Goal: Download file/media

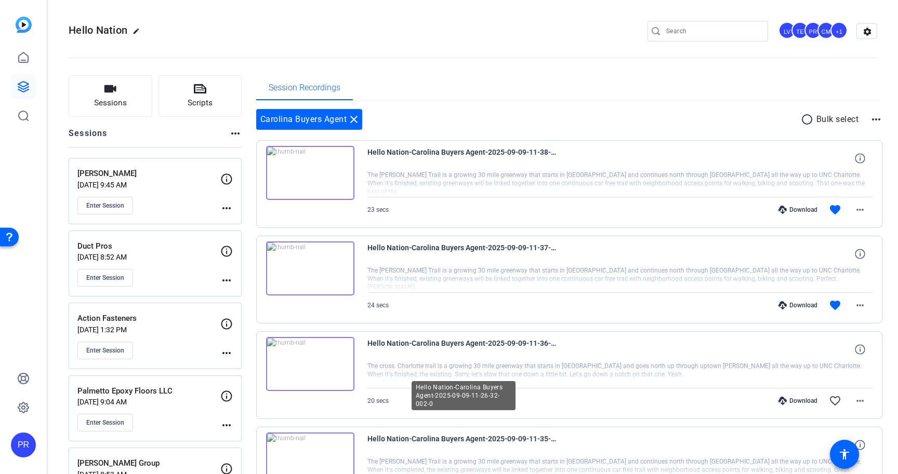
scroll to position [1070, 0]
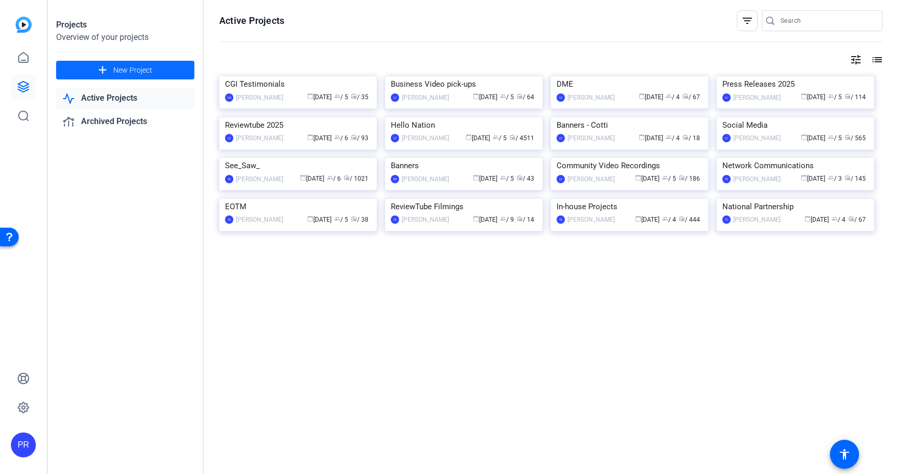
click at [143, 67] on span "New Project" at bounding box center [132, 70] width 39 height 11
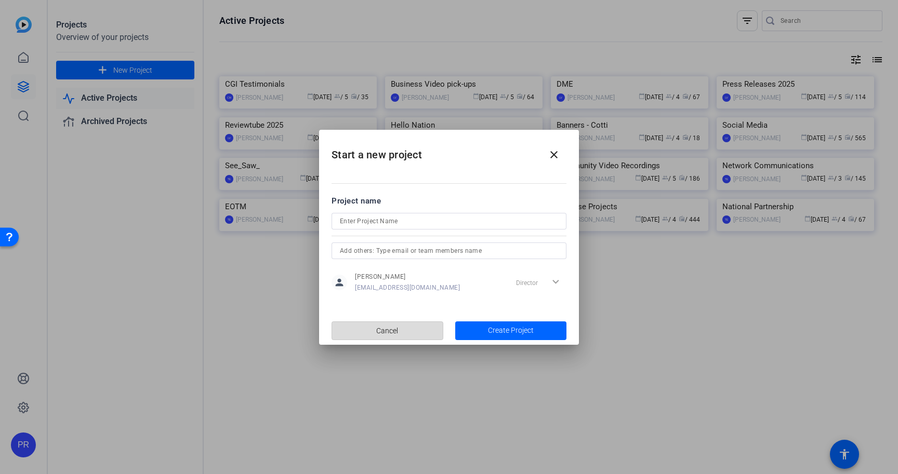
click at [401, 332] on span "button" at bounding box center [387, 330] width 111 height 25
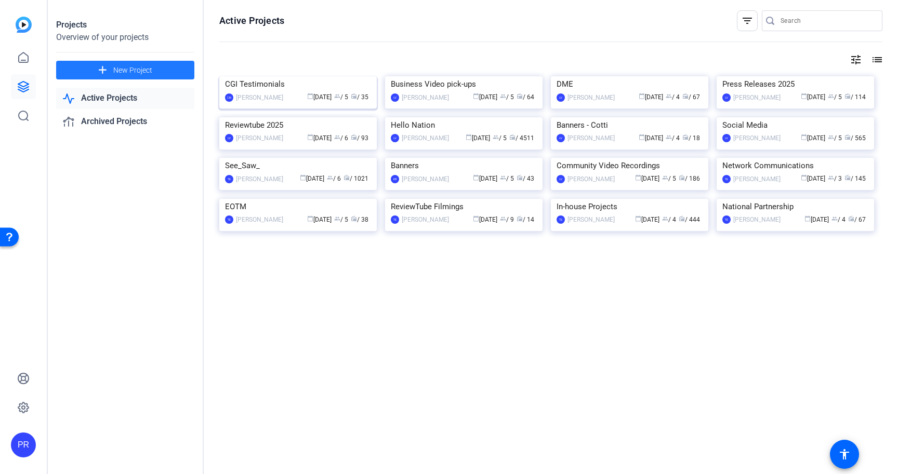
click at [285, 76] on img at bounding box center [297, 76] width 157 height 0
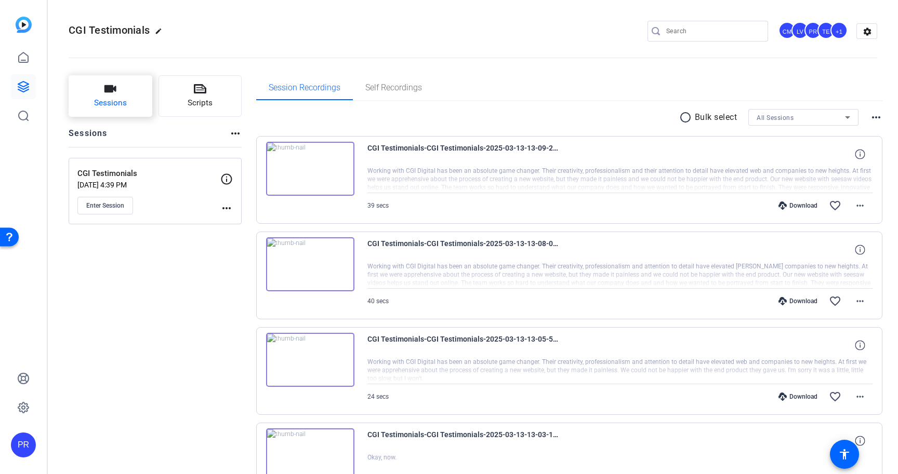
click at [135, 95] on button "Sessions" at bounding box center [111, 96] width 84 height 42
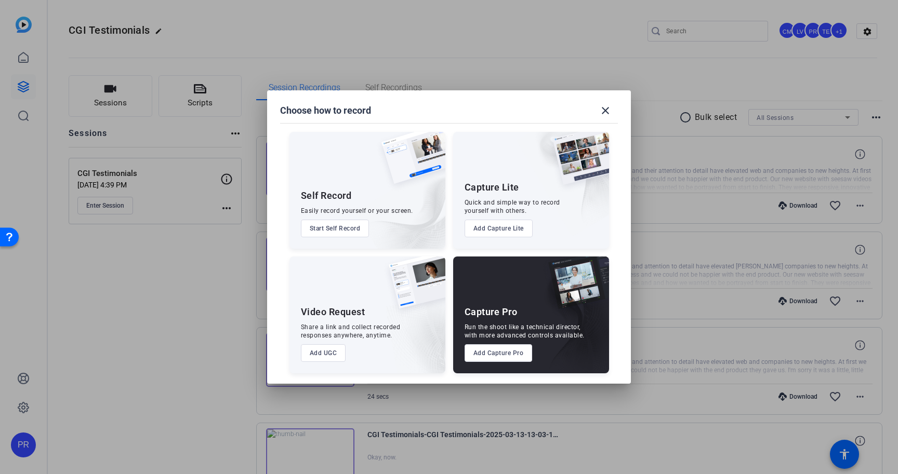
click at [499, 357] on button "Add Capture Pro" at bounding box center [498, 353] width 68 height 18
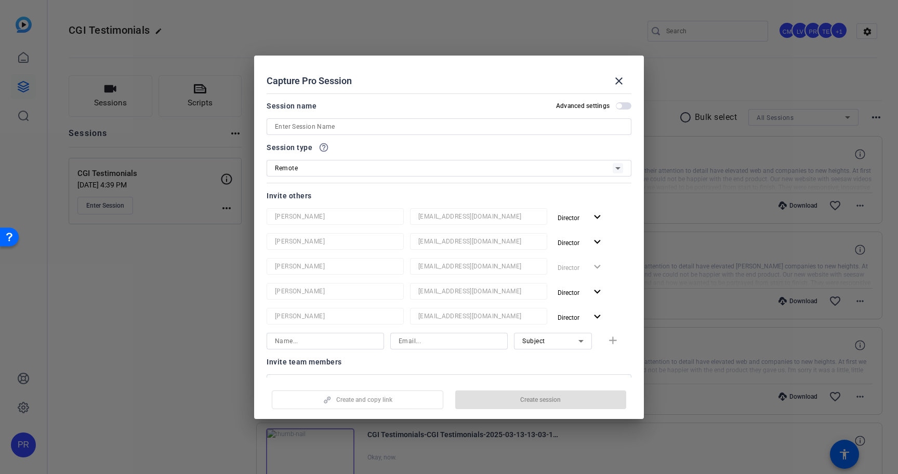
click at [507, 131] on input at bounding box center [449, 127] width 348 height 12
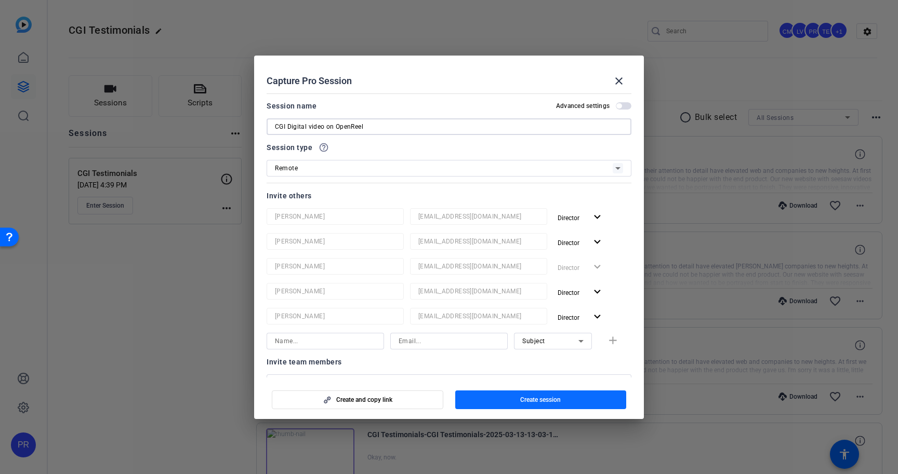
type input "CGI Digital video on OpenReel"
click at [551, 396] on span "Create session" at bounding box center [540, 400] width 41 height 8
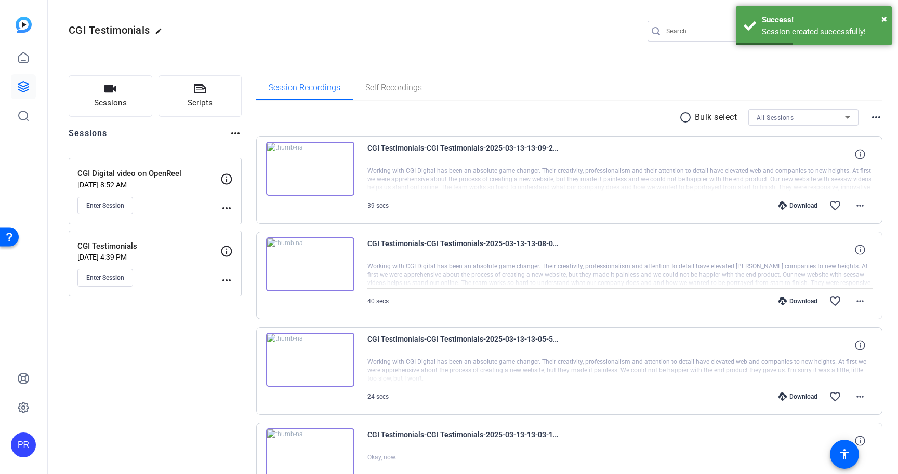
click at [223, 202] on mat-icon "more_horiz" at bounding box center [226, 208] width 12 height 12
click at [234, 219] on span "Edit Session" at bounding box center [252, 223] width 47 height 12
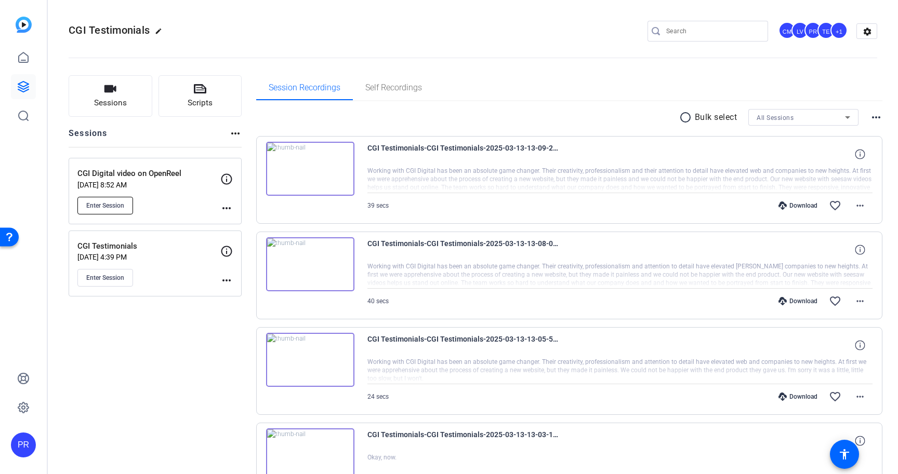
click at [127, 206] on button "Enter Session" at bounding box center [105, 206] width 56 height 18
click at [163, 181] on p "Sep 10, 2025 @ 8:52 AM" at bounding box center [148, 185] width 143 height 8
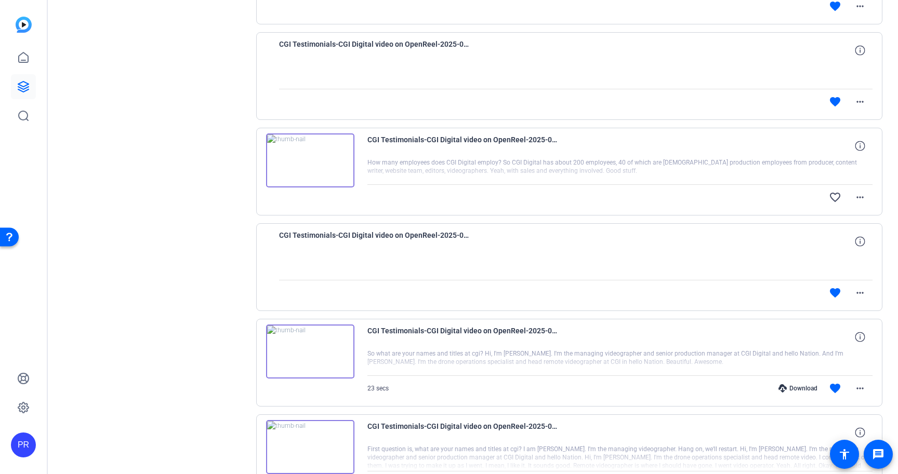
scroll to position [374, 0]
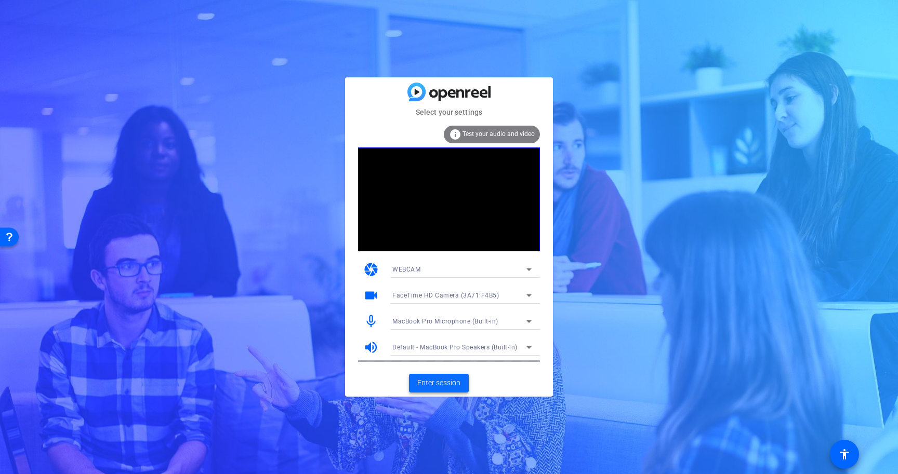
click at [446, 386] on span "Enter session" at bounding box center [438, 383] width 43 height 11
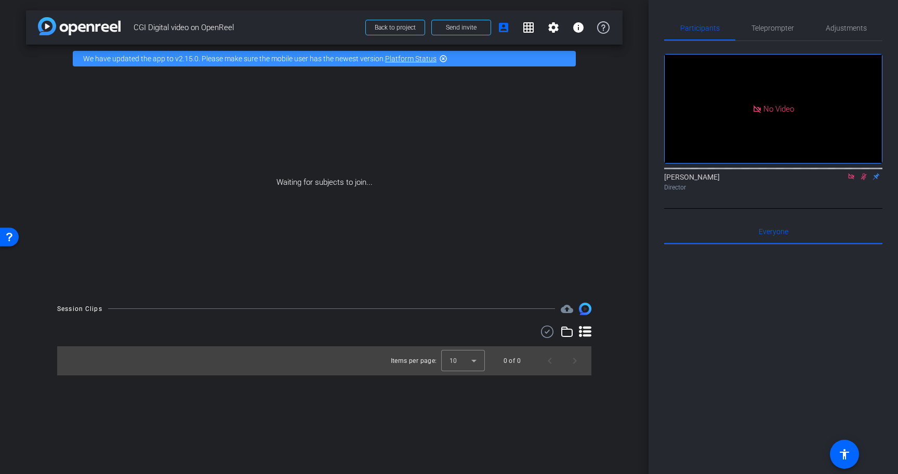
click at [851, 179] on icon at bounding box center [851, 177] width 6 height 6
click at [848, 180] on icon at bounding box center [851, 176] width 8 height 7
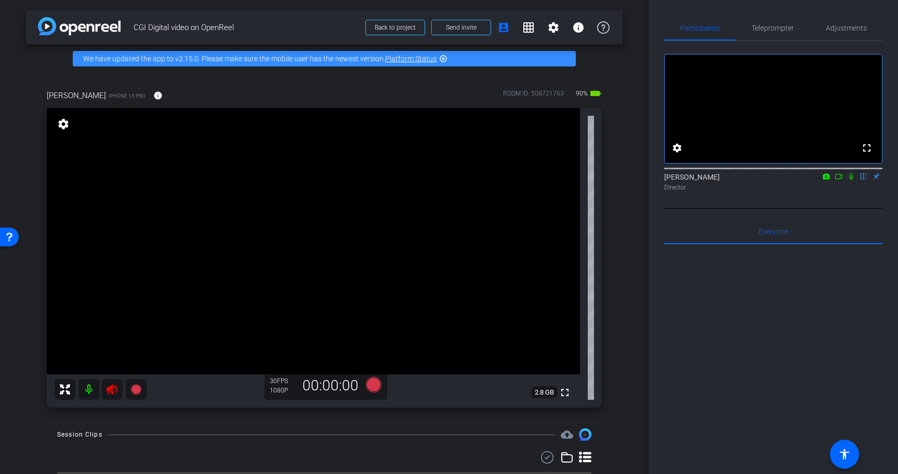
click at [113, 387] on icon at bounding box center [112, 389] width 11 height 10
click at [781, 27] on span "Teleprompter" at bounding box center [772, 27] width 43 height 7
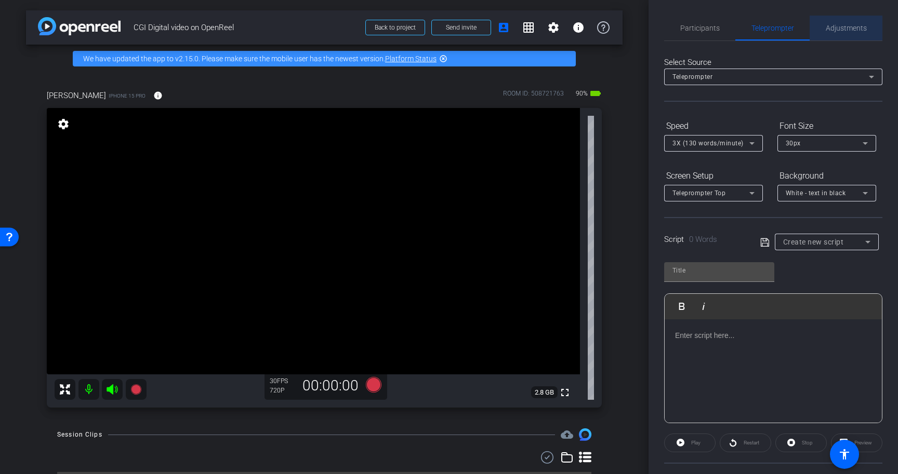
click at [833, 35] on span "Adjustments" at bounding box center [846, 28] width 41 height 25
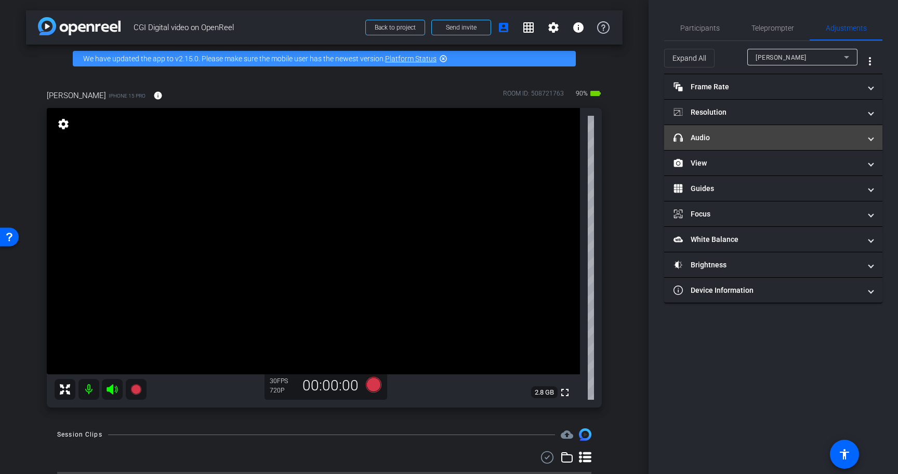
click at [725, 131] on mat-expansion-panel-header "headphone icon Audio" at bounding box center [773, 137] width 218 height 25
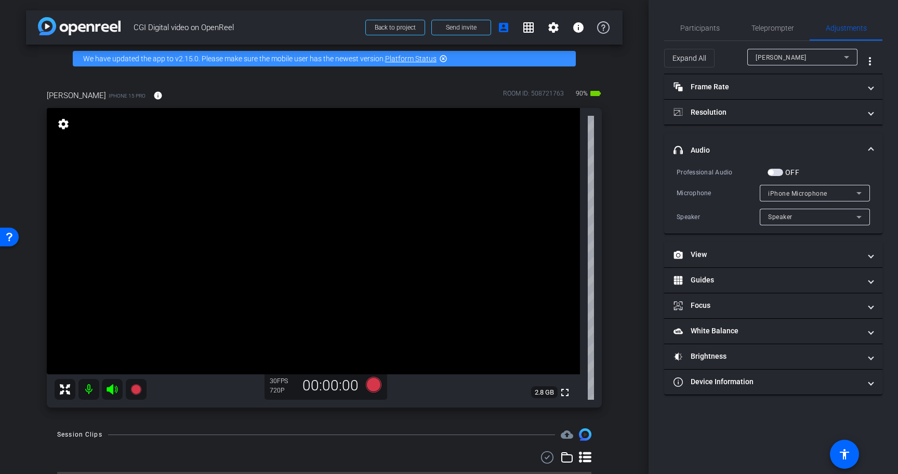
click at [783, 171] on label "OFF" at bounding box center [791, 172] width 16 height 10
click at [783, 171] on button "OFF" at bounding box center [775, 172] width 16 height 7
click at [782, 171] on span "button" at bounding box center [775, 172] width 16 height 7
click at [779, 173] on span "button" at bounding box center [775, 172] width 16 height 7
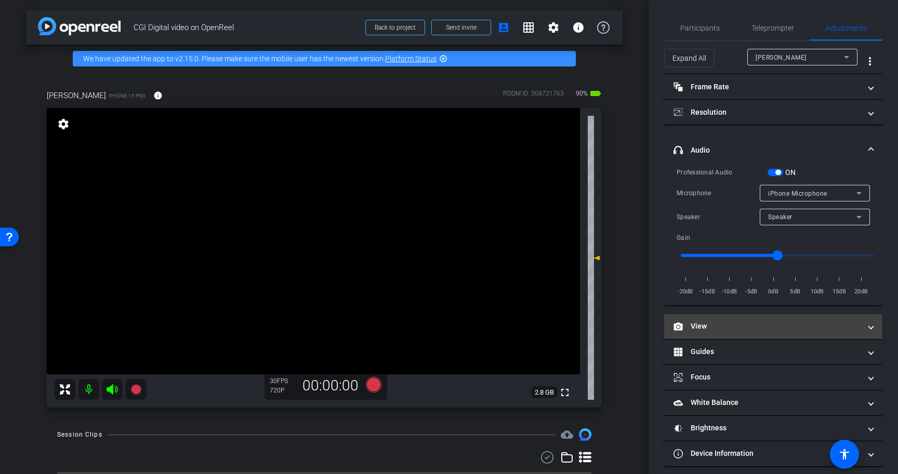
click at [713, 320] on mat-expansion-panel-header "View" at bounding box center [773, 326] width 218 height 25
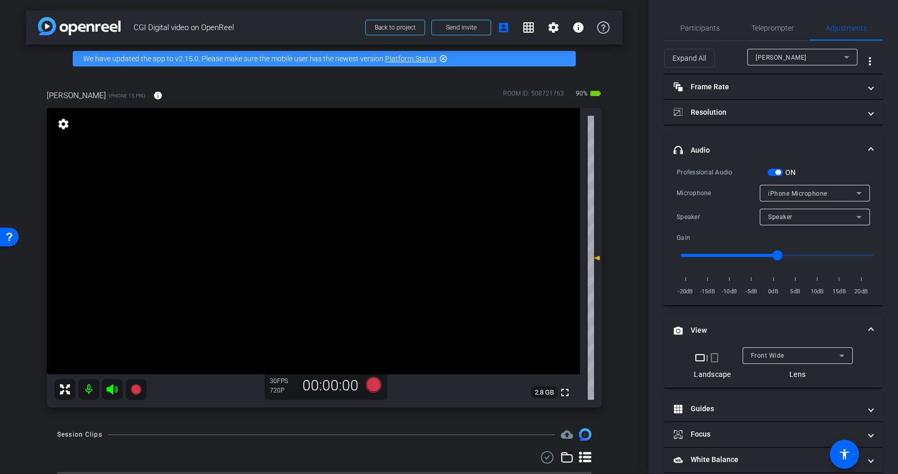
click at [715, 359] on mat-icon "crop_portrait" at bounding box center [714, 358] width 12 height 12
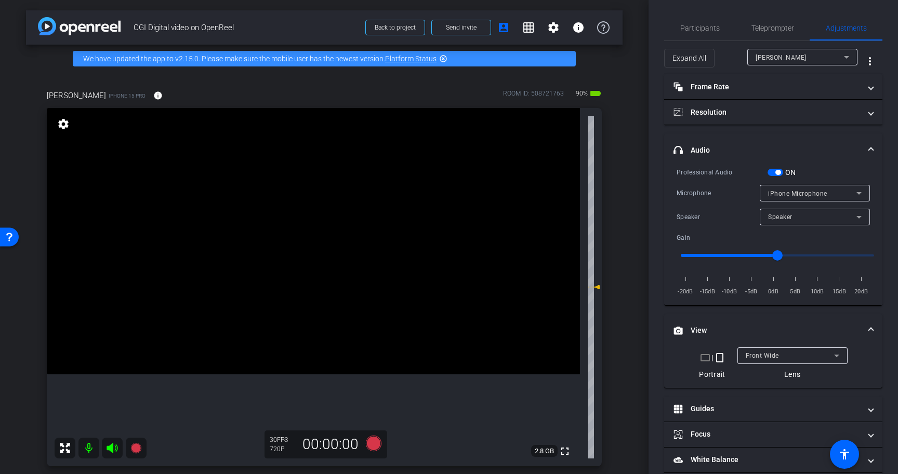
click at [769, 357] on span "Front Wide" at bounding box center [762, 355] width 33 height 7
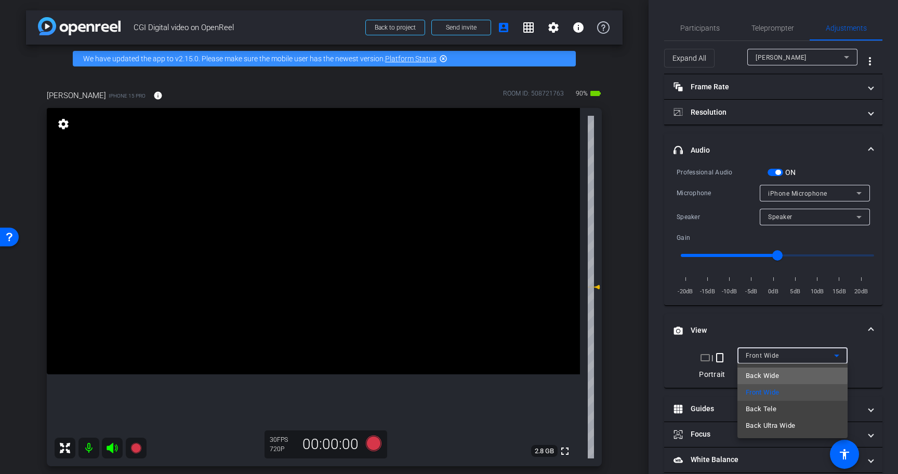
click at [752, 372] on span "Back Wide" at bounding box center [762, 376] width 33 height 12
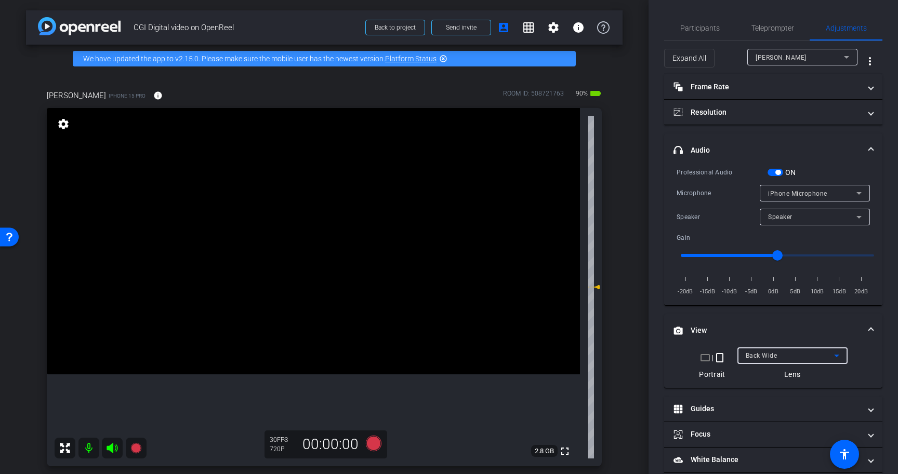
click at [705, 357] on mat-icon "crop_landscape" at bounding box center [705, 358] width 12 height 12
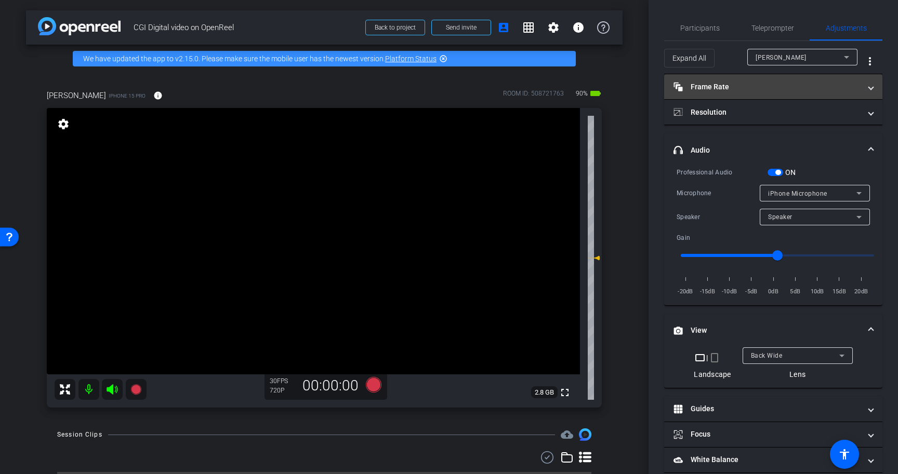
click at [747, 92] on mat-expansion-panel-header "Frame Rate Frame Rate" at bounding box center [773, 86] width 218 height 25
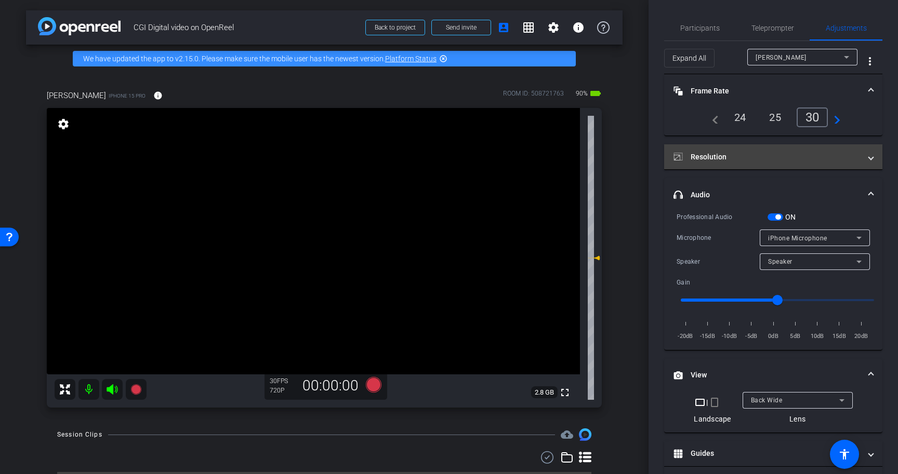
click at [783, 161] on mat-panel-title "Resolution" at bounding box center [766, 157] width 187 height 11
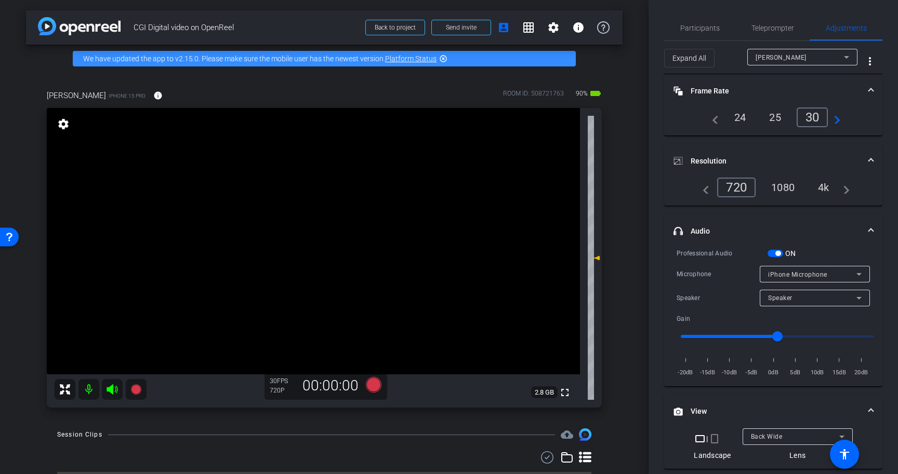
click at [821, 190] on div "4k" at bounding box center [823, 188] width 27 height 18
click at [785, 277] on span "iPhone Microphone" at bounding box center [797, 274] width 59 height 7
click at [785, 277] on div at bounding box center [449, 237] width 898 height 474
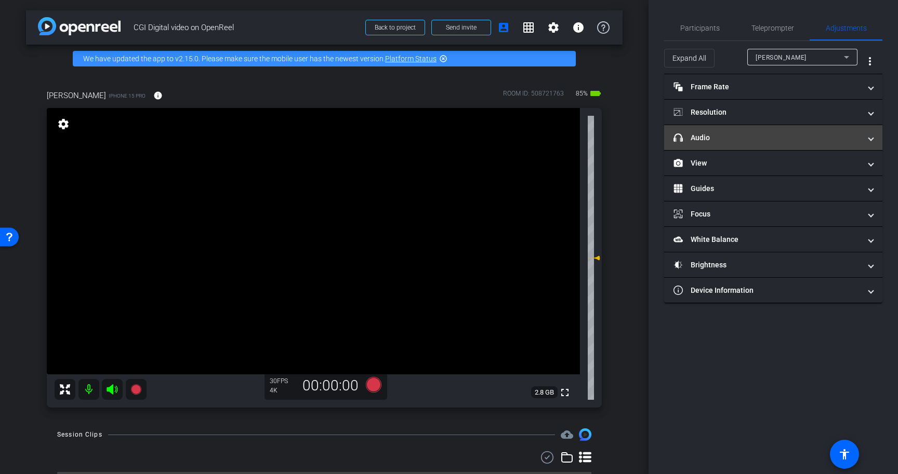
click at [745, 127] on mat-expansion-panel-header "headphone icon Audio" at bounding box center [773, 137] width 218 height 25
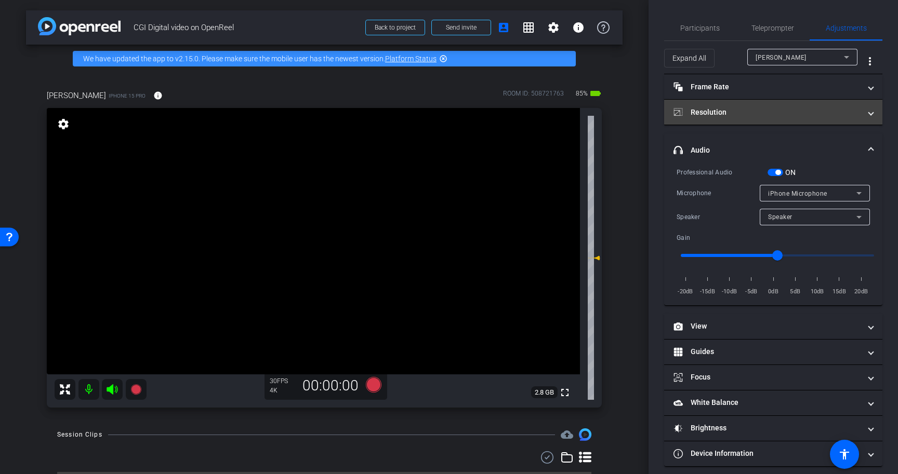
click at [759, 111] on mat-panel-title "Resolution" at bounding box center [766, 112] width 187 height 11
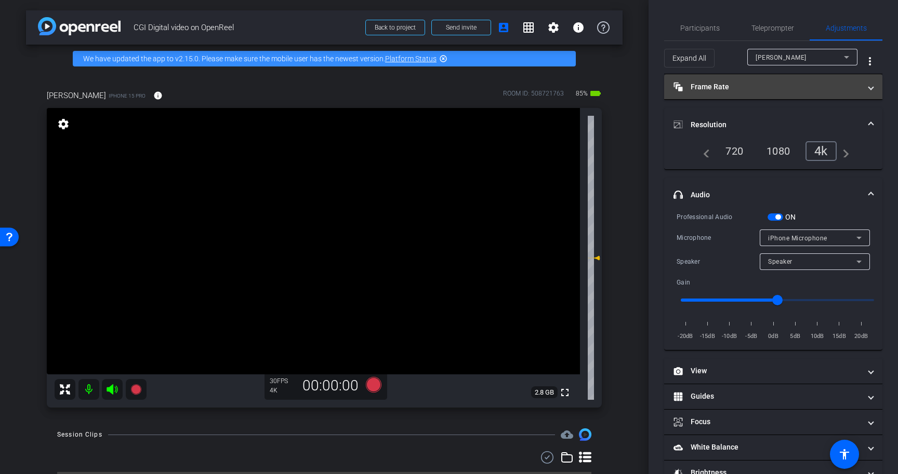
click at [782, 82] on mat-panel-title "Frame Rate Frame Rate" at bounding box center [766, 87] width 187 height 11
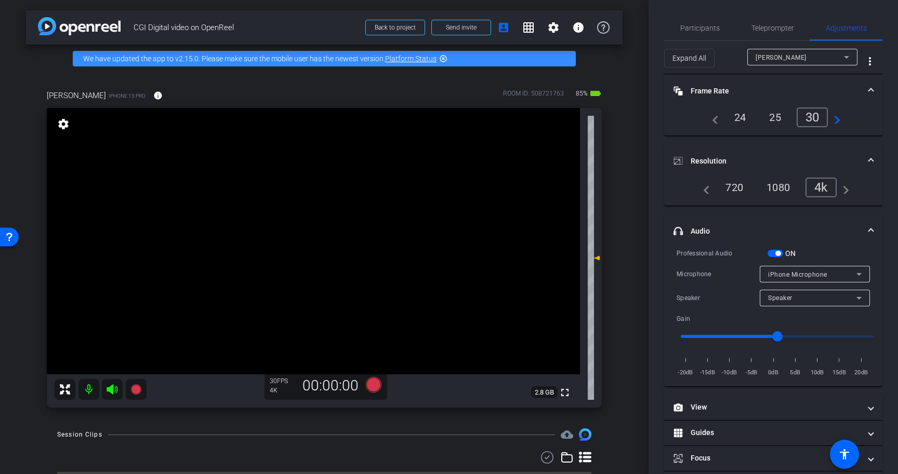
click at [782, 84] on mat-expansion-panel-header "Frame Rate Frame Rate" at bounding box center [773, 90] width 218 height 33
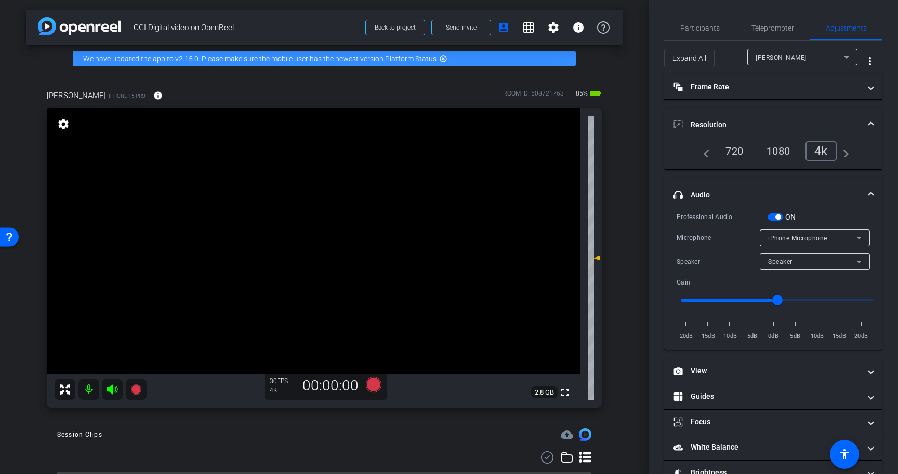
click at [774, 119] on mat-panel-title "Resolution" at bounding box center [766, 124] width 187 height 11
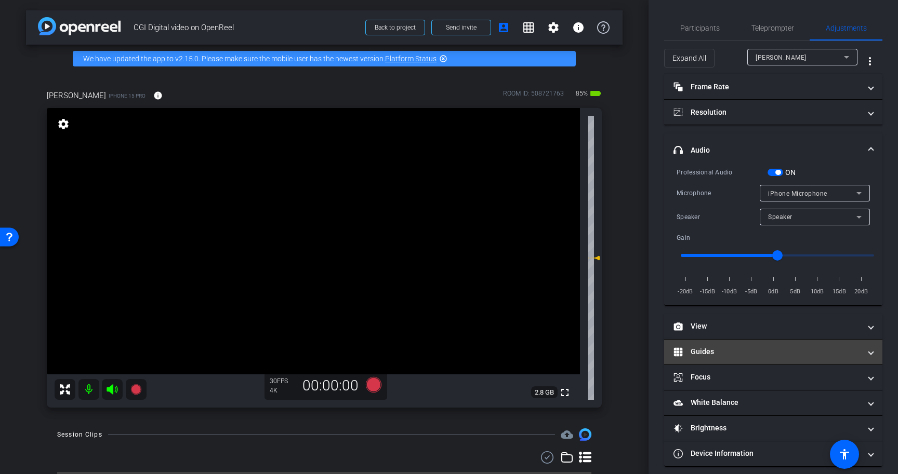
click at [723, 352] on mat-panel-title "Guides" at bounding box center [766, 352] width 187 height 11
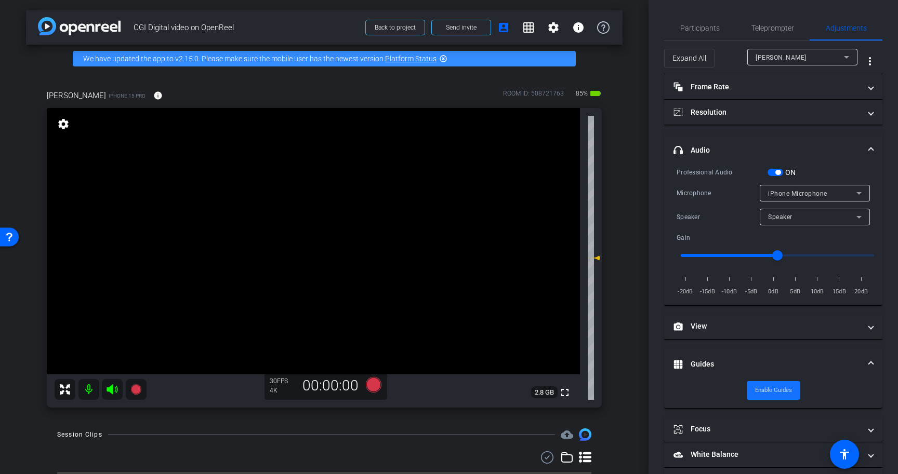
click at [770, 389] on span "Enable Guides" at bounding box center [773, 391] width 37 height 16
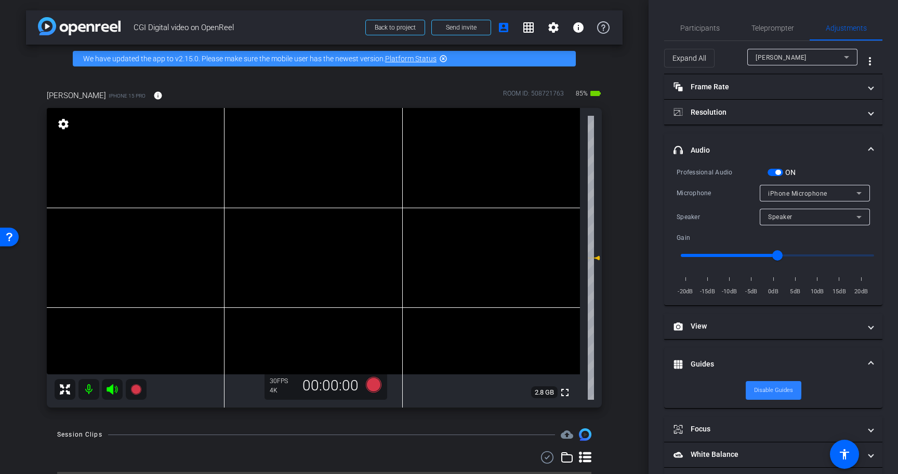
click at [770, 389] on span "Disable Guides" at bounding box center [773, 391] width 39 height 16
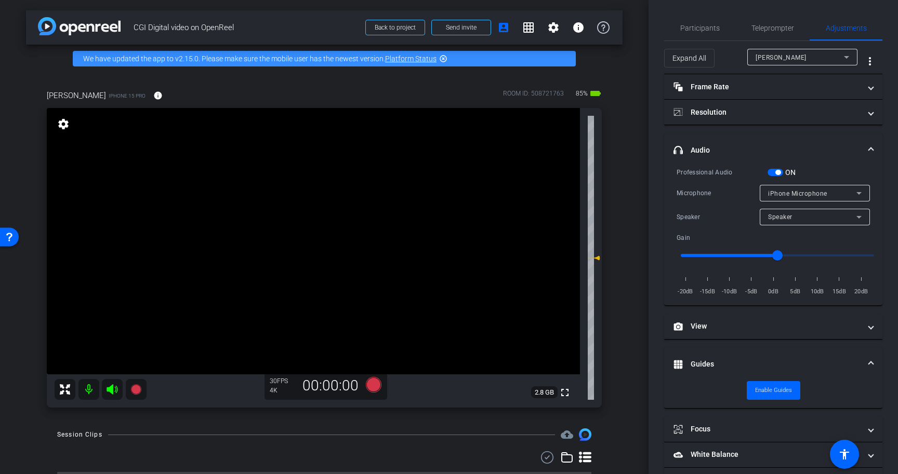
click at [767, 351] on mat-expansion-panel-header "Guides" at bounding box center [773, 364] width 218 height 33
click at [767, 28] on span "Teleprompter" at bounding box center [772, 27] width 43 height 7
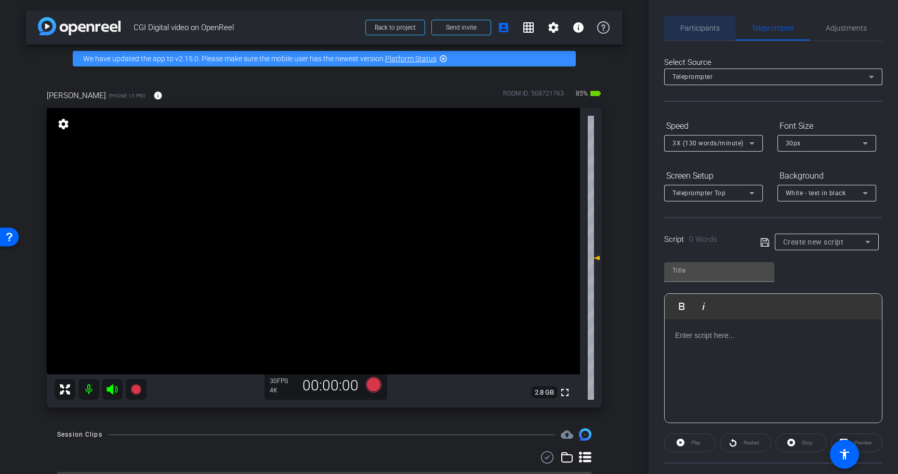
click at [706, 29] on span "Participants" at bounding box center [699, 27] width 39 height 7
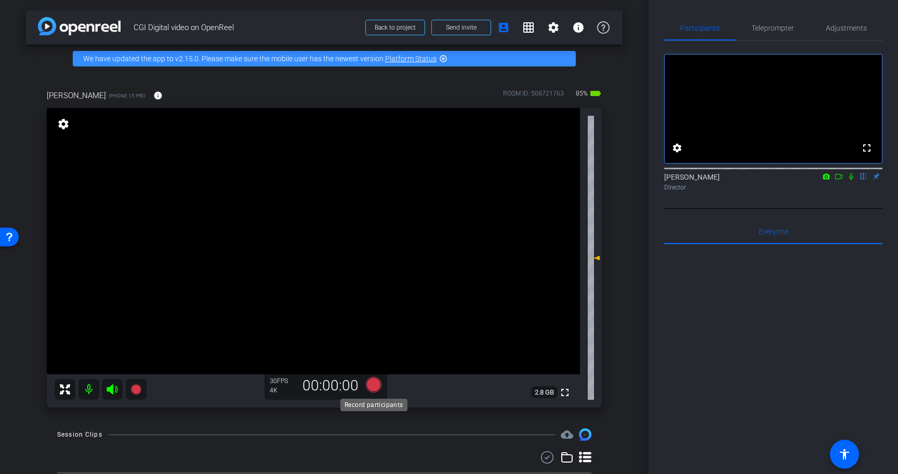
click at [375, 385] on icon at bounding box center [374, 385] width 16 height 16
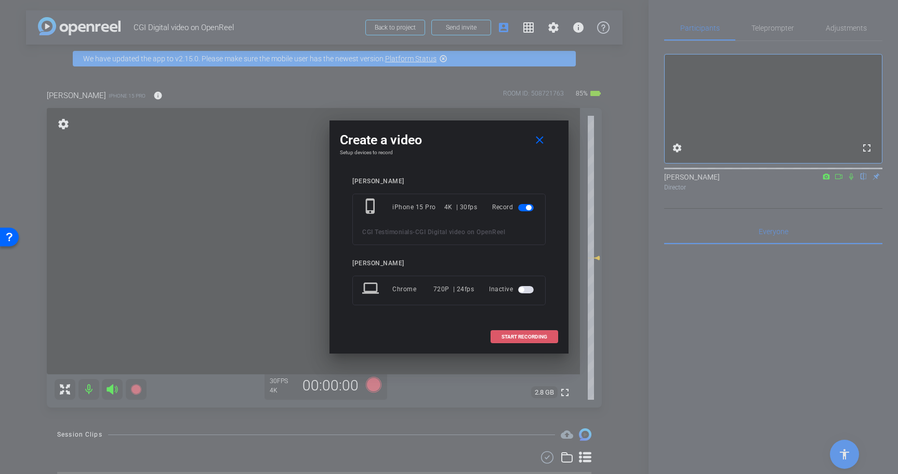
click at [532, 337] on span "START RECORDING" at bounding box center [524, 337] width 46 height 5
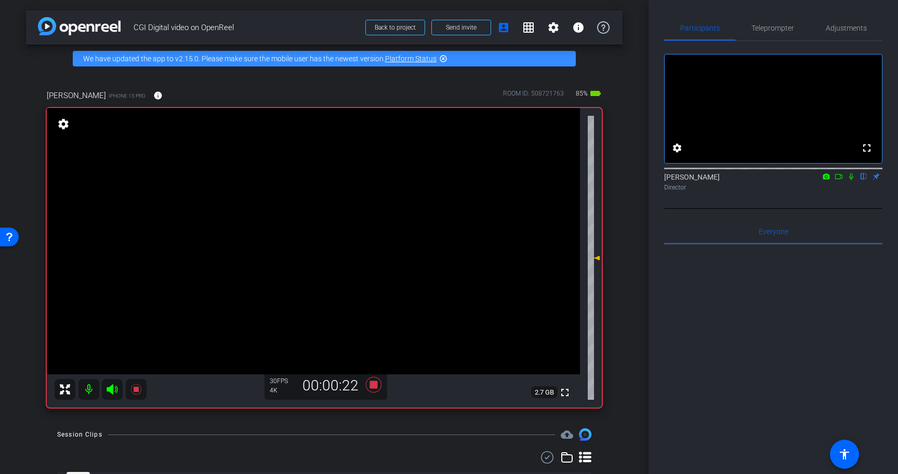
click at [852, 180] on icon at bounding box center [851, 177] width 4 height 7
click at [851, 180] on icon at bounding box center [851, 176] width 8 height 7
click at [373, 383] on icon at bounding box center [374, 385] width 16 height 16
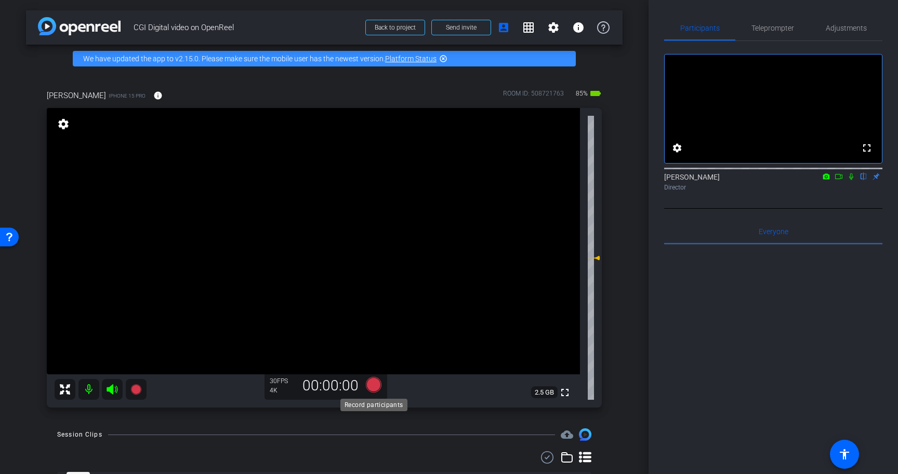
click at [374, 385] on icon at bounding box center [374, 385] width 16 height 16
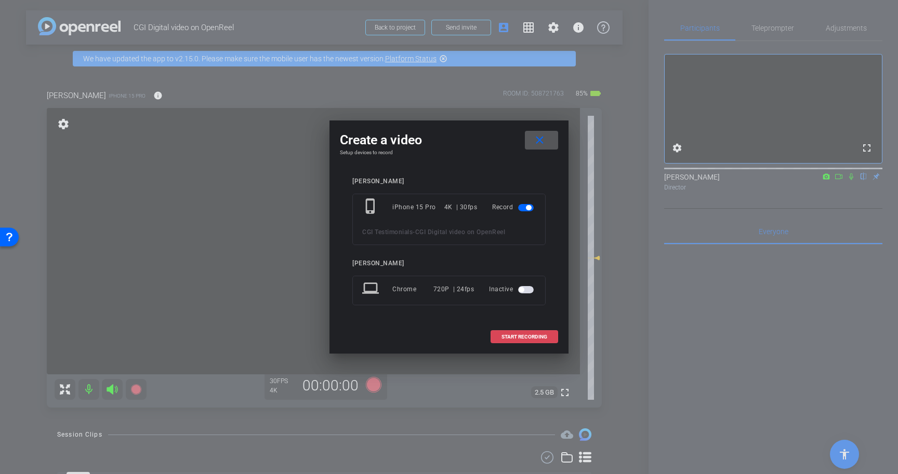
click at [528, 335] on span "START RECORDING" at bounding box center [524, 337] width 46 height 5
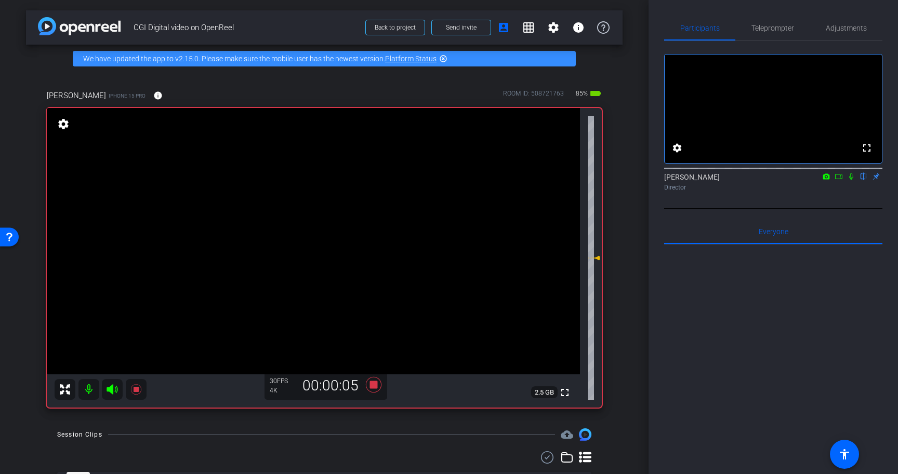
click at [851, 180] on icon at bounding box center [851, 177] width 4 height 7
click at [851, 180] on icon at bounding box center [851, 177] width 6 height 7
click at [374, 384] on icon at bounding box center [374, 385] width 16 height 16
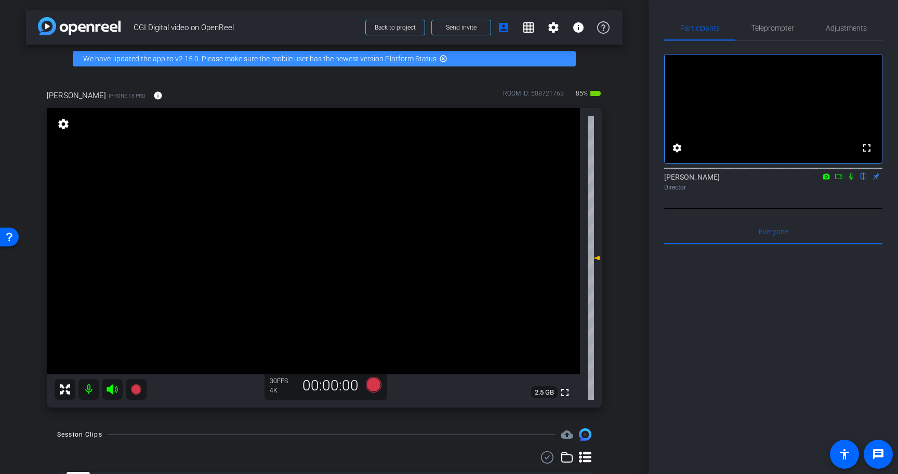
scroll to position [74, 0]
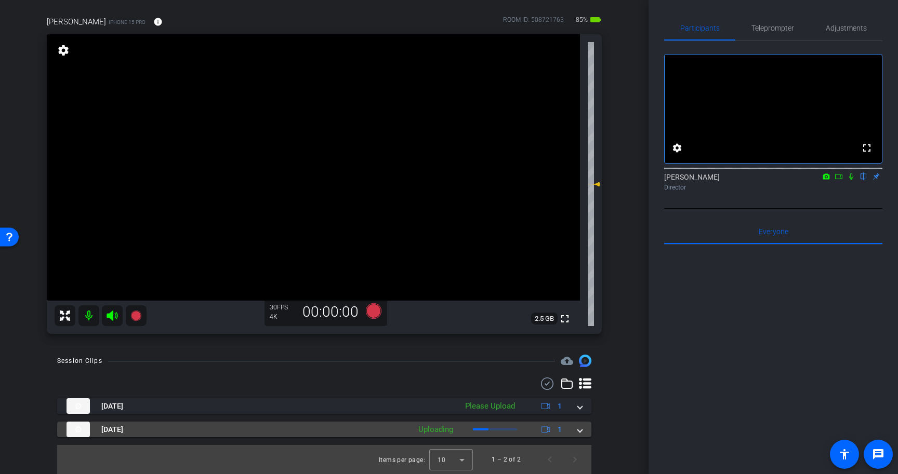
click at [581, 430] on span at bounding box center [580, 429] width 4 height 11
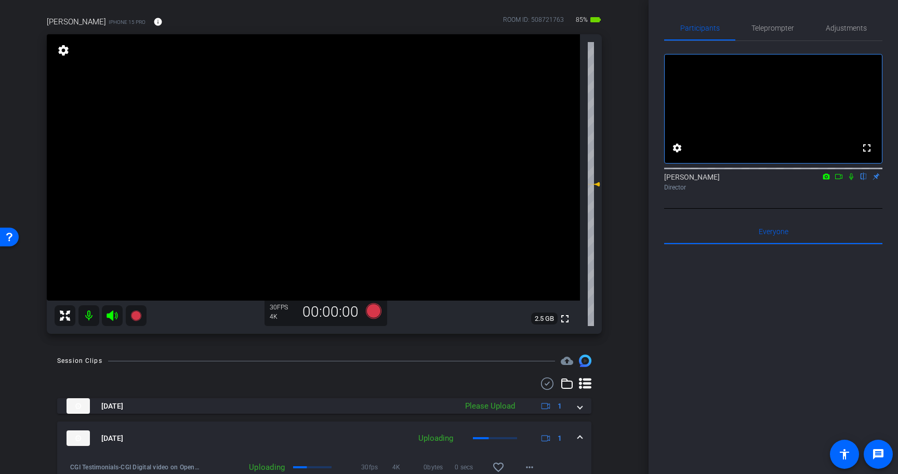
click at [578, 441] on span at bounding box center [580, 438] width 4 height 11
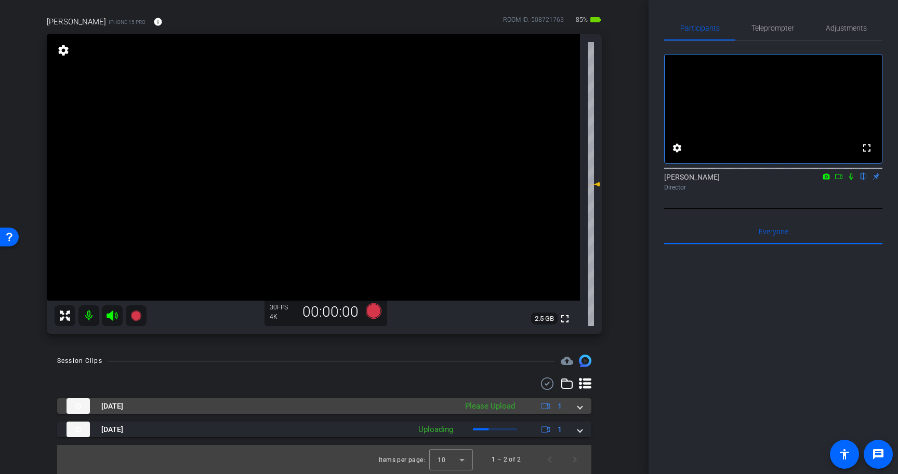
click at [578, 408] on span at bounding box center [580, 406] width 4 height 11
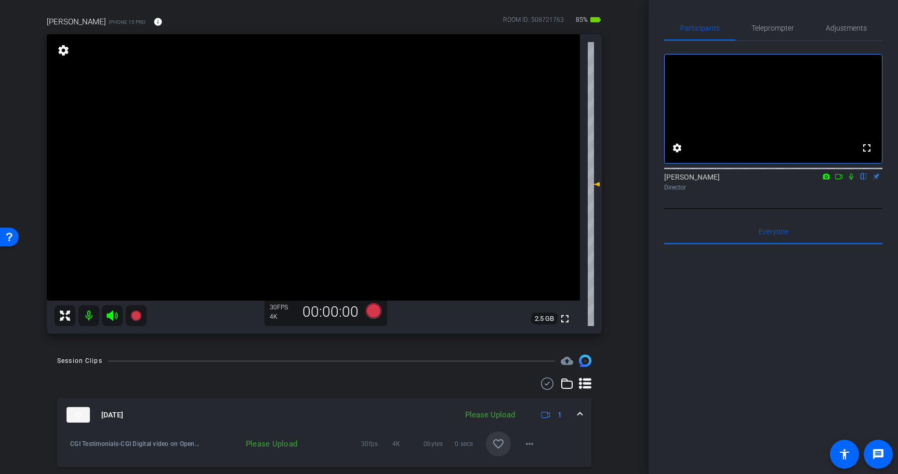
click at [495, 447] on mat-icon "favorite_border" at bounding box center [498, 444] width 12 height 12
click at [376, 312] on icon at bounding box center [374, 311] width 16 height 16
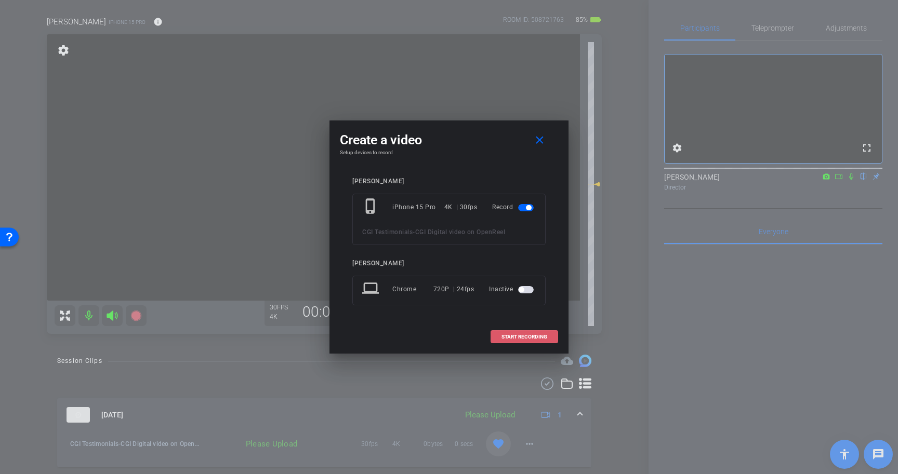
click at [535, 340] on span at bounding box center [524, 337] width 67 height 25
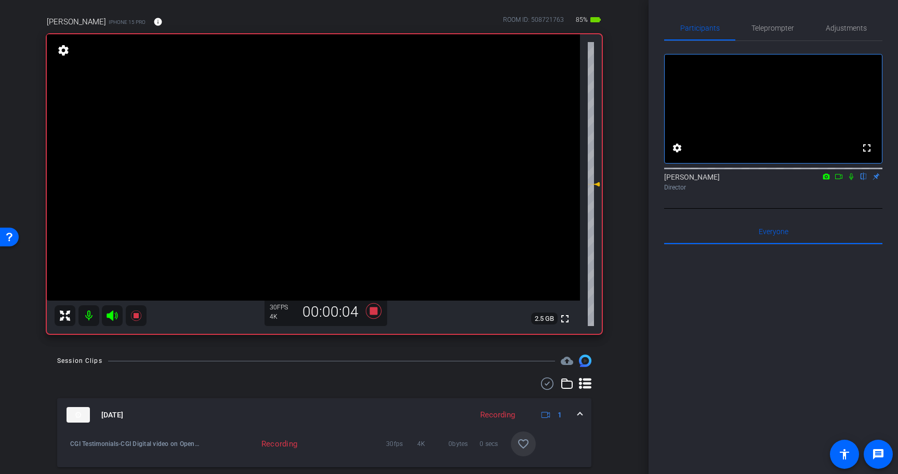
click at [853, 180] on icon at bounding box center [851, 176] width 8 height 7
click at [852, 180] on icon at bounding box center [851, 176] width 8 height 7
click at [375, 310] on icon at bounding box center [374, 311] width 16 height 16
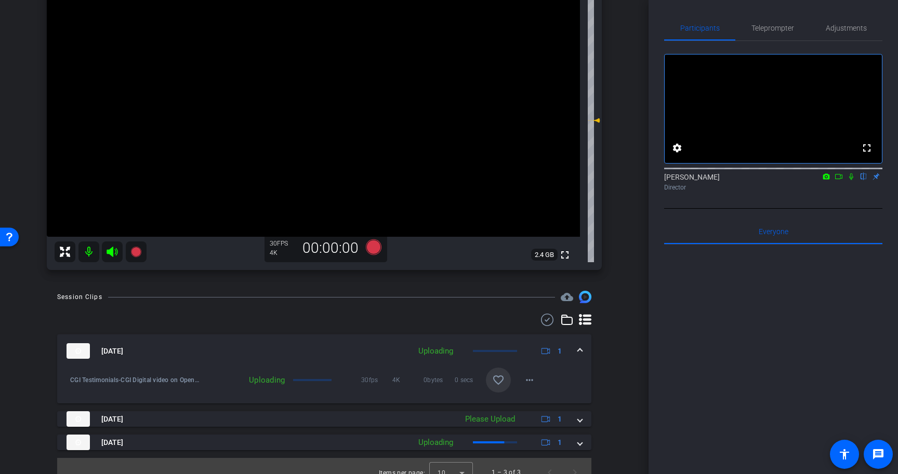
scroll to position [151, 0]
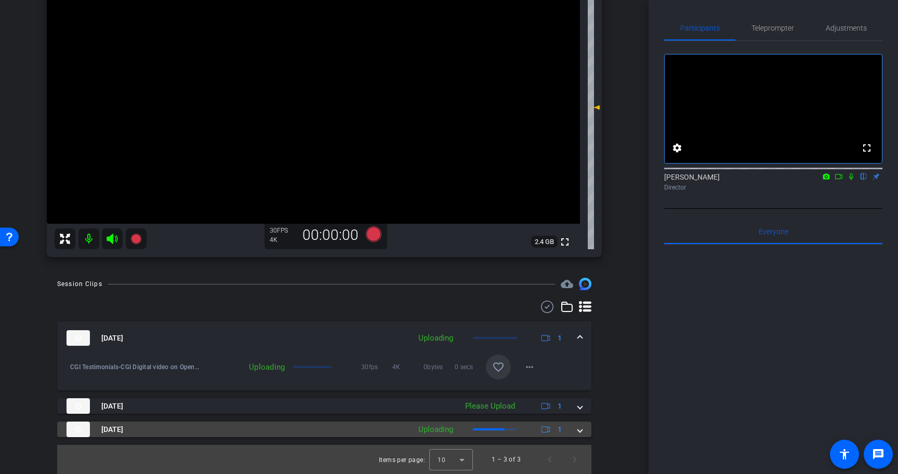
click at [581, 428] on span at bounding box center [580, 429] width 4 height 11
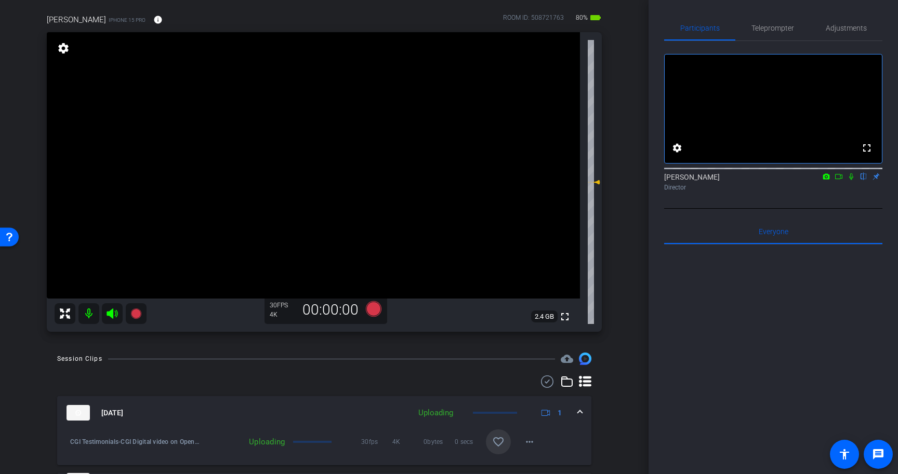
scroll to position [65, 0]
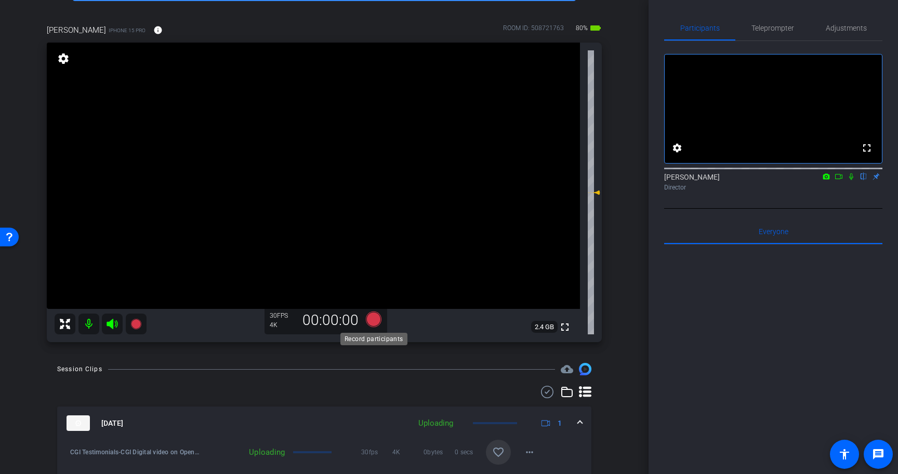
click at [375, 319] on icon at bounding box center [374, 320] width 16 height 16
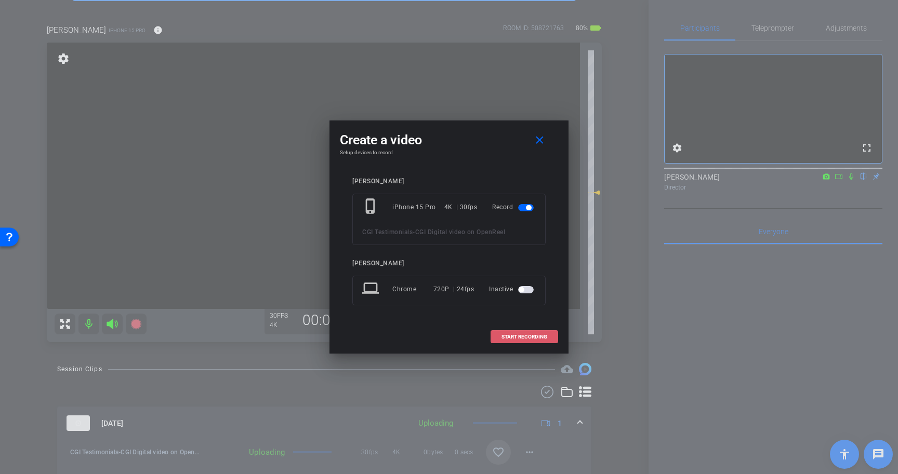
click at [514, 336] on span "START RECORDING" at bounding box center [524, 337] width 46 height 5
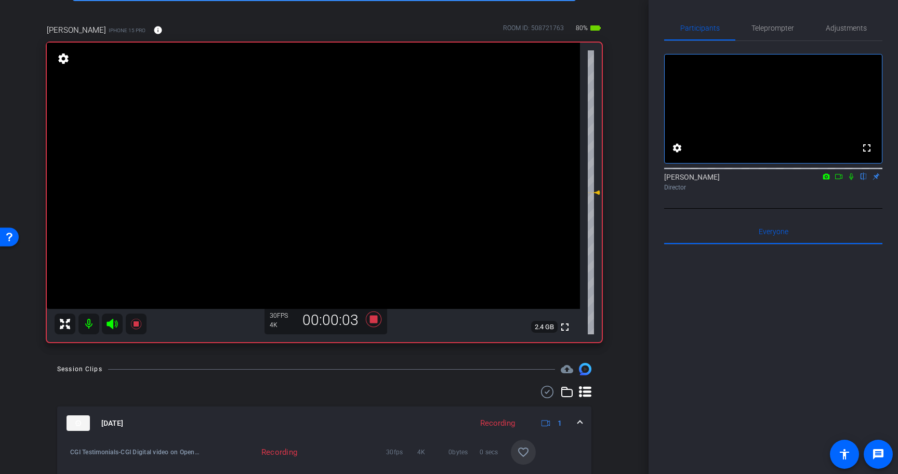
click at [853, 180] on icon at bounding box center [851, 176] width 8 height 7
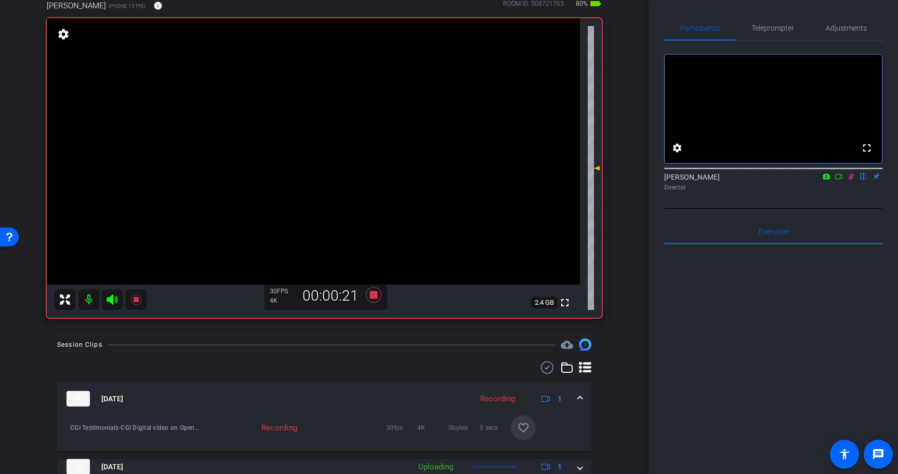
scroll to position [83, 0]
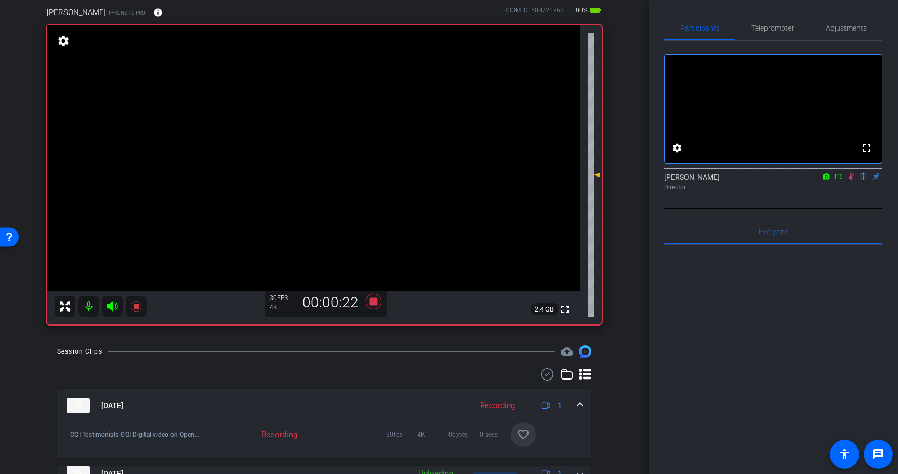
click at [849, 180] on icon at bounding box center [851, 176] width 8 height 7
click at [377, 300] on icon at bounding box center [374, 302] width 16 height 16
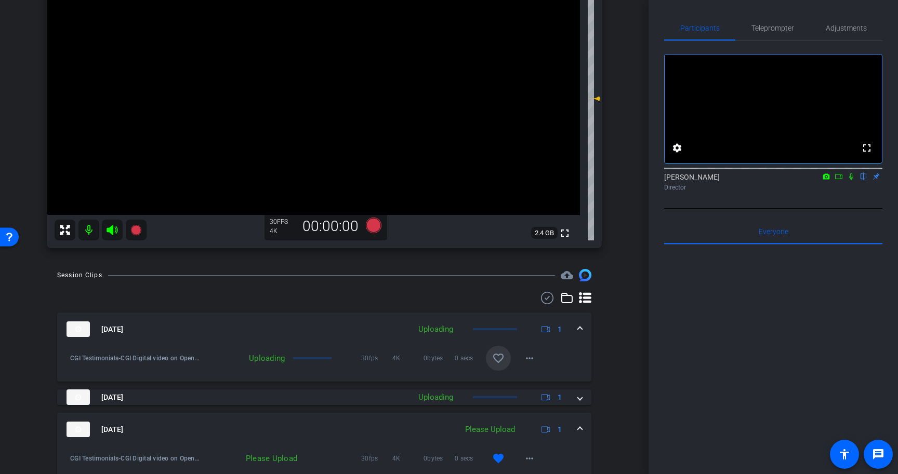
scroll to position [228, 0]
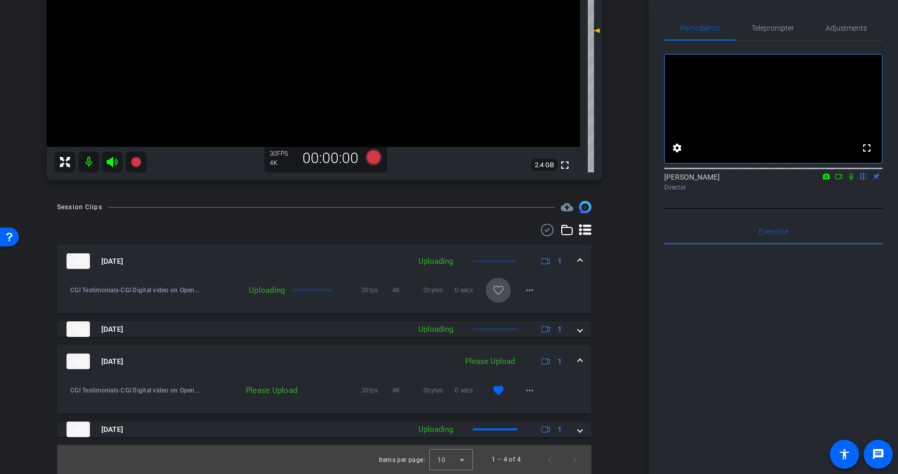
click at [499, 293] on mat-icon "favorite_border" at bounding box center [498, 290] width 12 height 12
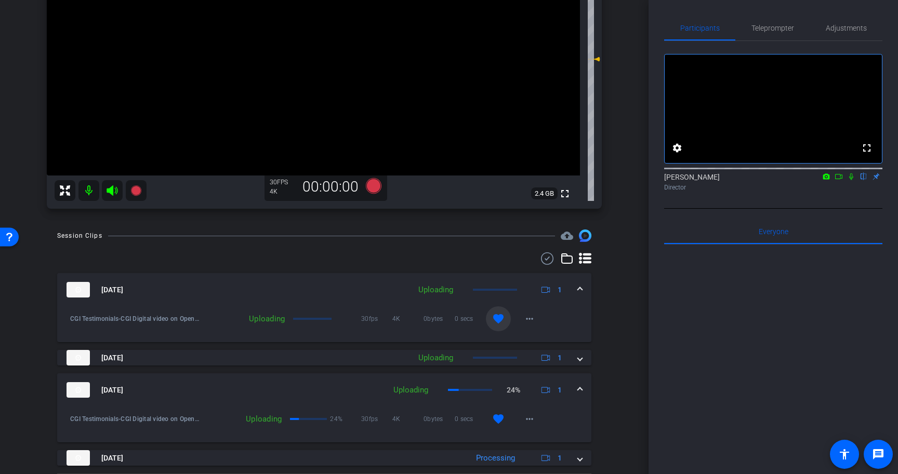
scroll to position [221, 0]
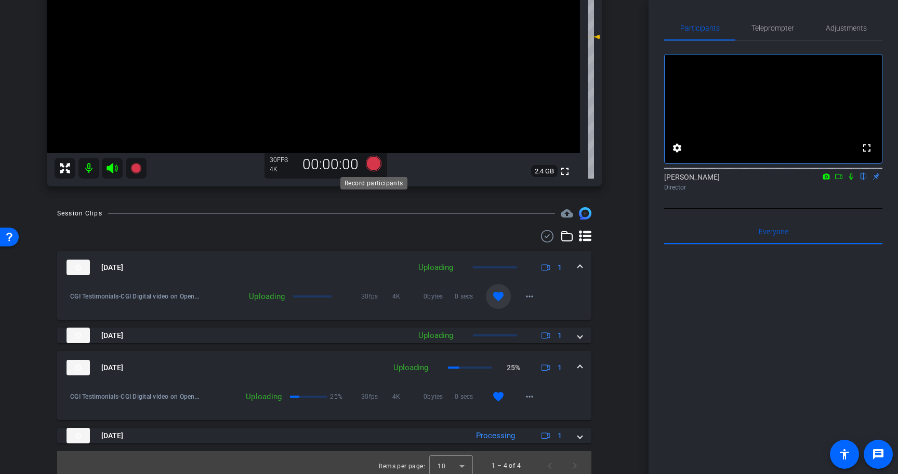
click at [375, 163] on icon at bounding box center [374, 164] width 16 height 16
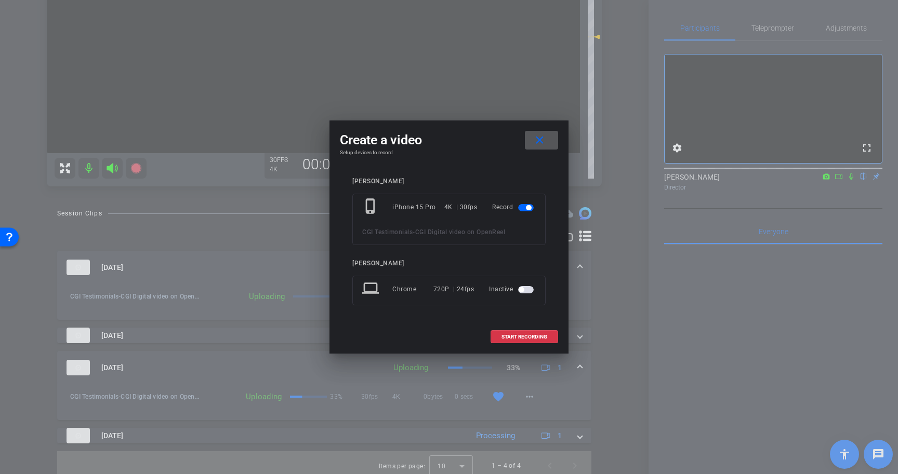
click at [541, 146] on mat-icon "close" at bounding box center [539, 140] width 13 height 13
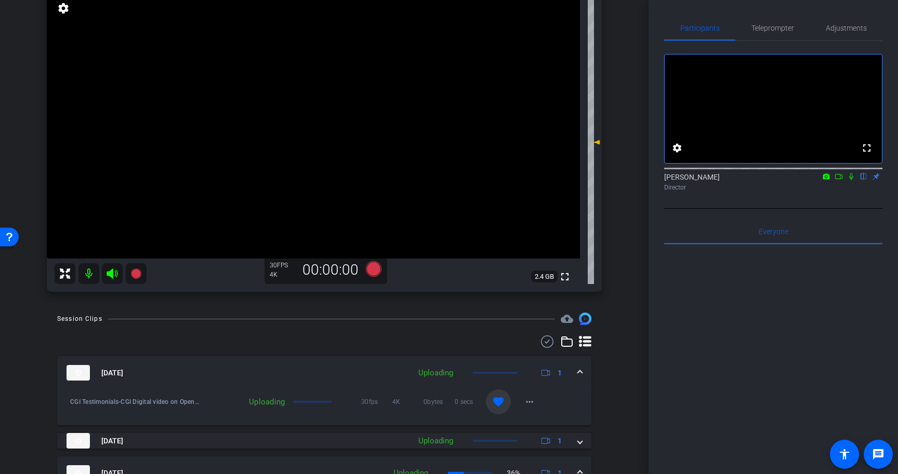
scroll to position [115, 0]
click at [374, 269] on icon at bounding box center [374, 270] width 16 height 16
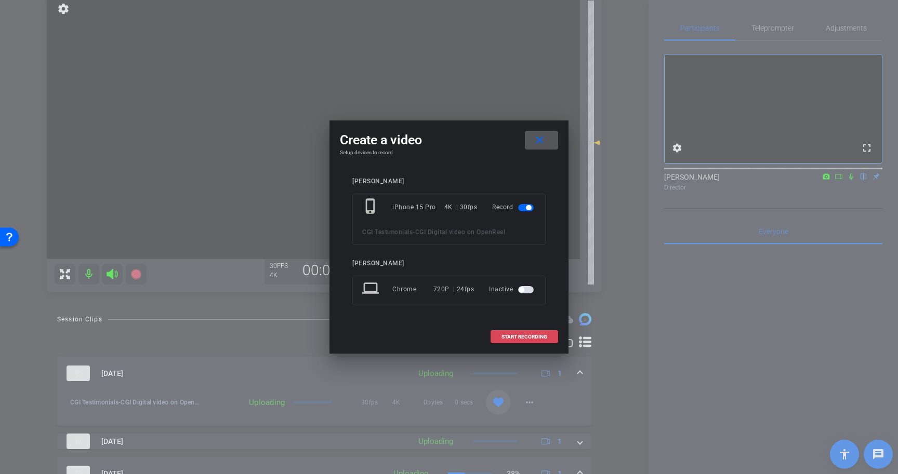
click at [514, 333] on span at bounding box center [524, 337] width 67 height 25
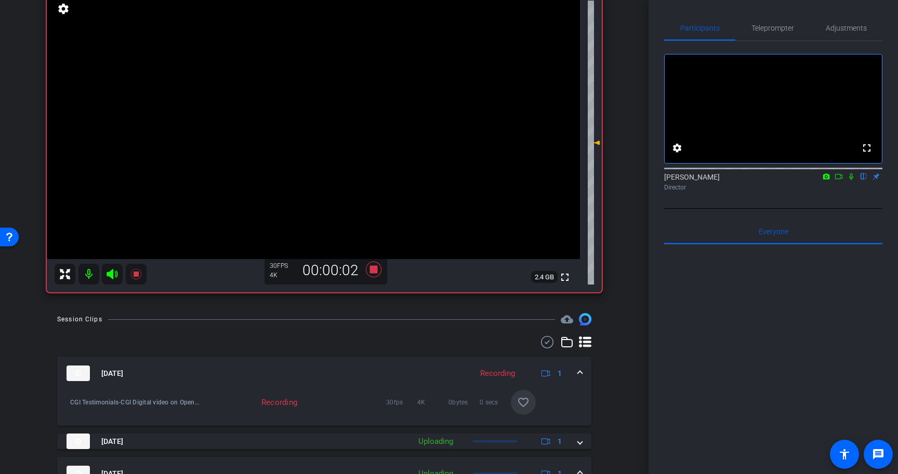
click at [852, 180] on icon at bounding box center [851, 177] width 4 height 7
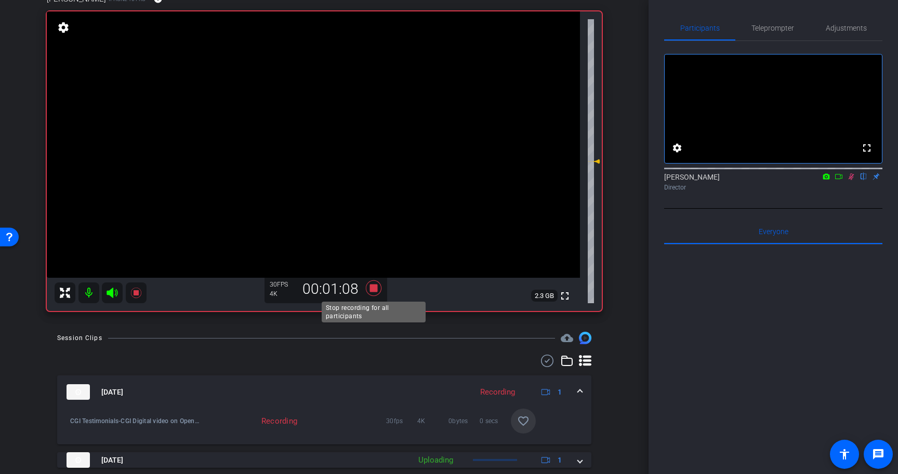
click at [374, 288] on icon at bounding box center [374, 289] width 16 height 16
click at [851, 180] on icon at bounding box center [851, 176] width 8 height 7
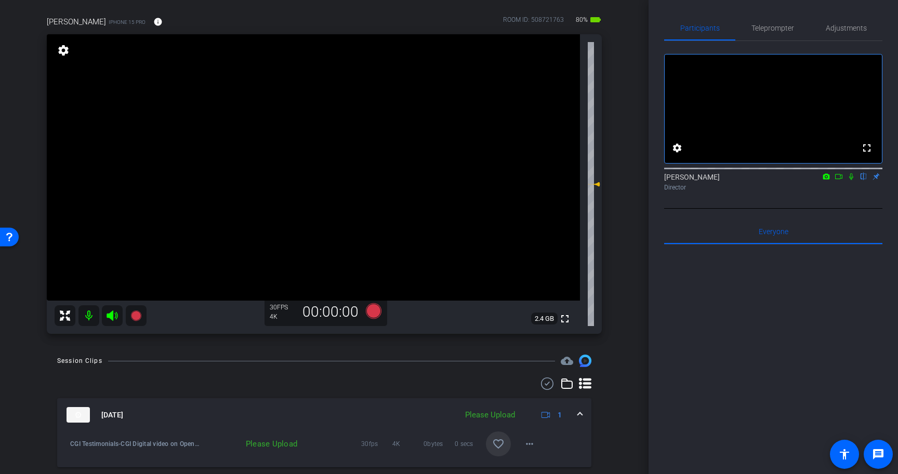
scroll to position [72, 0]
click at [376, 311] on icon at bounding box center [374, 313] width 16 height 16
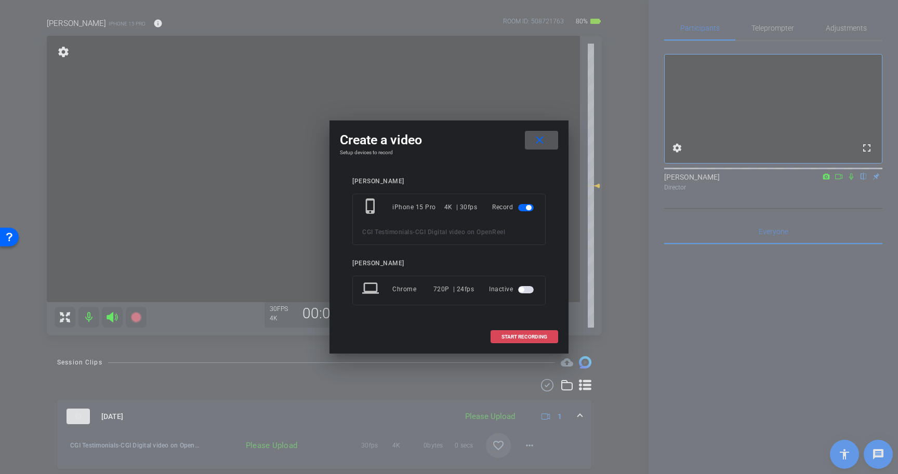
click at [532, 333] on span at bounding box center [524, 337] width 67 height 25
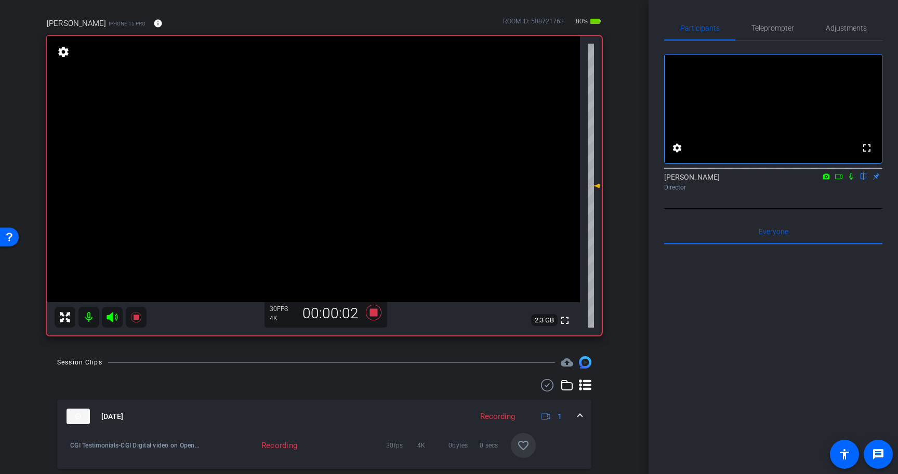
click at [851, 180] on icon at bounding box center [851, 176] width 8 height 7
click at [848, 180] on icon at bounding box center [851, 176] width 8 height 7
click at [370, 311] on icon at bounding box center [374, 313] width 16 height 16
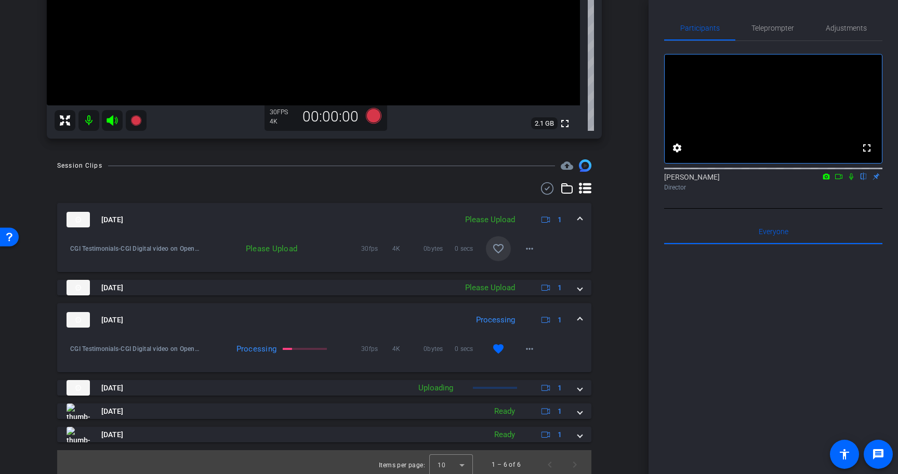
scroll to position [274, 0]
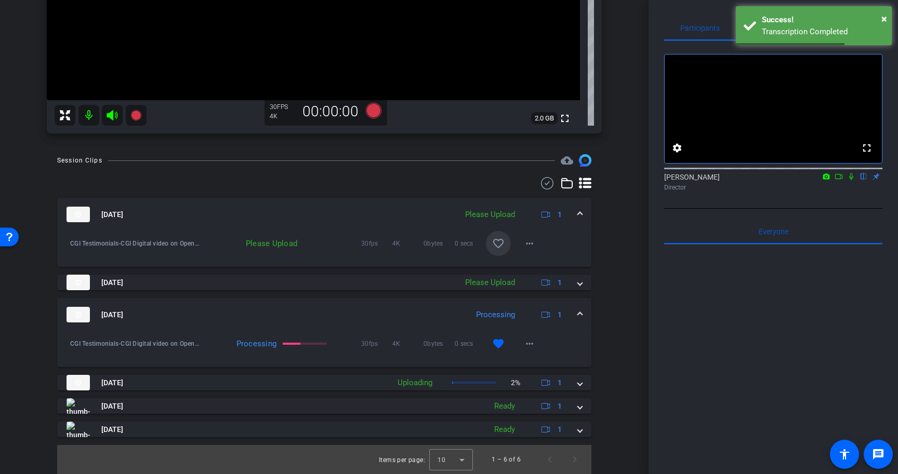
click at [501, 245] on mat-icon "favorite_border" at bounding box center [498, 243] width 12 height 12
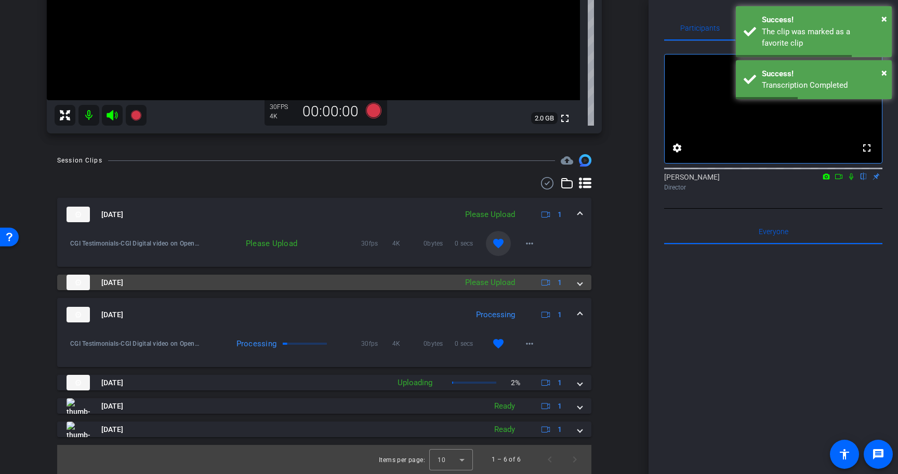
click at [581, 282] on span at bounding box center [580, 282] width 4 height 11
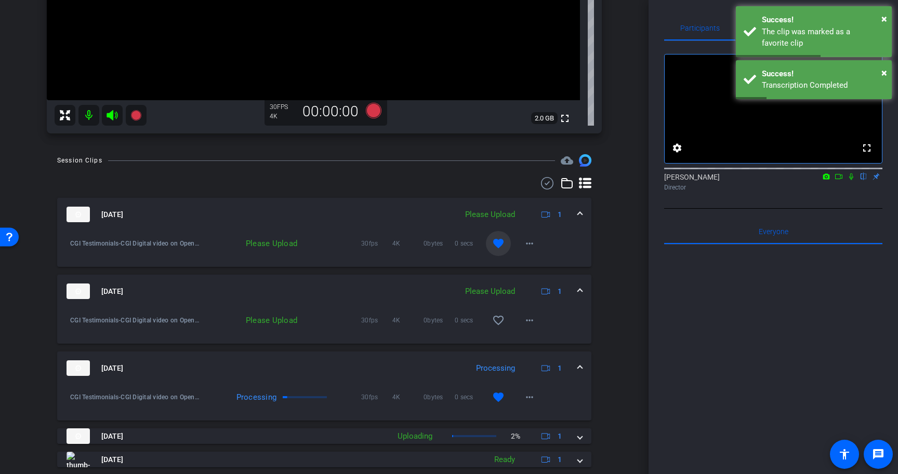
click at [580, 288] on span at bounding box center [580, 291] width 4 height 11
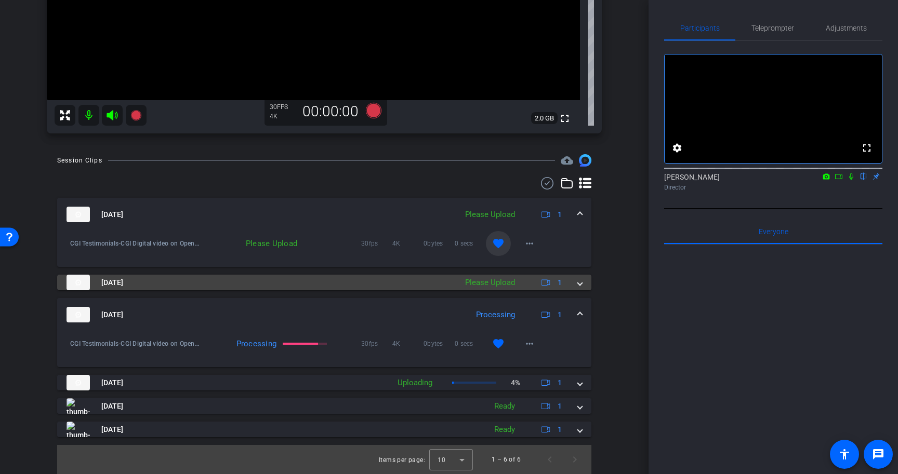
click at [576, 283] on div "Sep 10, 2025 Please Upload 1" at bounding box center [322, 283] width 511 height 16
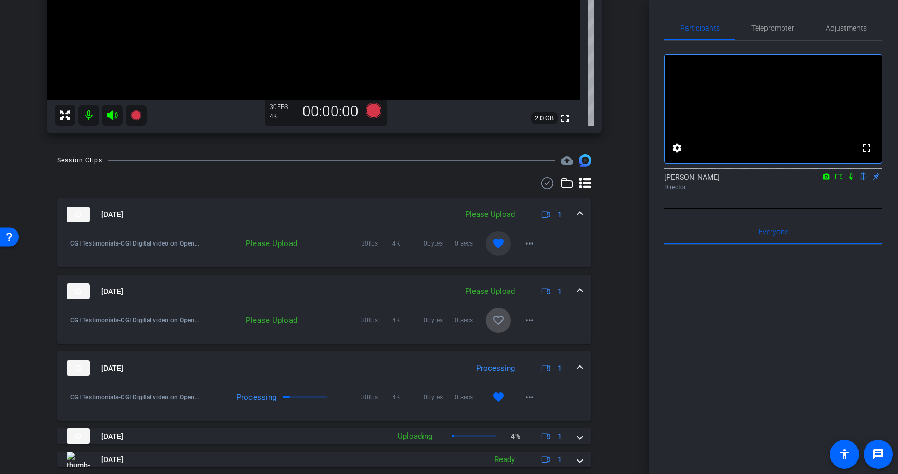
click at [499, 320] on mat-icon "favorite_border" at bounding box center [498, 320] width 12 height 12
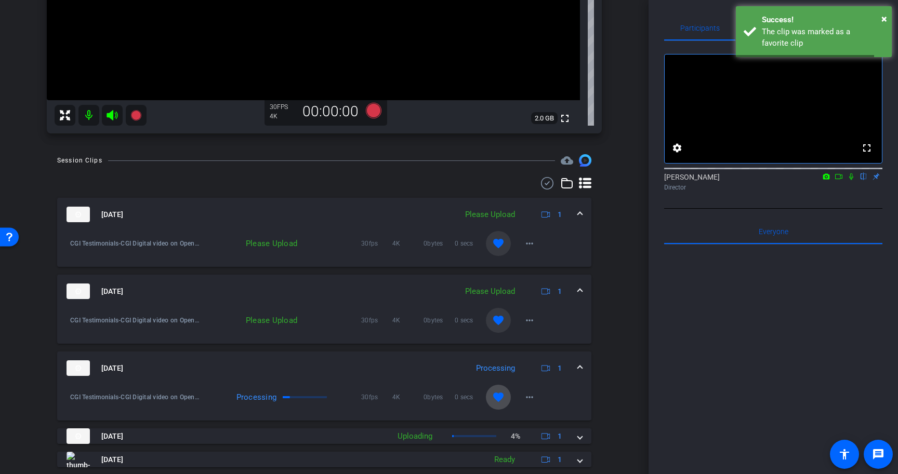
click at [499, 394] on mat-icon "favorite" at bounding box center [498, 397] width 12 height 12
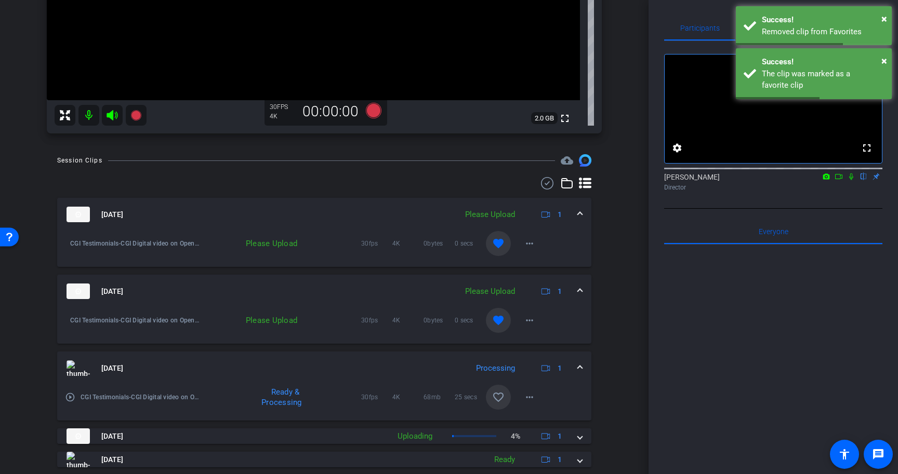
click at [581, 366] on span at bounding box center [580, 368] width 4 height 11
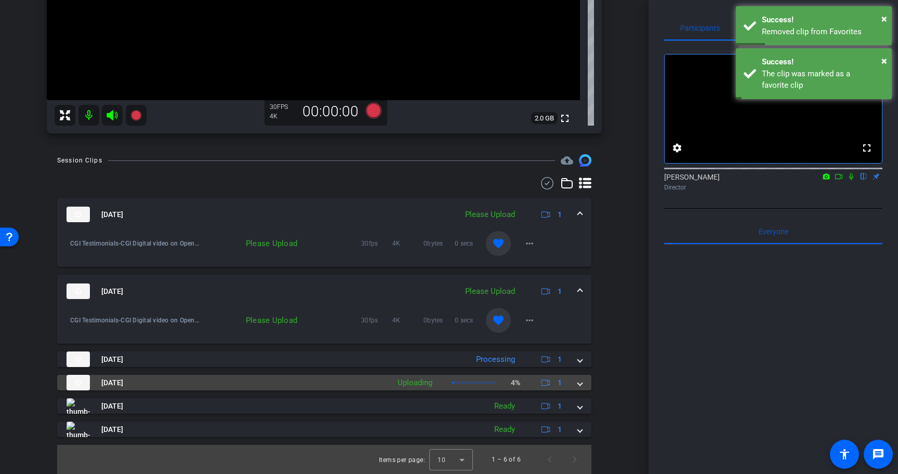
click at [587, 383] on mat-expansion-panel-header "Sep 10, 2025 Uploading 4% 1" at bounding box center [324, 383] width 534 height 16
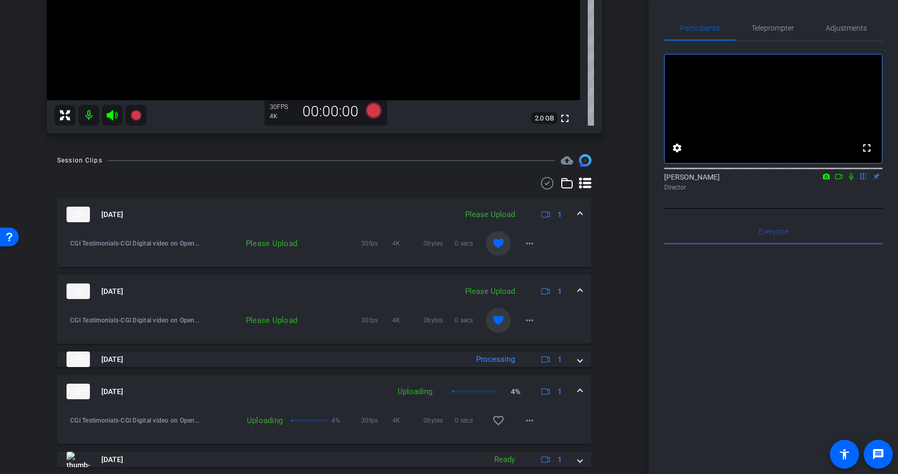
click at [583, 388] on mat-expansion-panel-header "Sep 10, 2025 Uploading 4% 1" at bounding box center [324, 391] width 534 height 33
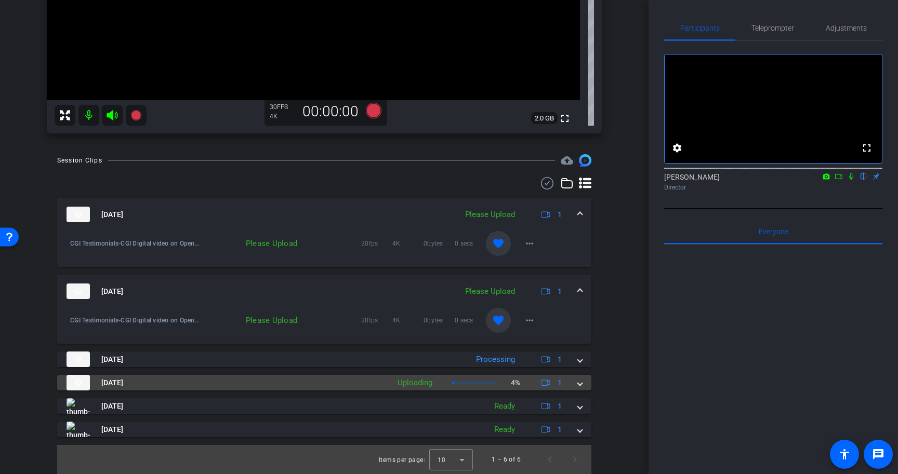
click at [583, 388] on mat-expansion-panel-header "Sep 10, 2025 Uploading 4% 1" at bounding box center [324, 383] width 534 height 16
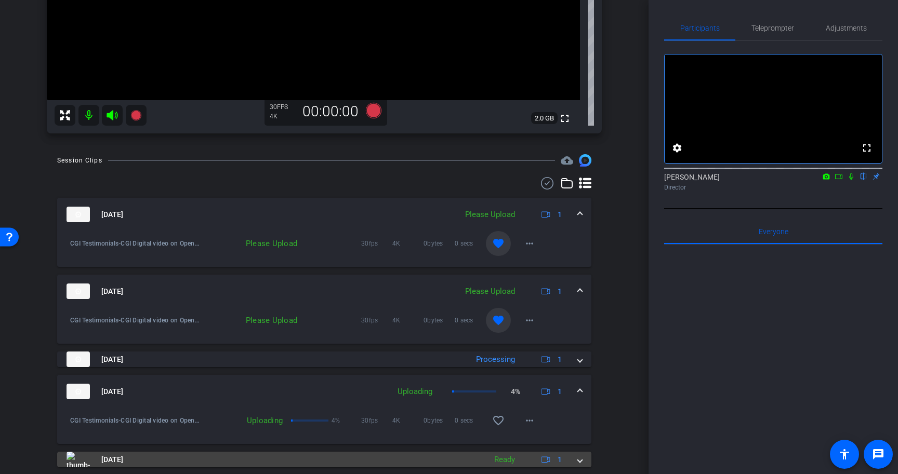
click at [581, 458] on span at bounding box center [580, 460] width 4 height 11
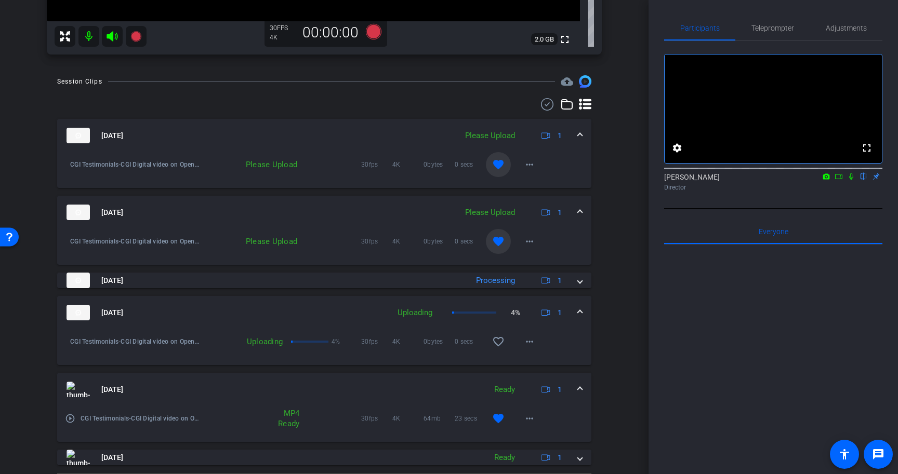
scroll to position [354, 0]
click at [499, 337] on mat-icon "favorite_border" at bounding box center [498, 341] width 12 height 12
click at [498, 339] on mat-icon "favorite_border" at bounding box center [498, 341] width 12 height 12
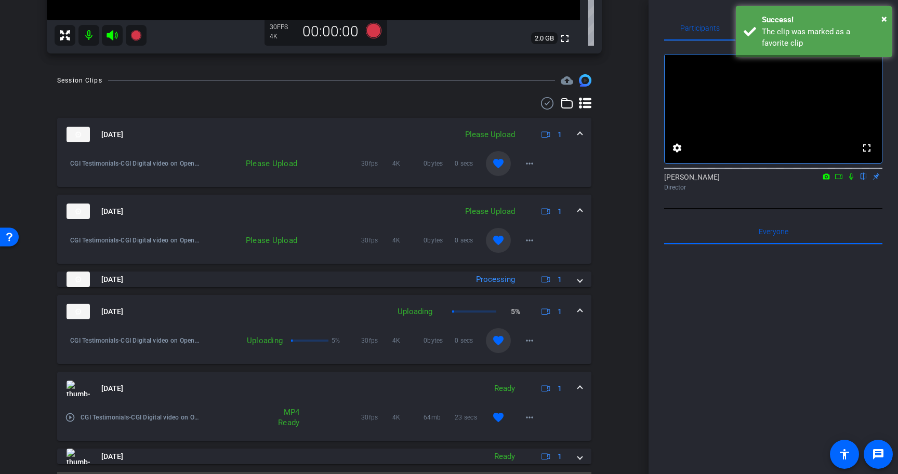
click at [578, 312] on span at bounding box center [580, 312] width 4 height 11
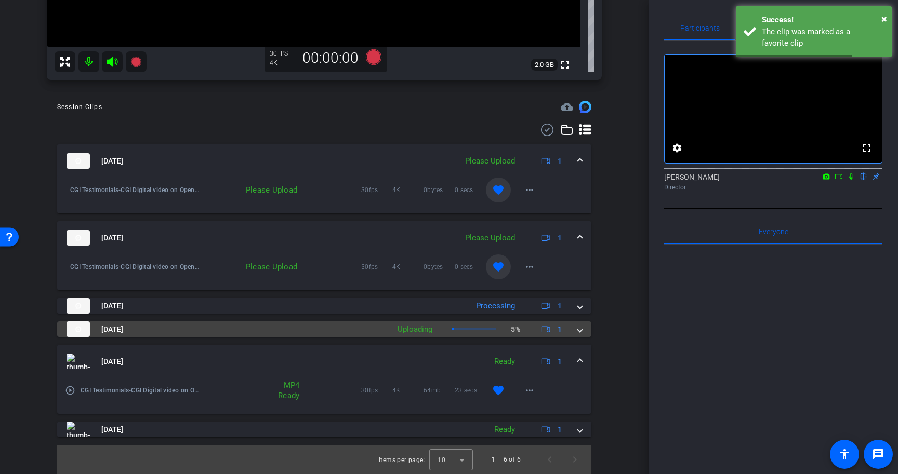
scroll to position [328, 0]
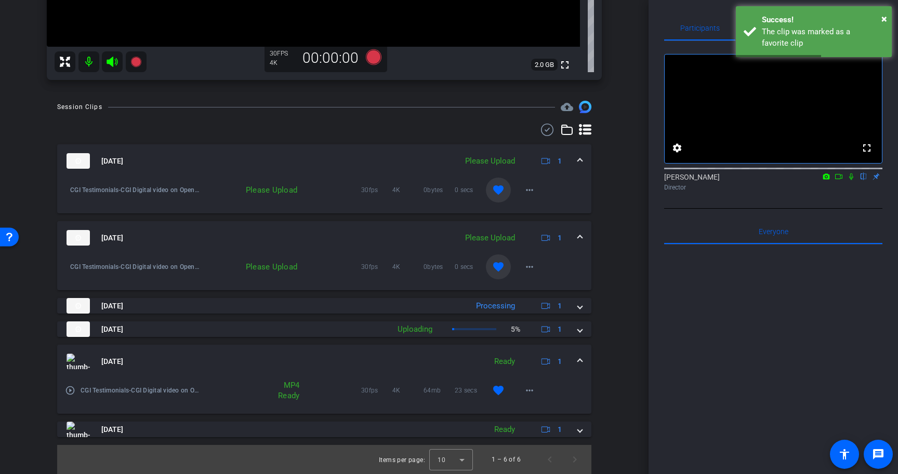
click at [578, 357] on span at bounding box center [580, 361] width 4 height 11
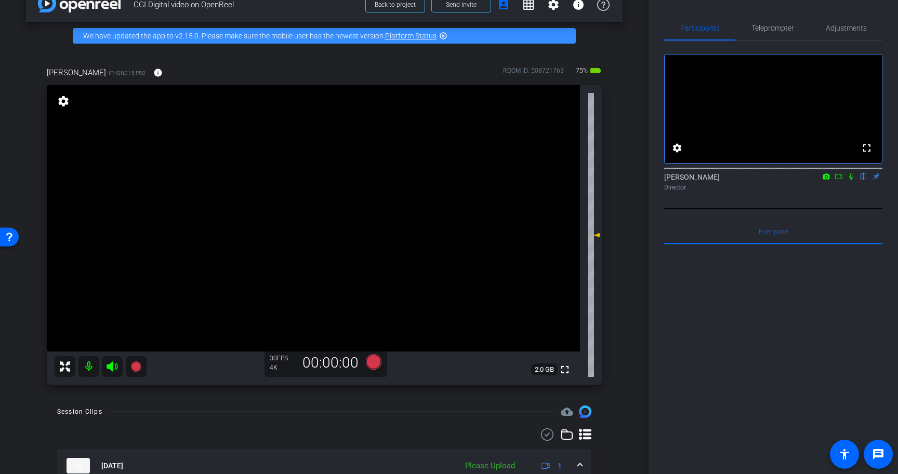
scroll to position [0, 0]
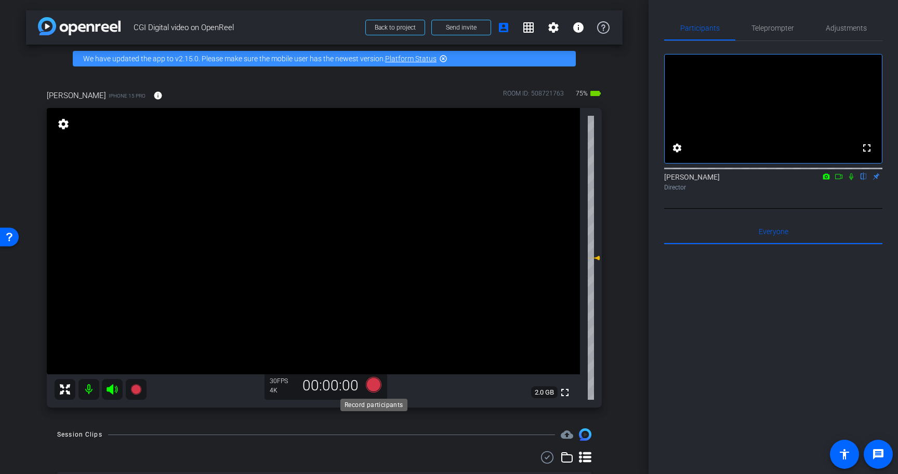
click at [374, 384] on icon at bounding box center [374, 385] width 16 height 16
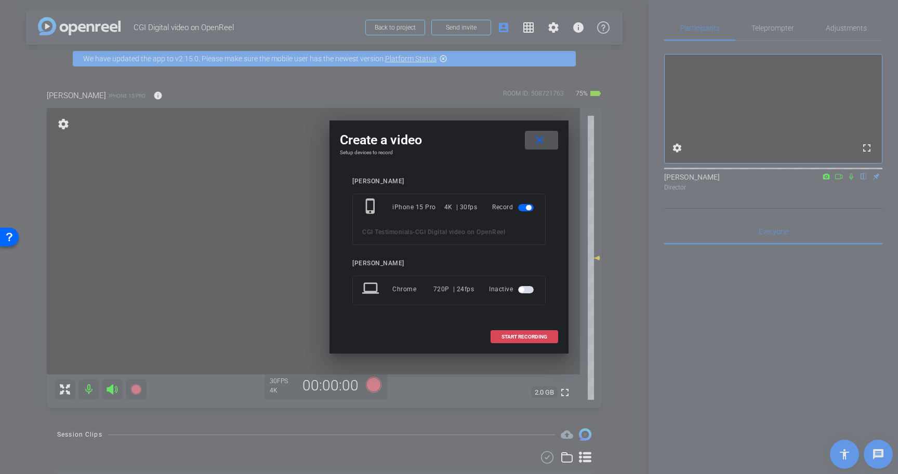
click at [520, 338] on span "START RECORDING" at bounding box center [524, 337] width 46 height 5
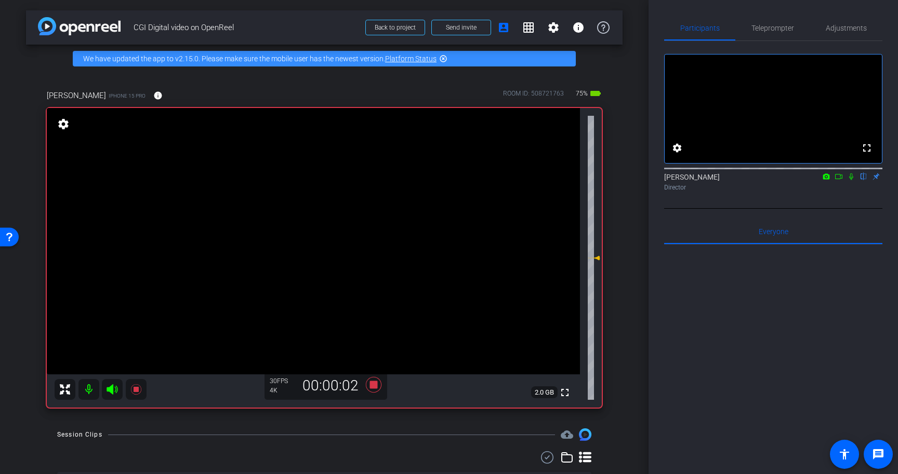
click at [850, 180] on icon at bounding box center [851, 176] width 8 height 7
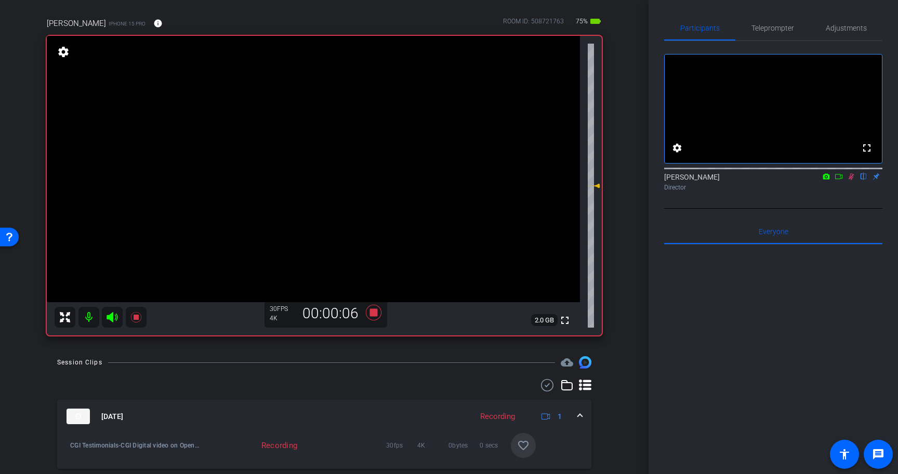
scroll to position [73, 0]
click at [852, 180] on icon at bounding box center [851, 176] width 8 height 7
click at [375, 314] on icon at bounding box center [374, 312] width 16 height 16
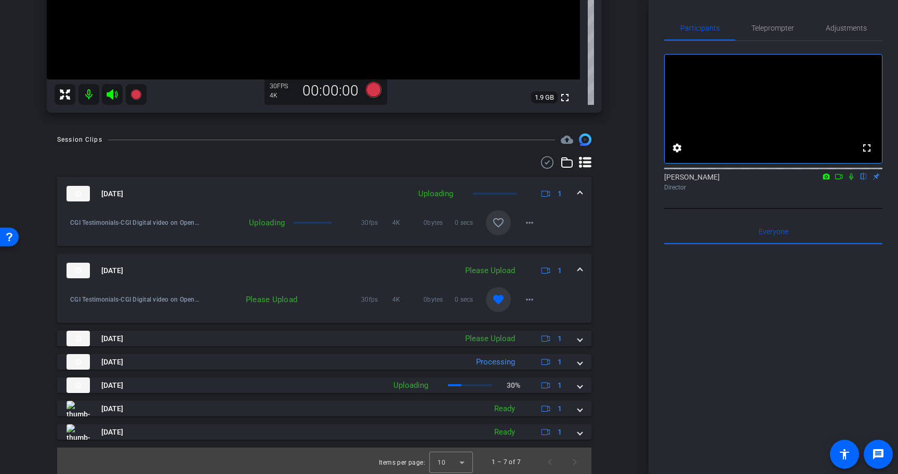
scroll to position [298, 0]
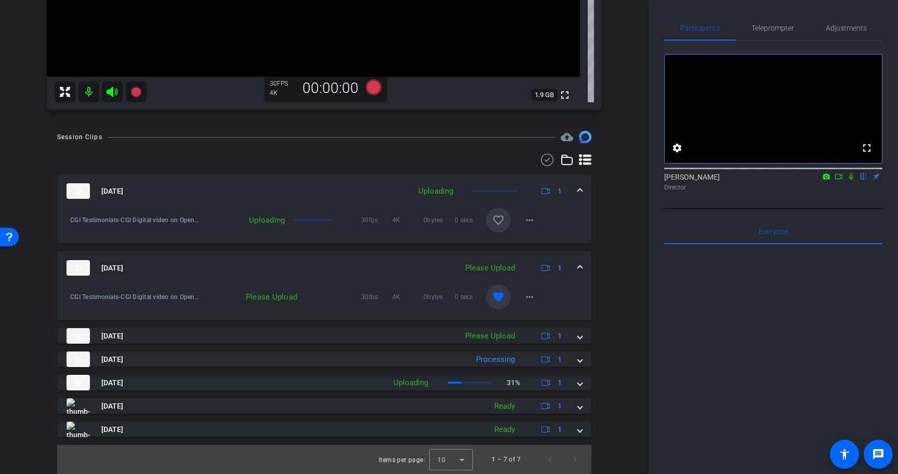
click at [501, 218] on mat-icon "favorite_border" at bounding box center [498, 220] width 12 height 12
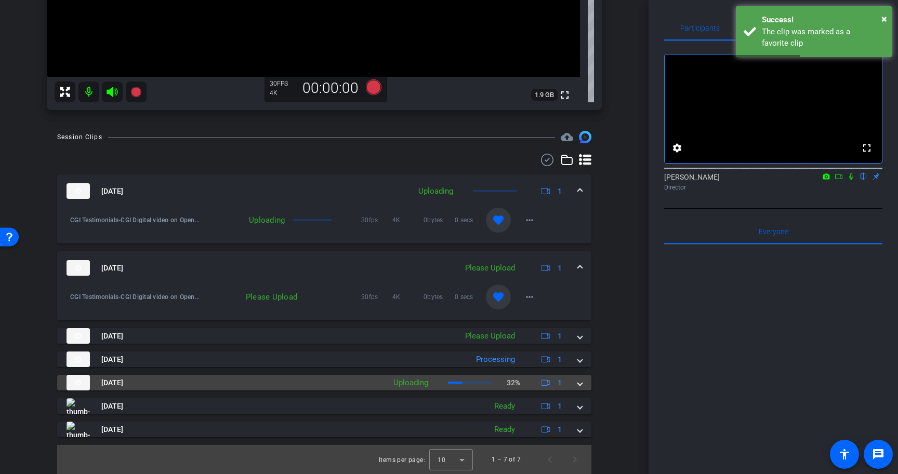
click at [578, 383] on span at bounding box center [580, 383] width 4 height 11
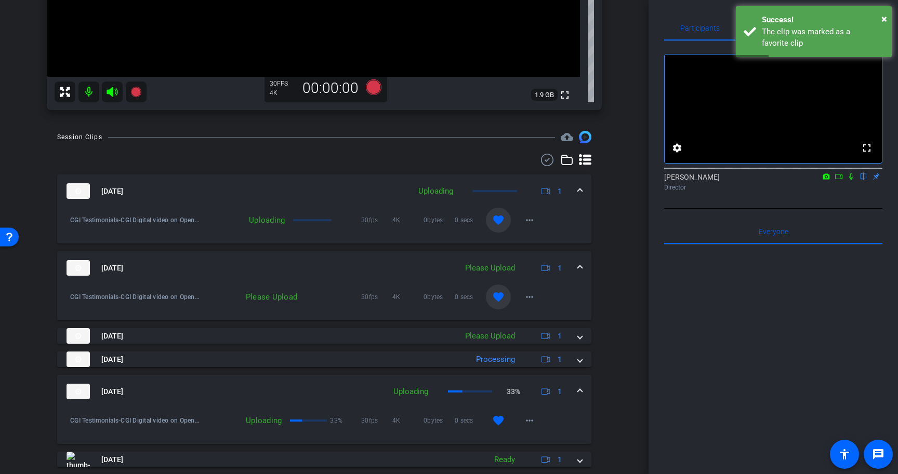
click at [579, 388] on span at bounding box center [580, 392] width 4 height 11
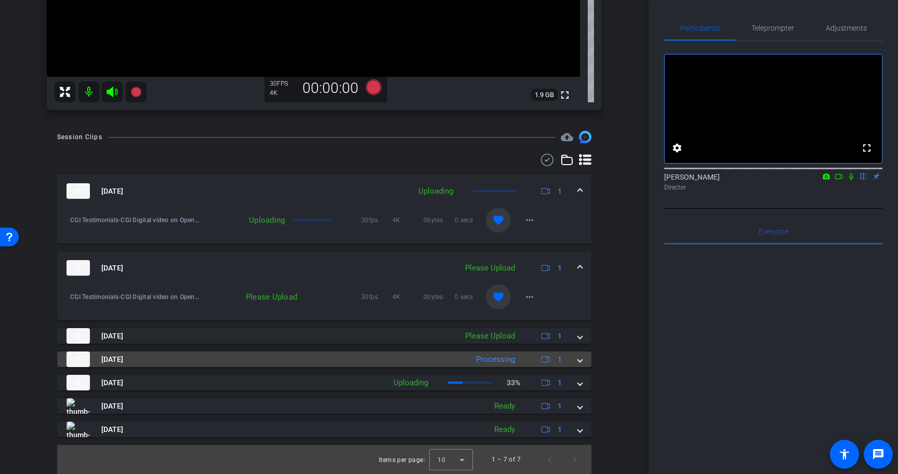
click at [586, 363] on mat-expansion-panel-header "Sep 10, 2025 Processing 1" at bounding box center [324, 360] width 534 height 16
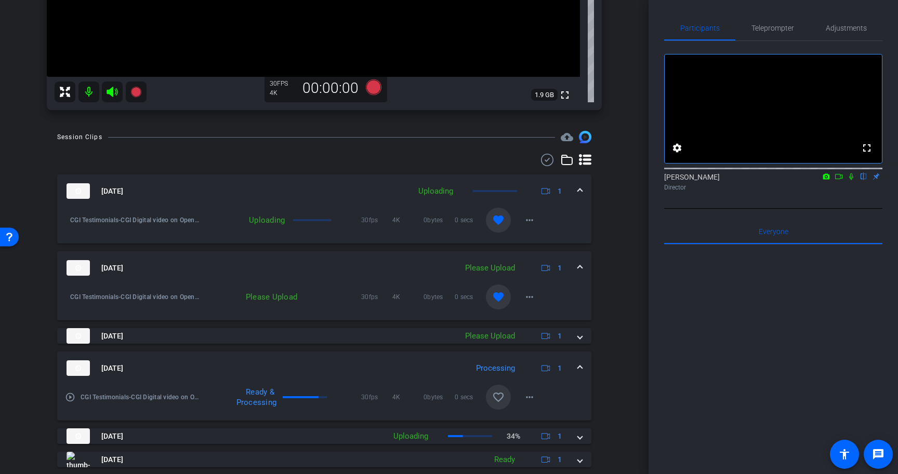
click at [586, 363] on mat-expansion-panel-header "Sep 10, 2025 Processing 1" at bounding box center [324, 368] width 534 height 33
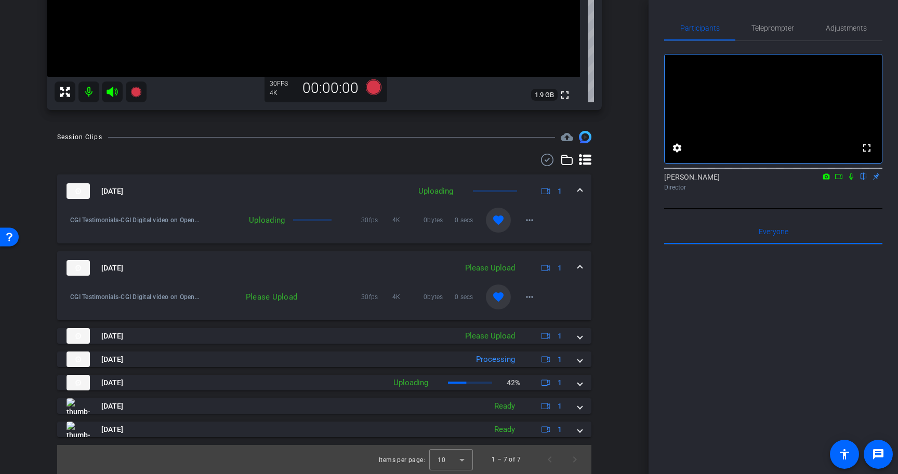
scroll to position [0, 0]
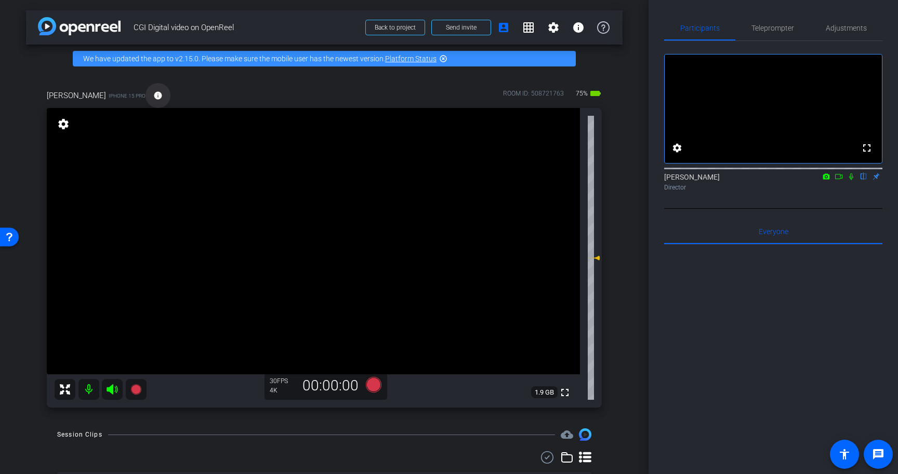
click at [153, 97] on mat-icon "info" at bounding box center [157, 95] width 9 height 9
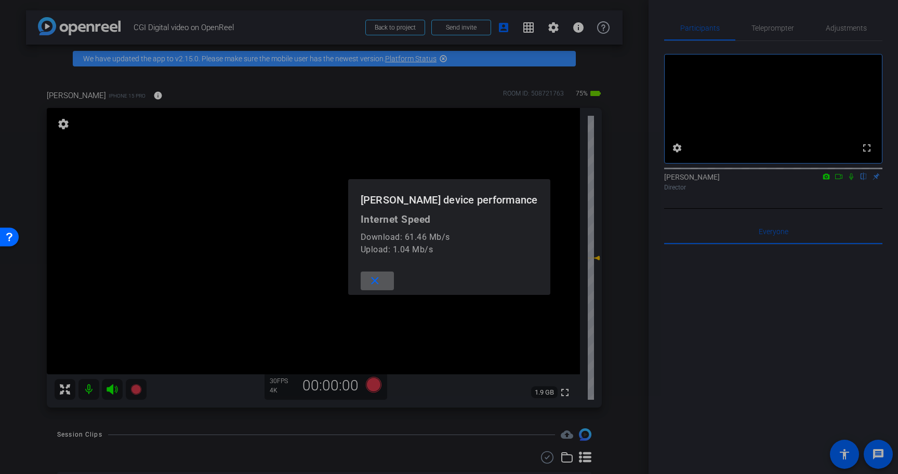
click at [381, 279] on mat-icon "close" at bounding box center [374, 281] width 13 height 13
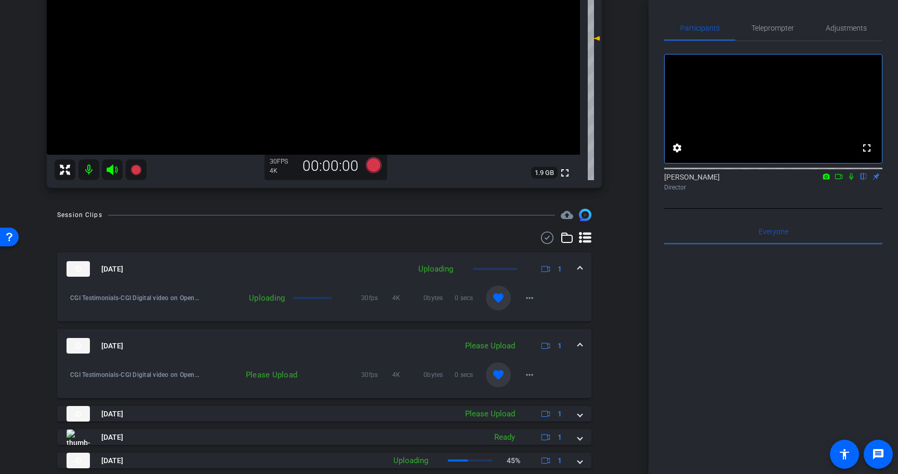
scroll to position [298, 0]
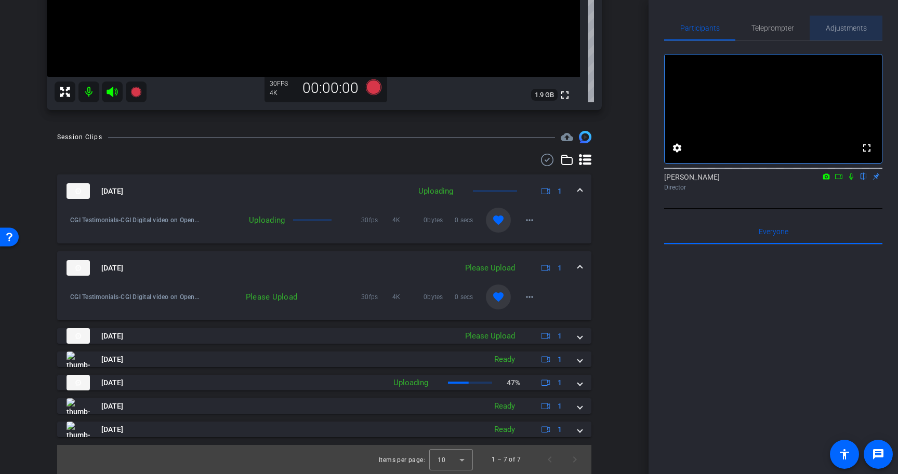
click at [843, 26] on span "Adjustments" at bounding box center [846, 27] width 41 height 7
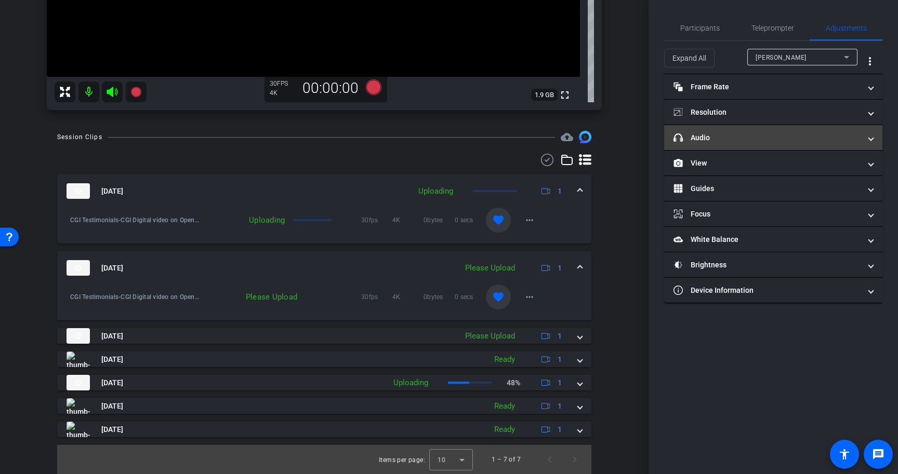
click at [734, 131] on mat-expansion-panel-header "headphone icon Audio" at bounding box center [773, 137] width 218 height 25
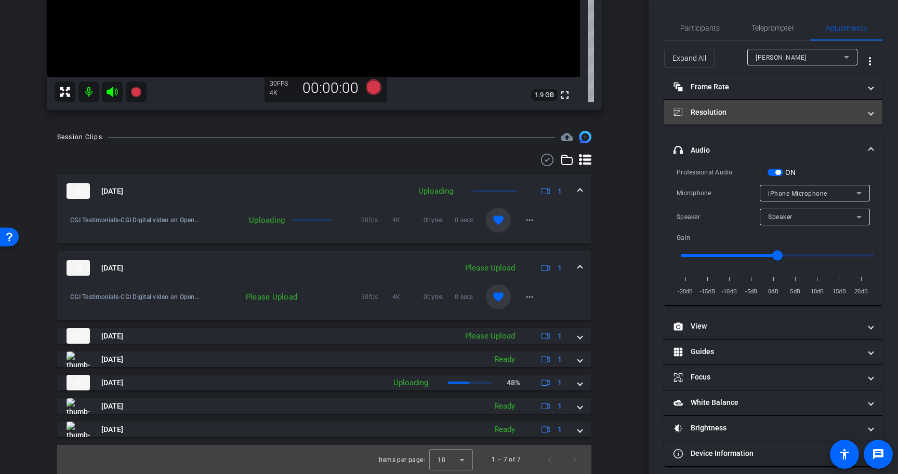
click at [744, 110] on mat-panel-title "Resolution" at bounding box center [766, 112] width 187 height 11
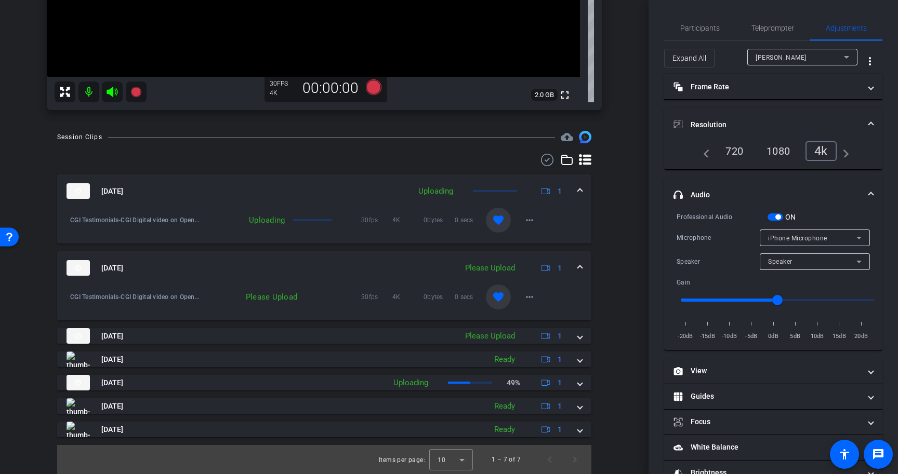
click at [789, 237] on span "iPhone Microphone" at bounding box center [797, 238] width 59 height 7
click at [789, 237] on div at bounding box center [449, 237] width 898 height 474
click at [762, 87] on mat-panel-title "Frame Rate Frame Rate" at bounding box center [766, 87] width 187 height 11
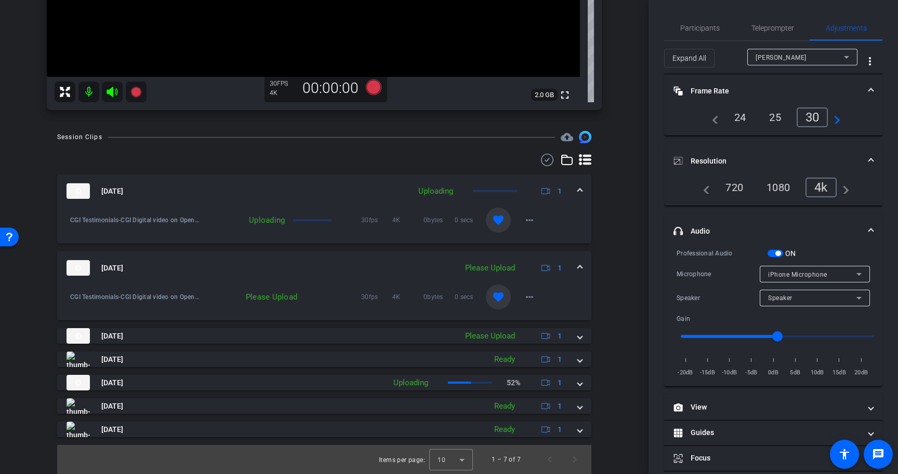
click at [759, 162] on mat-panel-title "Resolution" at bounding box center [766, 161] width 187 height 11
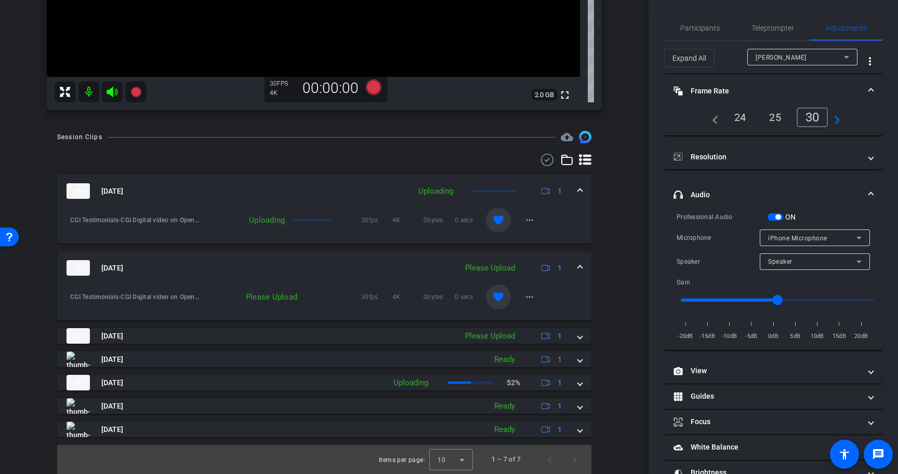
click at [756, 82] on mat-expansion-panel-header "Frame Rate Frame Rate" at bounding box center [773, 90] width 218 height 33
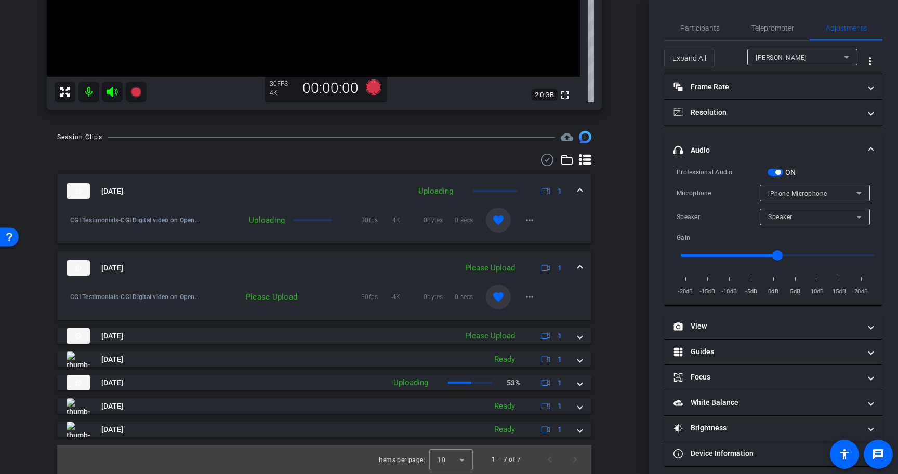
click at [757, 145] on mat-panel-title "headphone icon Audio" at bounding box center [766, 150] width 187 height 11
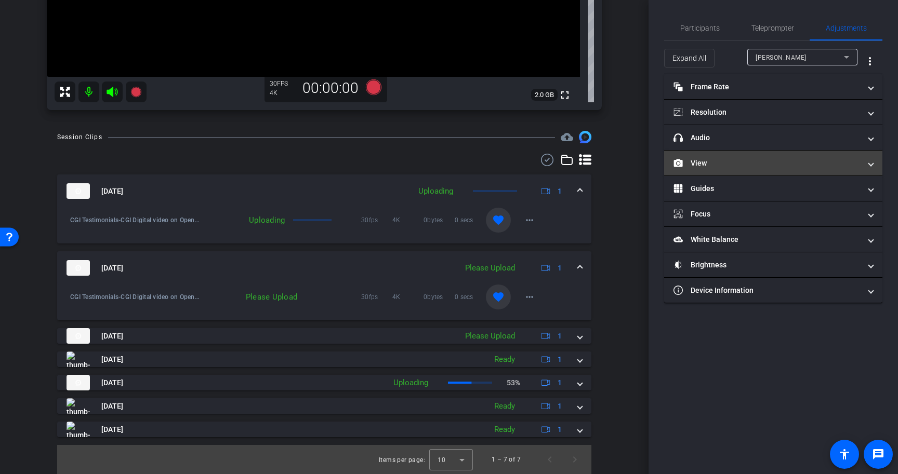
click at [752, 169] on mat-expansion-panel-header "View" at bounding box center [773, 163] width 218 height 25
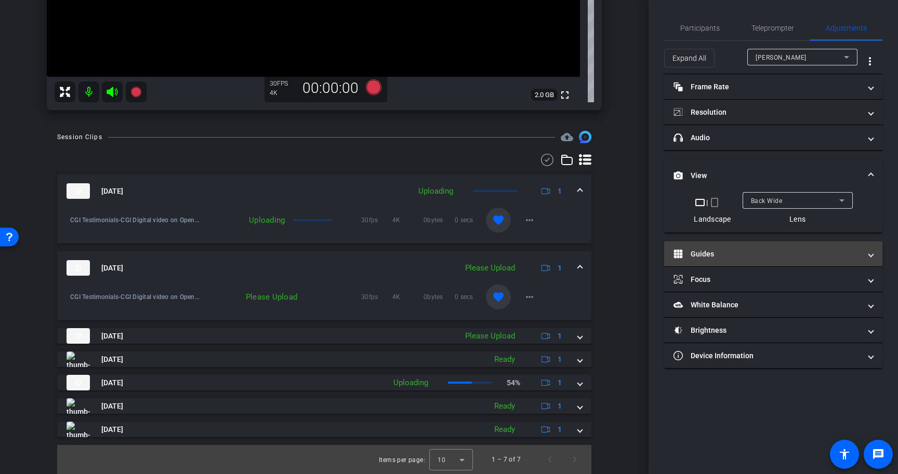
click at [743, 249] on mat-panel-title "Guides" at bounding box center [766, 254] width 187 height 11
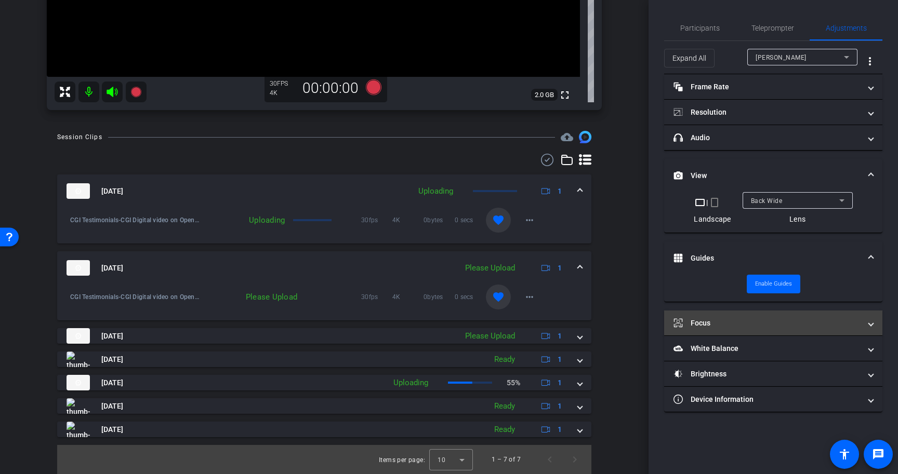
click at [732, 326] on mat-panel-title "Focus" at bounding box center [766, 323] width 187 height 11
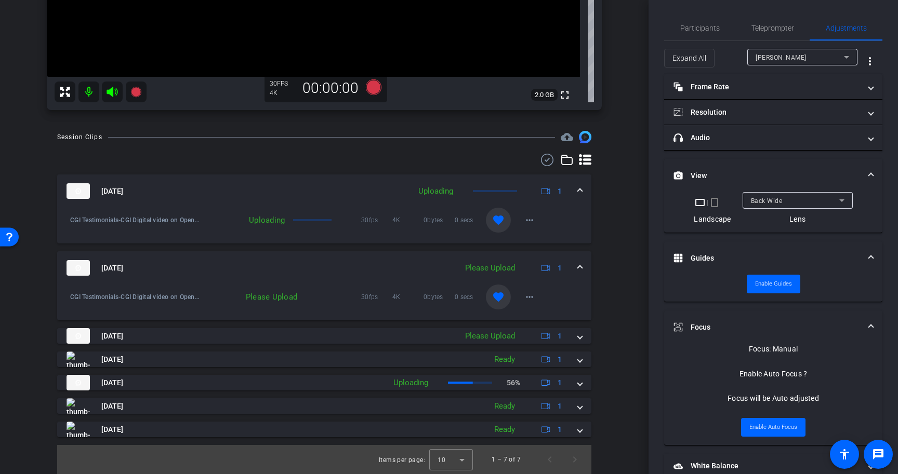
click at [732, 326] on mat-panel-title "Focus" at bounding box center [766, 327] width 187 height 11
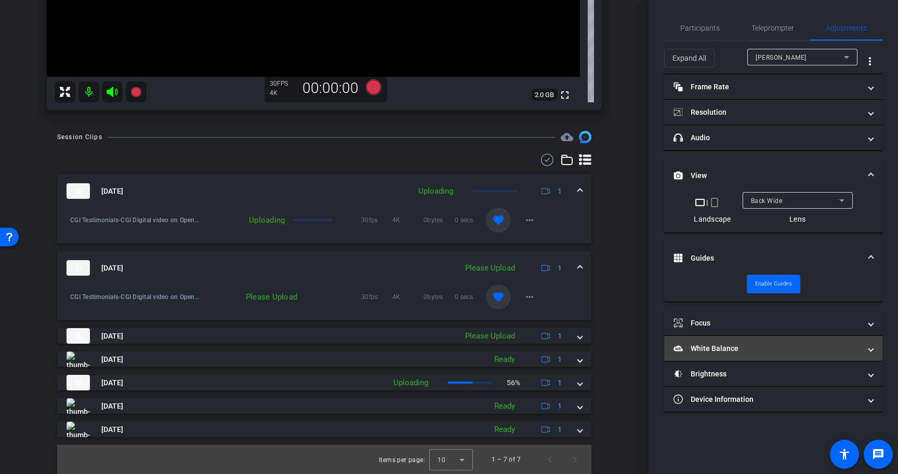
click at [731, 349] on mat-panel-title "White Balance White Balance" at bounding box center [766, 348] width 187 height 11
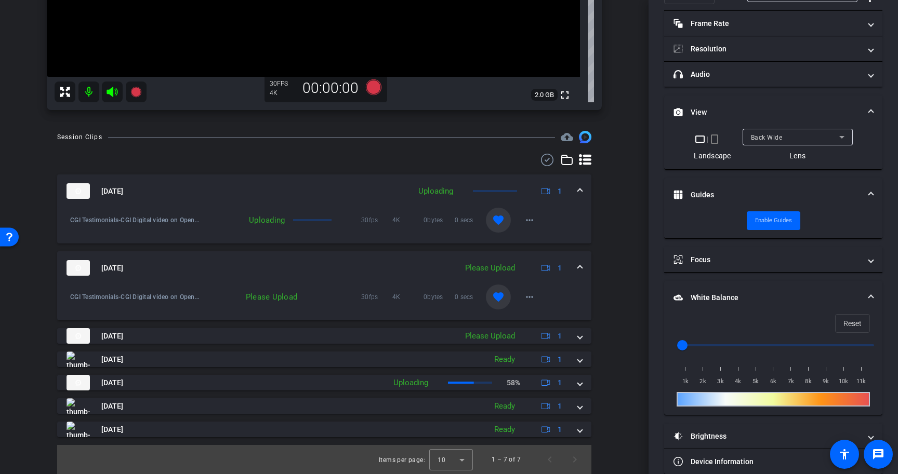
scroll to position [79, 0]
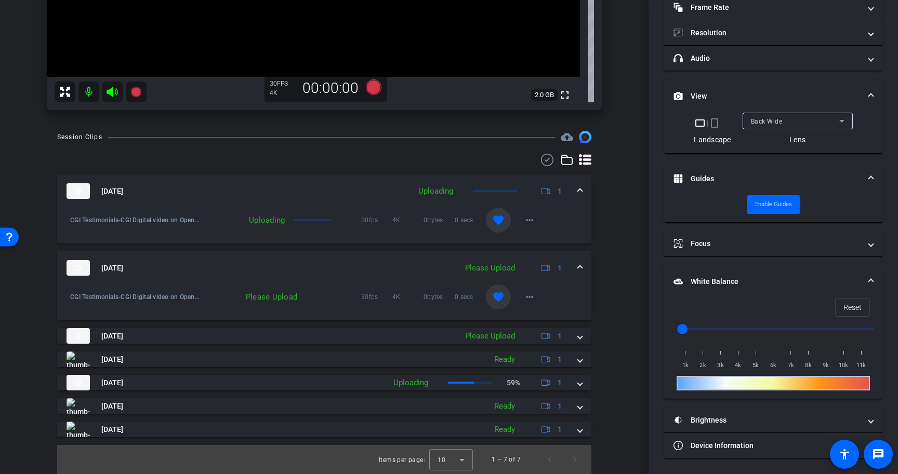
click at [717, 290] on mat-expansion-panel-header "White Balance White Balance" at bounding box center [773, 281] width 218 height 33
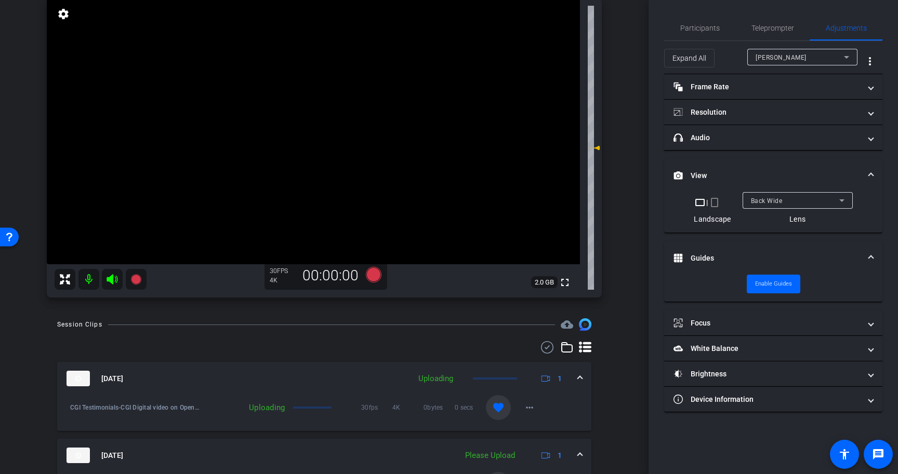
scroll to position [0, 0]
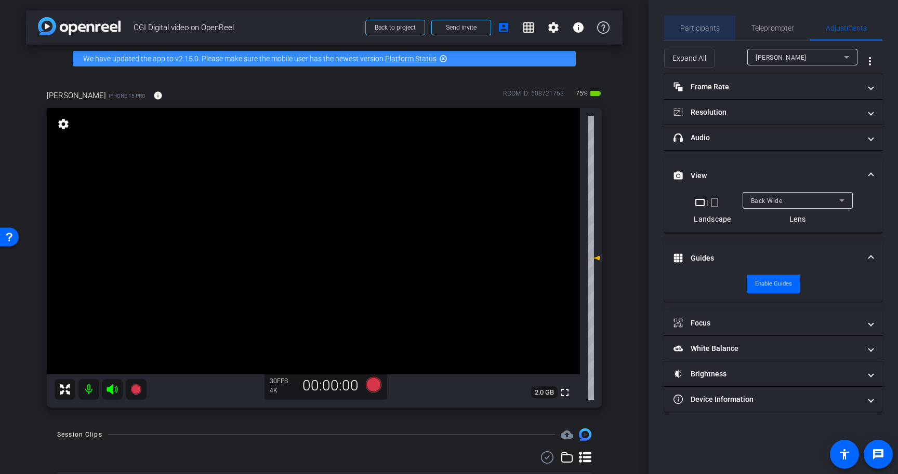
click at [712, 31] on span "Participants" at bounding box center [699, 27] width 39 height 7
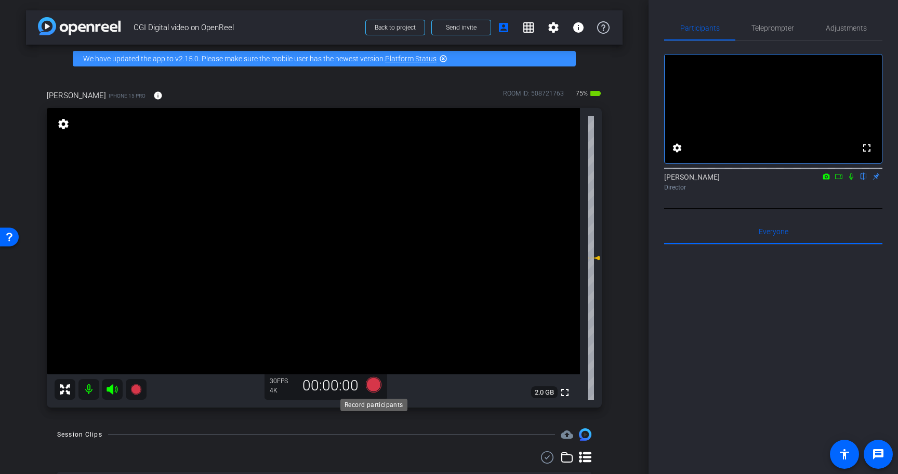
click at [373, 386] on icon at bounding box center [374, 385] width 16 height 16
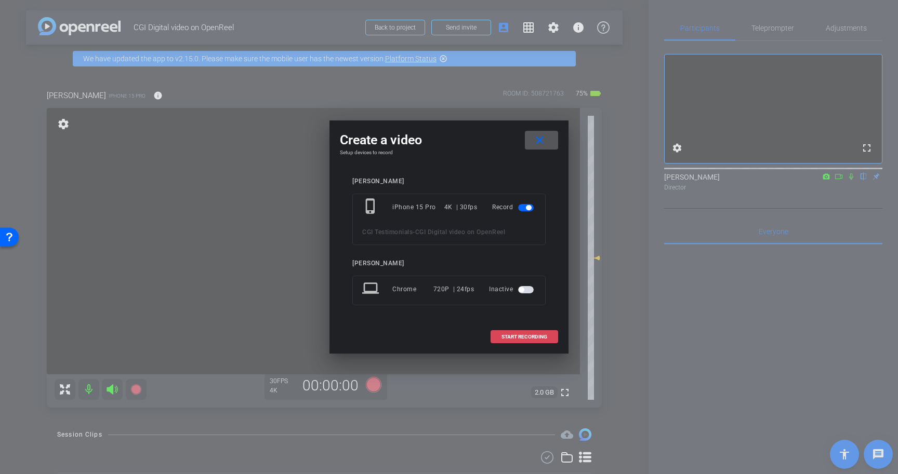
click at [543, 333] on span at bounding box center [524, 337] width 67 height 25
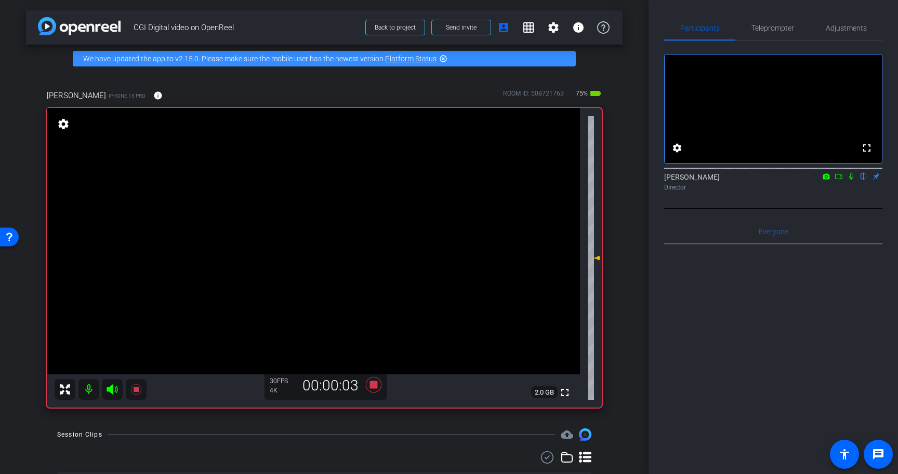
click at [852, 180] on icon at bounding box center [851, 176] width 8 height 7
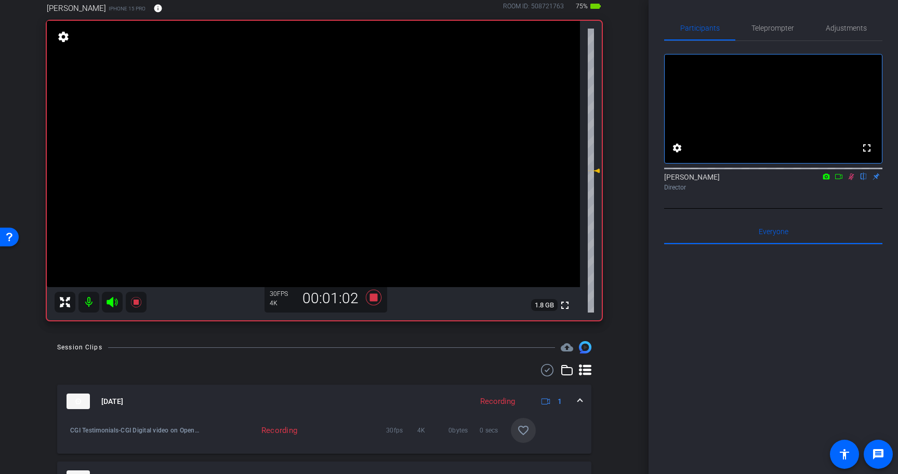
scroll to position [81, 0]
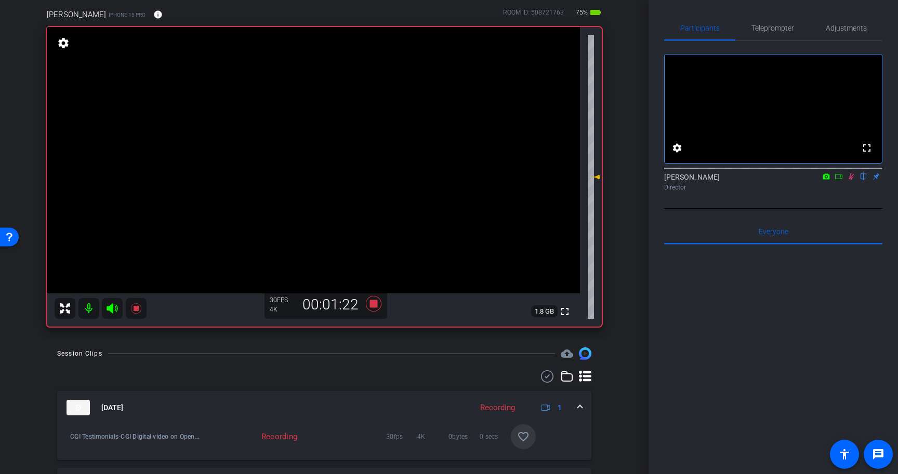
click at [852, 180] on icon at bounding box center [851, 177] width 6 height 7
click at [372, 304] on icon at bounding box center [374, 304] width 16 height 16
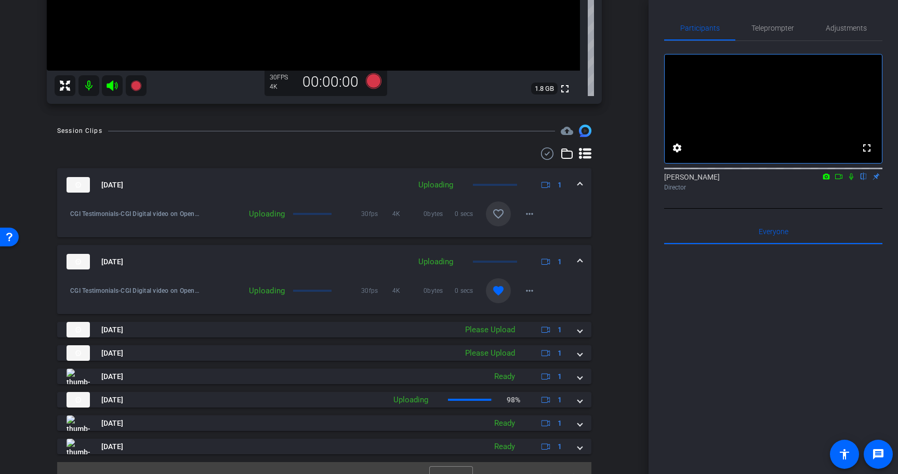
scroll to position [305, 0]
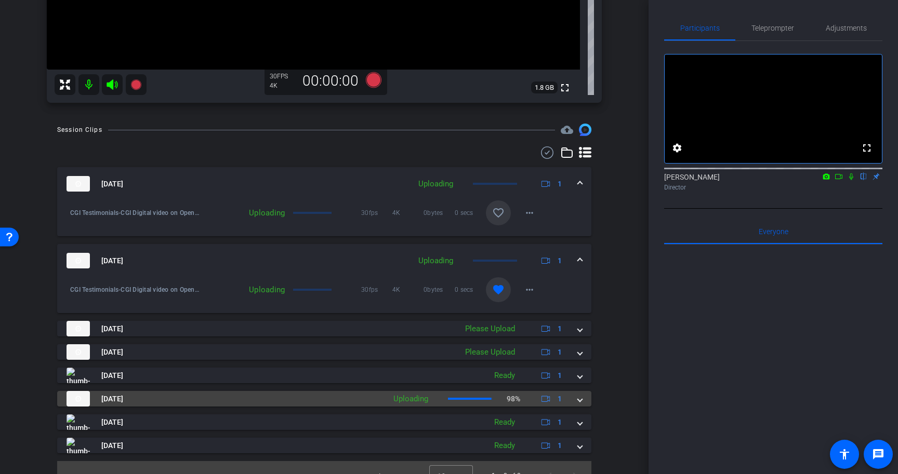
click at [578, 399] on span at bounding box center [580, 399] width 4 height 11
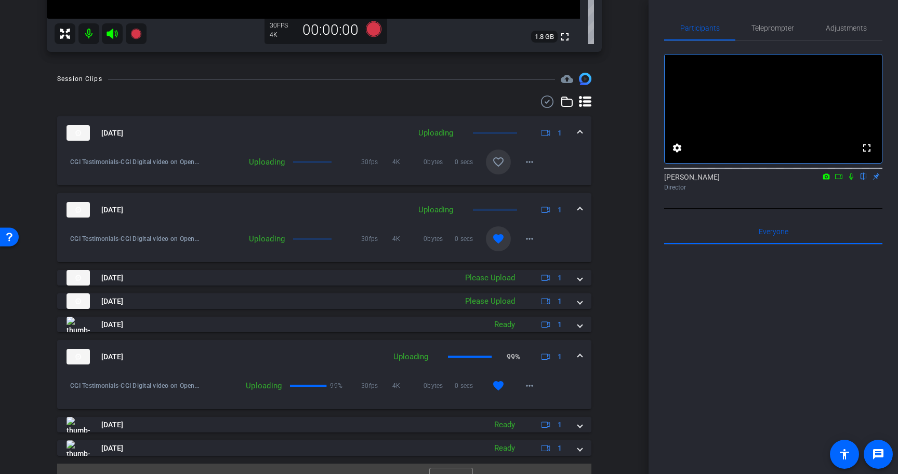
scroll to position [356, 0]
click at [580, 353] on span at bounding box center [580, 356] width 4 height 11
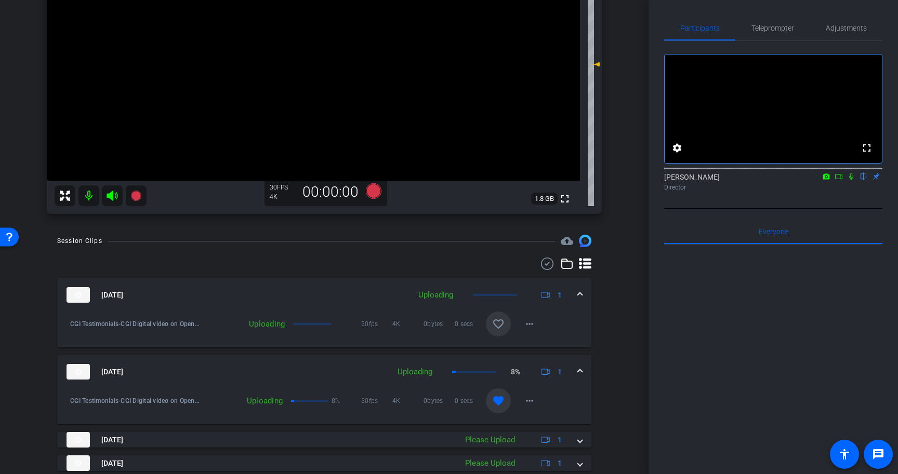
scroll to position [321, 0]
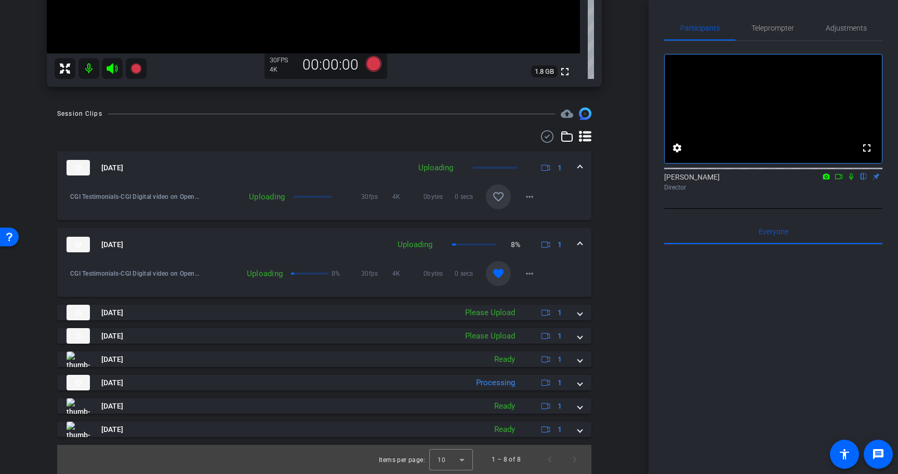
click at [852, 180] on icon at bounding box center [851, 176] width 8 height 7
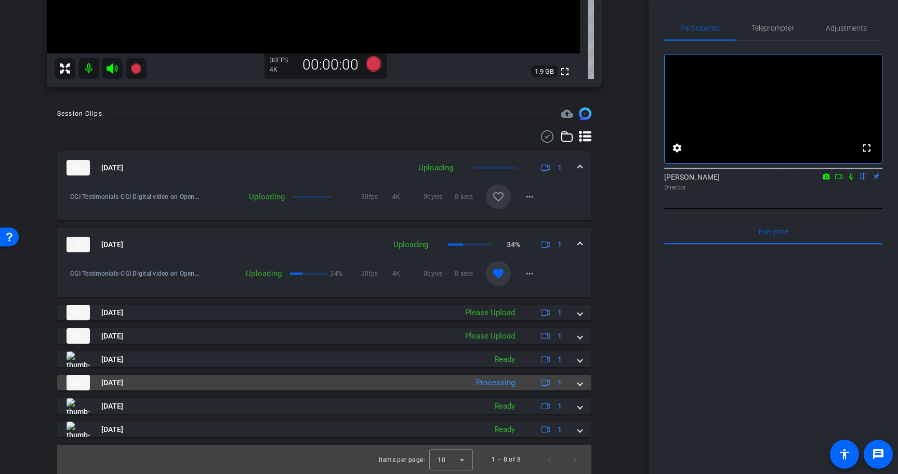
click at [454, 384] on mat-panel-title "Sep 10, 2025" at bounding box center [265, 383] width 396 height 16
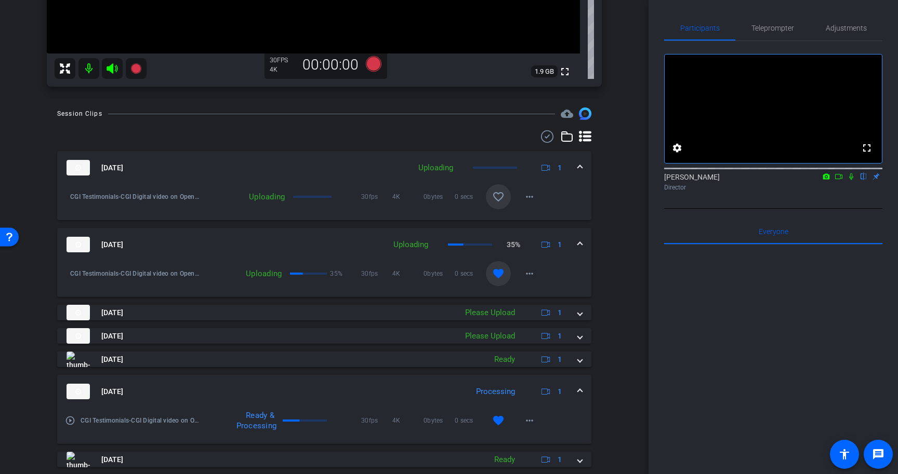
click at [442, 390] on mat-panel-title "Sep 10, 2025" at bounding box center [265, 392] width 396 height 16
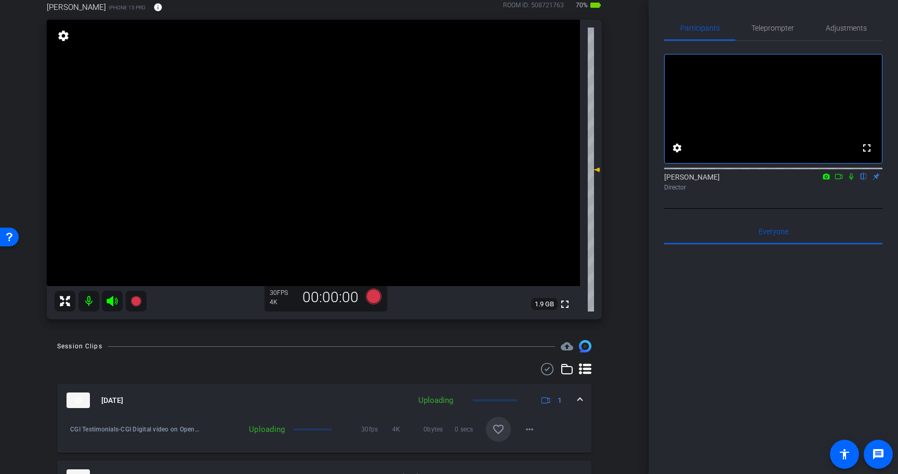
scroll to position [78, 0]
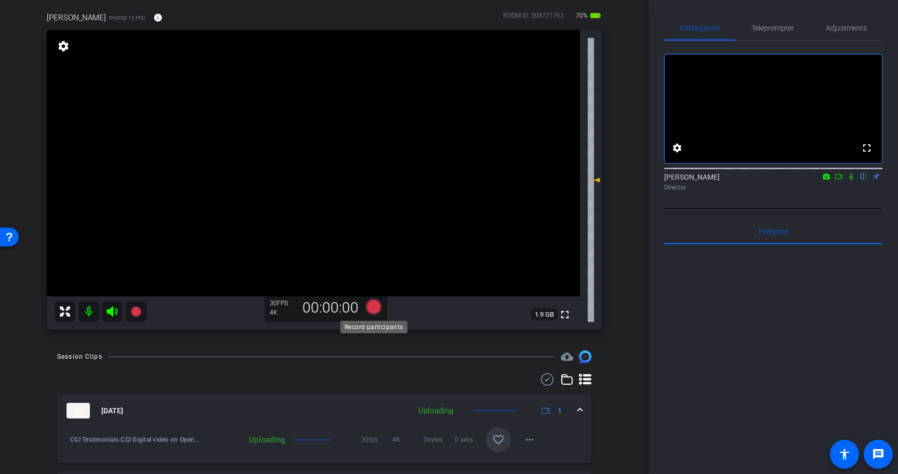
click at [377, 307] on icon at bounding box center [374, 307] width 16 height 16
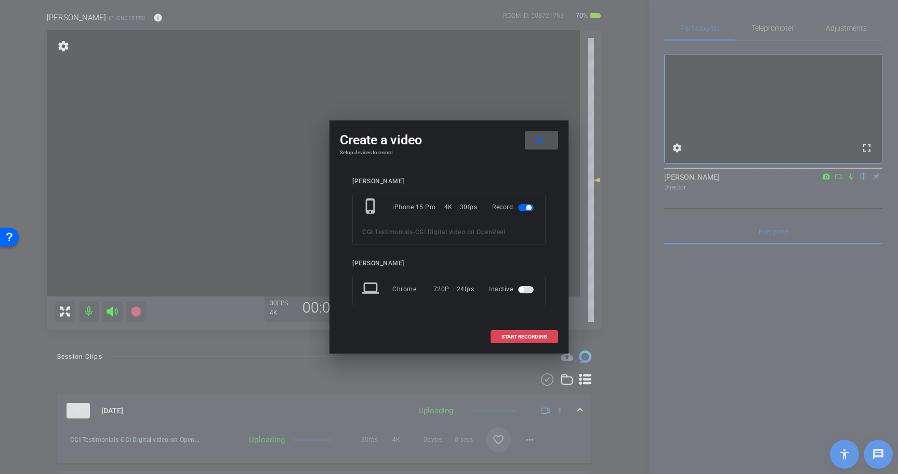
click at [521, 333] on span at bounding box center [524, 337] width 67 height 25
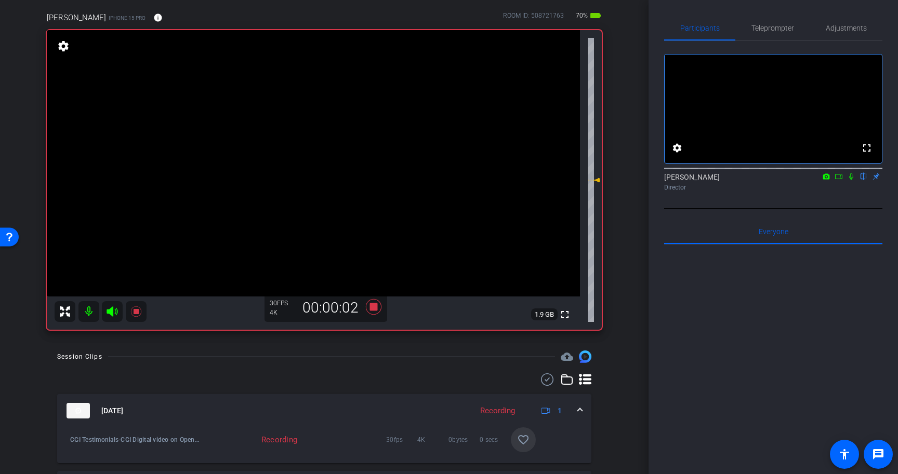
click at [850, 180] on icon at bounding box center [851, 176] width 8 height 7
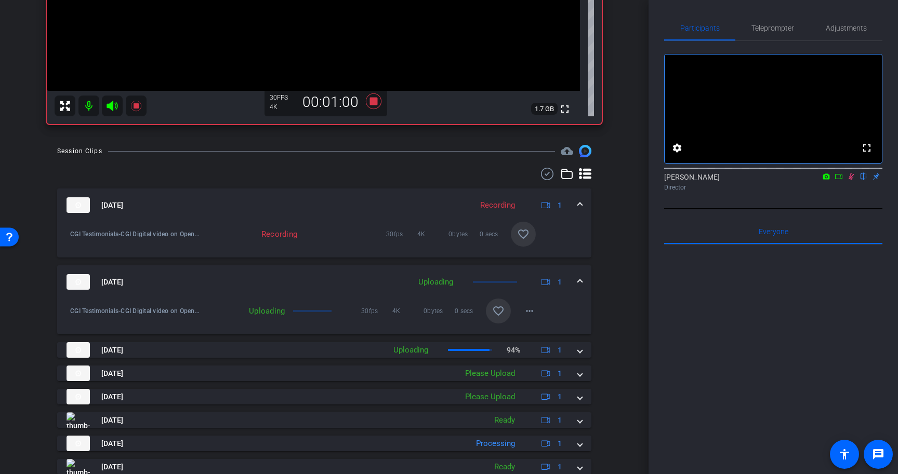
scroll to position [344, 0]
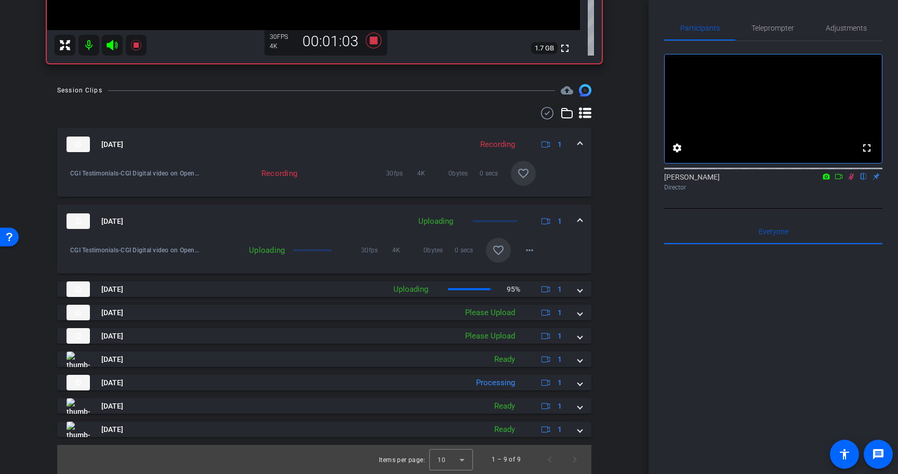
click at [494, 251] on mat-icon "favorite_border" at bounding box center [498, 250] width 12 height 12
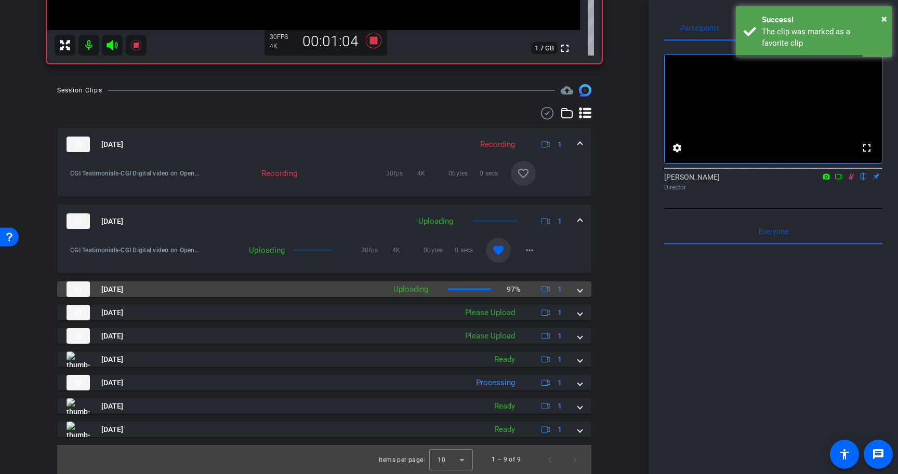
click at [578, 290] on span at bounding box center [580, 289] width 4 height 11
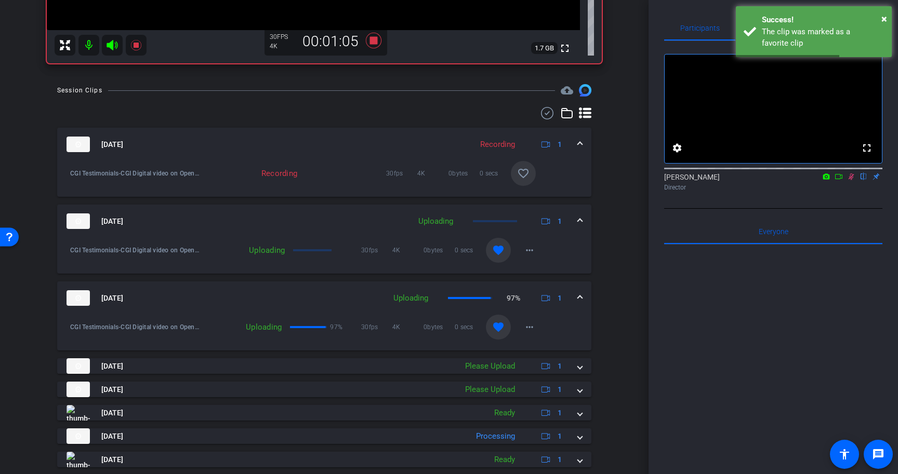
click at [583, 293] on mat-expansion-panel-header "Sep 10, 2025 Uploading 97% 1" at bounding box center [324, 298] width 534 height 33
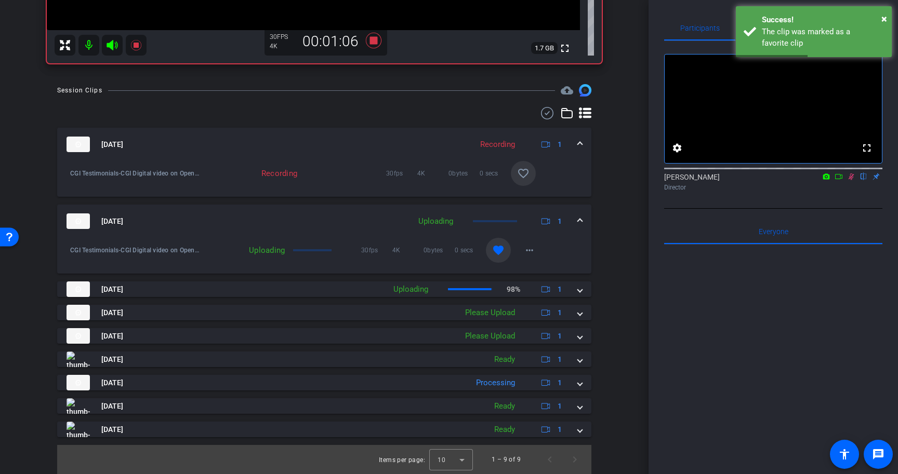
click at [581, 220] on span at bounding box center [580, 221] width 4 height 11
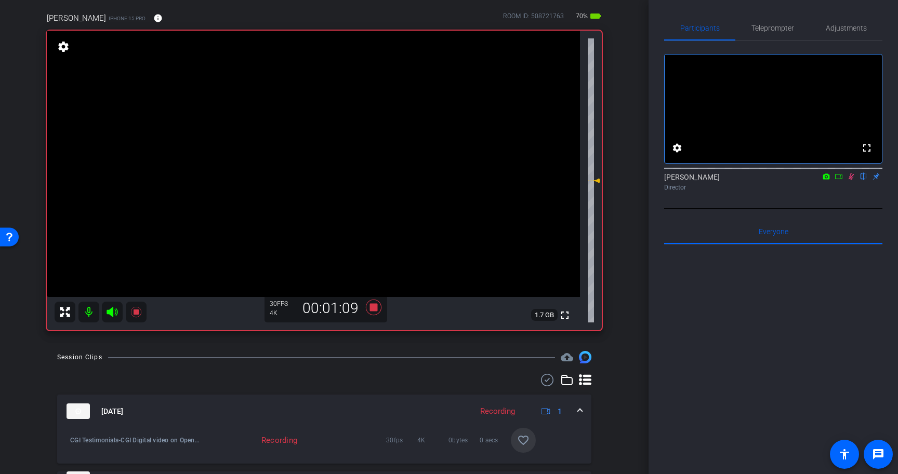
scroll to position [78, 0]
click at [853, 180] on icon at bounding box center [851, 177] width 6 height 7
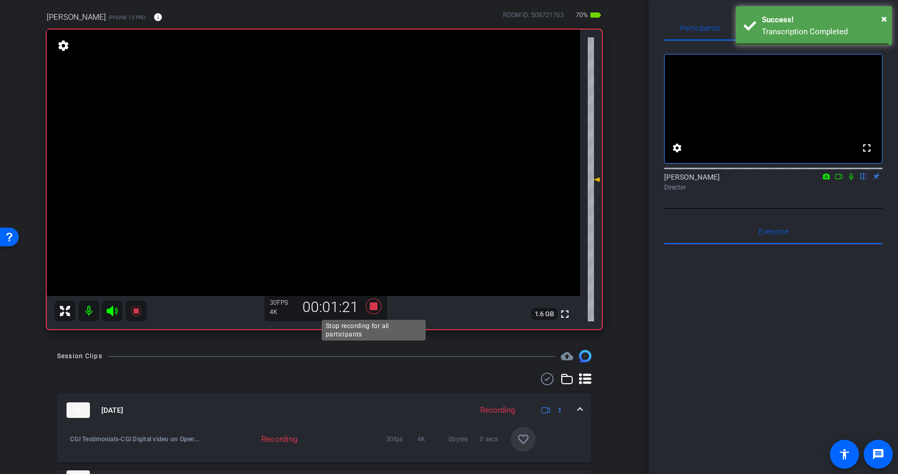
click at [370, 307] on icon at bounding box center [374, 307] width 16 height 16
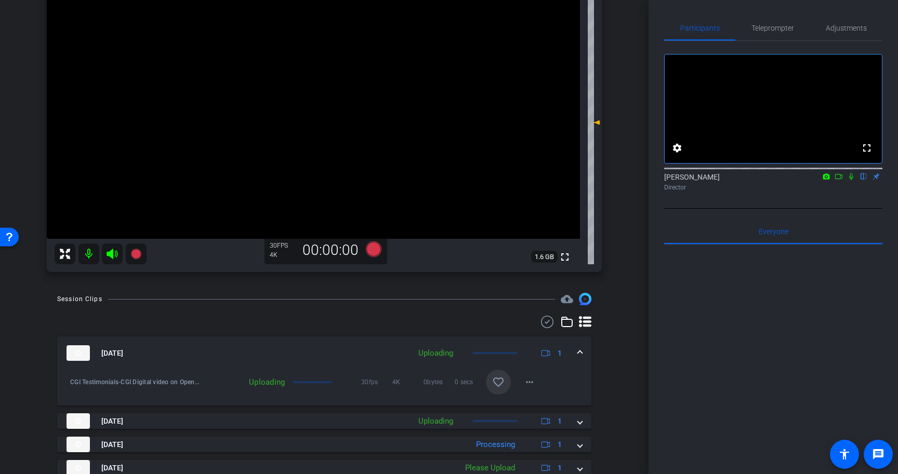
scroll to position [131, 0]
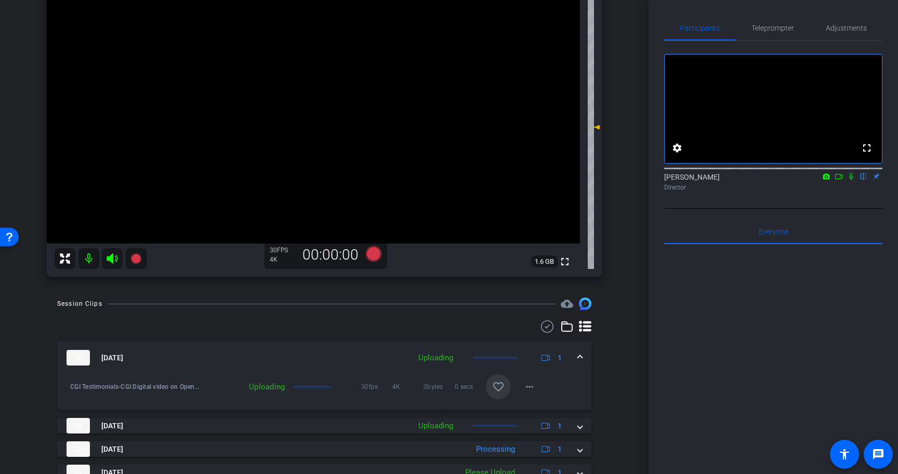
click at [497, 387] on mat-icon "favorite_border" at bounding box center [498, 387] width 12 height 12
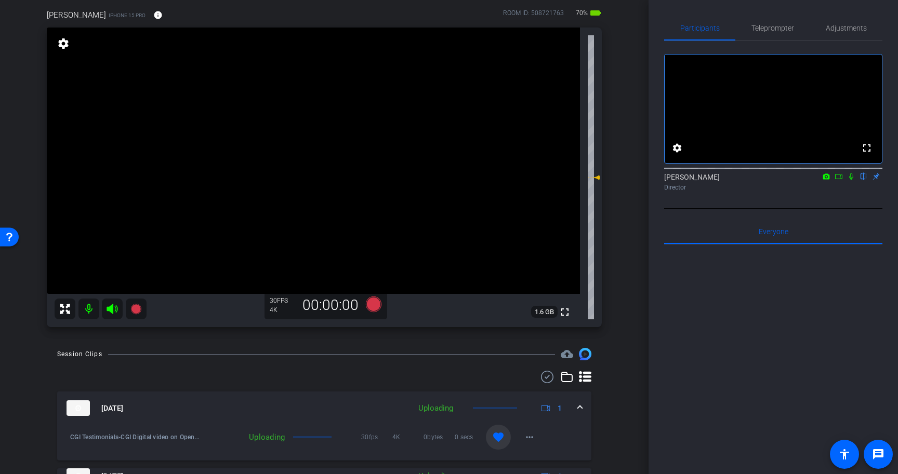
scroll to position [82, 0]
click at [374, 302] on icon at bounding box center [374, 304] width 16 height 16
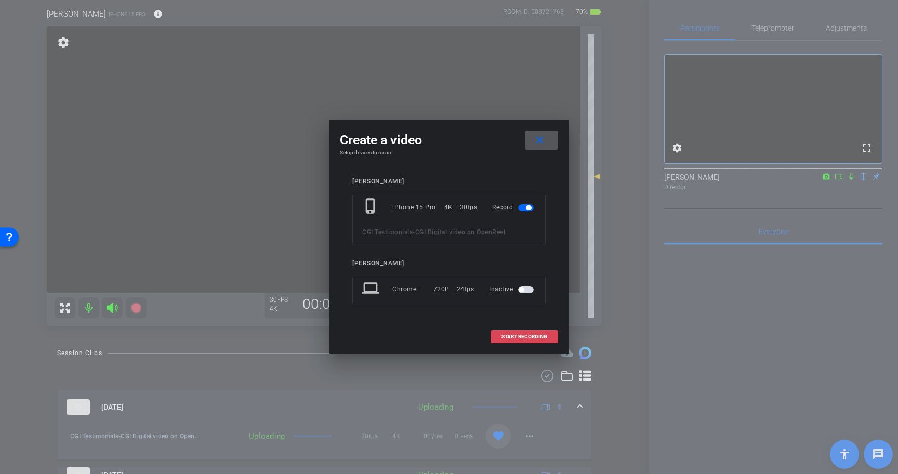
click at [531, 335] on span "START RECORDING" at bounding box center [524, 337] width 46 height 5
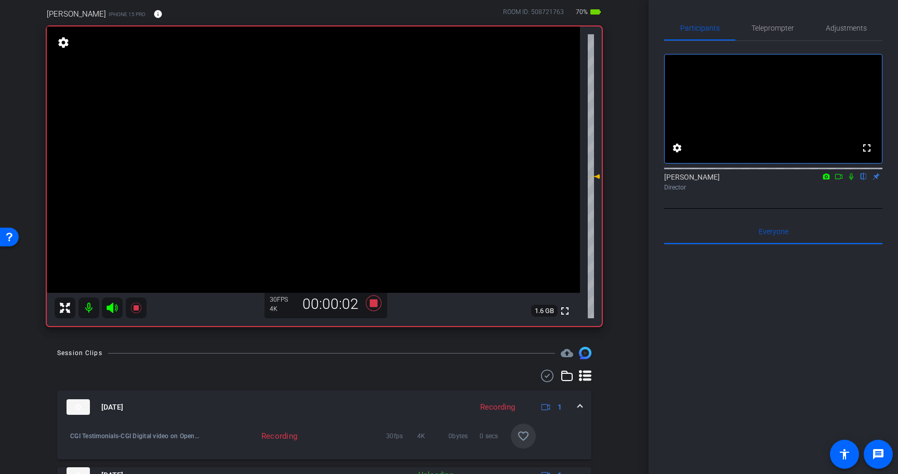
click at [850, 180] on icon at bounding box center [851, 176] width 8 height 7
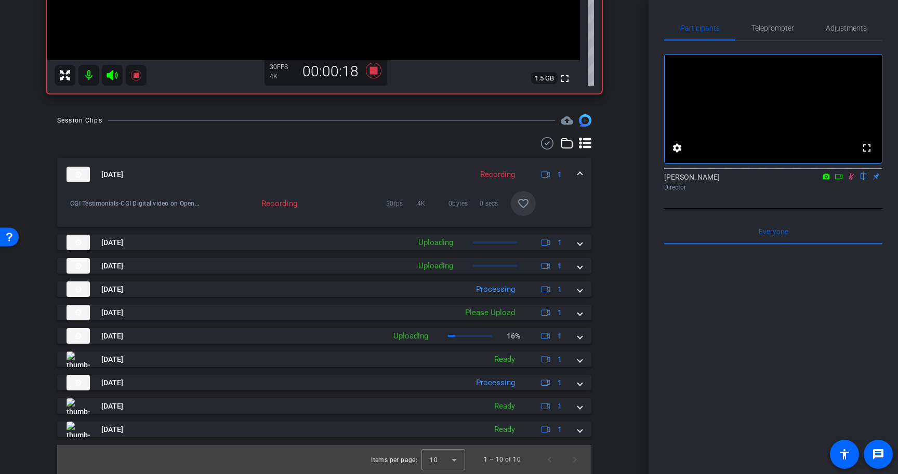
scroll to position [294, 0]
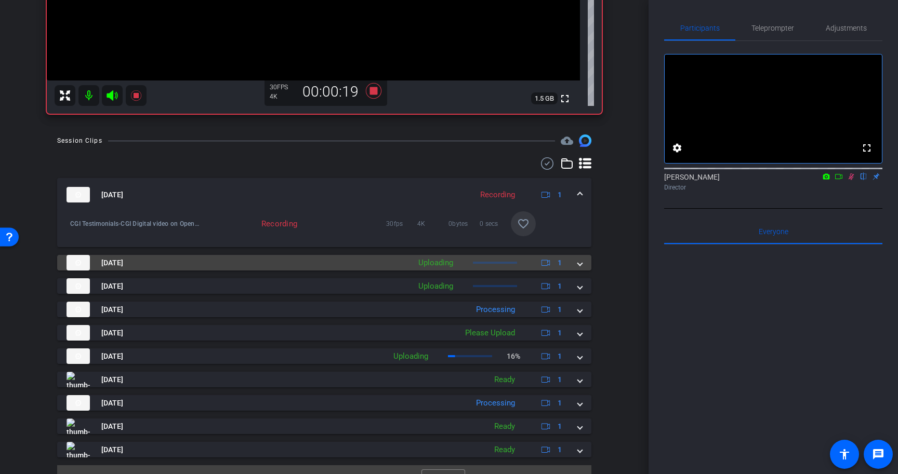
click at [578, 264] on span at bounding box center [580, 263] width 4 height 11
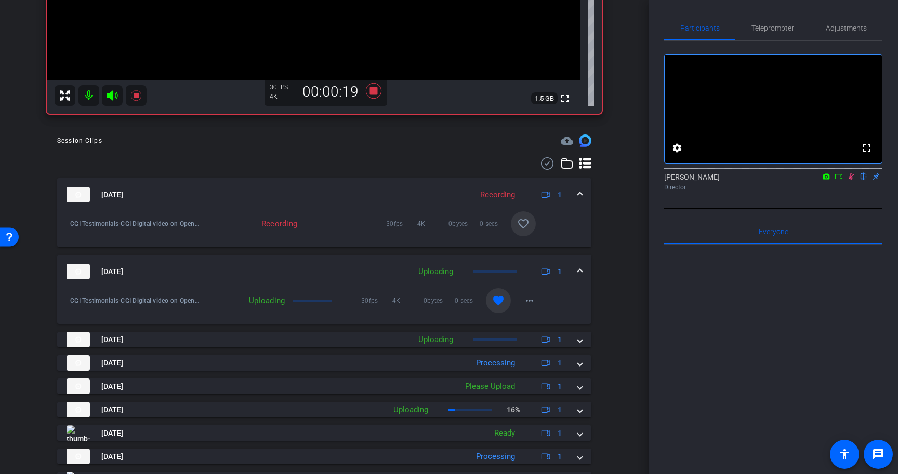
click at [578, 264] on mat-expansion-panel-header "Sep 10, 2025 Uploading 1" at bounding box center [324, 271] width 534 height 33
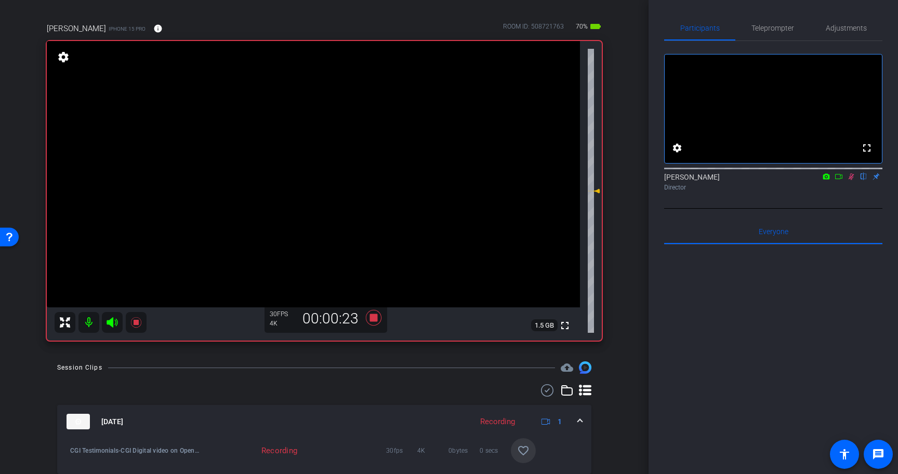
scroll to position [66, 0]
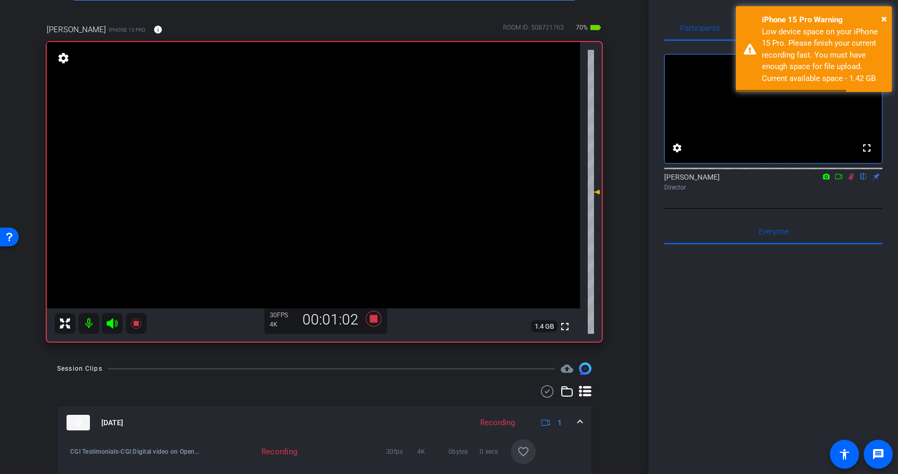
click at [852, 180] on icon at bounding box center [851, 177] width 6 height 7
click at [372, 319] on icon at bounding box center [374, 319] width 16 height 16
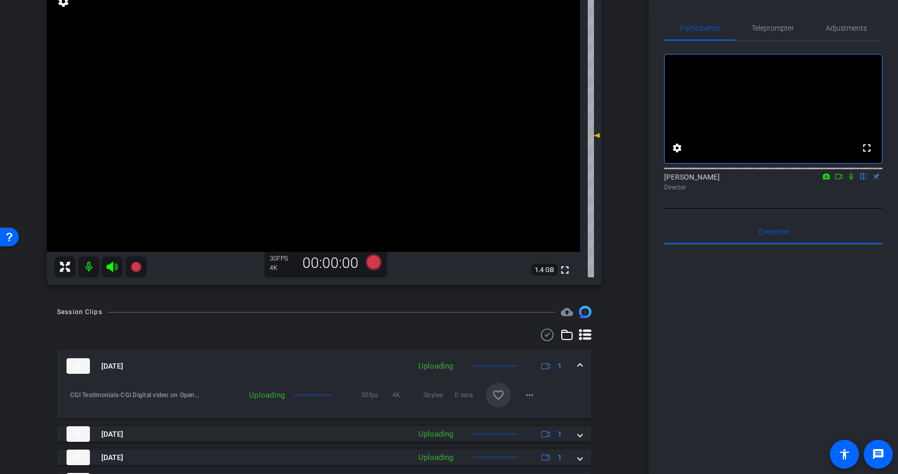
scroll to position [123, 0]
click at [501, 394] on mat-icon "favorite_border" at bounding box center [498, 395] width 12 height 12
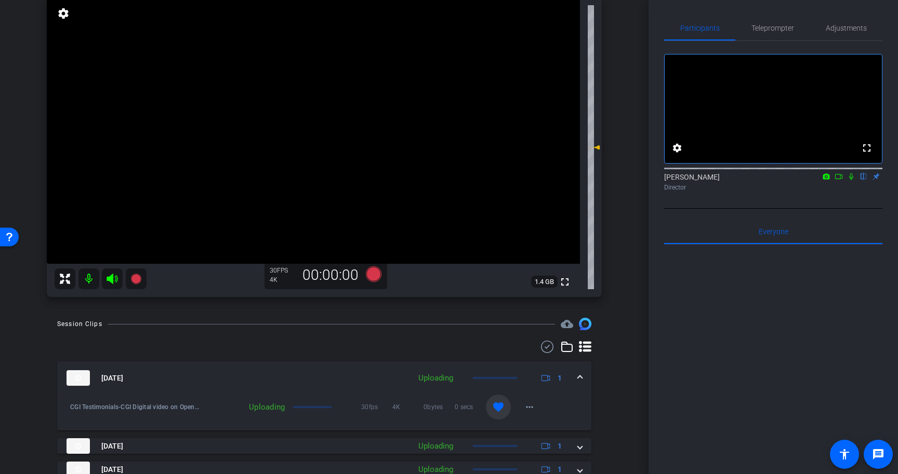
scroll to position [74, 0]
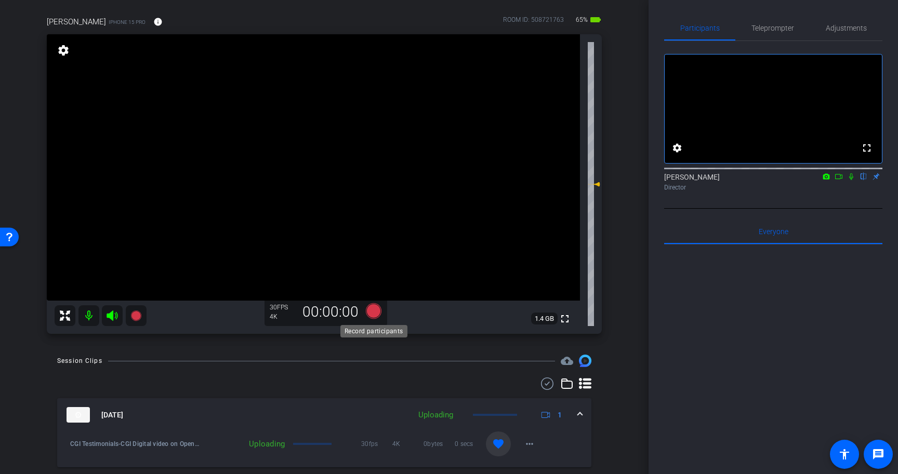
click at [377, 311] on icon at bounding box center [374, 311] width 16 height 16
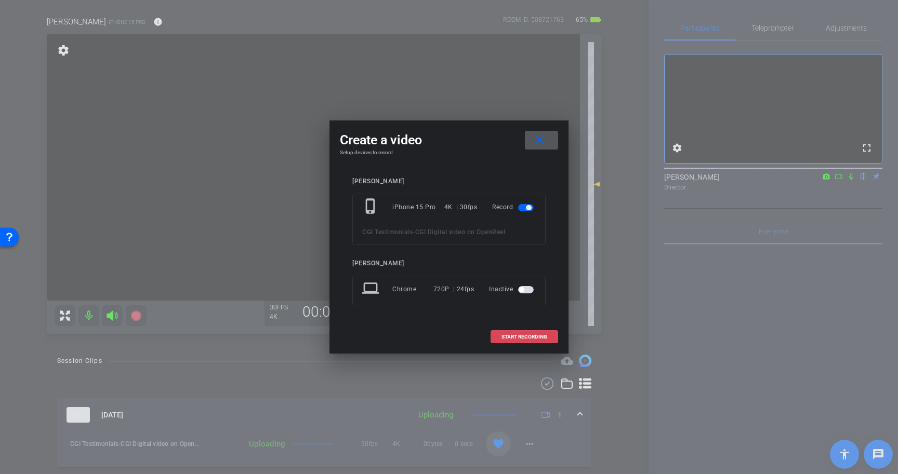
click at [513, 337] on span "START RECORDING" at bounding box center [524, 337] width 46 height 5
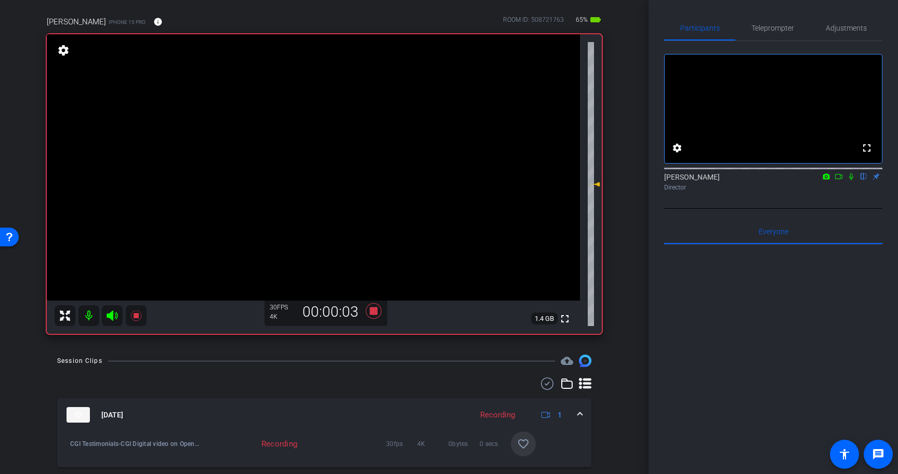
click at [852, 180] on icon at bounding box center [851, 177] width 4 height 7
click at [852, 180] on icon at bounding box center [851, 177] width 6 height 7
click at [374, 313] on icon at bounding box center [374, 311] width 16 height 16
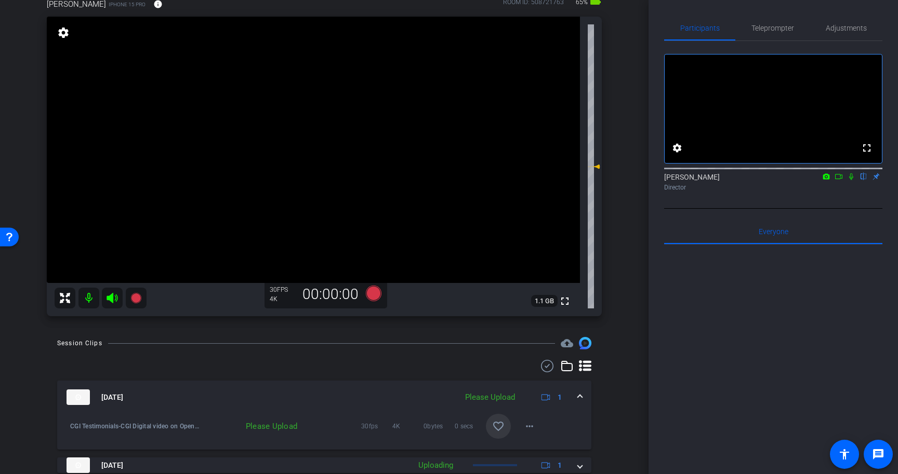
scroll to position [88, 0]
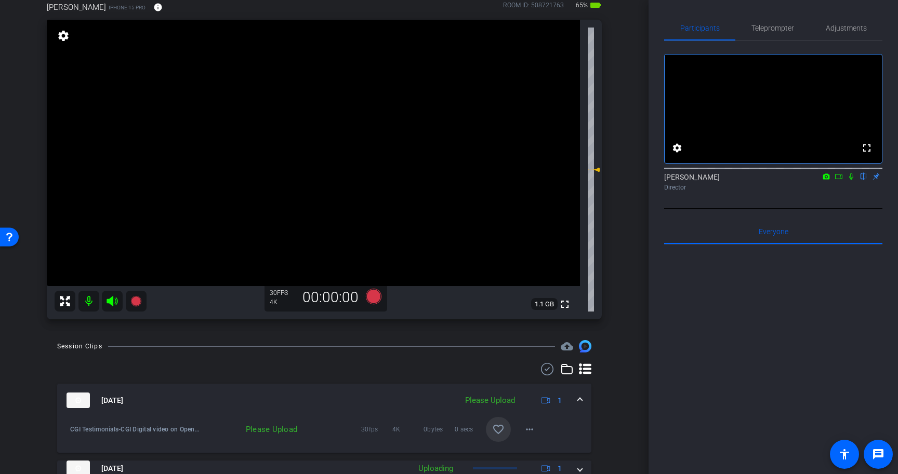
click at [504, 432] on span at bounding box center [498, 429] width 25 height 25
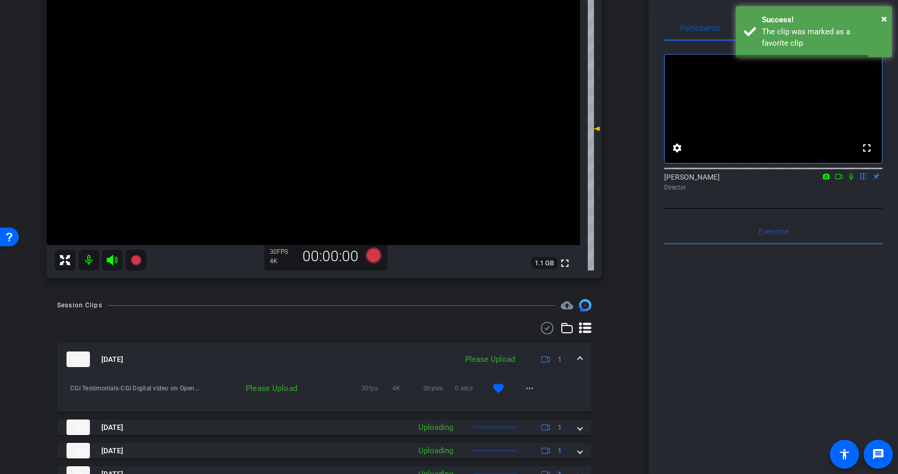
scroll to position [135, 0]
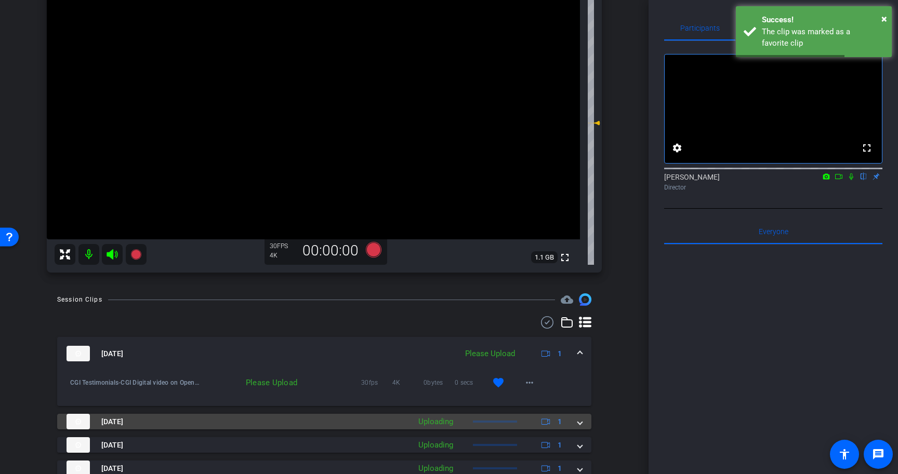
click at [582, 422] on span at bounding box center [580, 422] width 4 height 11
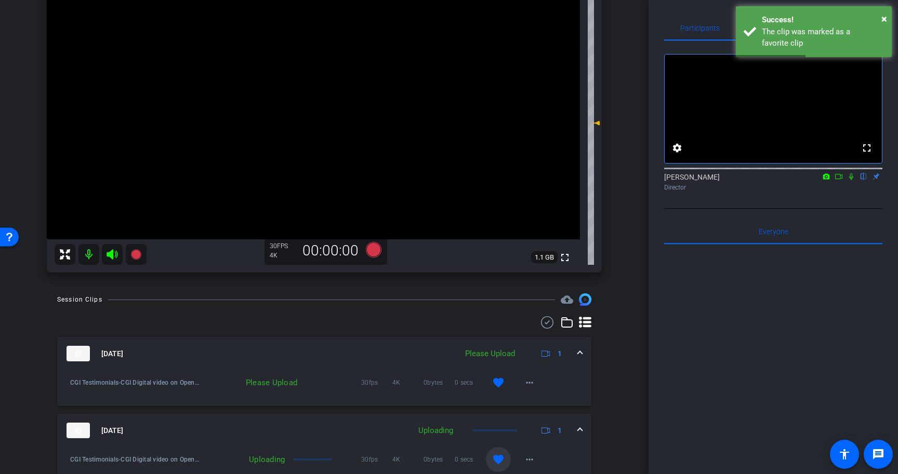
click at [580, 424] on mat-expansion-panel-header "Sep 10, 2025 Uploading 1" at bounding box center [324, 430] width 534 height 33
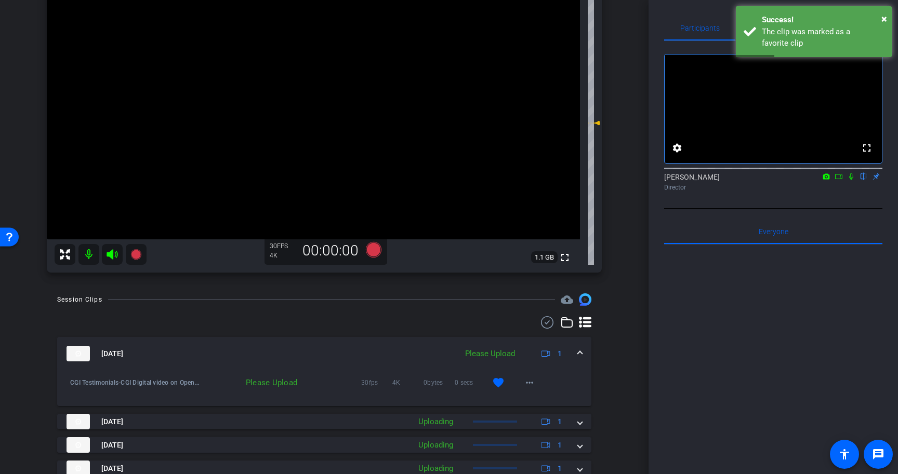
click at [581, 351] on span at bounding box center [580, 354] width 4 height 11
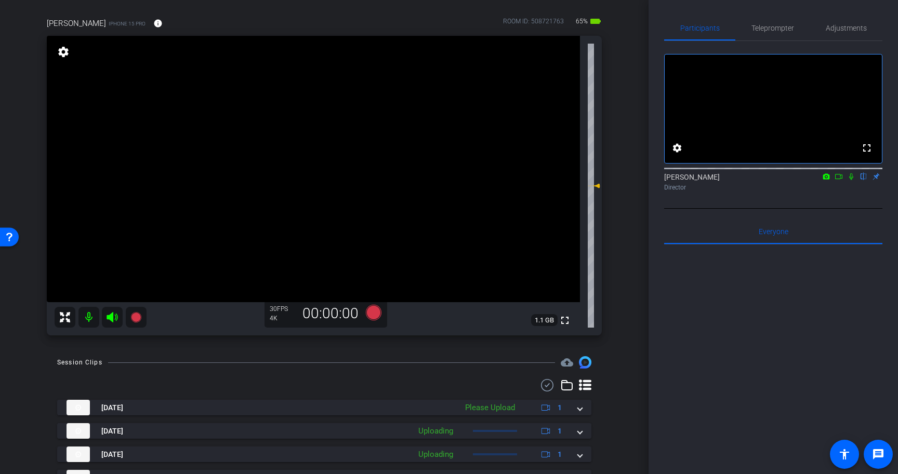
scroll to position [79, 0]
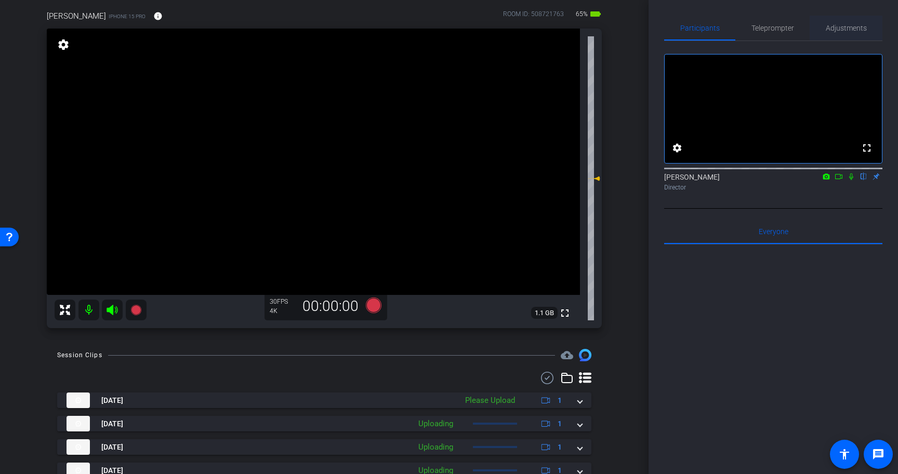
click at [836, 26] on span "Adjustments" at bounding box center [846, 27] width 41 height 7
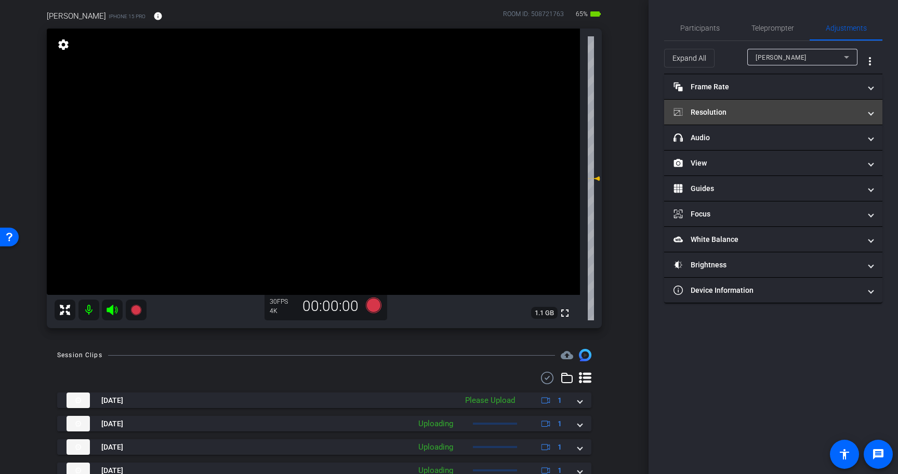
click at [745, 110] on mat-panel-title "Resolution" at bounding box center [766, 112] width 187 height 11
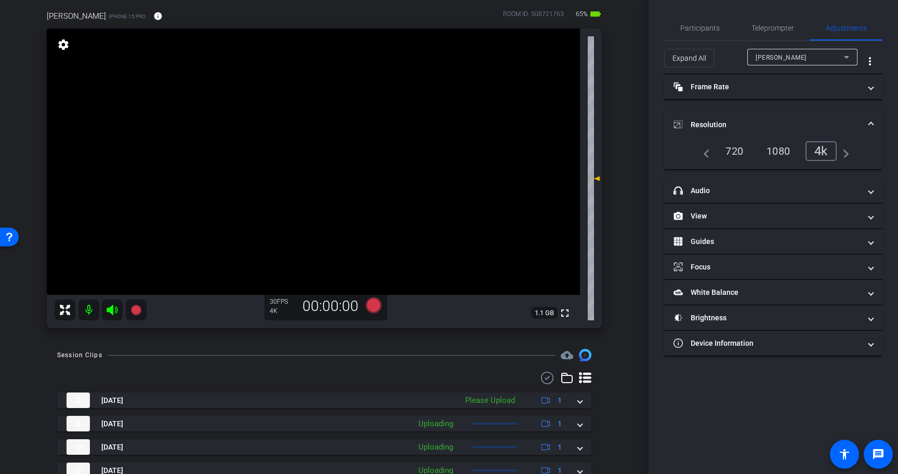
click at [727, 154] on div "720" at bounding box center [733, 151] width 33 height 18
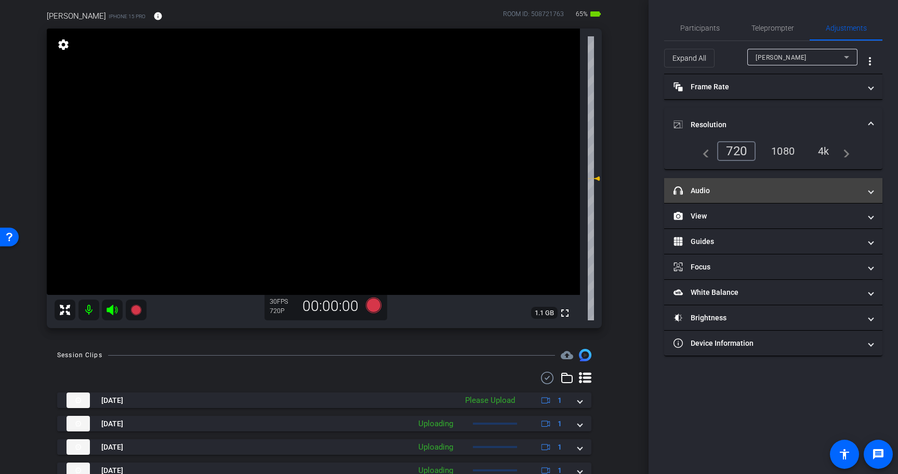
click at [730, 194] on mat-panel-title "headphone icon Audio" at bounding box center [766, 190] width 187 height 11
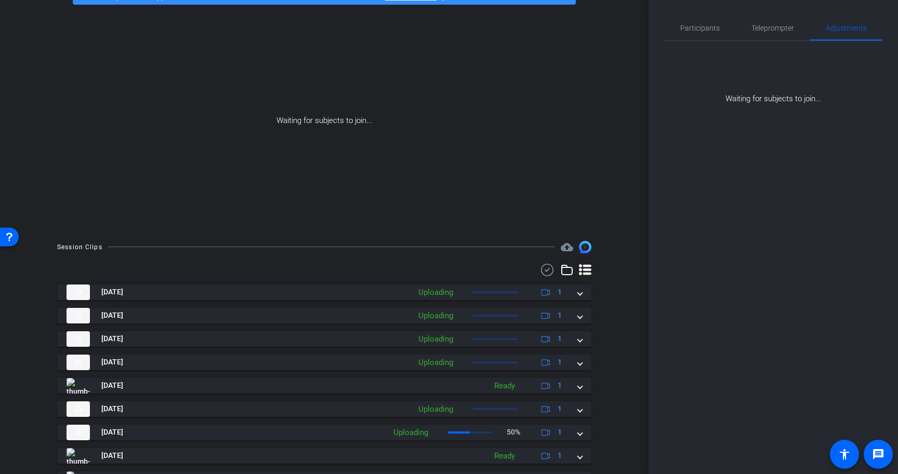
scroll to position [135, 0]
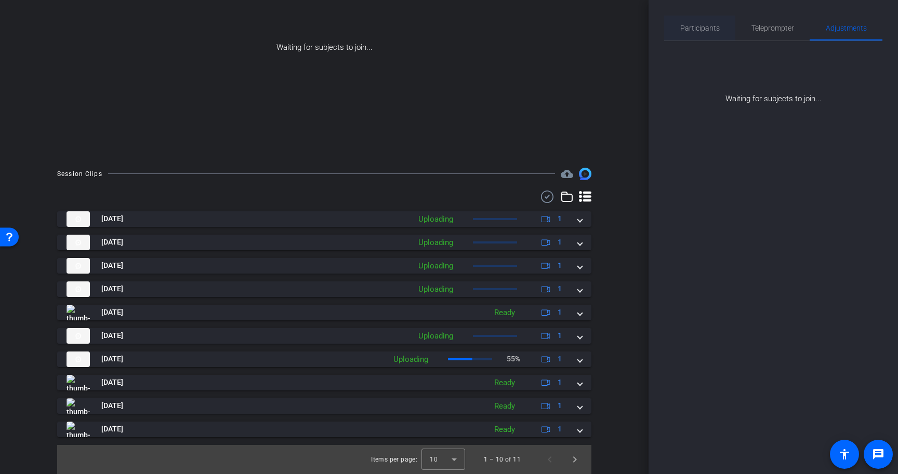
click at [684, 38] on span "Participants" at bounding box center [699, 28] width 39 height 25
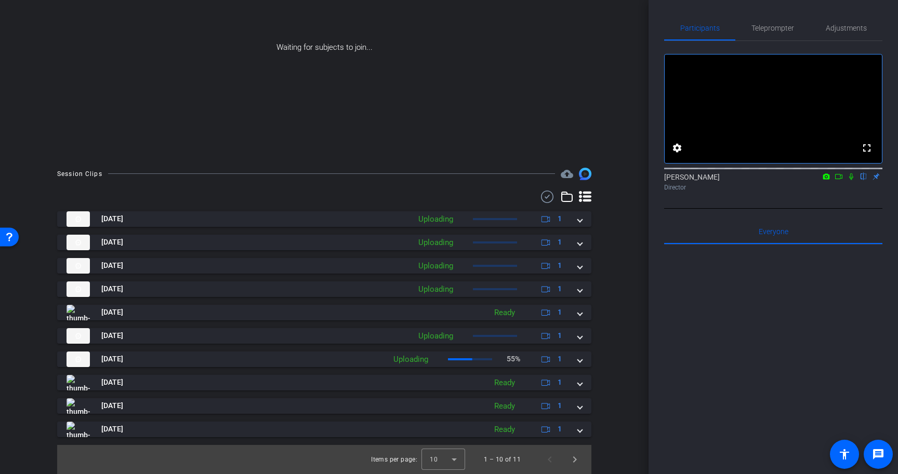
click at [839, 180] on icon at bounding box center [838, 176] width 8 height 7
click at [862, 180] on icon at bounding box center [863, 177] width 4 height 7
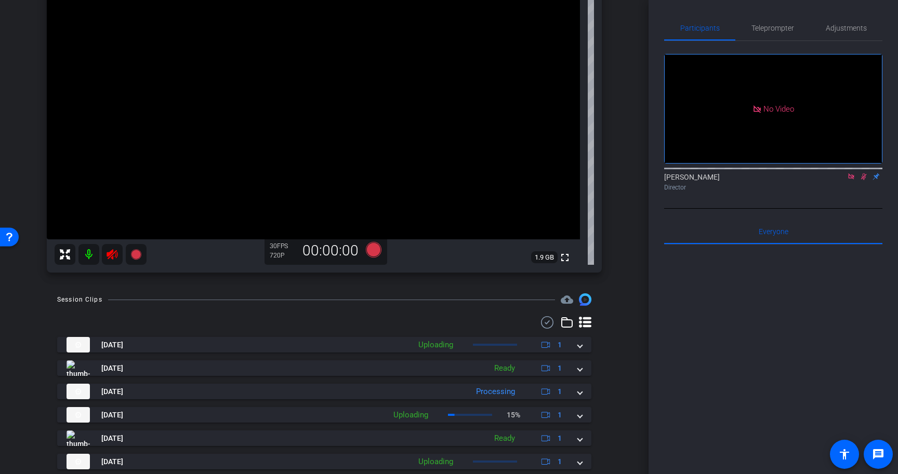
scroll to position [261, 0]
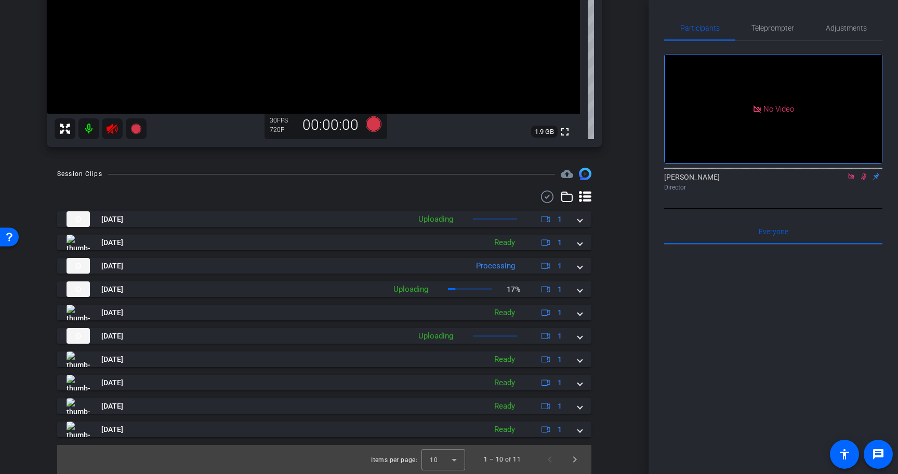
click at [853, 180] on icon at bounding box center [851, 176] width 8 height 7
click at [852, 180] on icon at bounding box center [851, 176] width 8 height 7
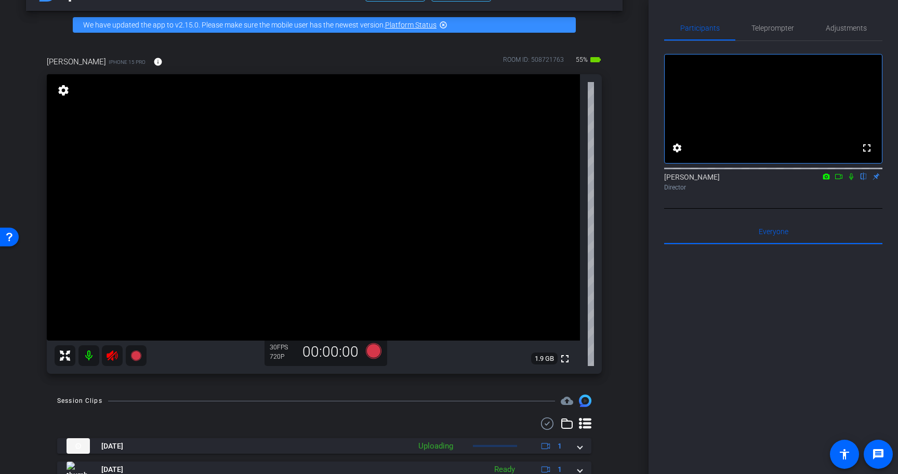
scroll to position [86, 0]
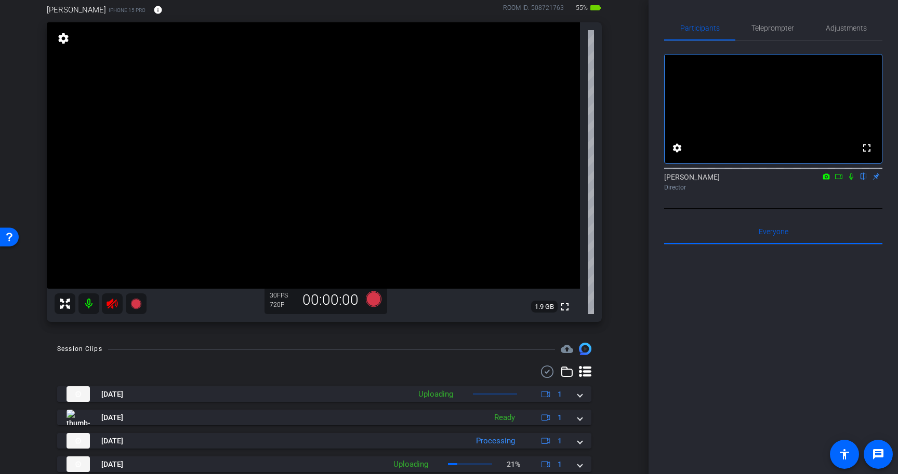
click at [111, 305] on icon at bounding box center [112, 304] width 11 height 10
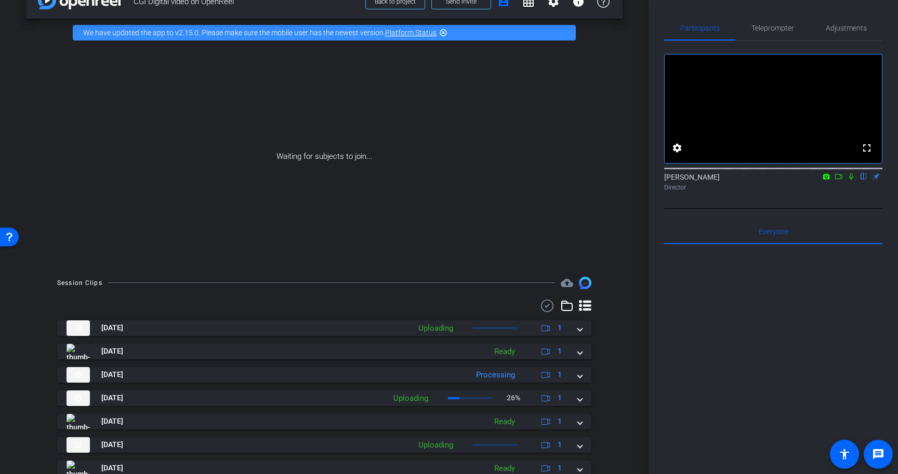
scroll to position [25, 0]
click at [839, 180] on icon at bounding box center [838, 176] width 8 height 7
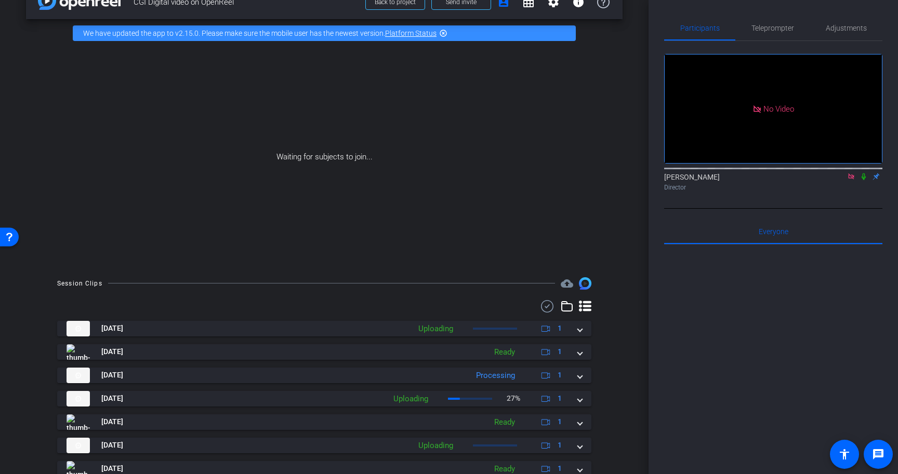
click at [862, 180] on icon at bounding box center [863, 177] width 4 height 7
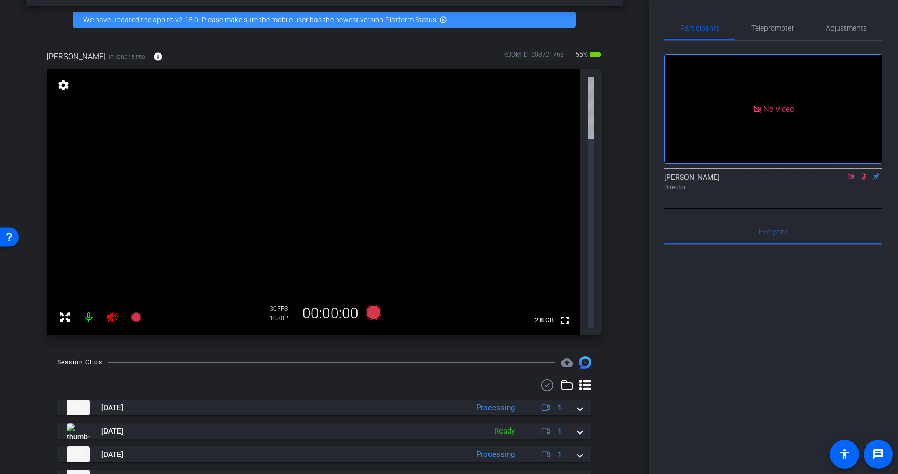
scroll to position [261, 0]
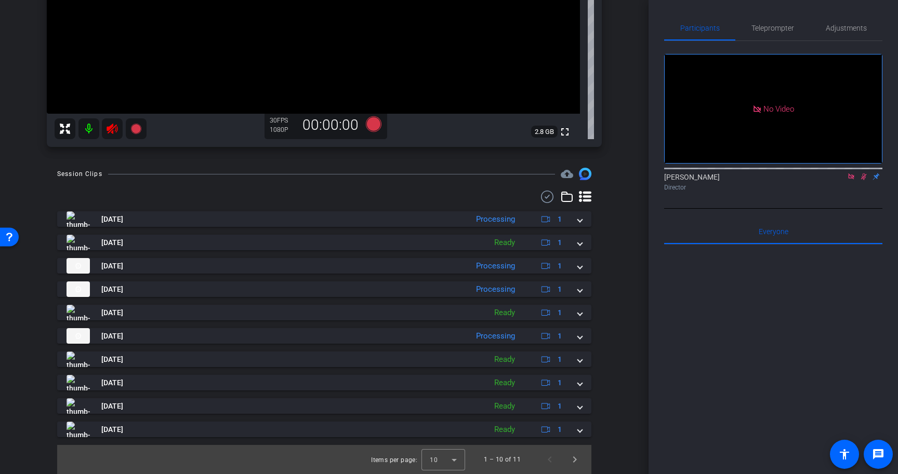
click at [853, 179] on icon at bounding box center [851, 177] width 6 height 6
click at [852, 180] on icon at bounding box center [851, 177] width 6 height 7
click at [113, 129] on icon at bounding box center [112, 129] width 12 height 12
click at [112, 132] on icon at bounding box center [112, 129] width 11 height 10
click at [108, 125] on div at bounding box center [101, 128] width 92 height 21
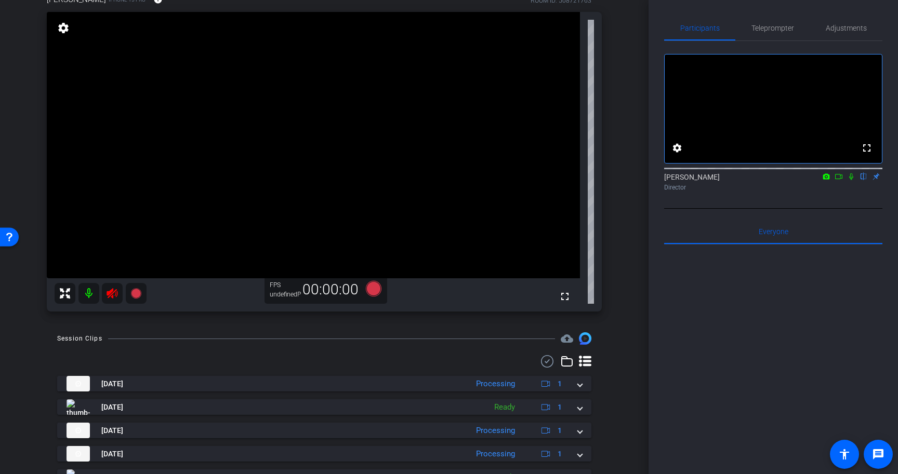
scroll to position [68, 0]
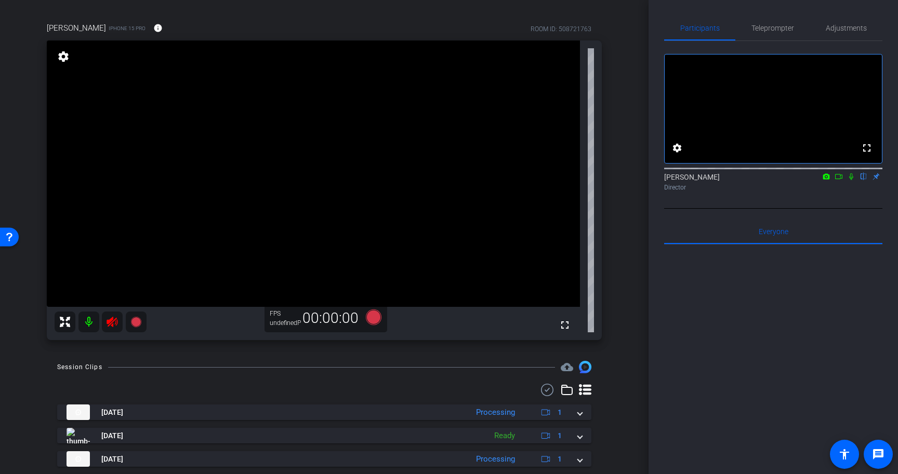
click at [114, 324] on div at bounding box center [101, 322] width 92 height 21
click at [112, 323] on div at bounding box center [101, 322] width 92 height 21
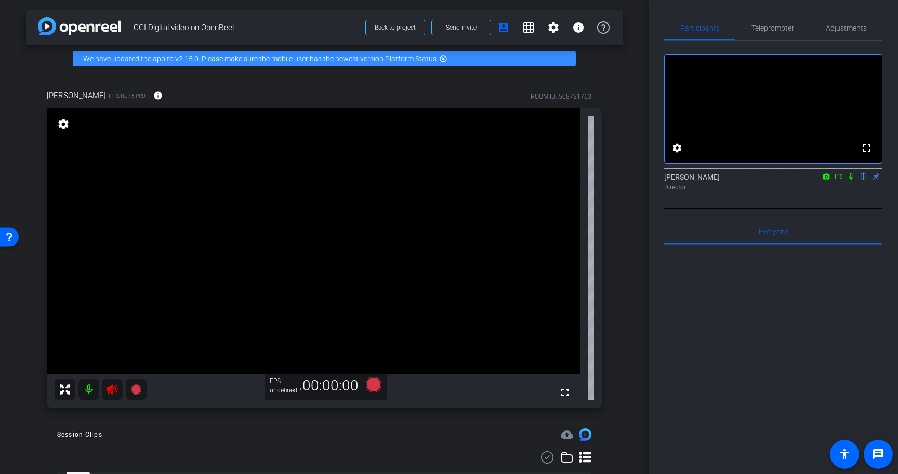
click at [114, 389] on div at bounding box center [101, 389] width 92 height 21
click at [758, 30] on span "Teleprompter" at bounding box center [772, 27] width 43 height 7
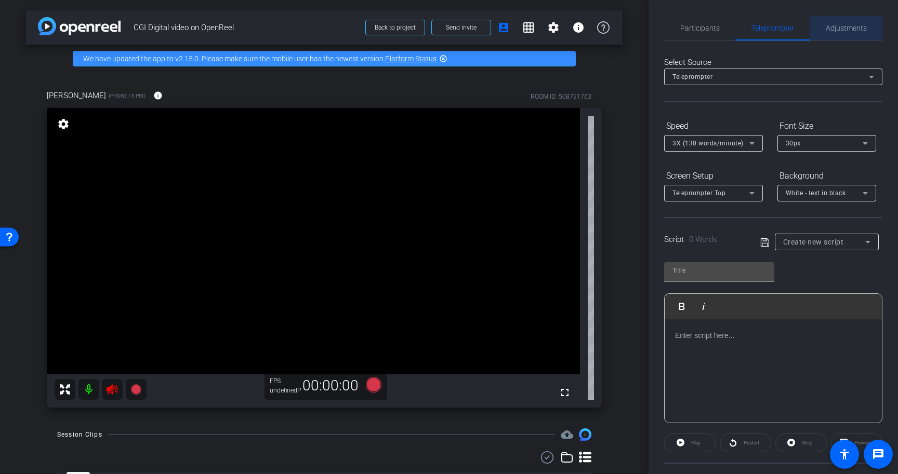
click at [849, 32] on span "Adjustments" at bounding box center [846, 28] width 41 height 25
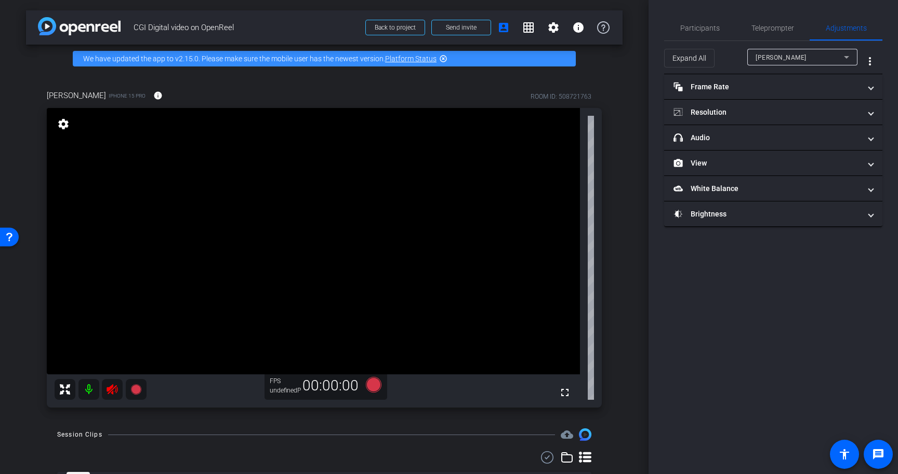
click at [114, 389] on icon at bounding box center [112, 389] width 11 height 10
click at [114, 389] on div at bounding box center [101, 389] width 92 height 21
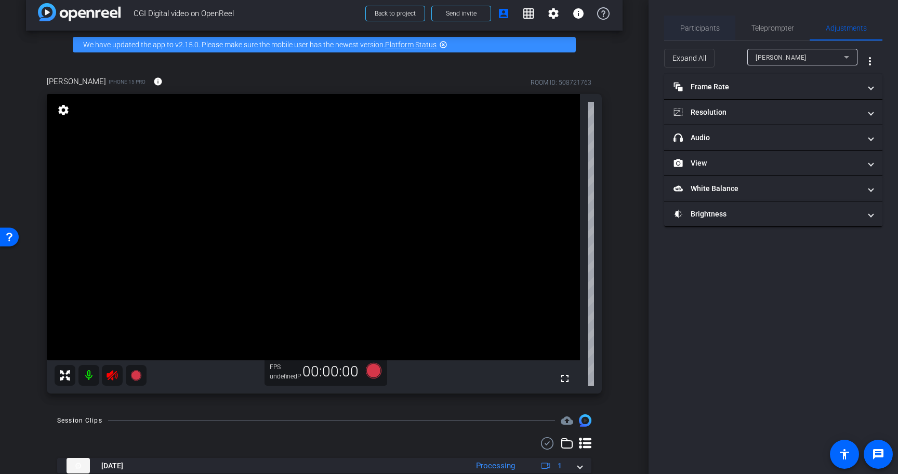
click at [698, 33] on span "Participants" at bounding box center [699, 28] width 39 height 25
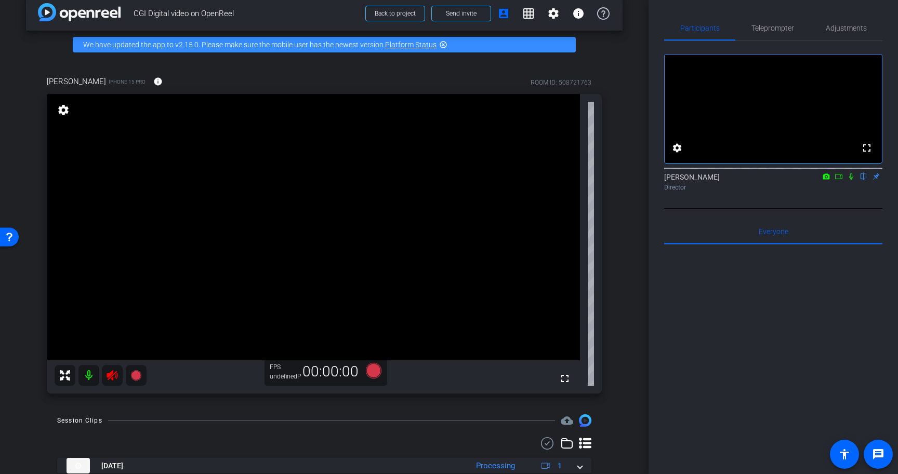
click at [111, 375] on icon at bounding box center [112, 375] width 11 height 10
click at [111, 375] on div at bounding box center [101, 375] width 92 height 21
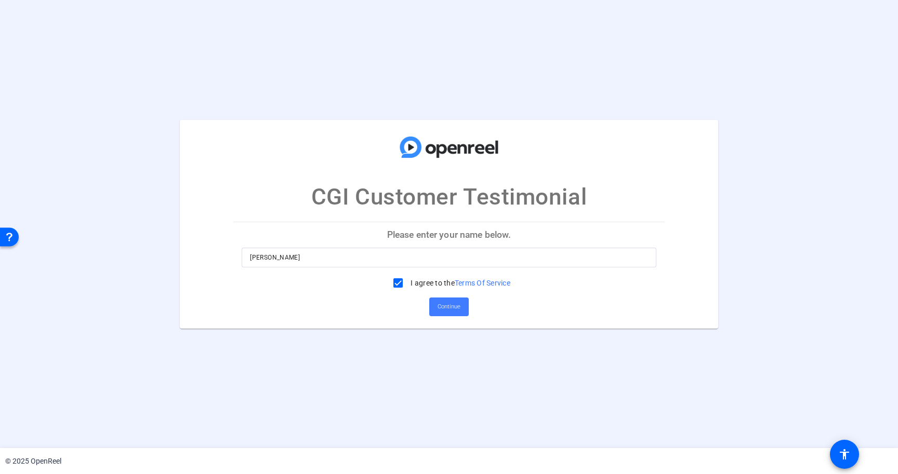
click at [444, 304] on span "Continue" at bounding box center [448, 307] width 23 height 16
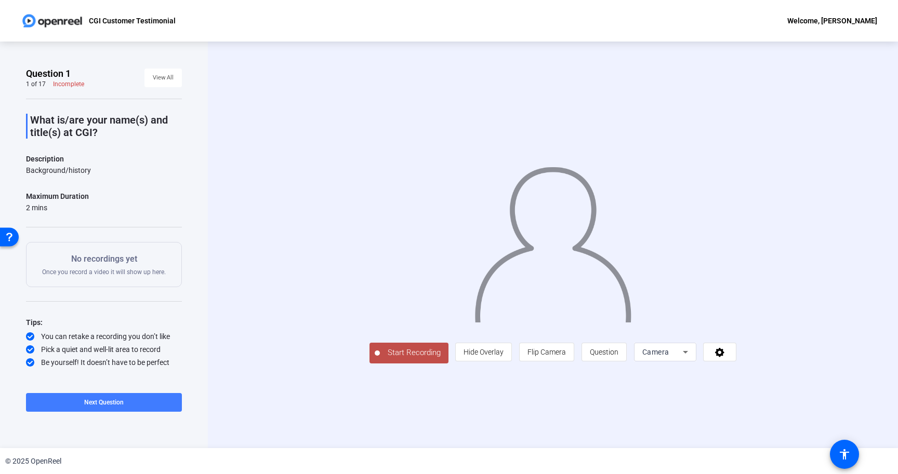
click at [118, 400] on span "Next Question" at bounding box center [103, 402] width 39 height 7
click at [70, 395] on span at bounding box center [62, 402] width 72 height 25
click at [144, 402] on span at bounding box center [104, 402] width 156 height 25
click at [148, 404] on span "Next Question" at bounding box center [145, 402] width 39 height 7
click at [147, 400] on span "Next Question" at bounding box center [145, 402] width 39 height 7
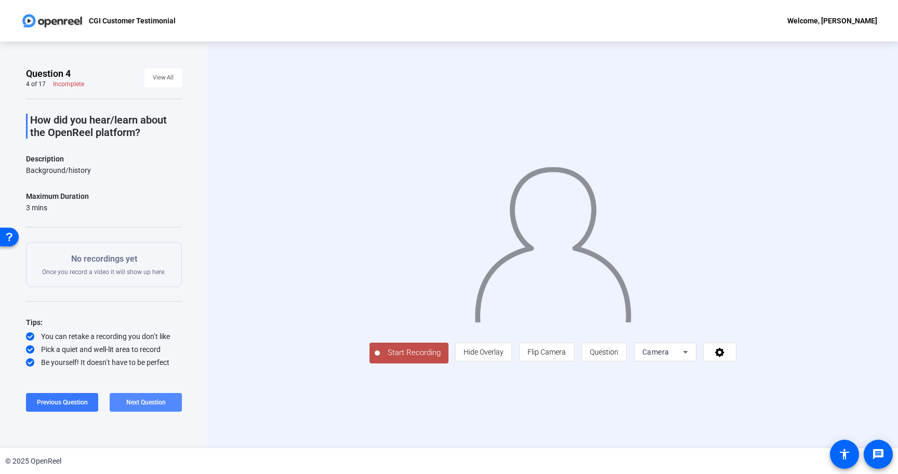
click at [146, 400] on span "Next Question" at bounding box center [145, 402] width 39 height 7
click at [147, 400] on span "Next Question" at bounding box center [145, 402] width 39 height 7
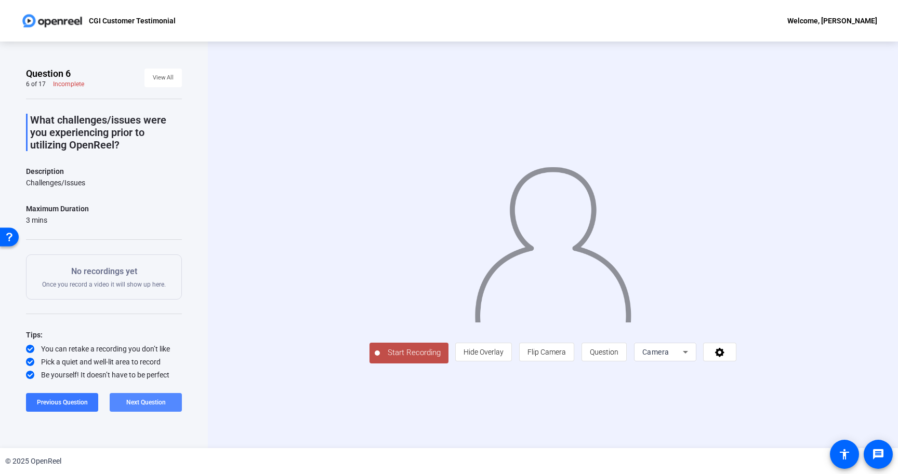
click at [147, 402] on span "Next Question" at bounding box center [145, 402] width 39 height 7
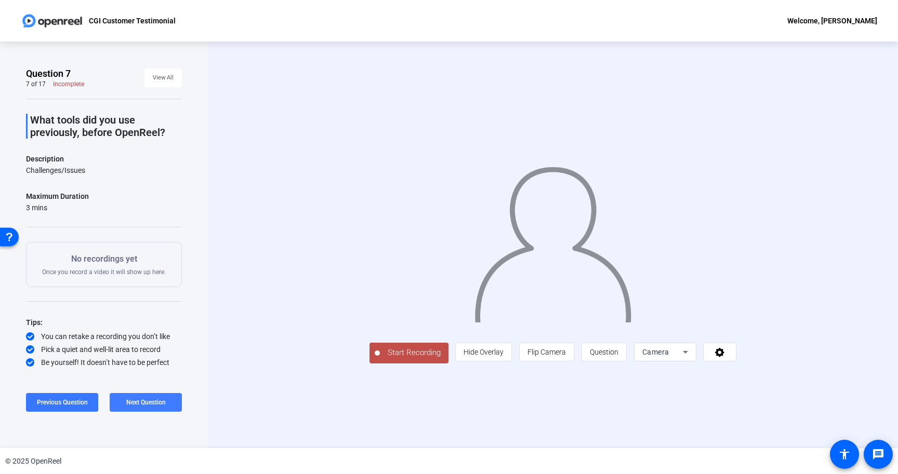
click at [152, 402] on span "Next Question" at bounding box center [145, 402] width 39 height 7
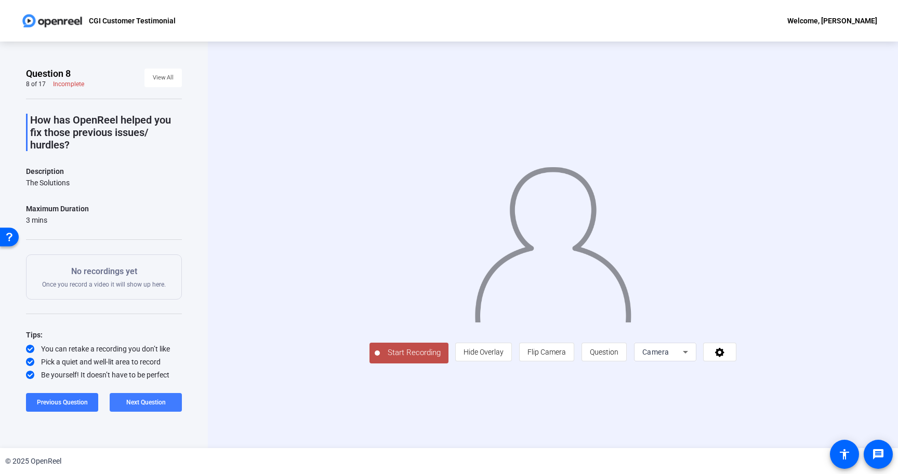
click at [161, 401] on span "Next Question" at bounding box center [145, 402] width 39 height 7
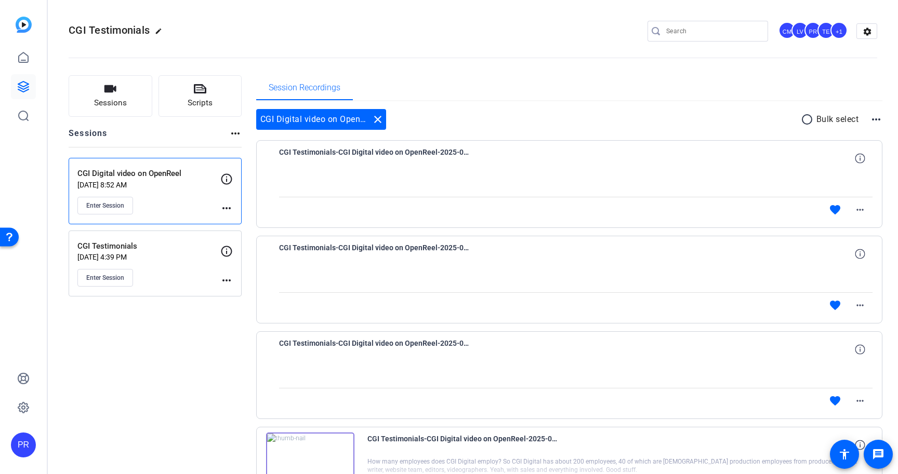
click at [219, 194] on div "CGI Digital video on OpenReel Sep 10, 2025 @ 8:52 AM Enter Session" at bounding box center [148, 191] width 143 height 47
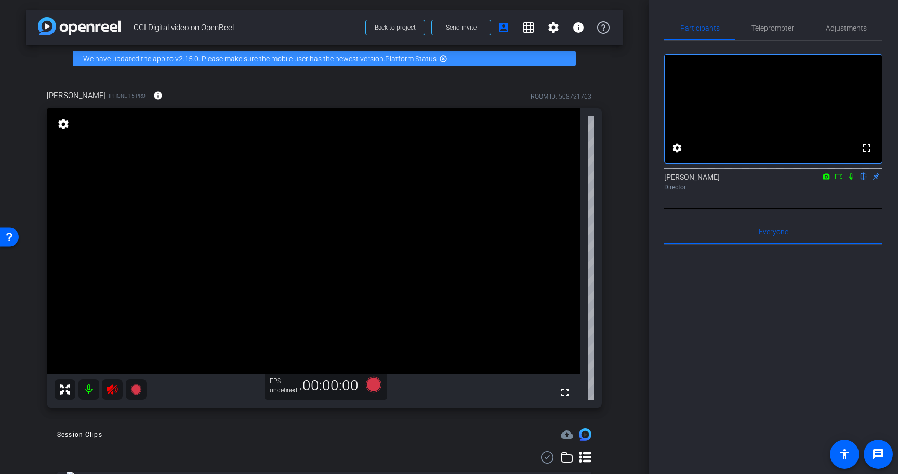
click at [113, 390] on icon at bounding box center [112, 389] width 12 height 12
click at [112, 390] on div at bounding box center [101, 389] width 92 height 21
click at [111, 393] on icon at bounding box center [112, 389] width 11 height 10
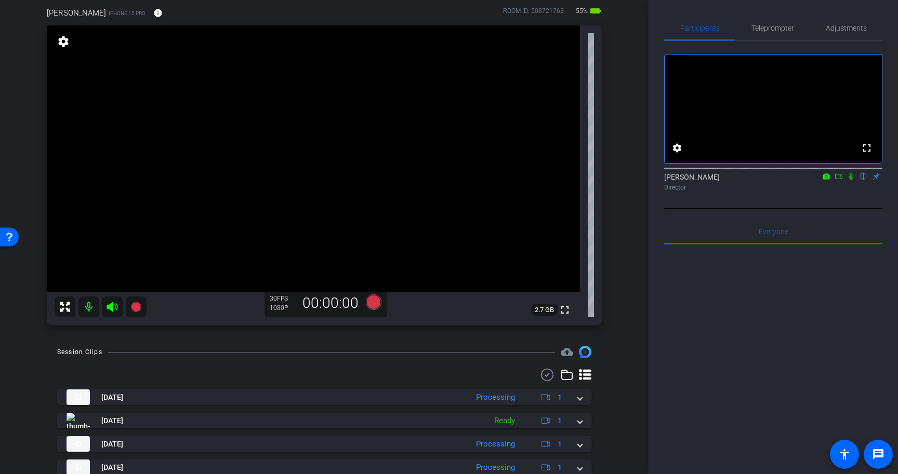
scroll to position [84, 0]
click at [781, 27] on span "Teleprompter" at bounding box center [772, 27] width 43 height 7
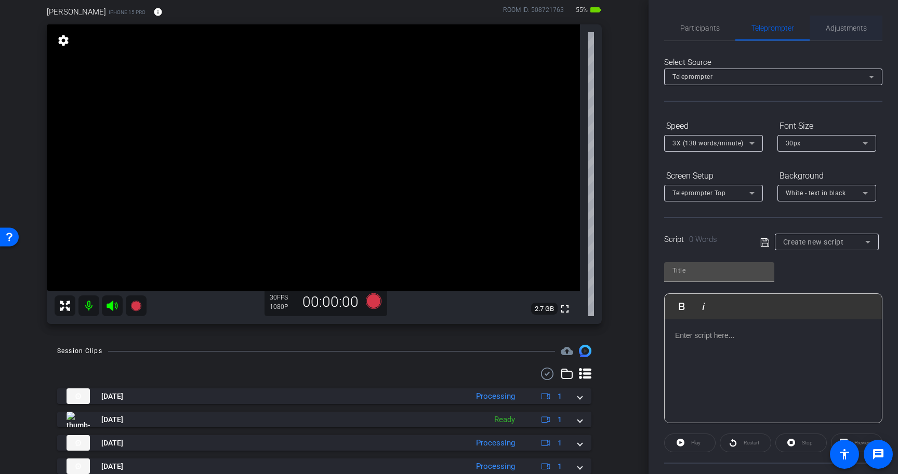
click at [843, 24] on span "Adjustments" at bounding box center [846, 27] width 41 height 7
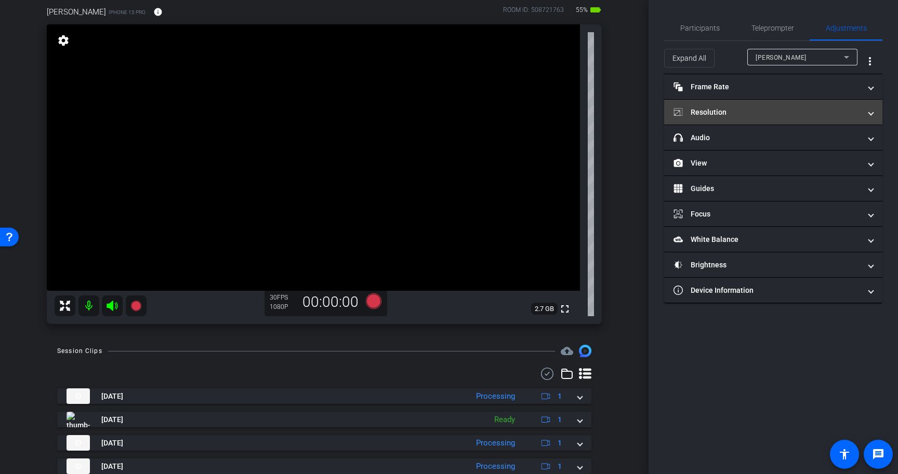
click at [771, 106] on mat-expansion-panel-header "Resolution" at bounding box center [773, 112] width 218 height 25
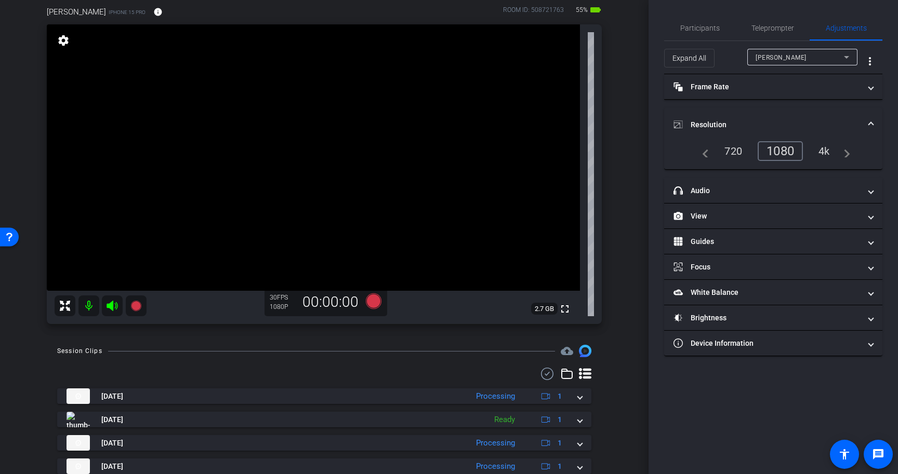
click at [822, 152] on div "4k" at bounding box center [823, 151] width 27 height 18
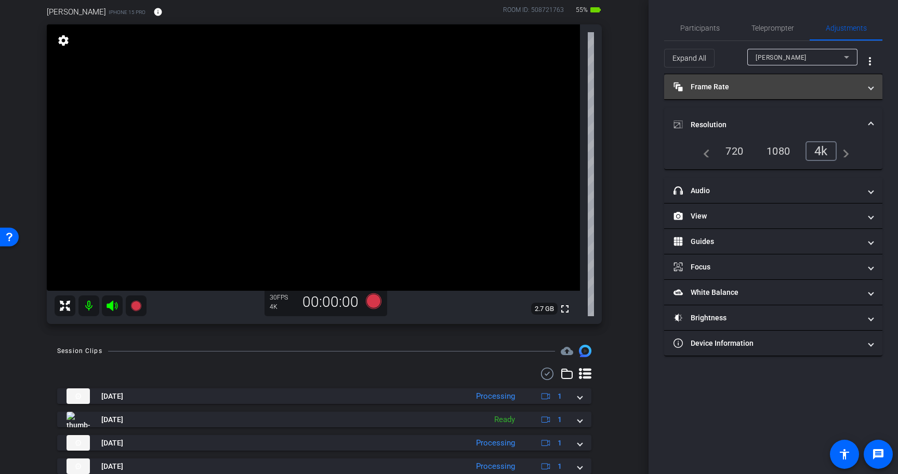
click at [808, 95] on mat-expansion-panel-header "Frame Rate Frame Rate" at bounding box center [773, 86] width 218 height 25
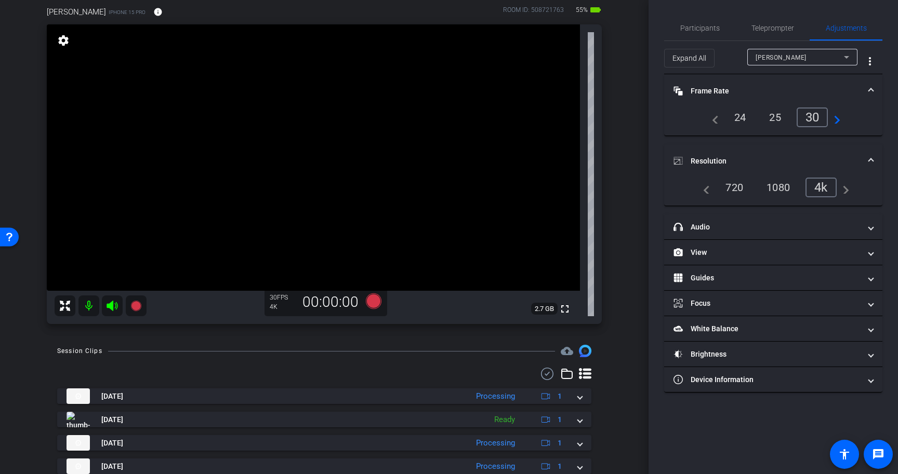
click at [810, 91] on mat-panel-title "Frame Rate Frame Rate" at bounding box center [766, 91] width 187 height 11
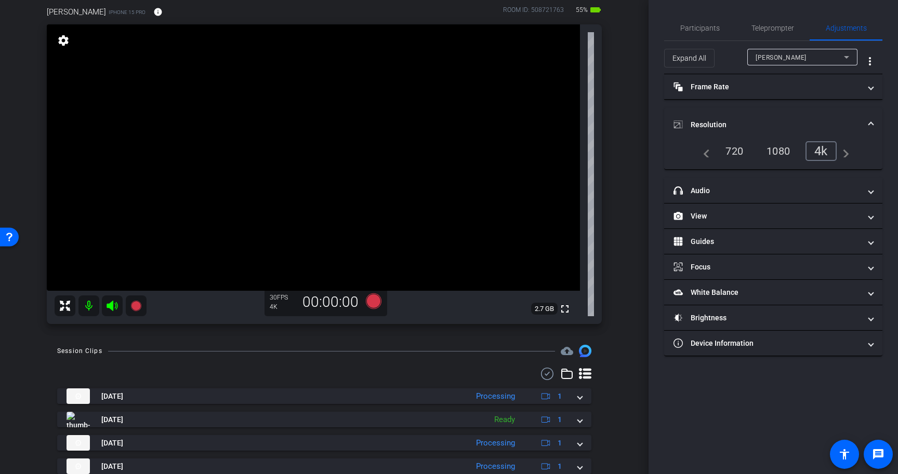
click at [805, 120] on mat-panel-title "Resolution" at bounding box center [766, 124] width 187 height 11
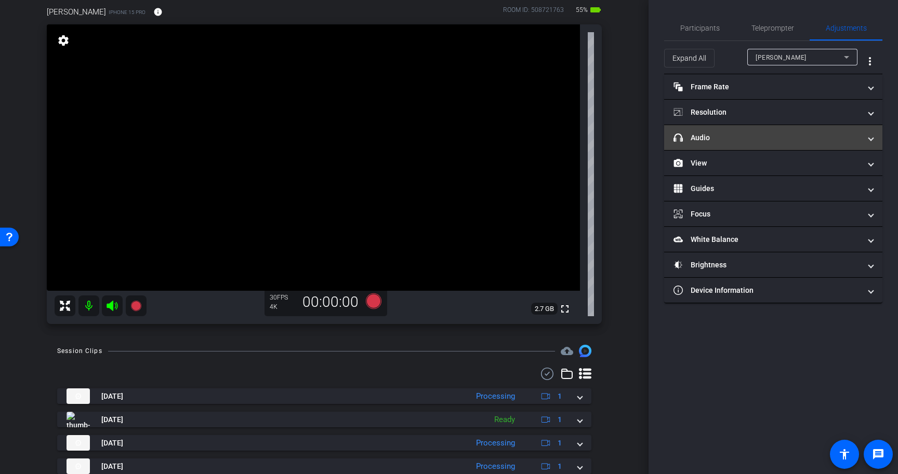
click at [796, 137] on mat-panel-title "headphone icon Audio" at bounding box center [766, 137] width 187 height 11
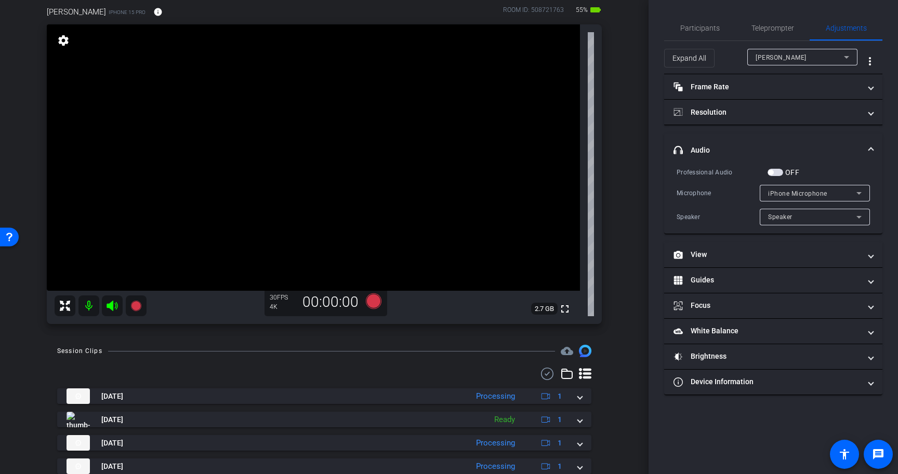
click at [776, 173] on span "button" at bounding box center [775, 172] width 16 height 7
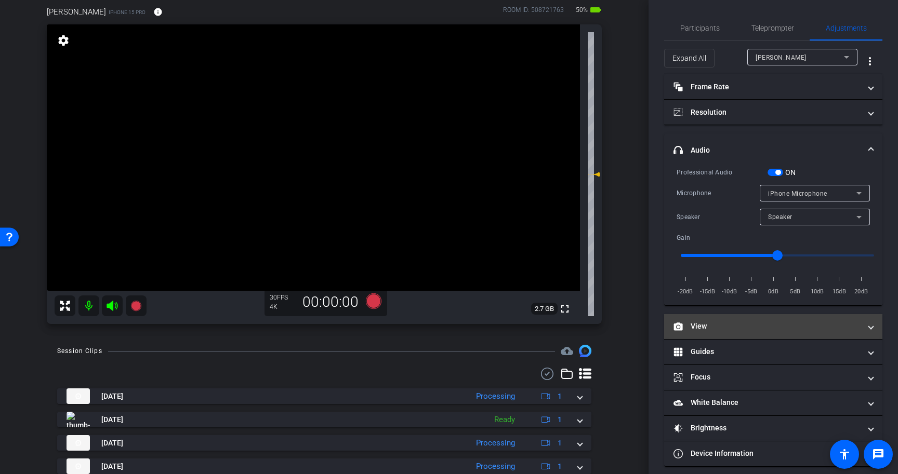
click at [746, 329] on mat-panel-title "View" at bounding box center [766, 326] width 187 height 11
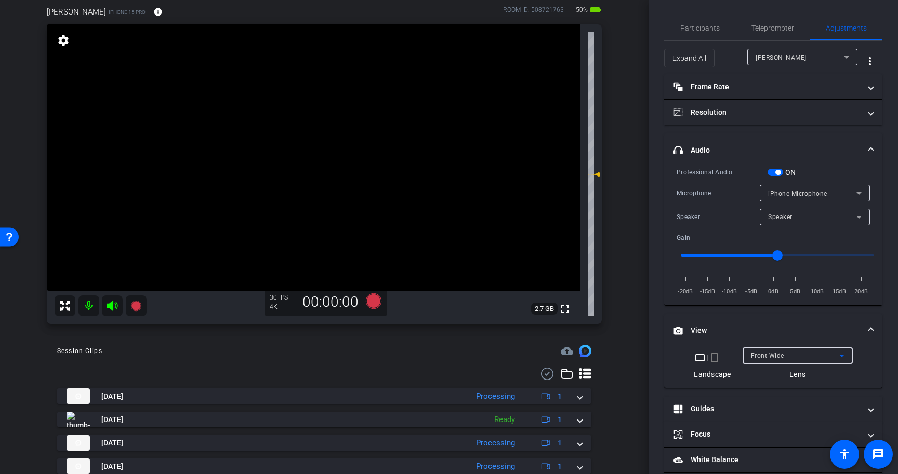
click at [784, 354] on div "Front Wide" at bounding box center [795, 355] width 88 height 13
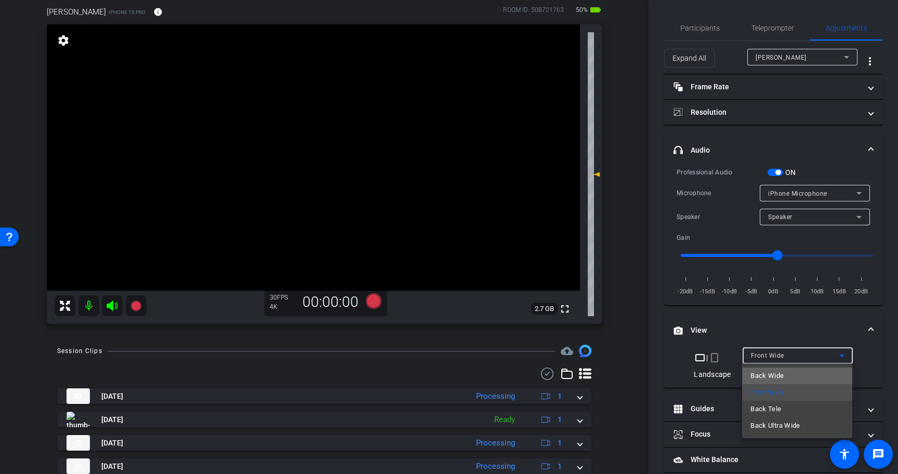
click at [783, 376] on mat-option "Back Wide" at bounding box center [797, 376] width 110 height 17
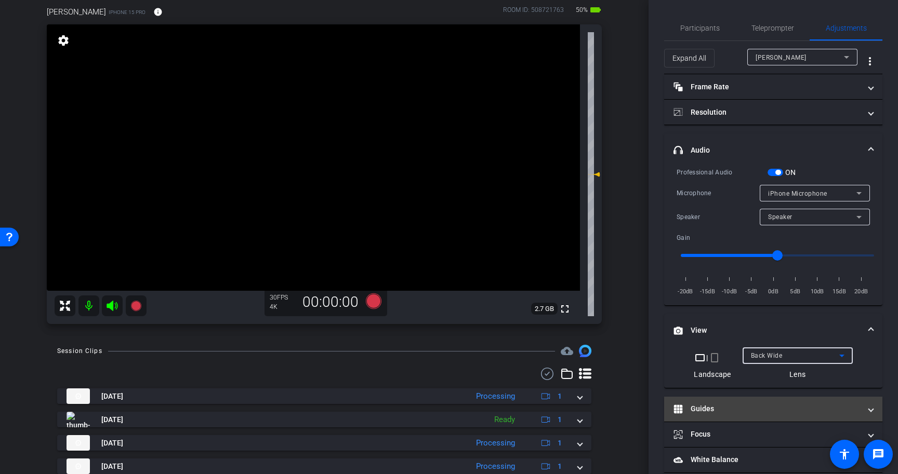
click at [766, 407] on mat-panel-title "Guides" at bounding box center [766, 409] width 187 height 11
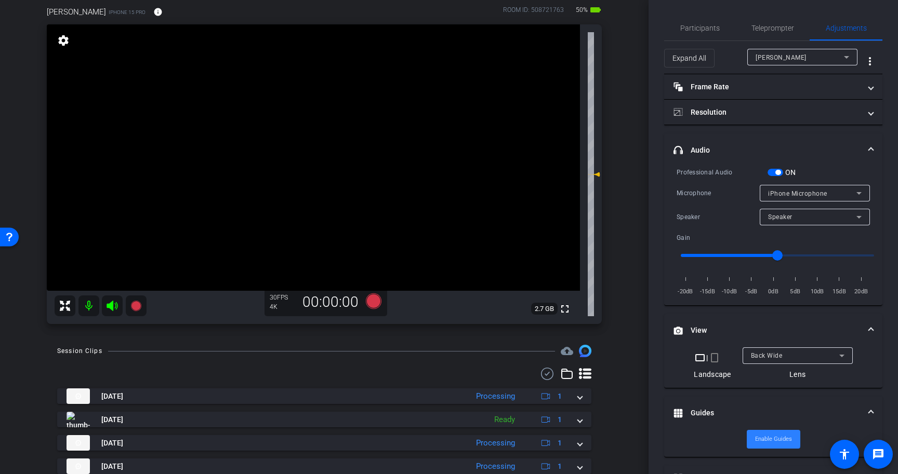
click at [758, 434] on span "Enable Guides" at bounding box center [773, 440] width 37 height 16
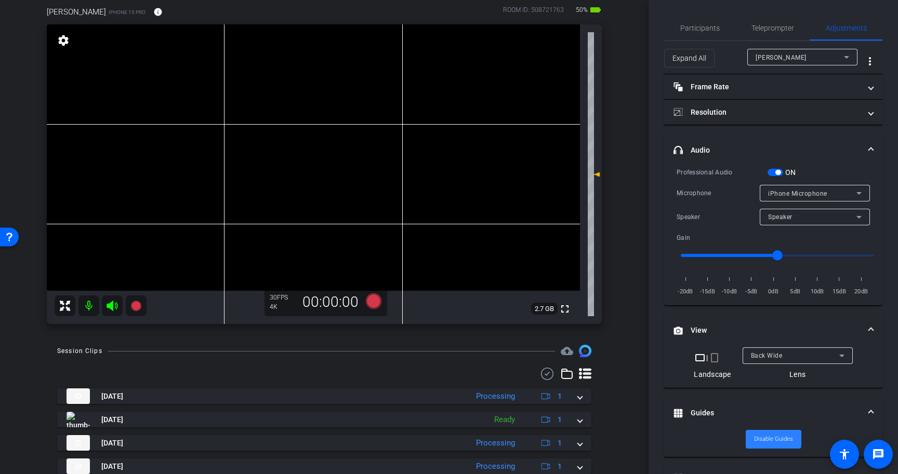
click at [758, 434] on span "Disable Guides" at bounding box center [773, 440] width 39 height 16
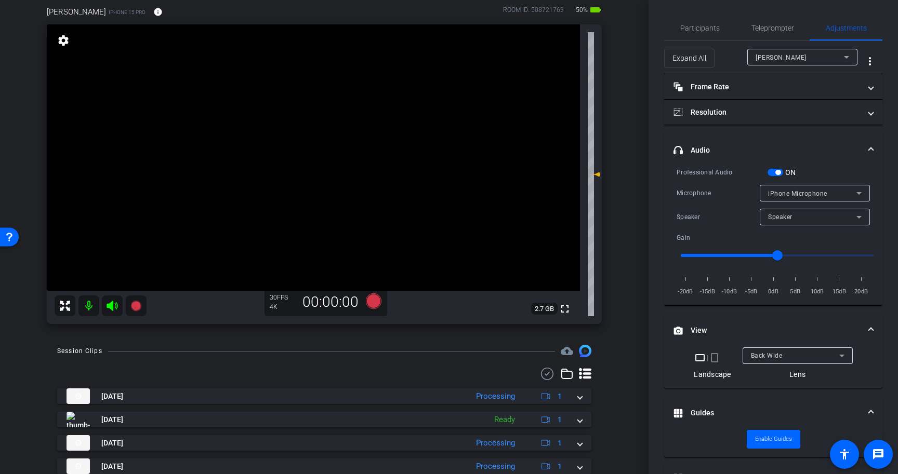
click at [770, 321] on mat-expansion-panel-header "View" at bounding box center [773, 330] width 218 height 33
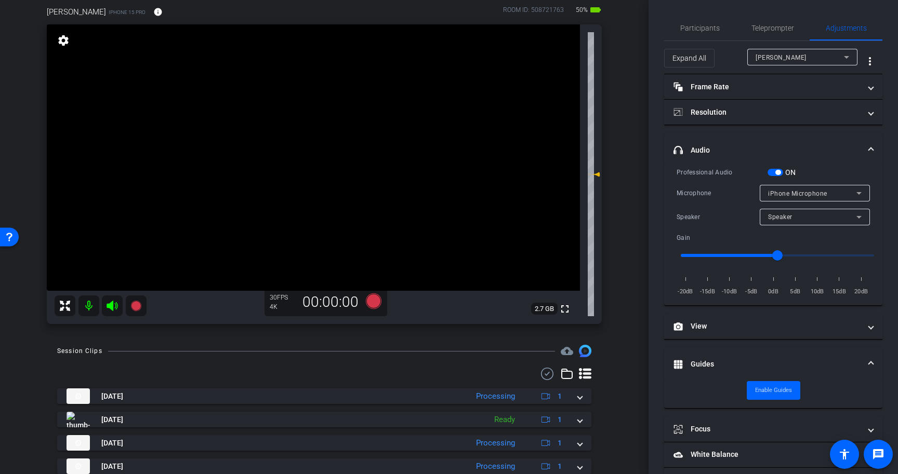
click at [773, 361] on mat-panel-title "Guides" at bounding box center [766, 364] width 187 height 11
click at [708, 23] on span "Participants" at bounding box center [699, 28] width 39 height 25
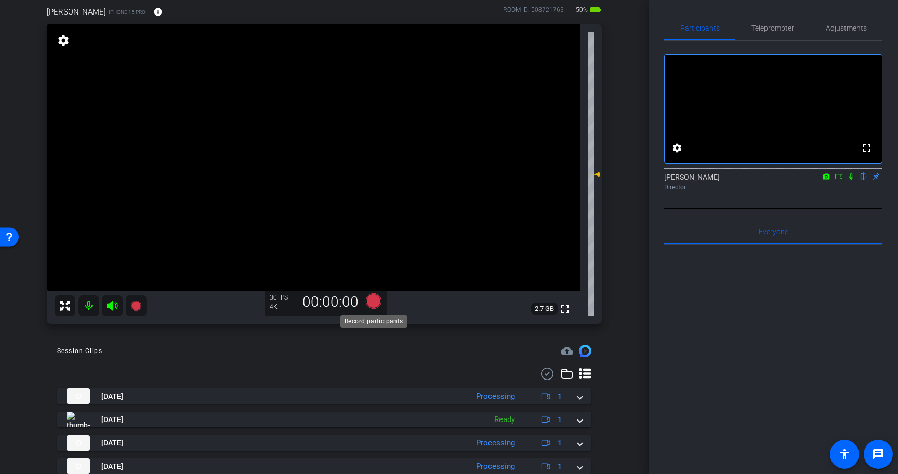
click at [375, 301] on icon at bounding box center [374, 302] width 16 height 16
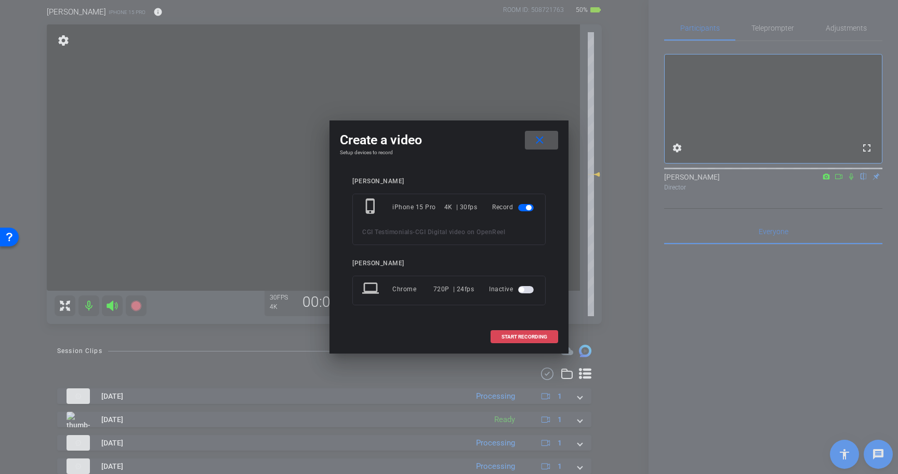
click at [541, 336] on span "START RECORDING" at bounding box center [524, 337] width 46 height 5
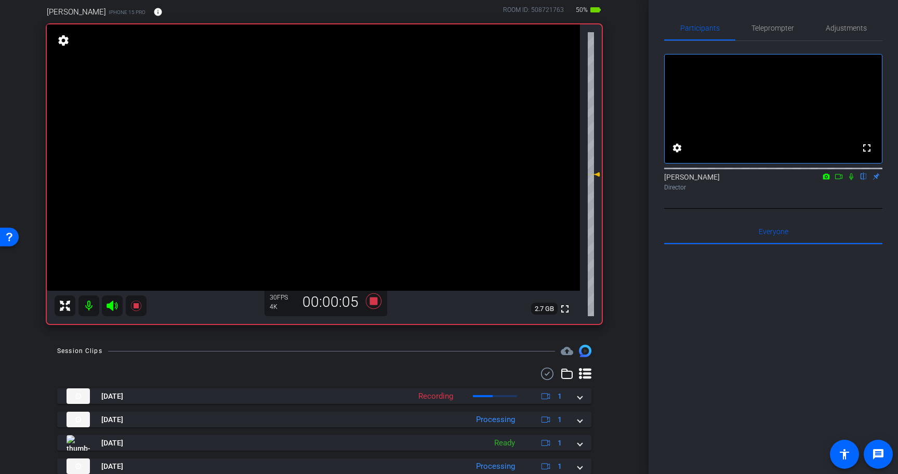
click at [850, 180] on icon at bounding box center [851, 177] width 4 height 7
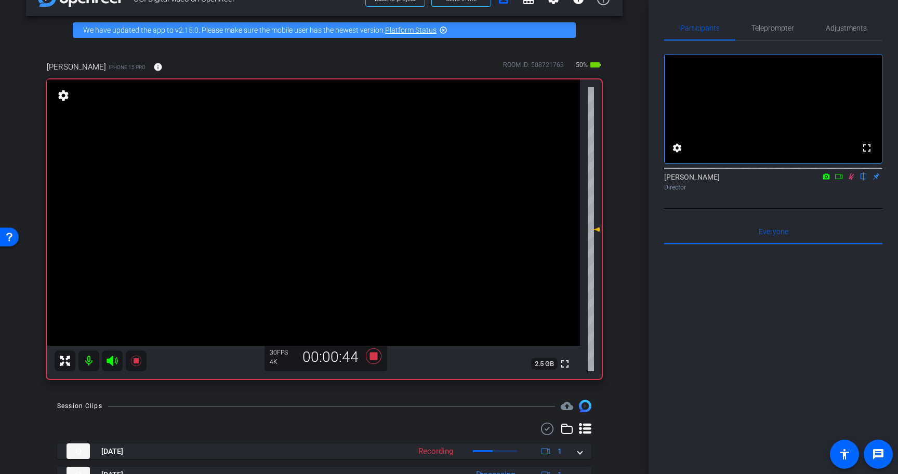
scroll to position [32, 0]
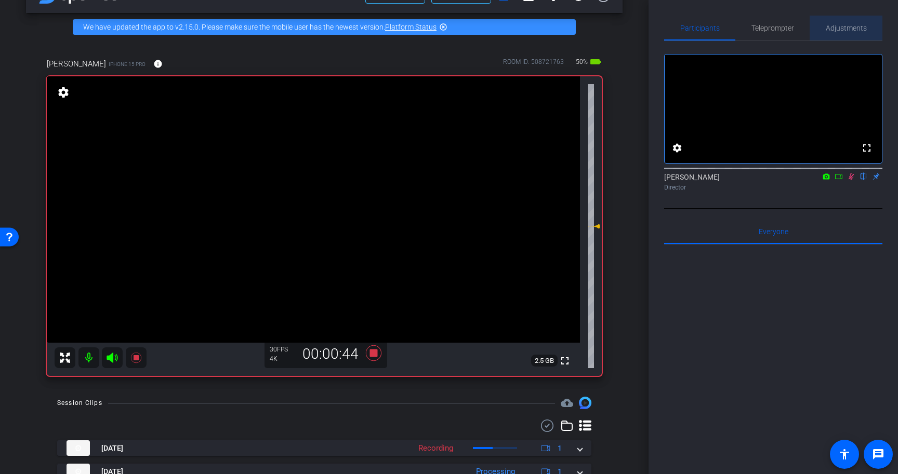
click at [844, 22] on span "Adjustments" at bounding box center [846, 28] width 41 height 25
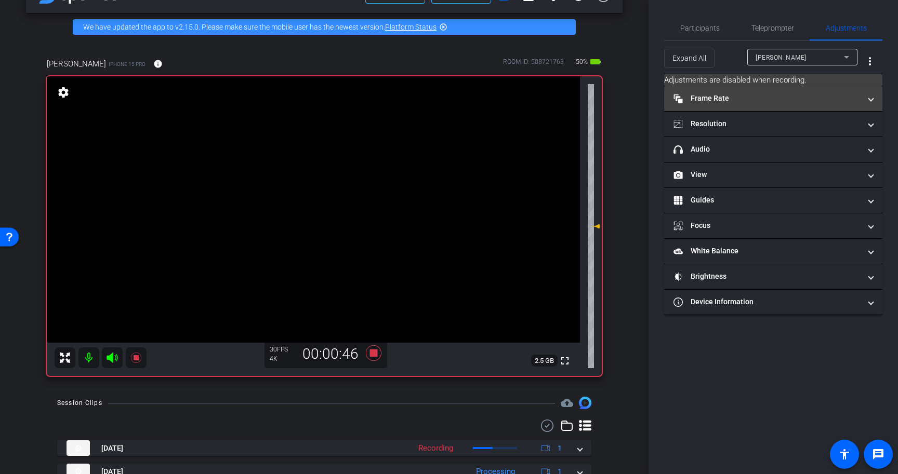
click at [778, 94] on mat-panel-title "Frame Rate Frame Rate" at bounding box center [766, 98] width 187 height 11
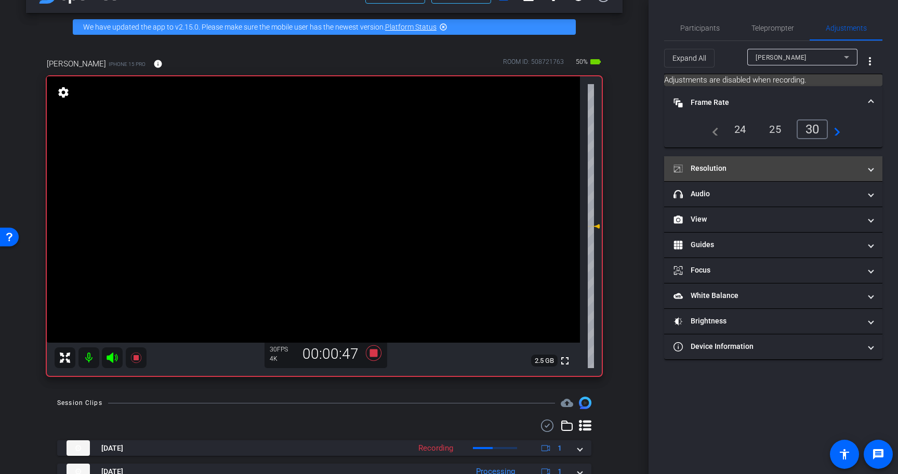
click at [763, 176] on mat-expansion-panel-header "Resolution" at bounding box center [773, 168] width 218 height 25
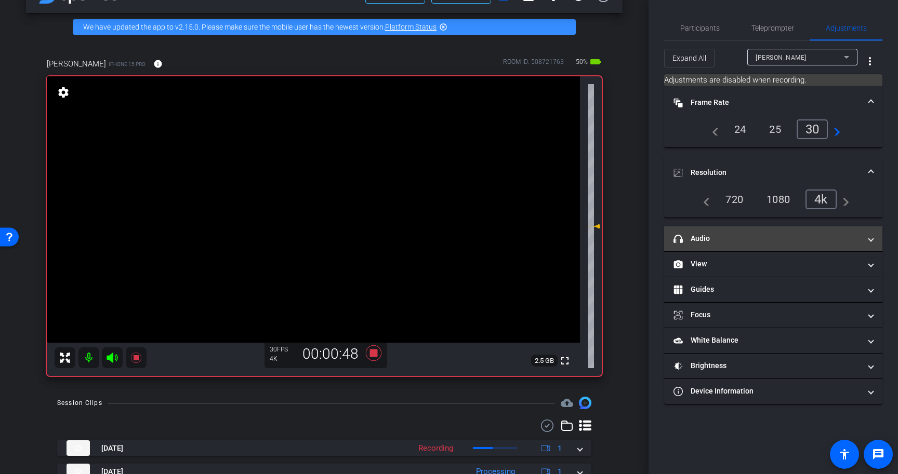
click at [762, 241] on mat-panel-title "headphone icon Audio" at bounding box center [766, 238] width 187 height 11
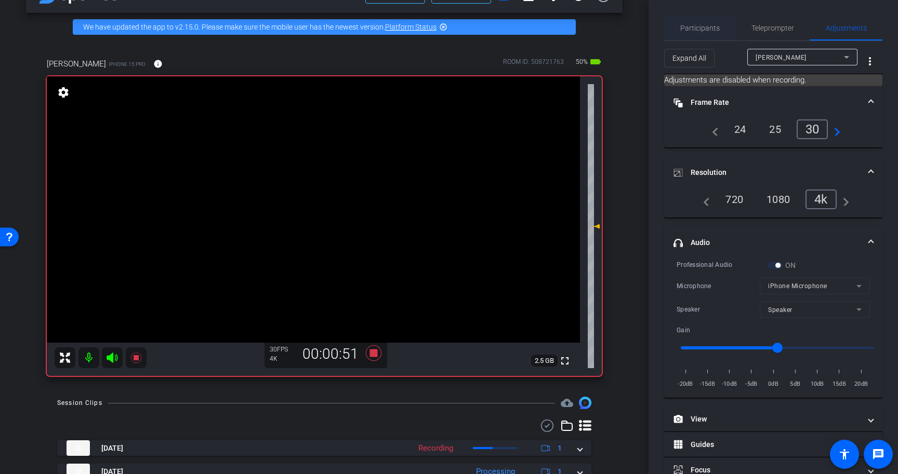
click at [704, 28] on span "Participants" at bounding box center [699, 27] width 39 height 7
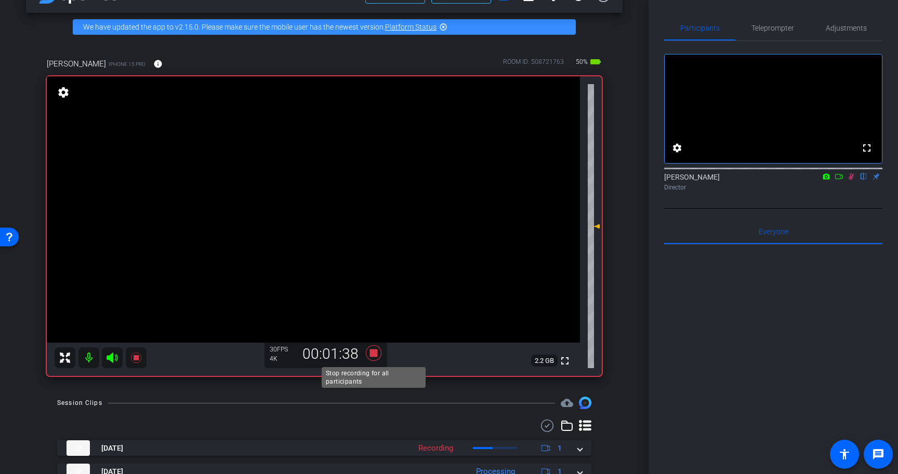
click at [375, 355] on icon at bounding box center [374, 353] width 16 height 16
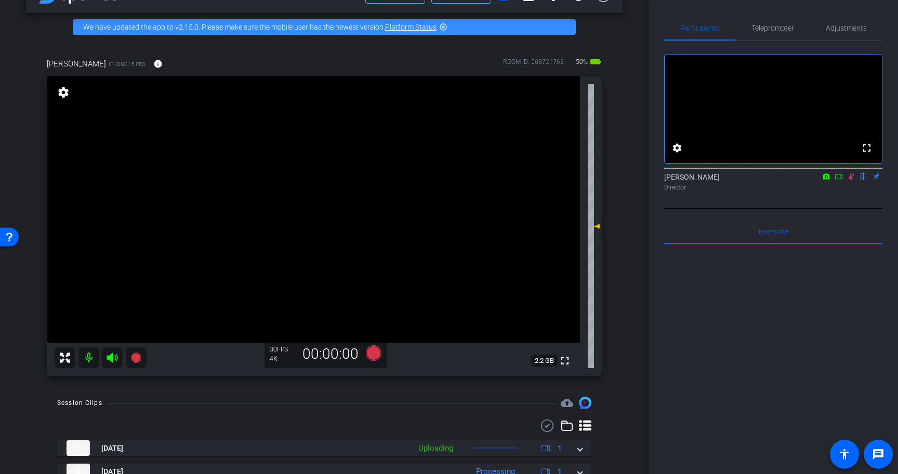
click at [853, 180] on icon at bounding box center [851, 176] width 8 height 7
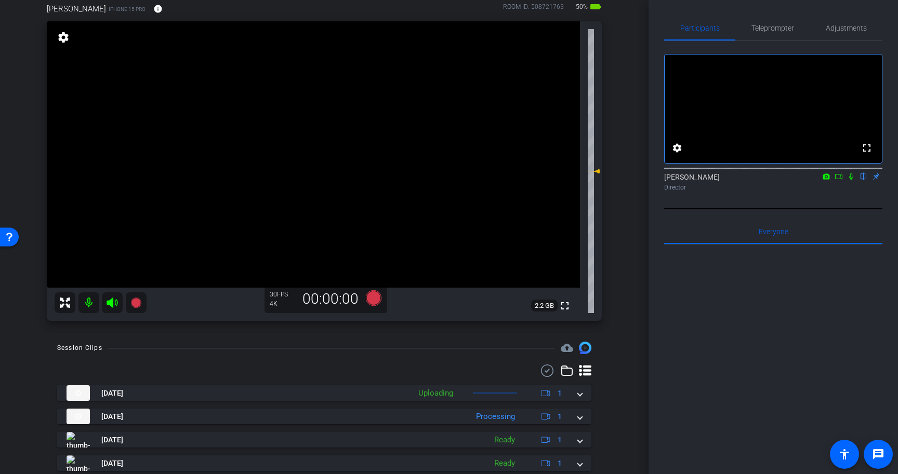
scroll to position [83, 0]
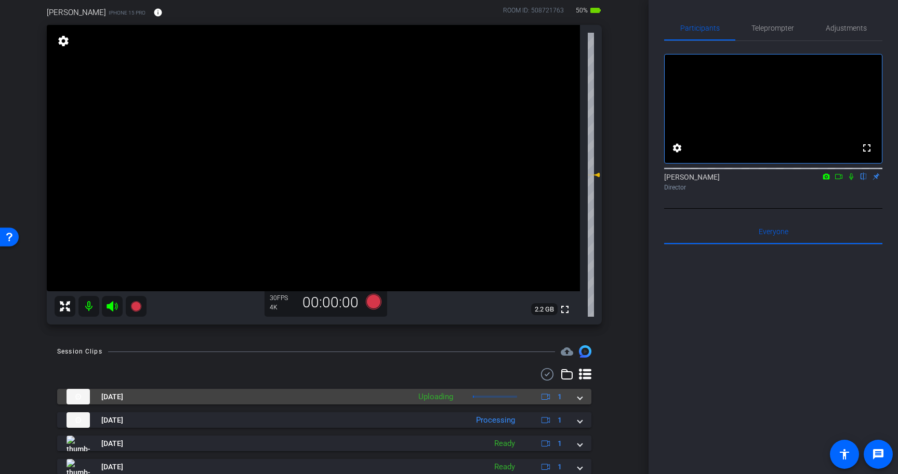
click at [580, 400] on span at bounding box center [580, 397] width 4 height 11
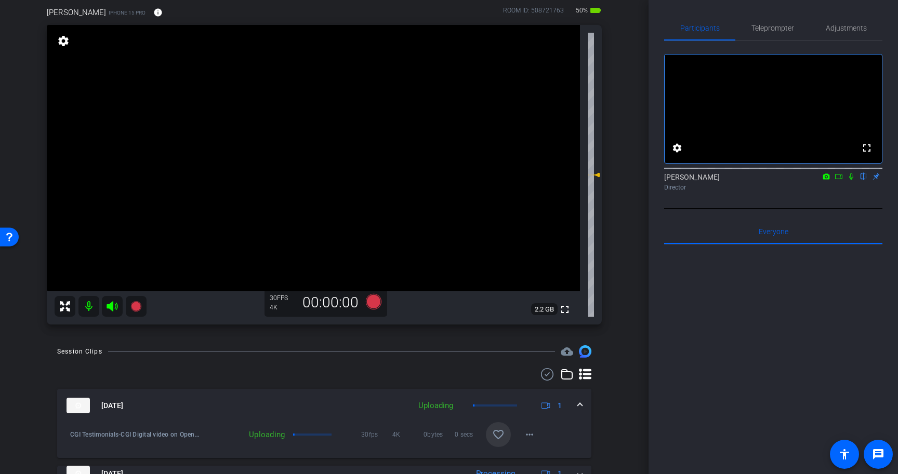
click at [498, 431] on mat-icon "favorite_border" at bounding box center [498, 435] width 12 height 12
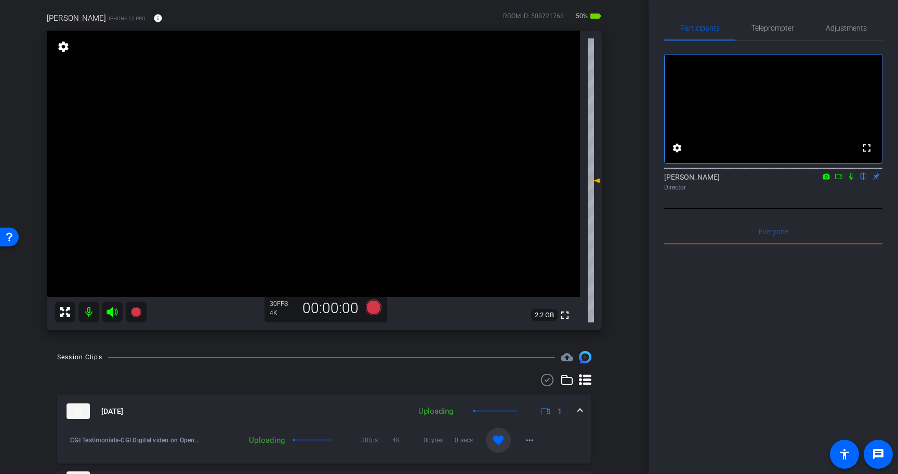
scroll to position [81, 0]
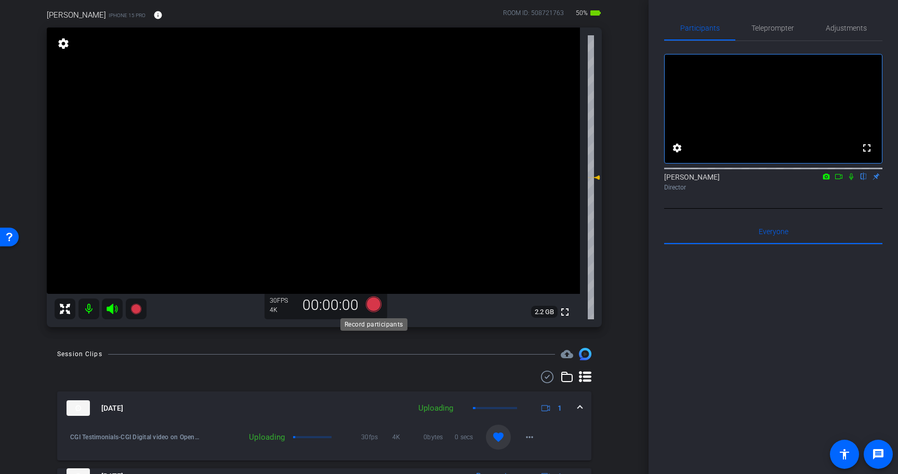
click at [377, 302] on icon at bounding box center [374, 305] width 16 height 16
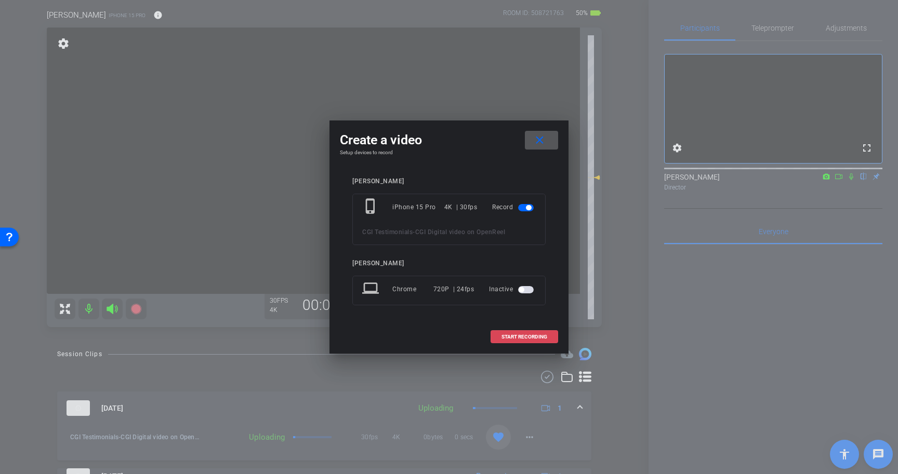
click at [510, 337] on span "START RECORDING" at bounding box center [524, 337] width 46 height 5
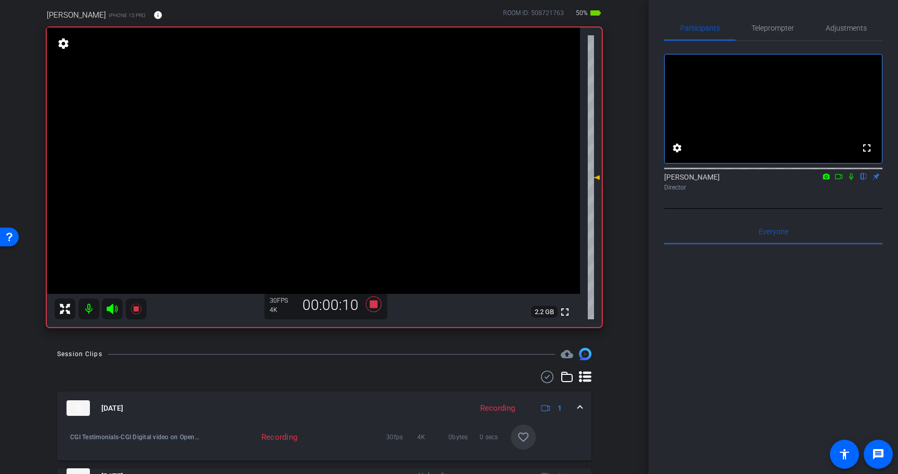
click at [853, 180] on icon at bounding box center [851, 177] width 4 height 7
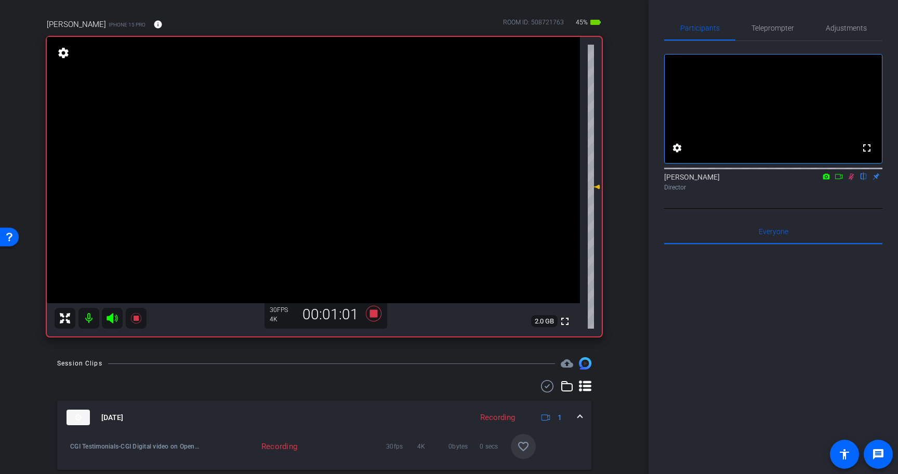
scroll to position [72, 0]
click at [853, 180] on icon at bounding box center [851, 176] width 8 height 7
click at [375, 310] on icon at bounding box center [374, 313] width 16 height 16
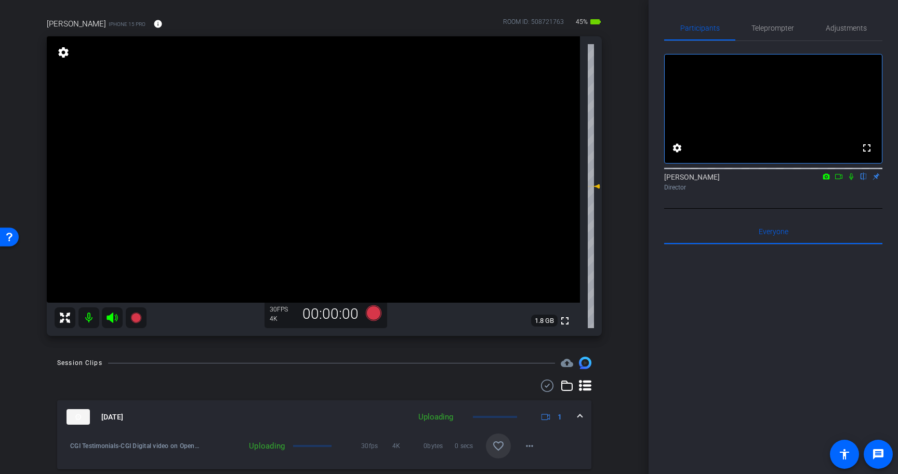
click at [500, 445] on mat-icon "favorite_border" at bounding box center [498, 446] width 12 height 12
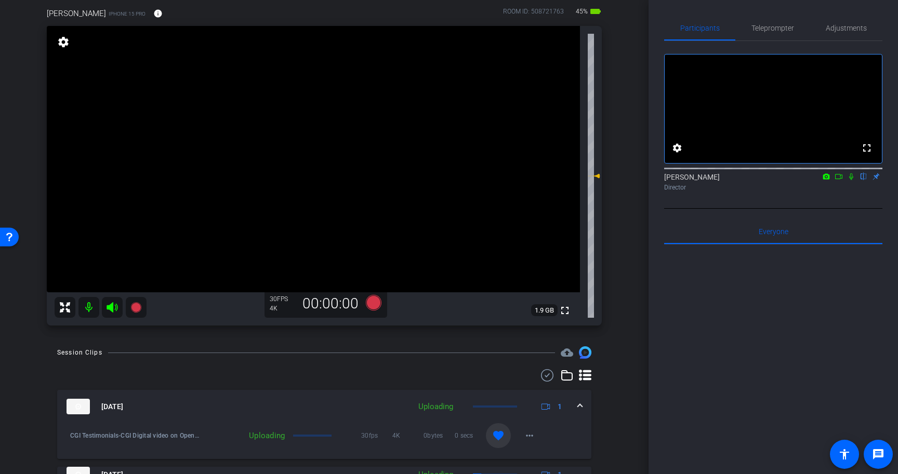
scroll to position [83, 0]
click at [375, 303] on icon at bounding box center [374, 302] width 16 height 16
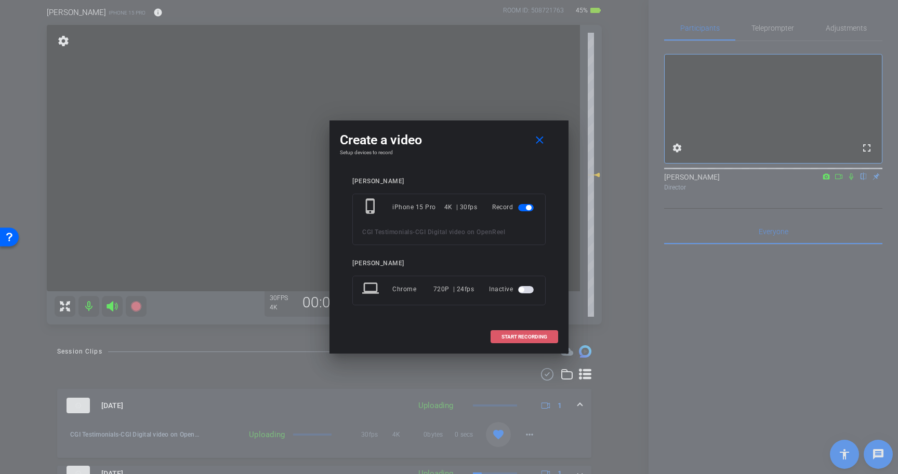
click at [536, 339] on span "START RECORDING" at bounding box center [524, 337] width 46 height 5
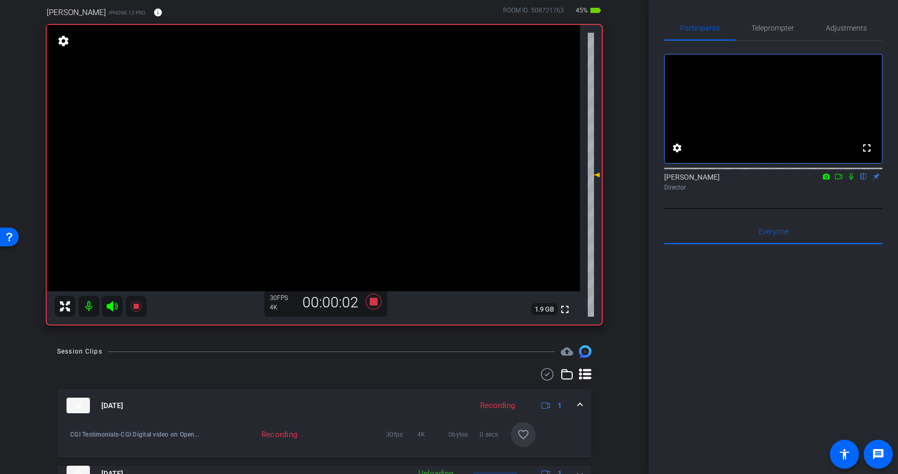
click at [853, 180] on icon at bounding box center [851, 176] width 8 height 7
click at [854, 180] on icon at bounding box center [851, 177] width 6 height 7
click at [377, 302] on icon at bounding box center [373, 302] width 25 height 19
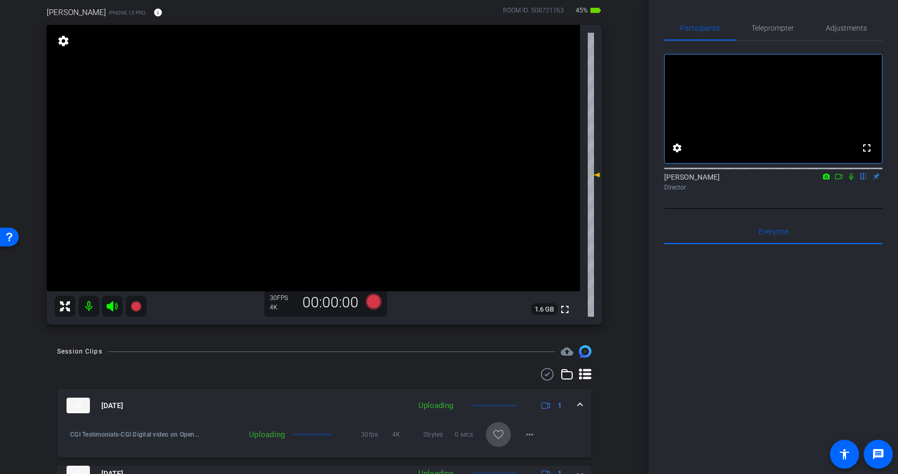
click at [497, 432] on mat-icon "favorite_border" at bounding box center [498, 435] width 12 height 12
click at [838, 180] on icon at bounding box center [838, 176] width 8 height 7
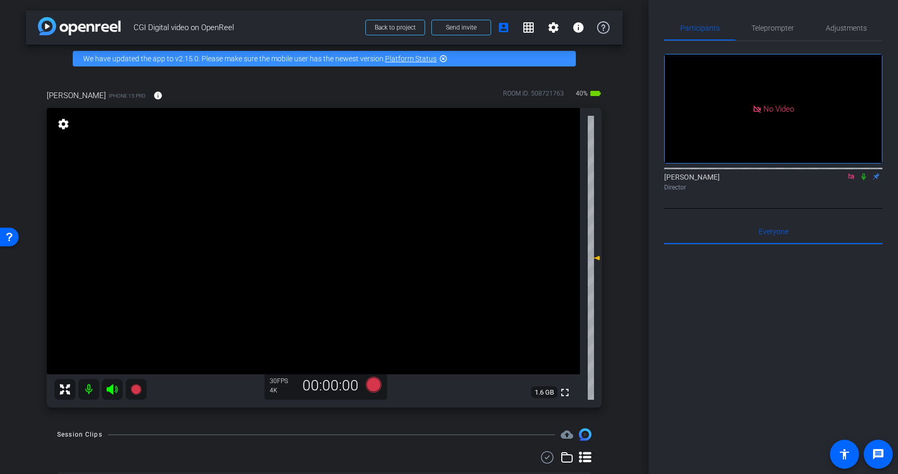
click at [861, 180] on icon at bounding box center [863, 176] width 8 height 7
click at [853, 180] on icon at bounding box center [851, 176] width 8 height 7
click at [847, 180] on icon at bounding box center [851, 176] width 8 height 7
click at [108, 388] on icon at bounding box center [112, 389] width 11 height 10
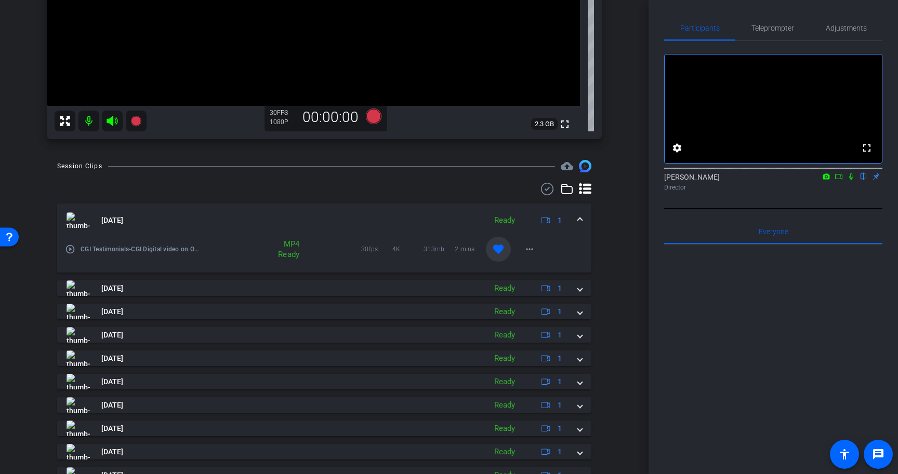
click at [580, 218] on span at bounding box center [580, 220] width 4 height 11
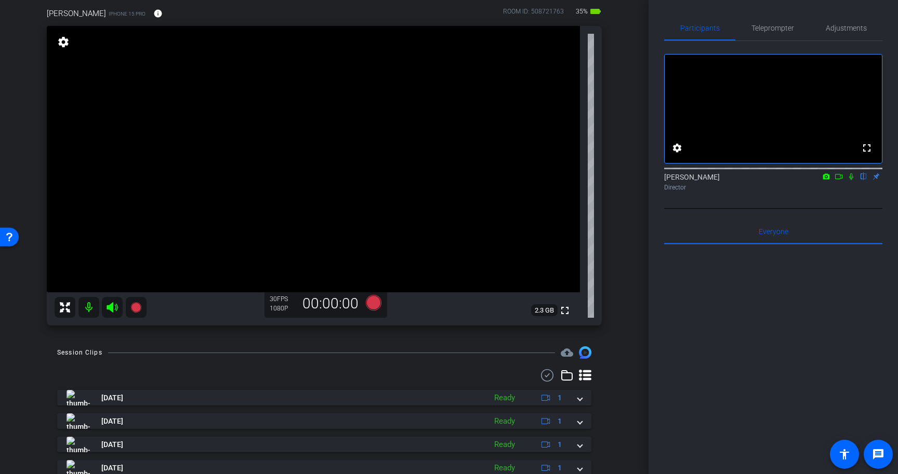
scroll to position [80, 0]
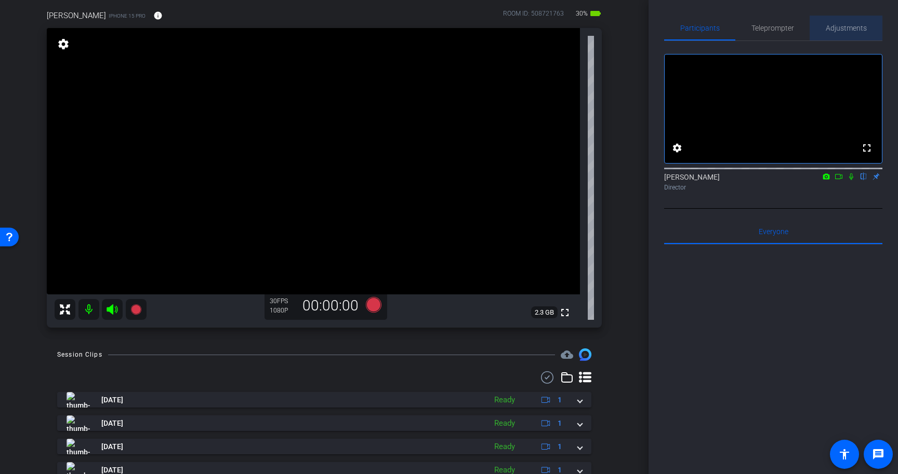
click at [848, 32] on span "Adjustments" at bounding box center [846, 28] width 41 height 25
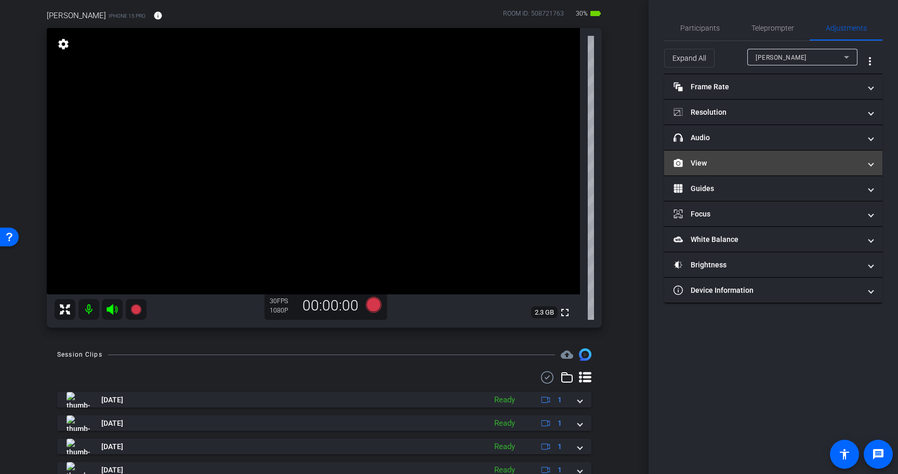
click at [785, 164] on mat-panel-title "View" at bounding box center [766, 163] width 187 height 11
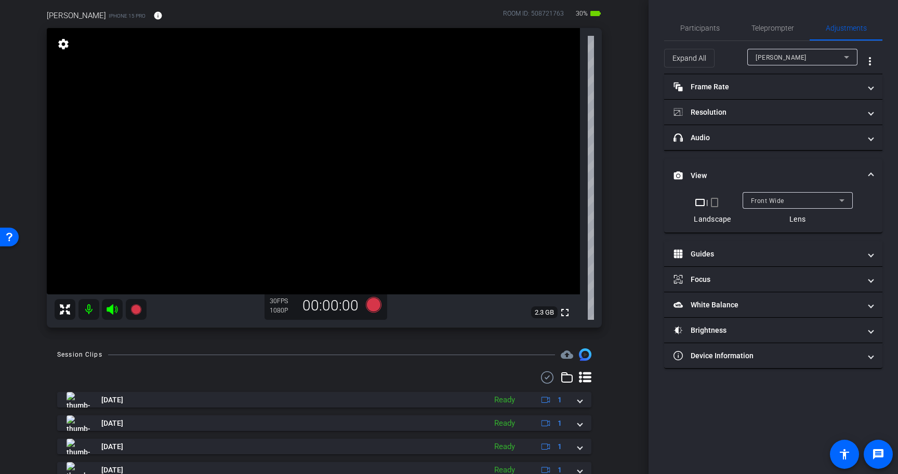
click at [773, 200] on span "Front Wide" at bounding box center [767, 200] width 33 height 7
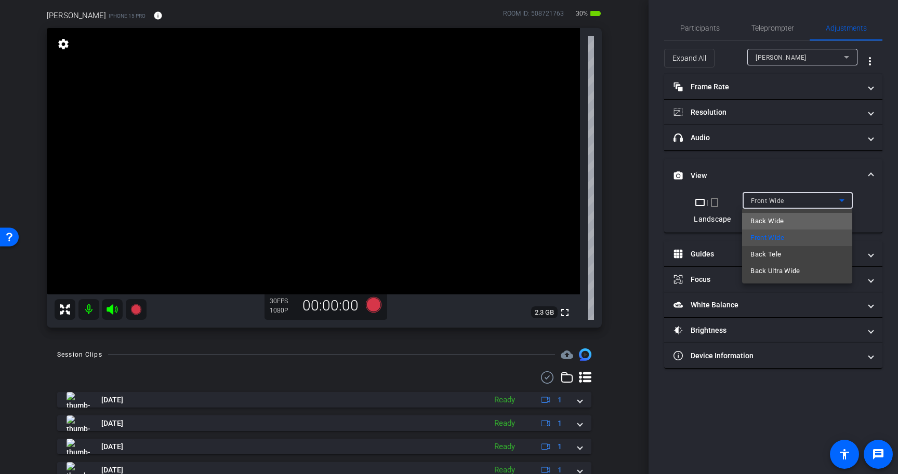
click at [773, 217] on span "Back Wide" at bounding box center [766, 221] width 33 height 12
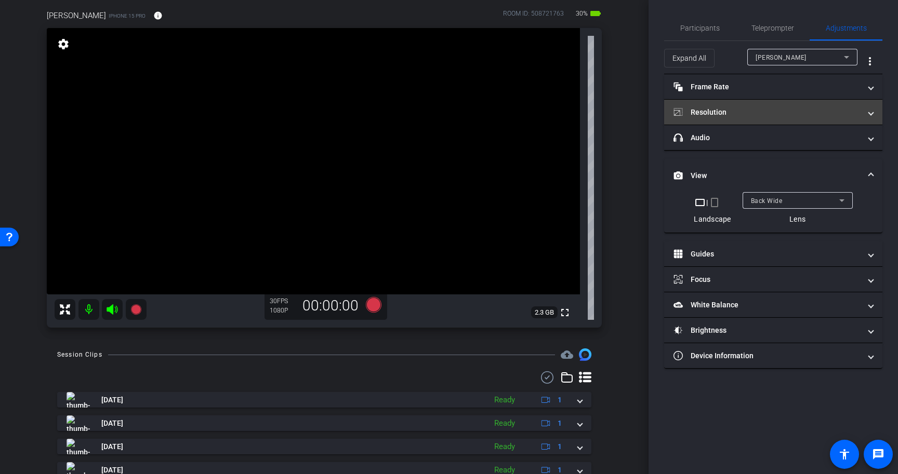
click at [778, 106] on mat-expansion-panel-header "Resolution" at bounding box center [773, 112] width 218 height 25
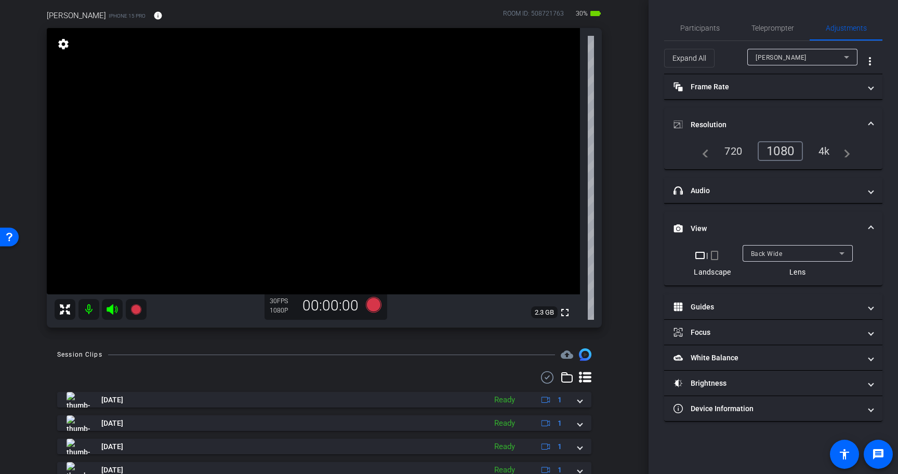
click at [828, 149] on div "4k" at bounding box center [823, 151] width 27 height 18
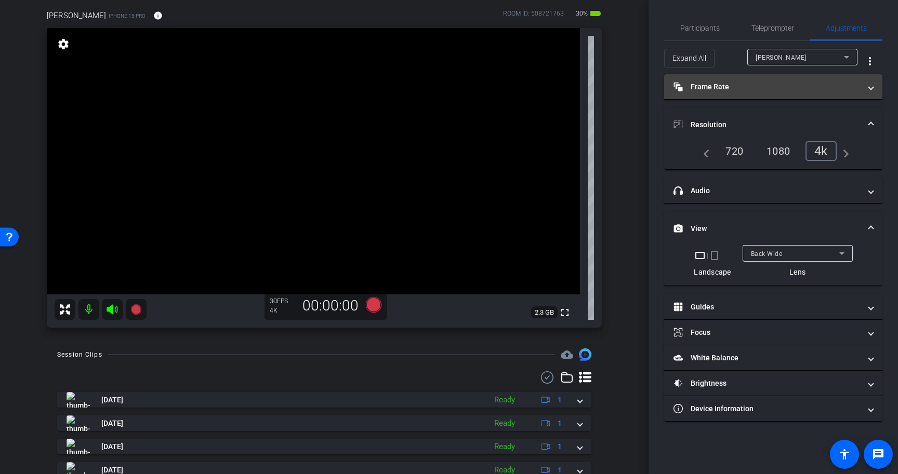
click at [823, 77] on mat-expansion-panel-header "Frame Rate Frame Rate" at bounding box center [773, 86] width 218 height 25
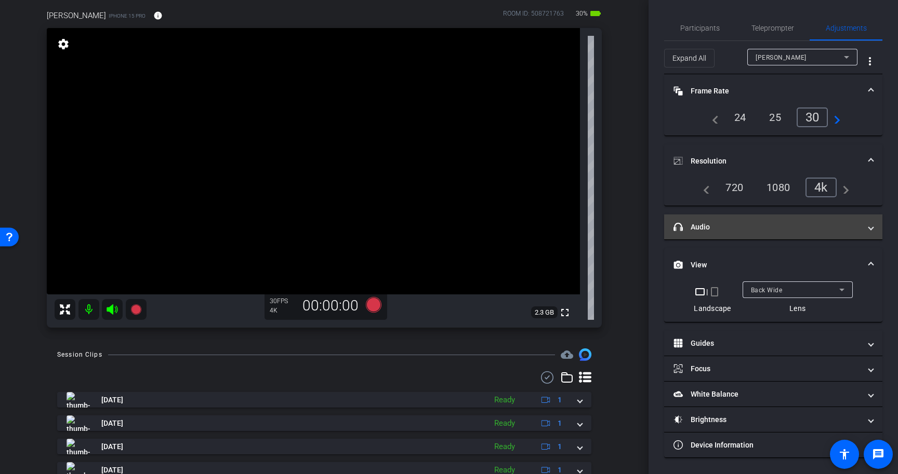
click at [802, 237] on mat-expansion-panel-header "headphone icon Audio" at bounding box center [773, 227] width 218 height 25
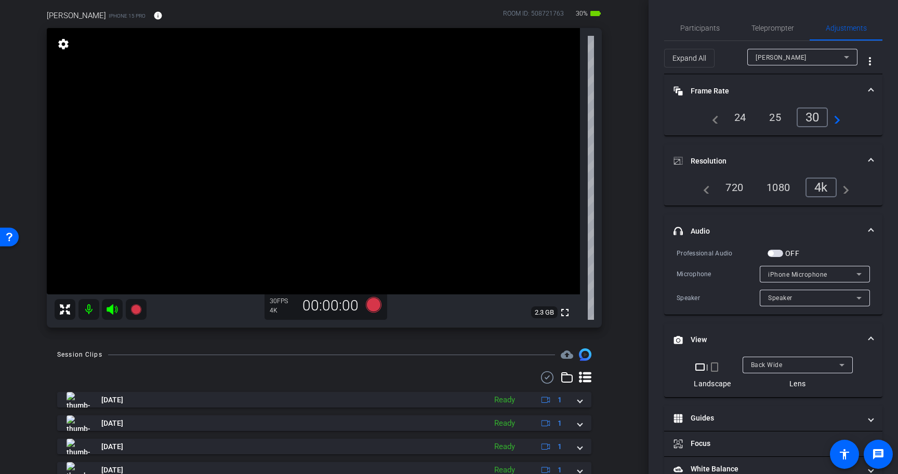
click at [787, 254] on label "OFF" at bounding box center [791, 253] width 16 height 10
click at [783, 254] on button "OFF" at bounding box center [775, 253] width 16 height 7
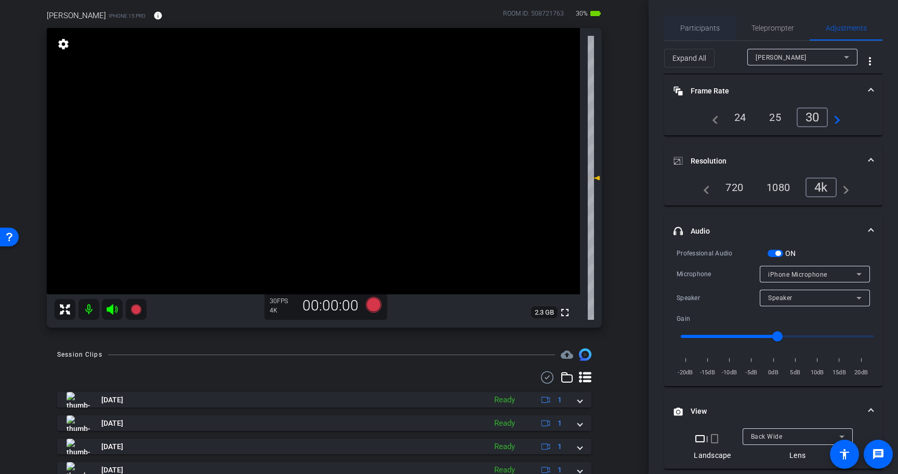
click at [707, 25] on span "Participants" at bounding box center [699, 27] width 39 height 7
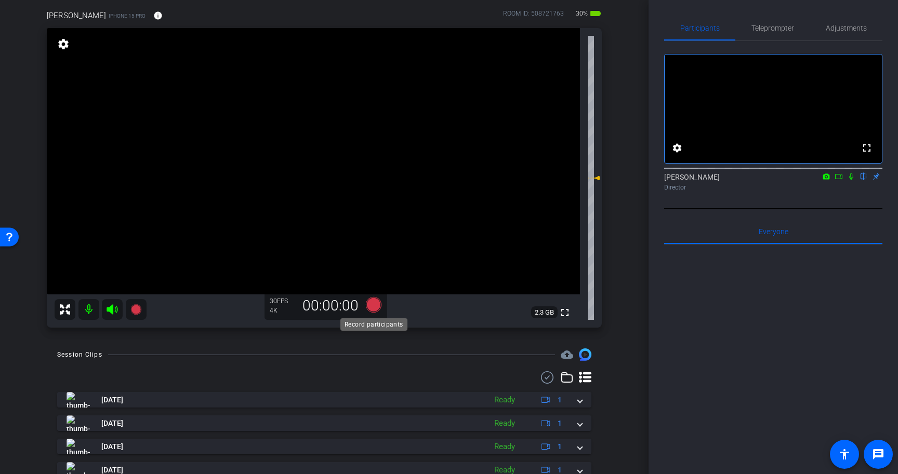
click at [379, 309] on icon at bounding box center [374, 305] width 16 height 16
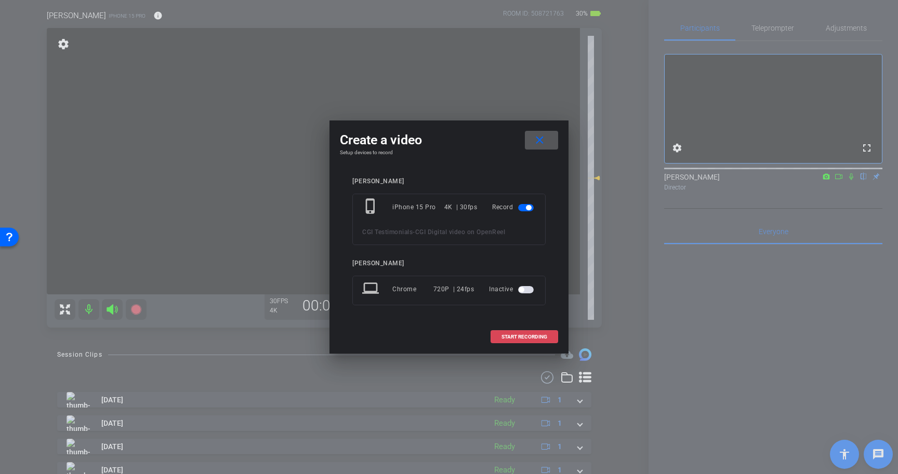
click at [528, 338] on span "START RECORDING" at bounding box center [524, 337] width 46 height 5
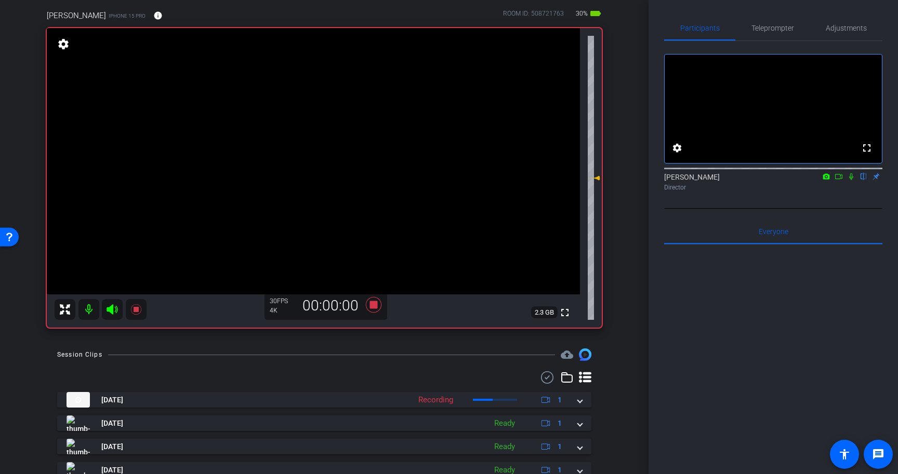
click at [853, 180] on icon at bounding box center [851, 177] width 4 height 7
click at [852, 180] on icon at bounding box center [851, 176] width 8 height 7
click at [852, 180] on icon at bounding box center [851, 177] width 4 height 7
click at [857, 181] on mat-icon at bounding box center [851, 176] width 12 height 9
click at [852, 180] on icon at bounding box center [851, 177] width 4 height 7
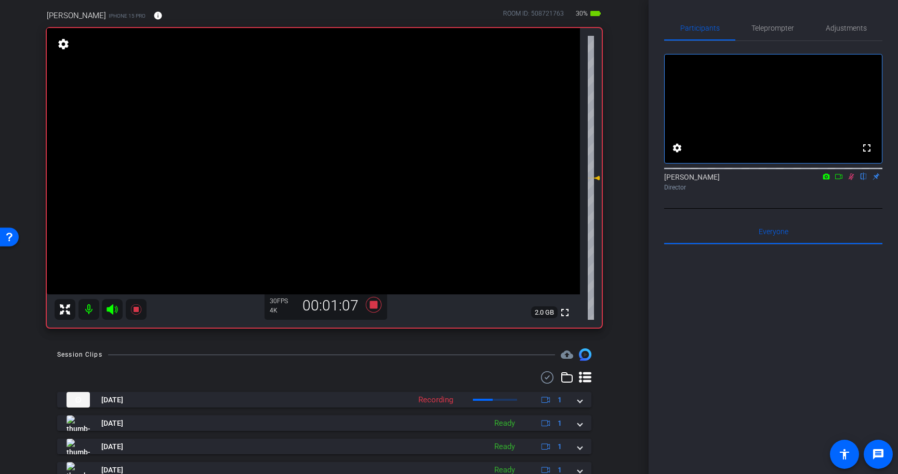
click at [850, 180] on icon at bounding box center [851, 176] width 8 height 7
click at [374, 307] on icon at bounding box center [374, 305] width 16 height 16
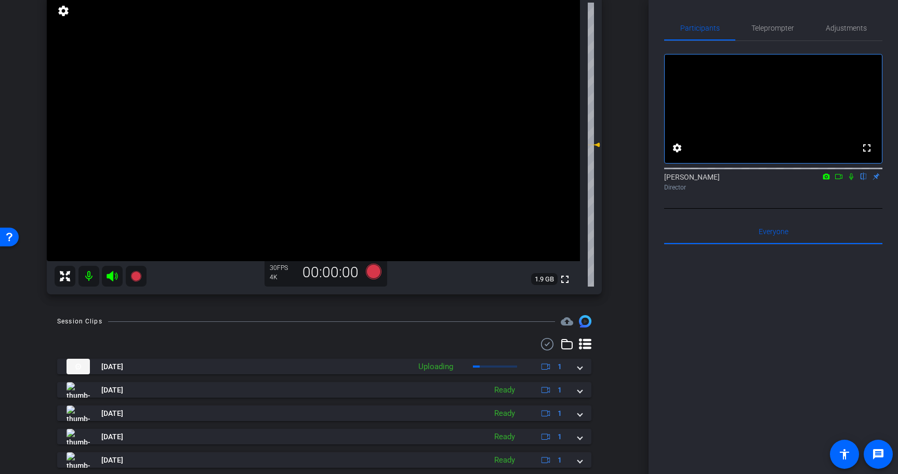
scroll to position [86, 0]
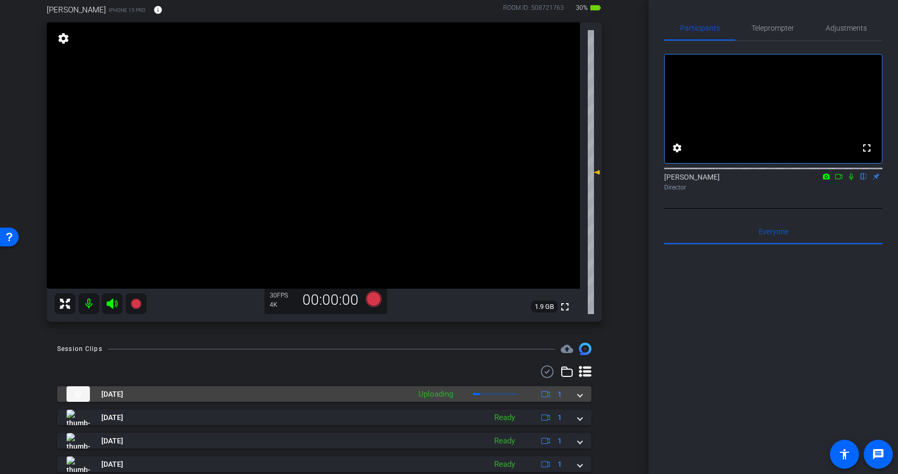
click at [579, 390] on span at bounding box center [580, 394] width 4 height 11
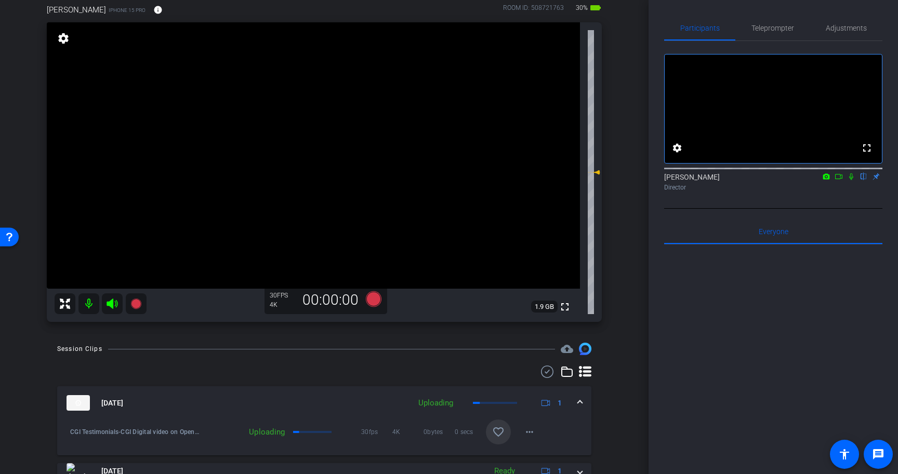
click at [502, 433] on mat-icon "favorite_border" at bounding box center [498, 432] width 12 height 12
click at [379, 298] on icon at bounding box center [374, 299] width 16 height 16
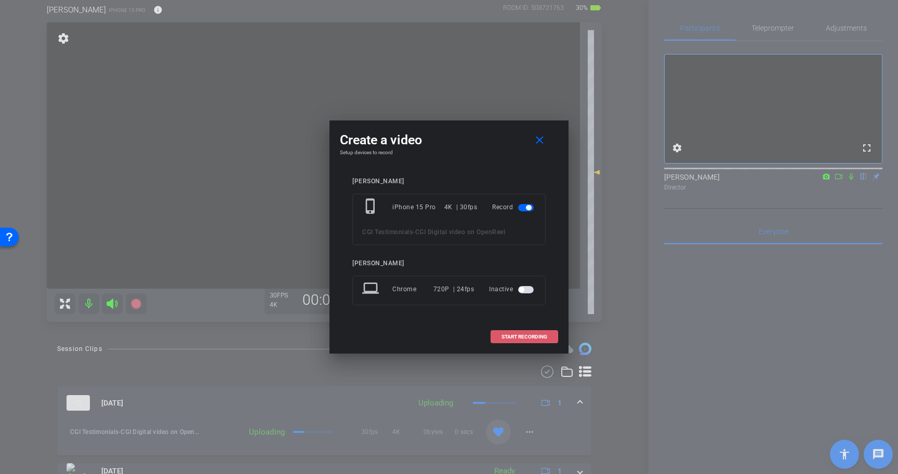
click at [530, 337] on span "START RECORDING" at bounding box center [524, 337] width 46 height 5
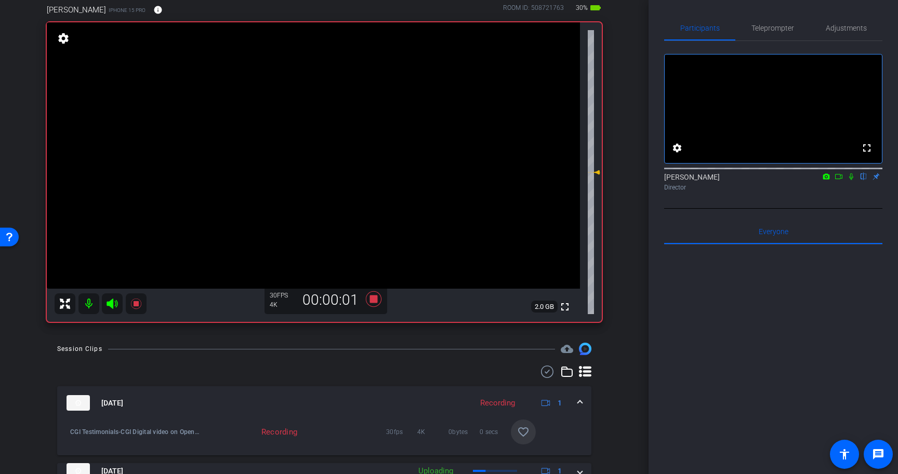
click at [851, 180] on icon at bounding box center [851, 176] width 8 height 7
click at [374, 301] on icon at bounding box center [374, 299] width 16 height 16
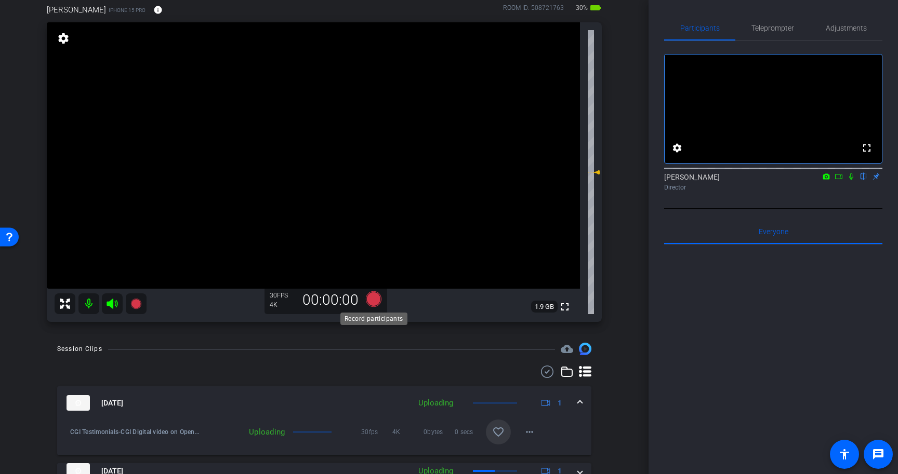
click at [373, 299] on icon at bounding box center [374, 299] width 16 height 16
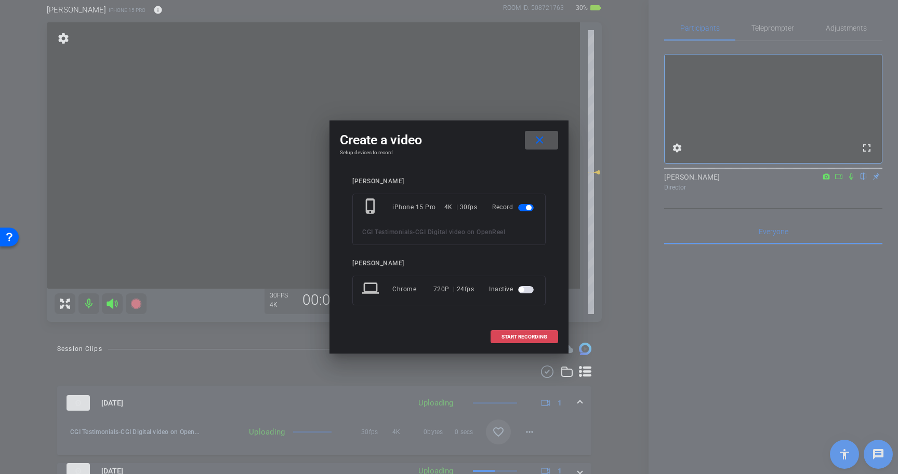
click at [519, 336] on span "START RECORDING" at bounding box center [524, 337] width 46 height 5
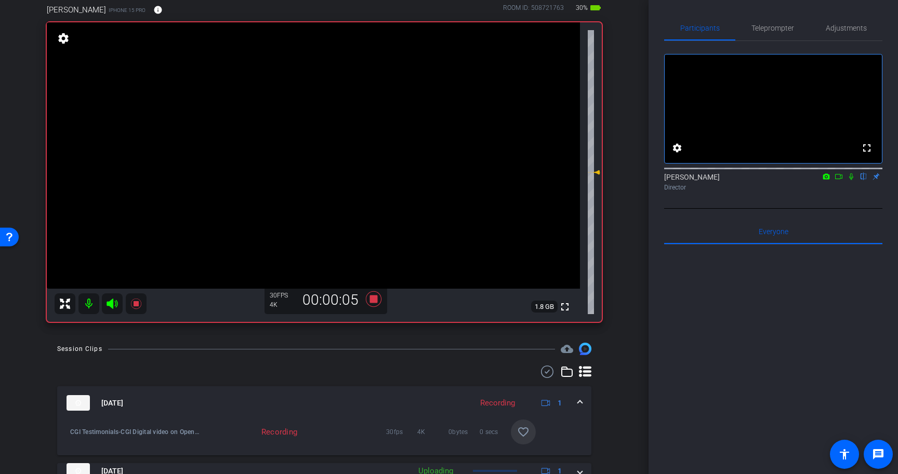
click at [852, 180] on icon at bounding box center [851, 176] width 8 height 7
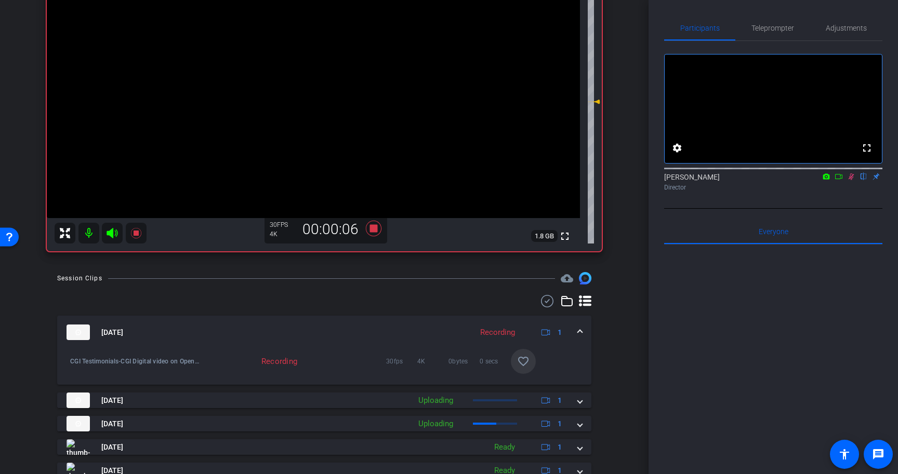
scroll to position [168, 0]
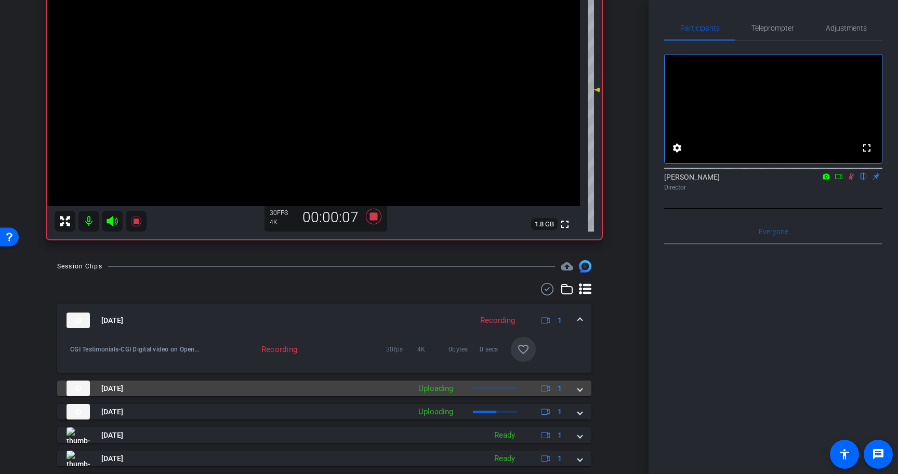
click at [587, 394] on mat-expansion-panel-header "Sep 10, 2025 Uploading 1" at bounding box center [324, 389] width 534 height 16
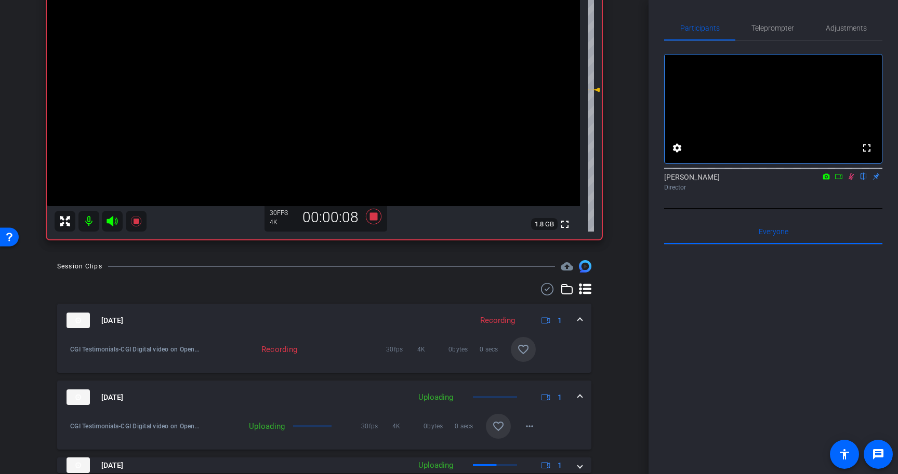
click at [492, 423] on mat-icon "favorite_border" at bounding box center [498, 426] width 12 height 12
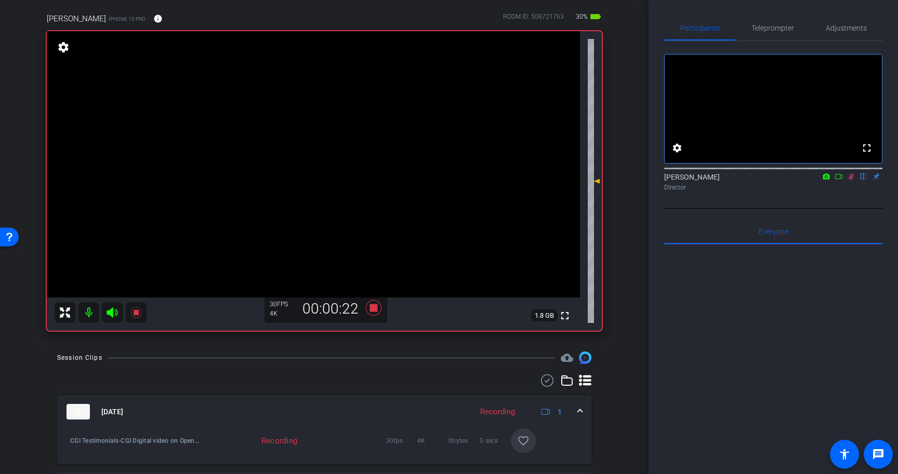
scroll to position [0, 0]
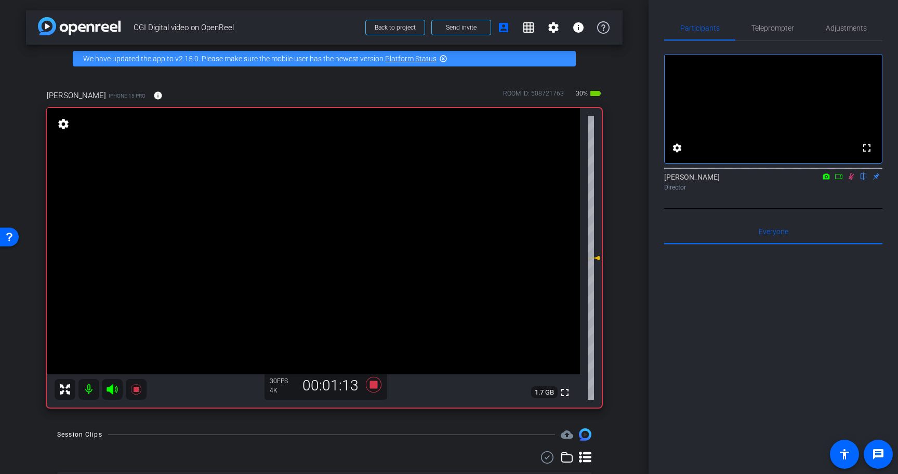
click at [853, 180] on icon at bounding box center [851, 176] width 8 height 7
click at [373, 385] on icon at bounding box center [374, 385] width 16 height 16
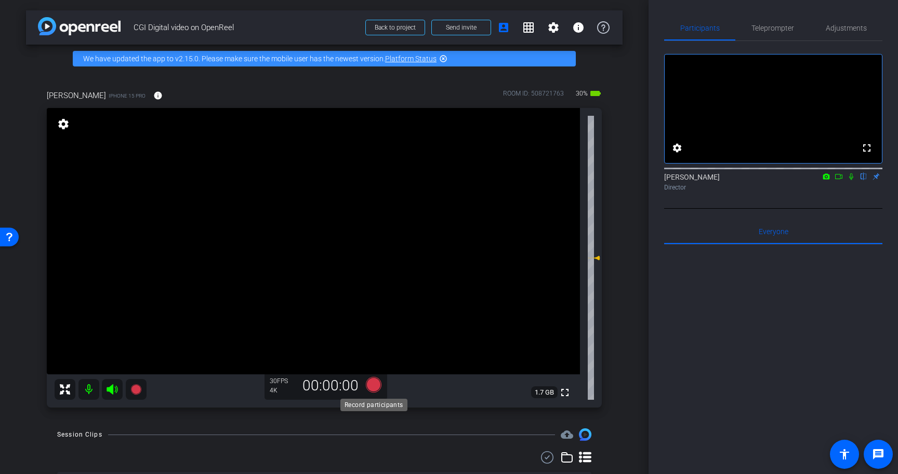
click at [377, 383] on icon at bounding box center [374, 385] width 16 height 16
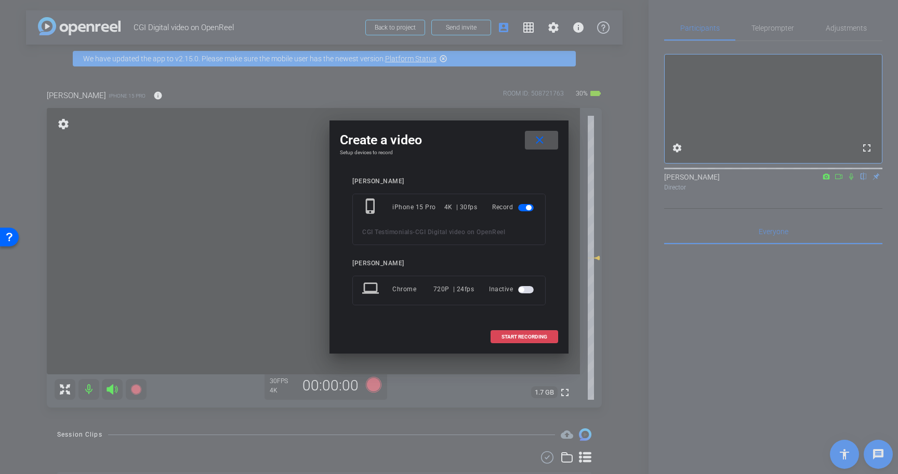
click at [513, 337] on span "START RECORDING" at bounding box center [524, 337] width 46 height 5
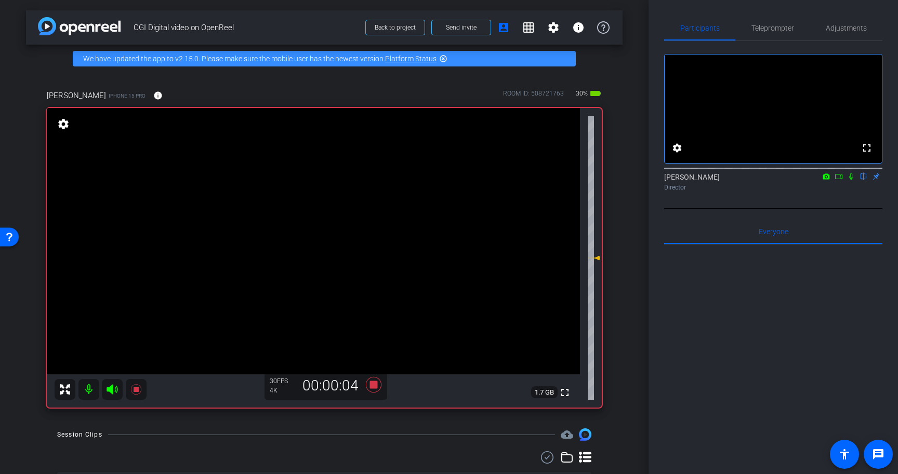
click at [850, 180] on icon at bounding box center [851, 176] width 8 height 7
click at [370, 387] on icon at bounding box center [374, 385] width 16 height 16
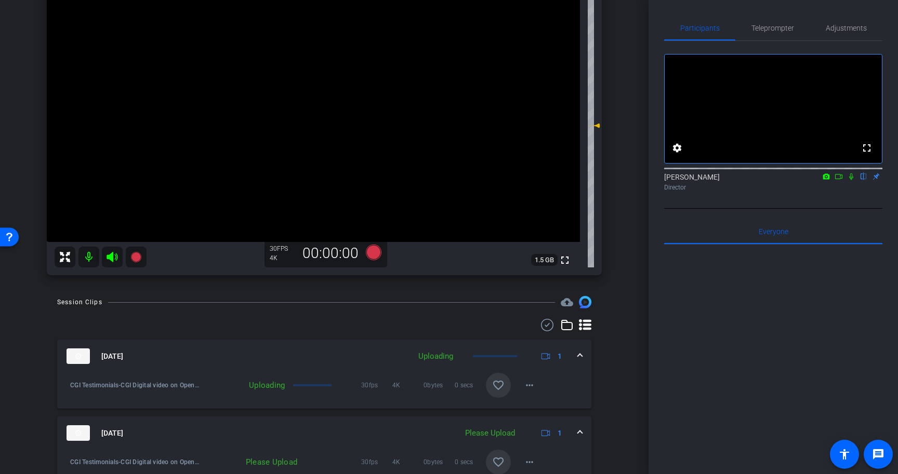
scroll to position [136, 0]
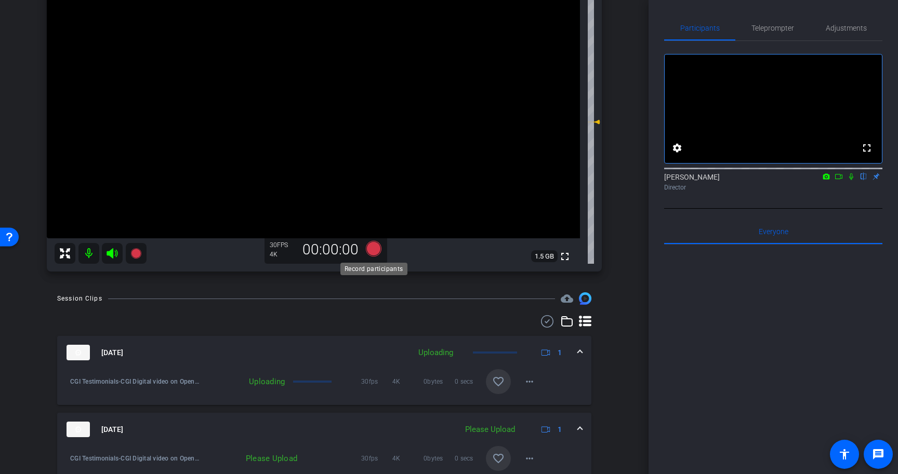
click at [378, 250] on icon at bounding box center [374, 249] width 16 height 16
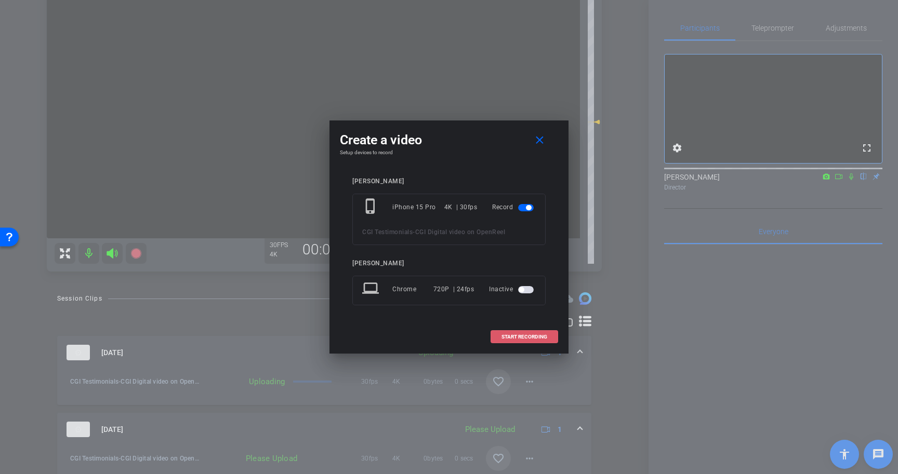
click at [519, 335] on span "START RECORDING" at bounding box center [524, 337] width 46 height 5
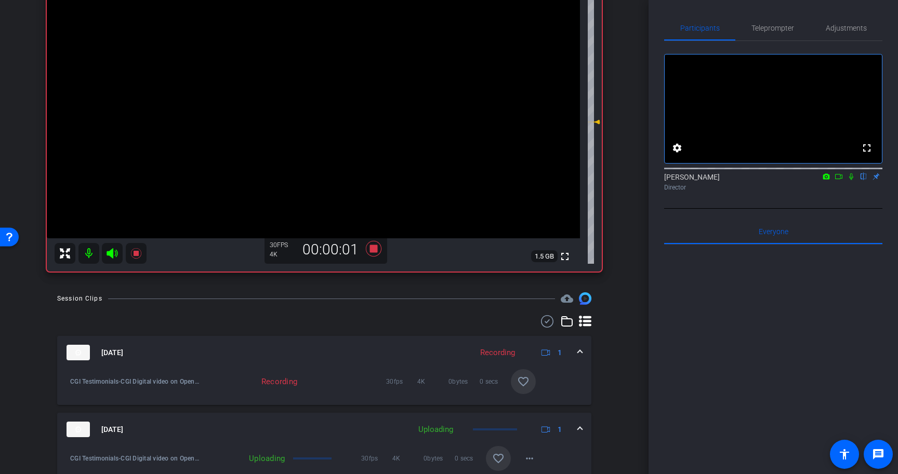
click at [852, 180] on icon at bounding box center [851, 176] width 8 height 7
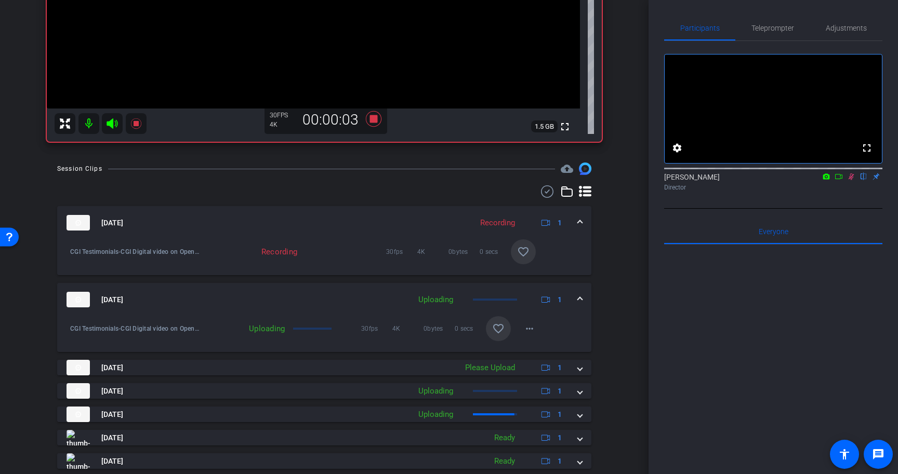
scroll to position [265, 0]
click at [496, 333] on mat-icon "favorite_border" at bounding box center [498, 329] width 12 height 12
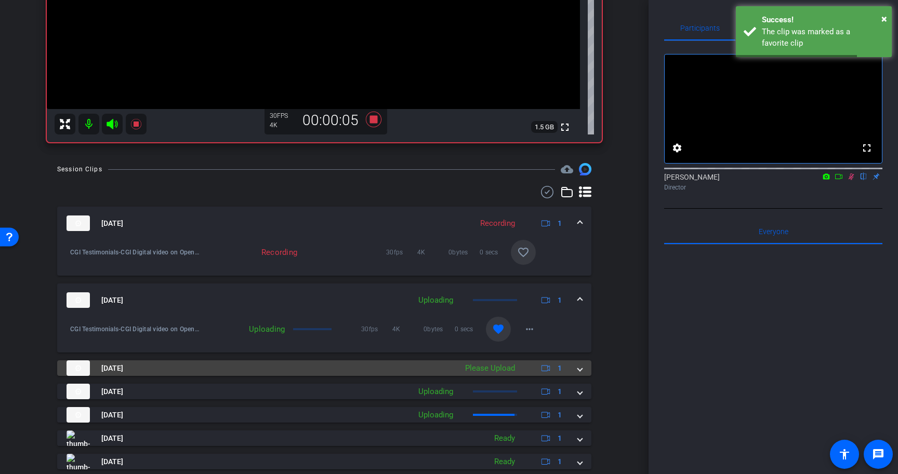
click at [581, 369] on span at bounding box center [580, 368] width 4 height 11
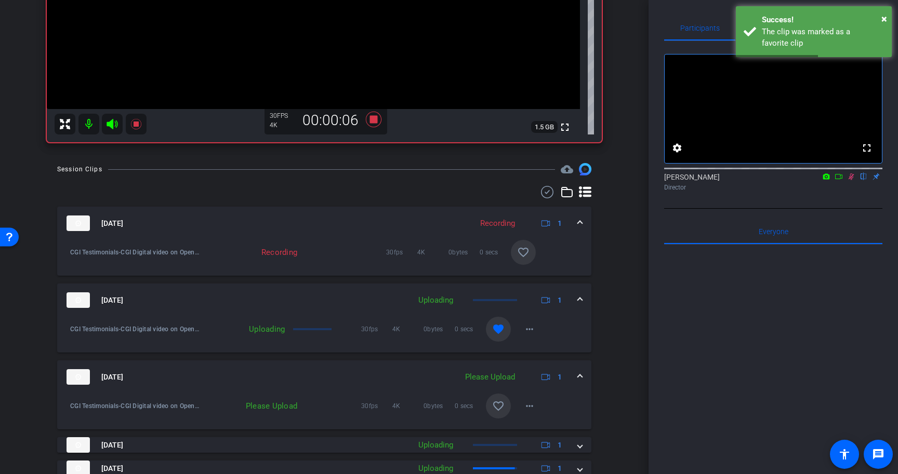
click at [503, 404] on mat-icon "favorite_border" at bounding box center [498, 406] width 12 height 12
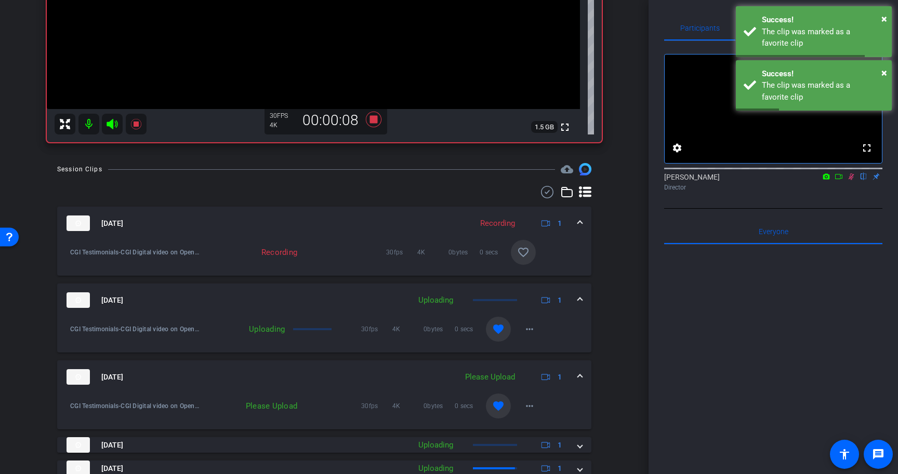
click at [579, 372] on span at bounding box center [580, 377] width 4 height 11
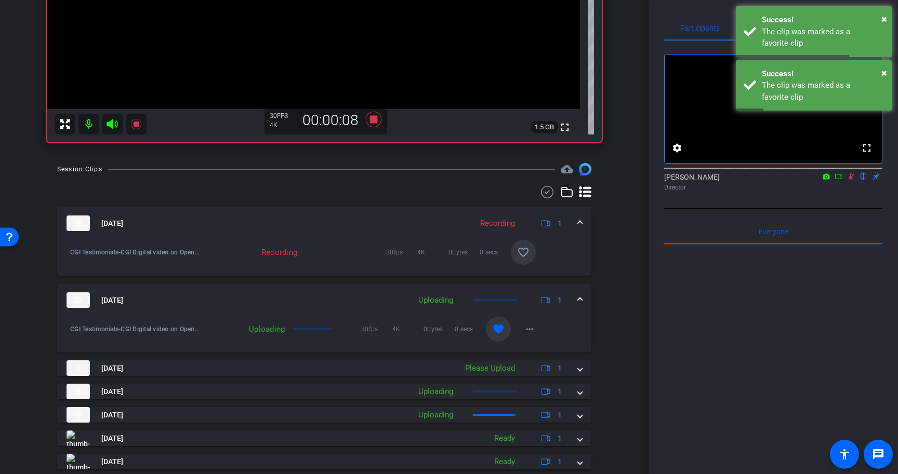
click at [579, 402] on div "Sep 10, 2025 Recording 1 CGI Testimonials-CGI Digital video on OpenReel-2025-09…" at bounding box center [324, 373] width 534 height 333
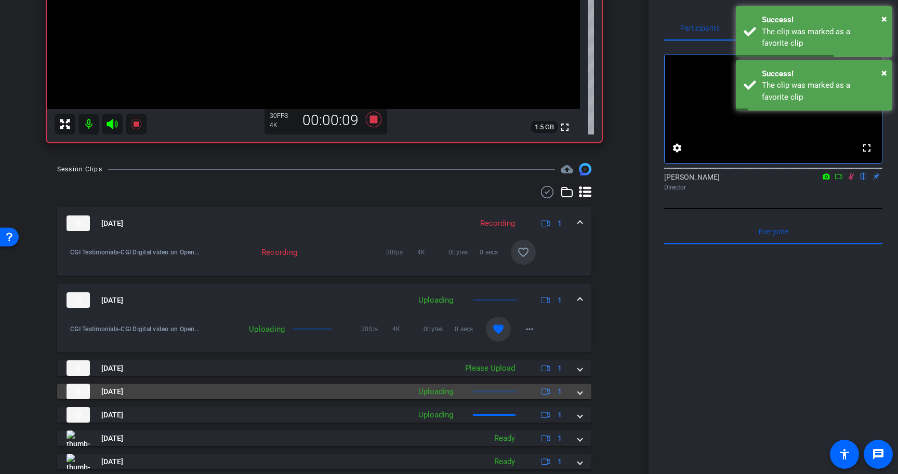
click at [580, 396] on span at bounding box center [580, 392] width 4 height 11
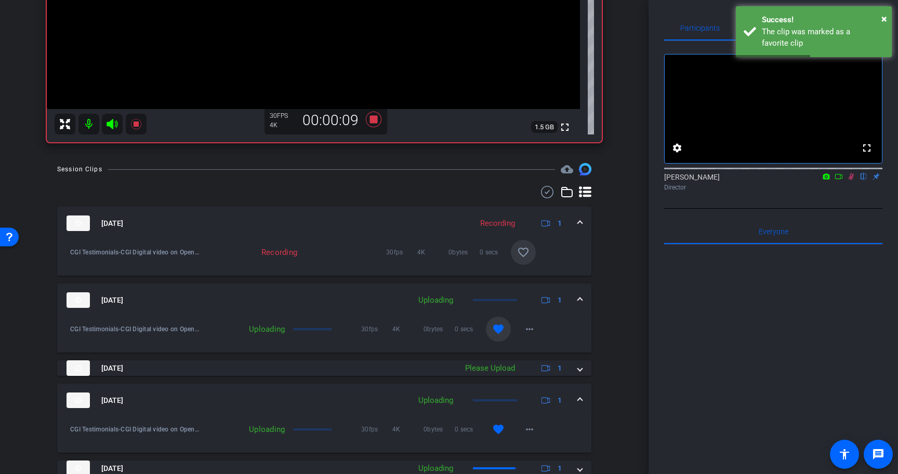
click at [580, 396] on span at bounding box center [580, 400] width 4 height 11
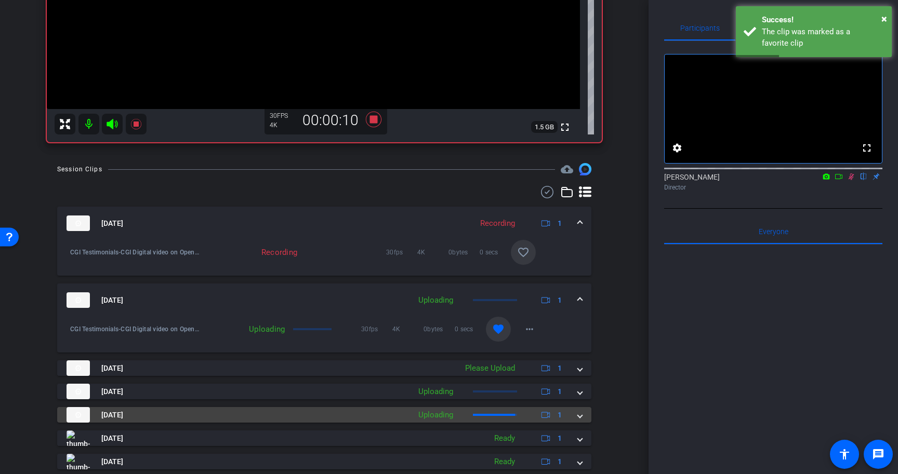
click at [578, 415] on span at bounding box center [580, 415] width 4 height 11
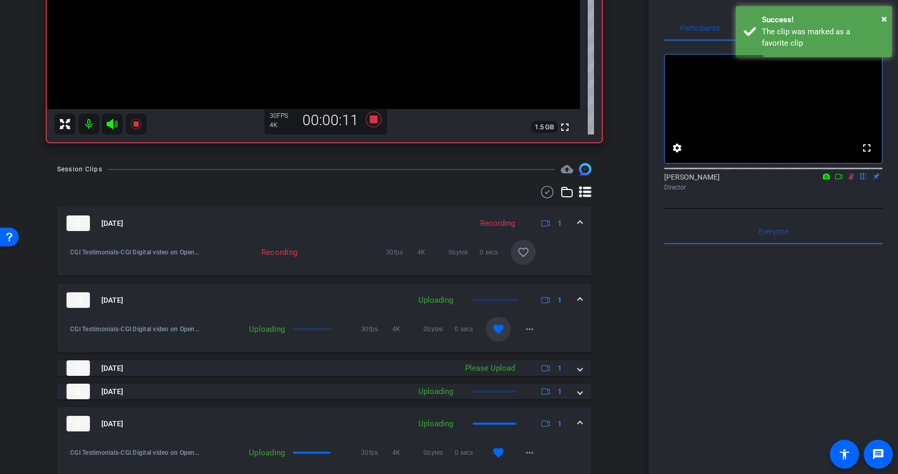
click at [578, 415] on mat-expansion-panel-header "Sep 10, 2025 Uploading 1" at bounding box center [324, 423] width 534 height 33
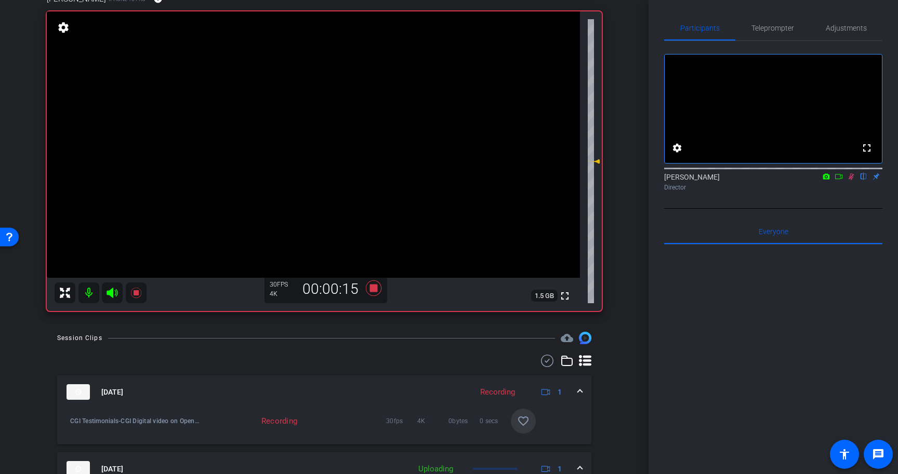
scroll to position [92, 0]
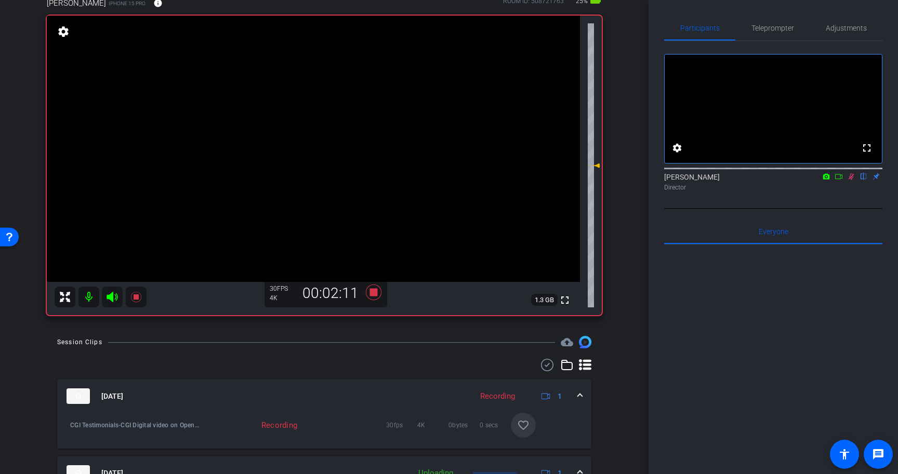
click at [852, 180] on icon at bounding box center [851, 177] width 6 height 7
click at [376, 291] on icon at bounding box center [374, 293] width 16 height 16
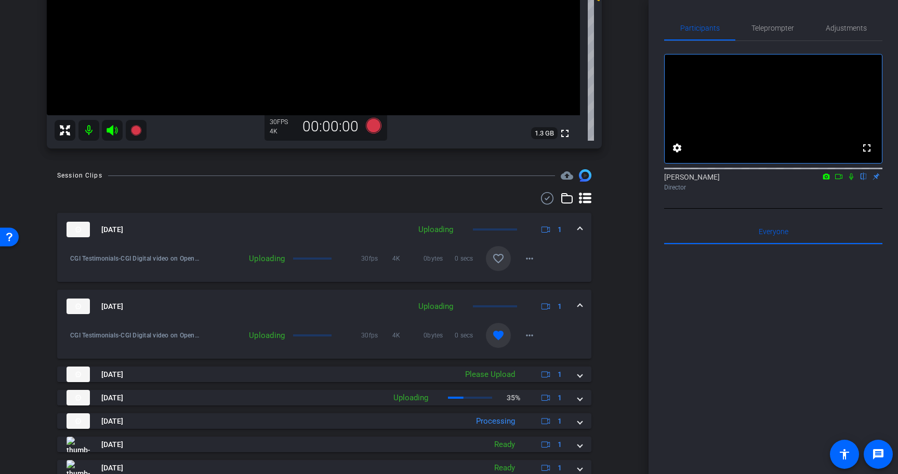
scroll to position [368, 0]
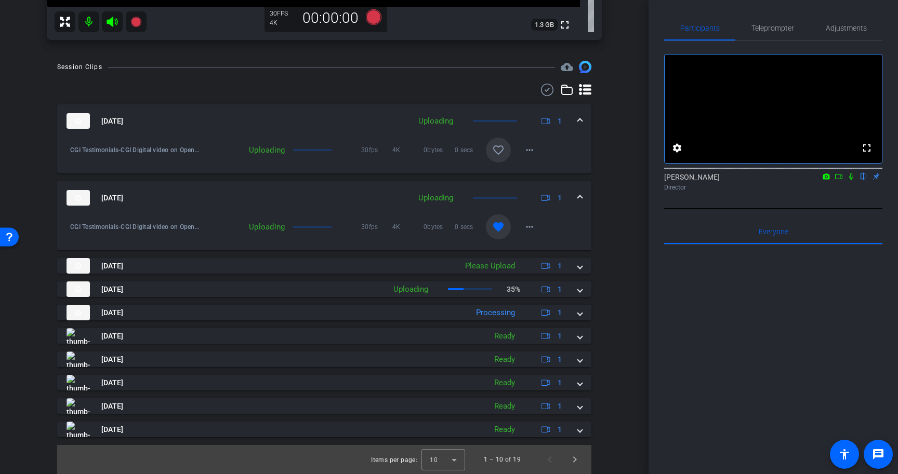
click at [499, 151] on mat-icon "favorite_border" at bounding box center [498, 150] width 12 height 12
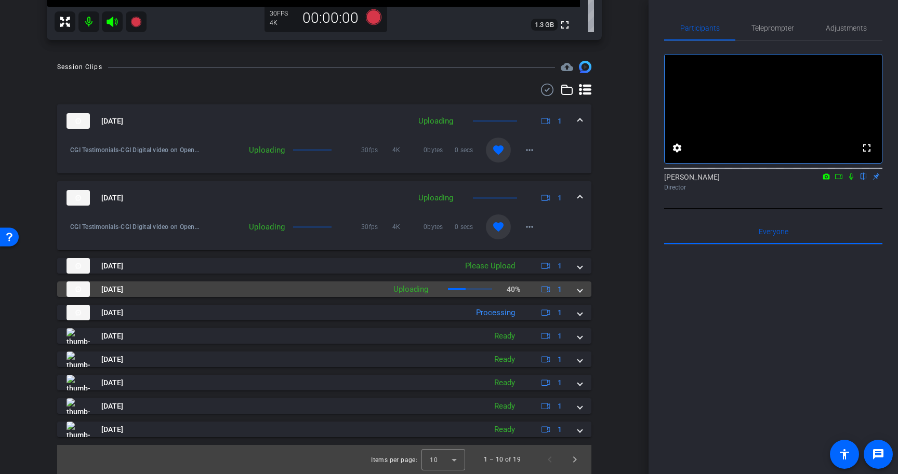
click at [578, 291] on span at bounding box center [580, 289] width 4 height 11
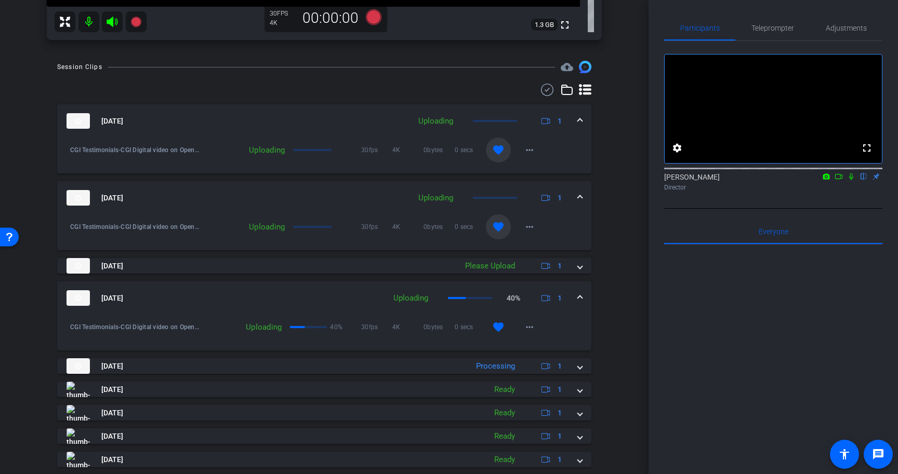
click at [578, 291] on mat-expansion-panel-header "Sep 10, 2025 Uploading 40% 1" at bounding box center [324, 298] width 534 height 33
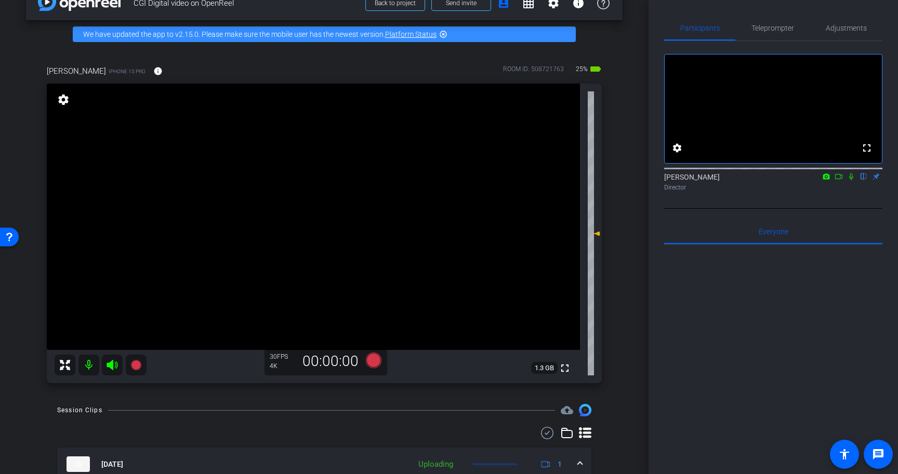
scroll to position [0, 0]
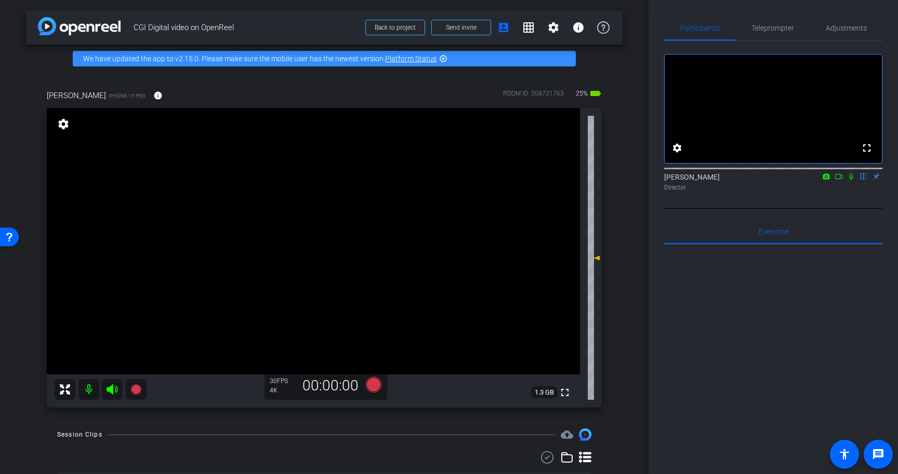
click at [842, 180] on icon at bounding box center [838, 176] width 8 height 7
click at [865, 180] on icon at bounding box center [863, 176] width 8 height 7
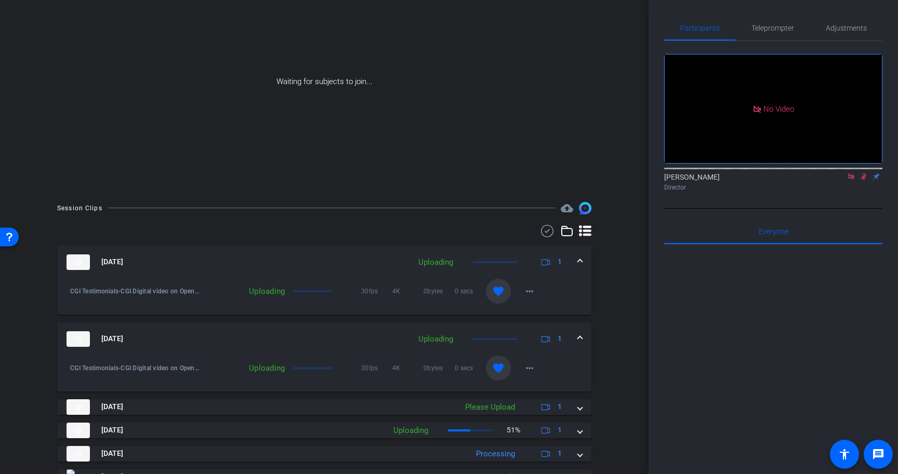
scroll to position [138, 0]
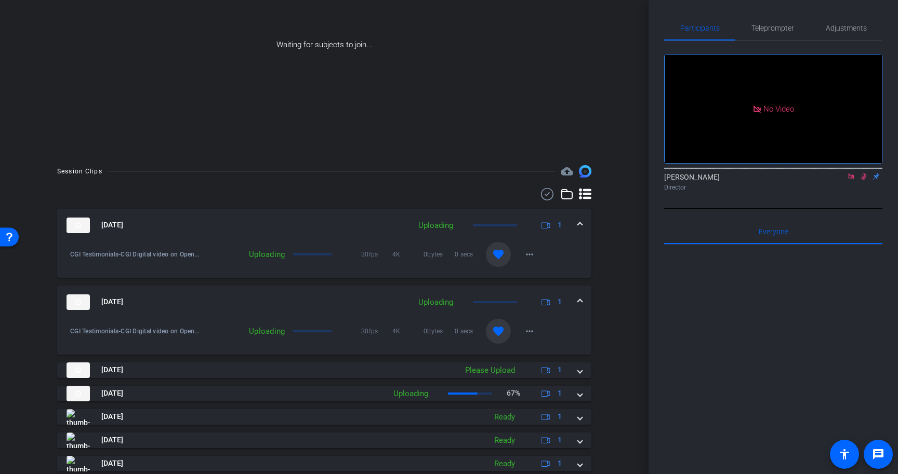
click at [582, 301] on mat-expansion-panel-header "Sep 10, 2025 Uploading 1" at bounding box center [324, 302] width 534 height 33
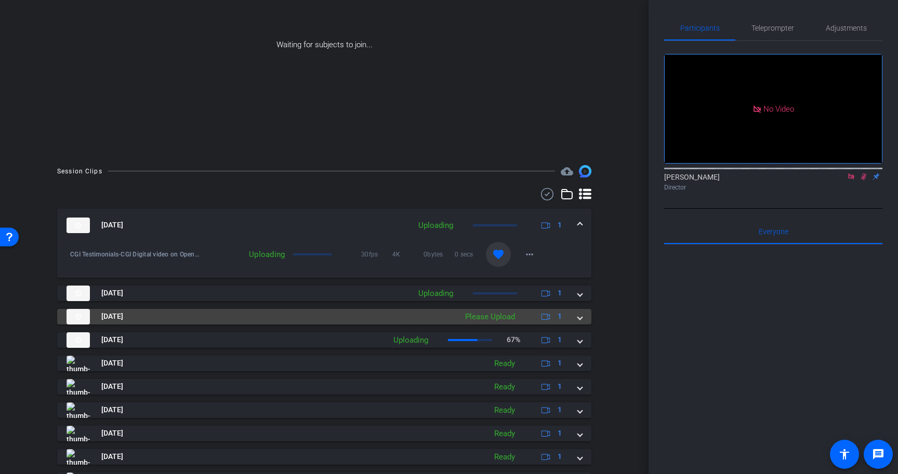
click at [579, 313] on span at bounding box center [580, 316] width 4 height 11
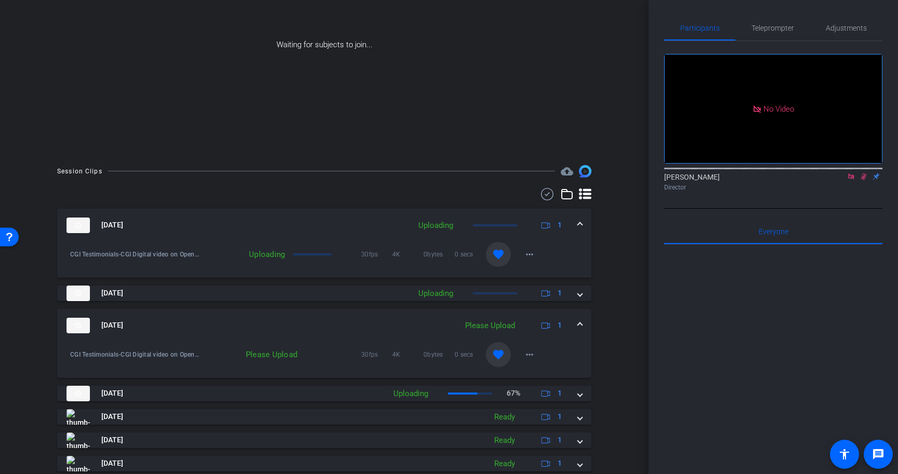
click at [579, 319] on mat-expansion-panel-header "Sep 10, 2025 Please Upload 1" at bounding box center [324, 325] width 534 height 33
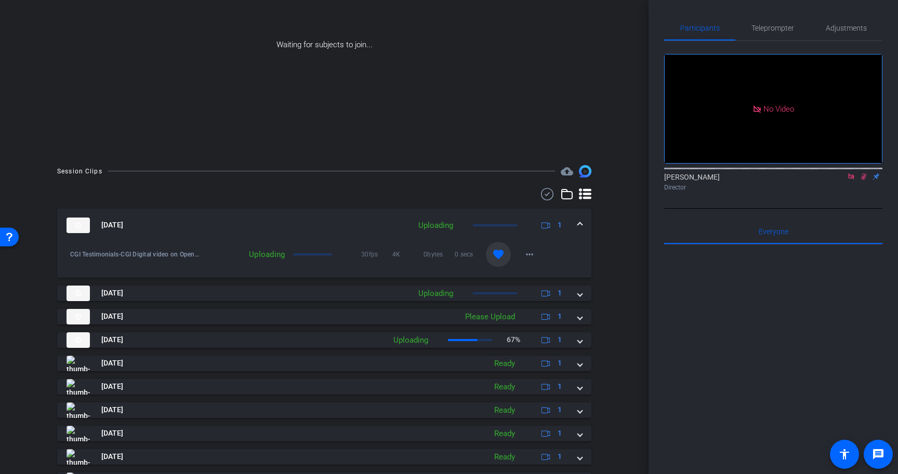
click at [580, 226] on span at bounding box center [580, 225] width 4 height 11
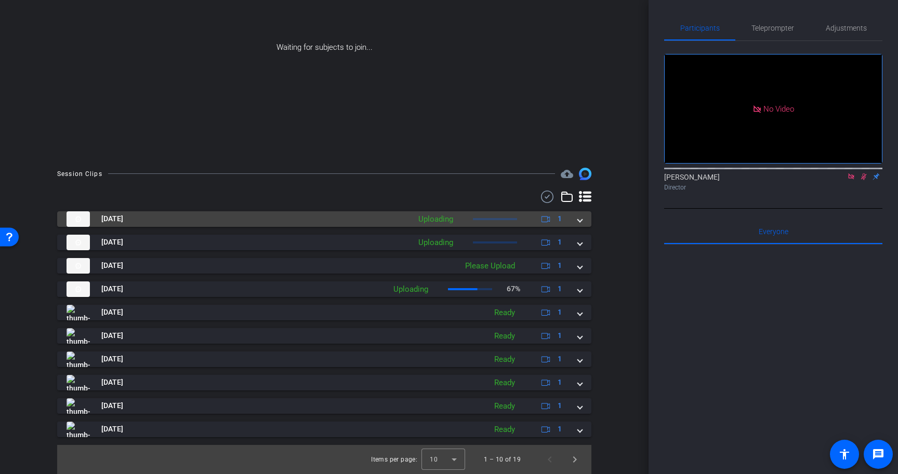
scroll to position [135, 0]
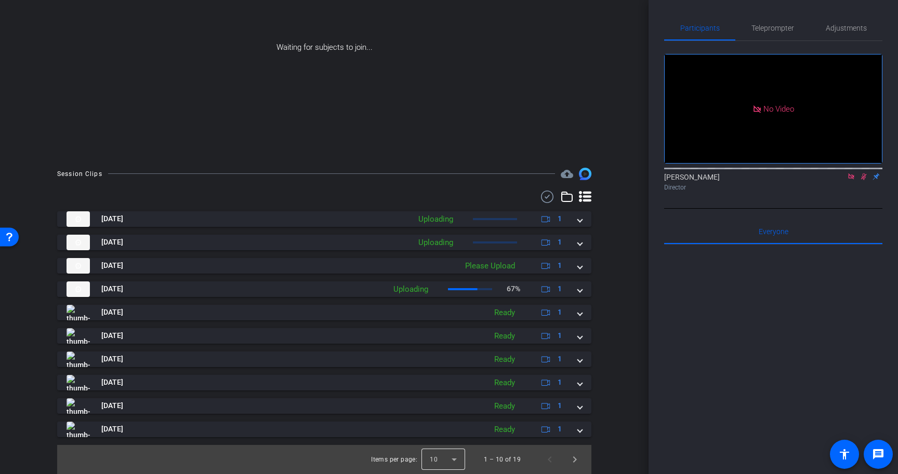
click at [450, 458] on div at bounding box center [443, 459] width 44 height 25
click at [441, 436] on mat-option "25" at bounding box center [444, 436] width 44 height 17
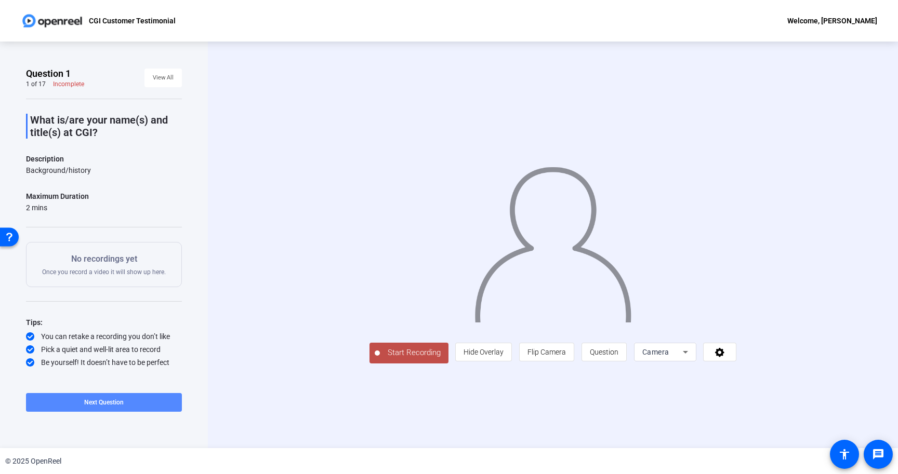
click at [130, 409] on span at bounding box center [104, 402] width 156 height 25
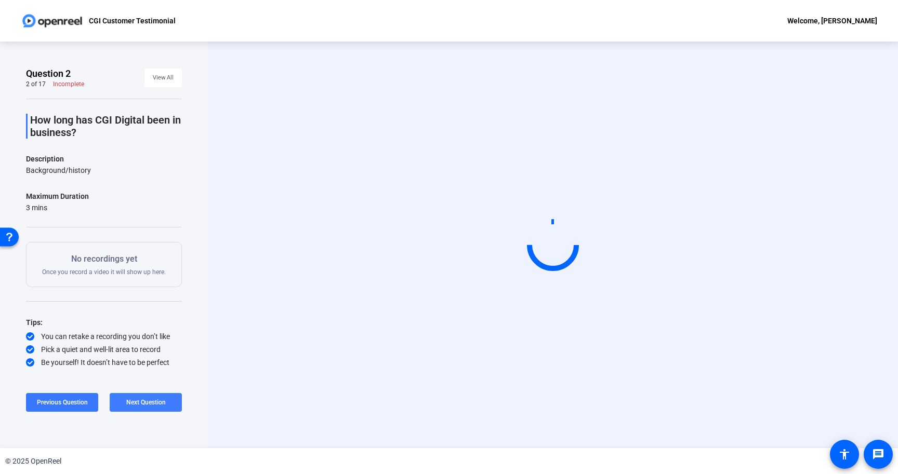
click at [133, 399] on span "Next Question" at bounding box center [145, 402] width 39 height 7
click at [136, 399] on span "Next Question" at bounding box center [145, 402] width 39 height 7
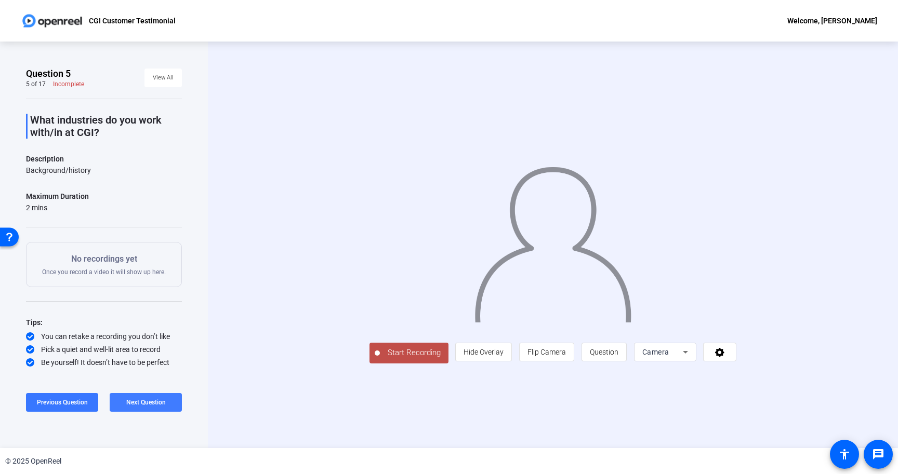
click at [136, 399] on span "Next Question" at bounding box center [145, 402] width 39 height 7
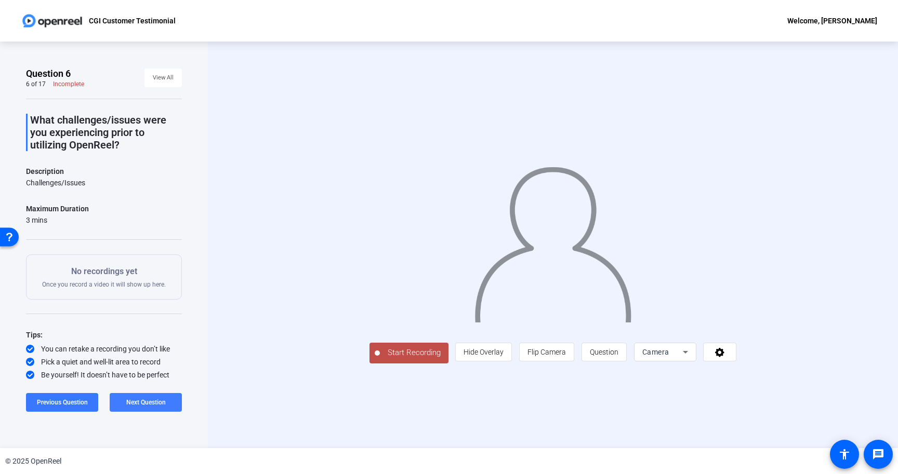
click at [136, 399] on span "Next Question" at bounding box center [145, 402] width 39 height 7
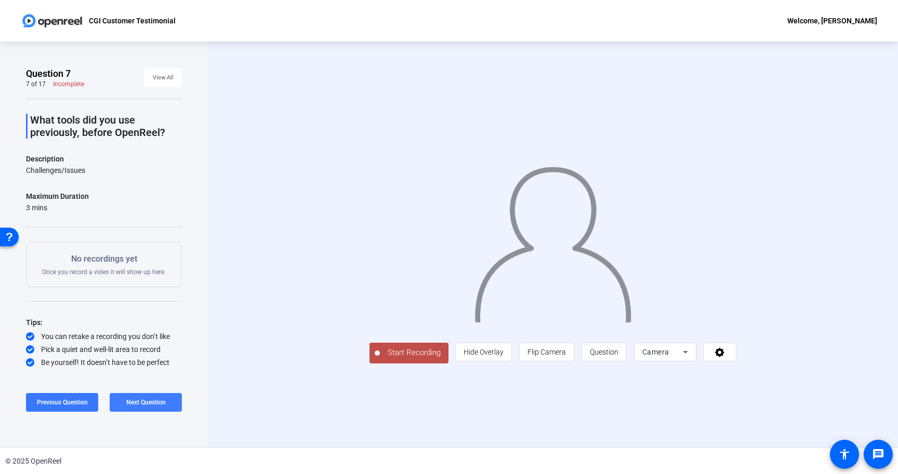
click at [136, 399] on span "Next Question" at bounding box center [145, 402] width 39 height 7
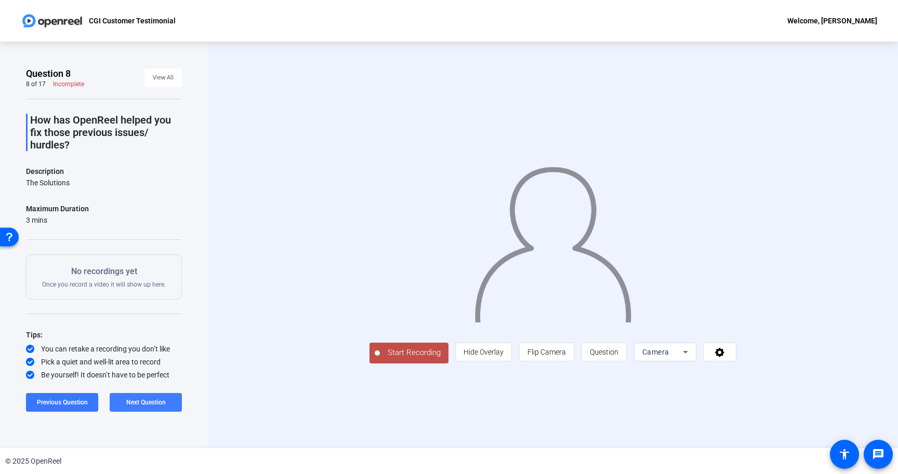
click at [136, 399] on span "Next Question" at bounding box center [145, 402] width 39 height 7
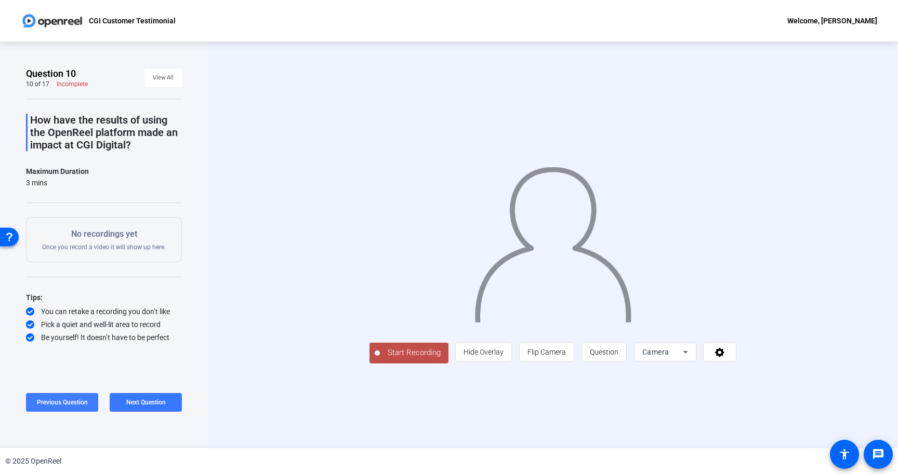
click at [56, 401] on span "Previous Question" at bounding box center [62, 402] width 51 height 7
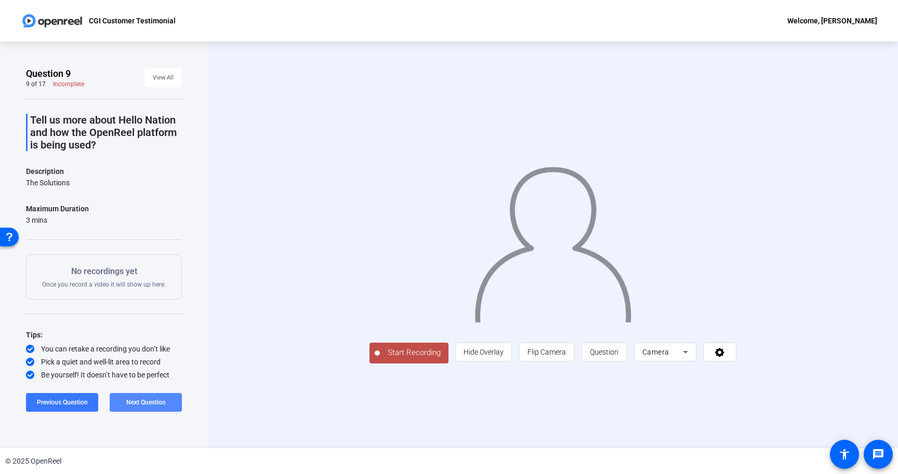
click at [147, 399] on span "Next Question" at bounding box center [145, 402] width 39 height 7
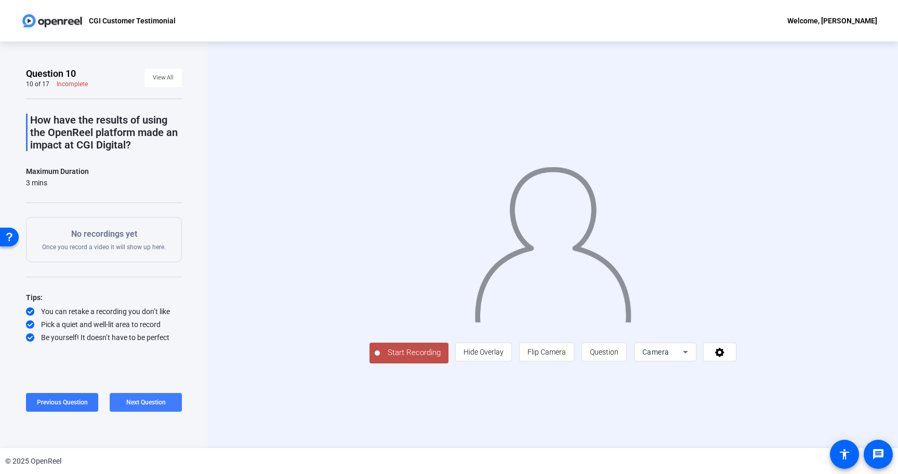
click at [153, 407] on span at bounding box center [146, 402] width 72 height 25
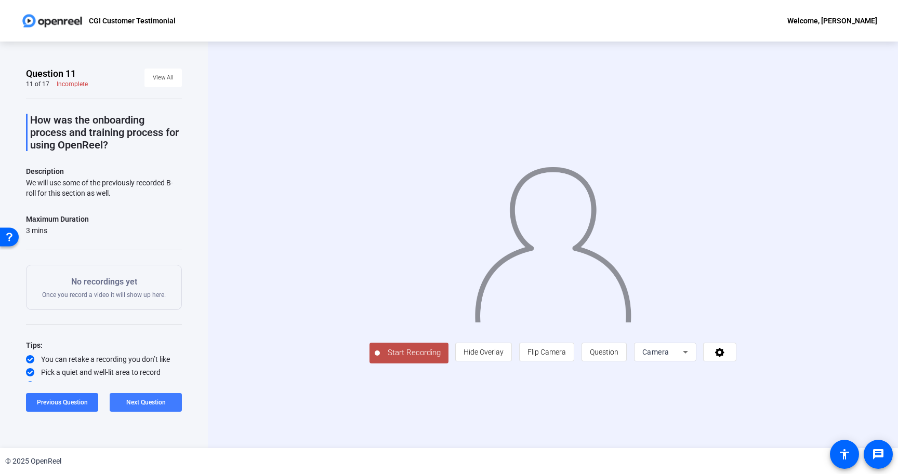
click at [155, 400] on span "Next Question" at bounding box center [145, 402] width 39 height 7
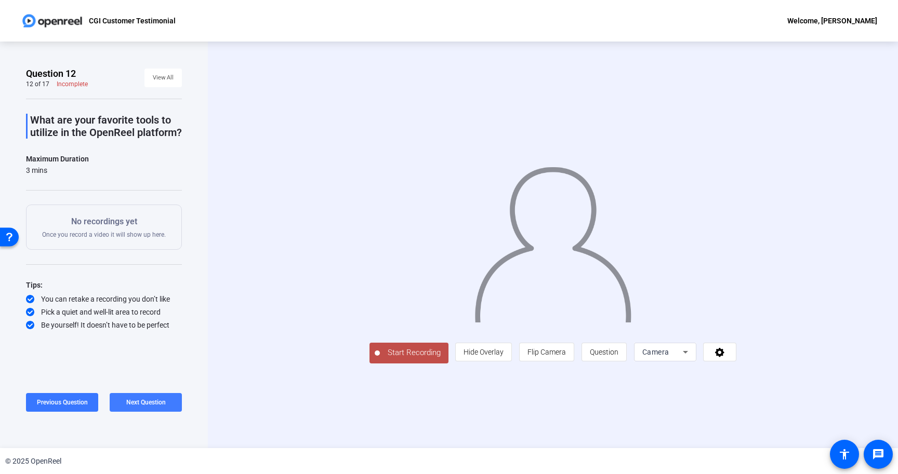
click at [152, 400] on span "Next Question" at bounding box center [145, 402] width 39 height 7
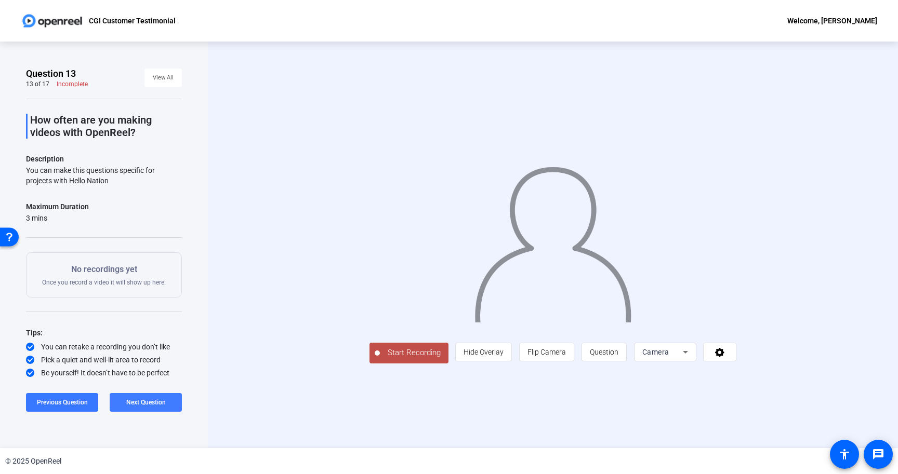
click at [160, 398] on span "Next Question" at bounding box center [145, 402] width 39 height 8
click at [148, 397] on span at bounding box center [146, 402] width 72 height 25
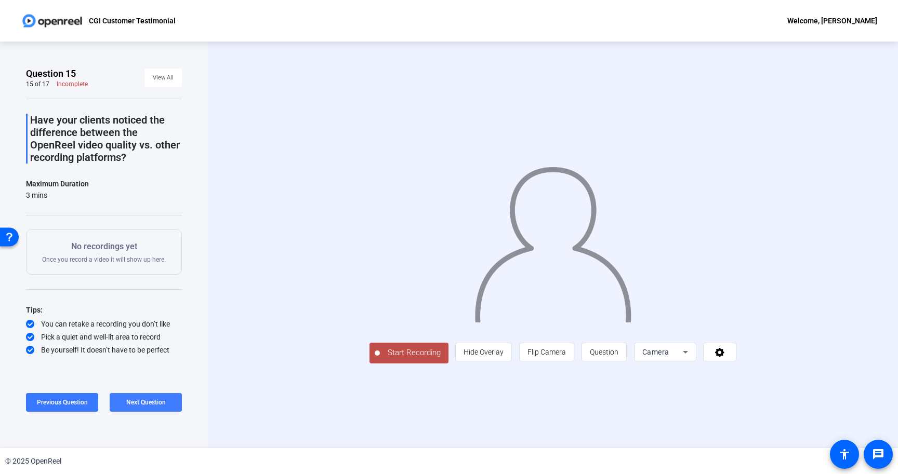
click at [147, 399] on span "Next Question" at bounding box center [145, 402] width 39 height 7
click at [149, 400] on span "Next Question" at bounding box center [145, 402] width 39 height 7
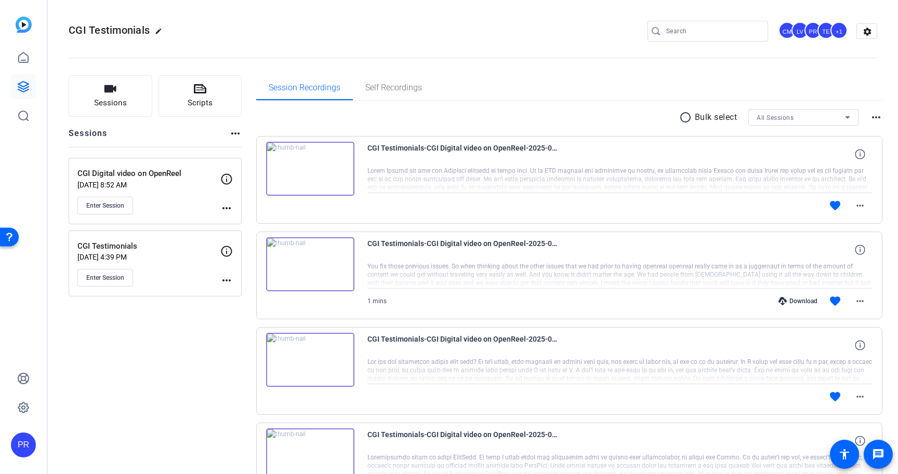
click at [174, 200] on div "Enter Session" at bounding box center [148, 206] width 143 height 18
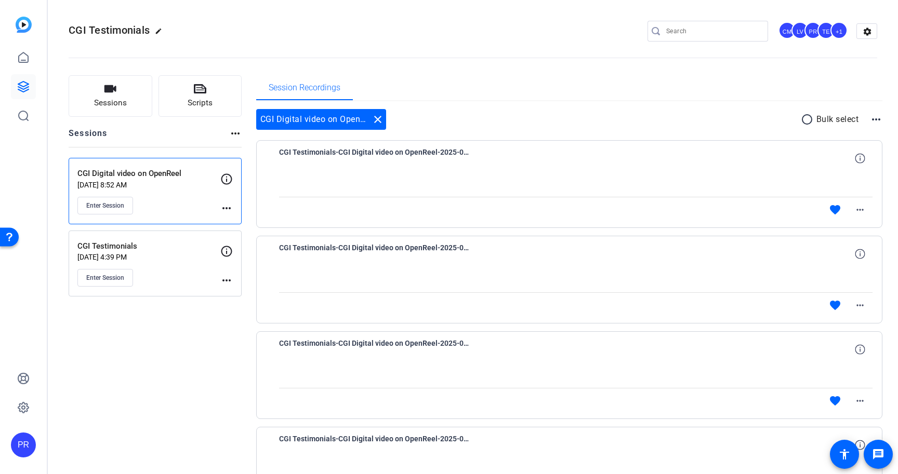
click at [167, 193] on div "CGI Digital video on OpenReel [DATE] 8:52 AM Enter Session" at bounding box center [148, 191] width 143 height 47
click at [194, 202] on div "Enter Session" at bounding box center [148, 206] width 143 height 18
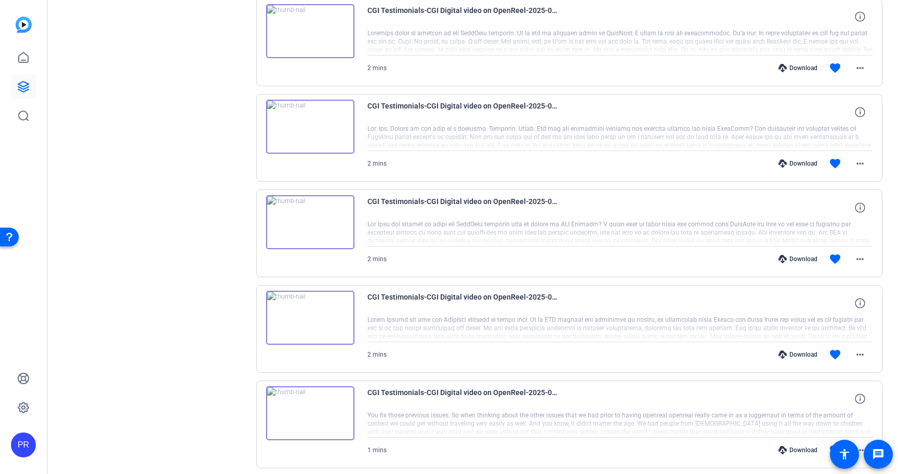
scroll to position [679, 0]
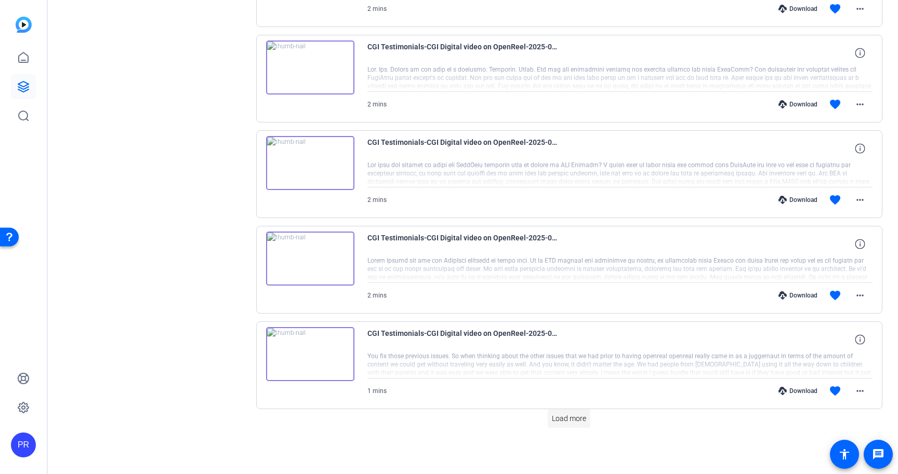
click at [563, 421] on span "Load more" at bounding box center [569, 419] width 34 height 11
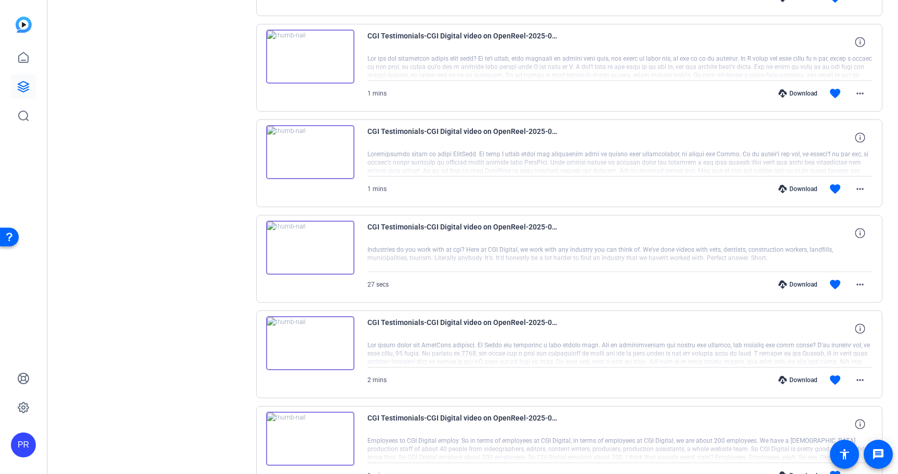
scroll to position [1521, 0]
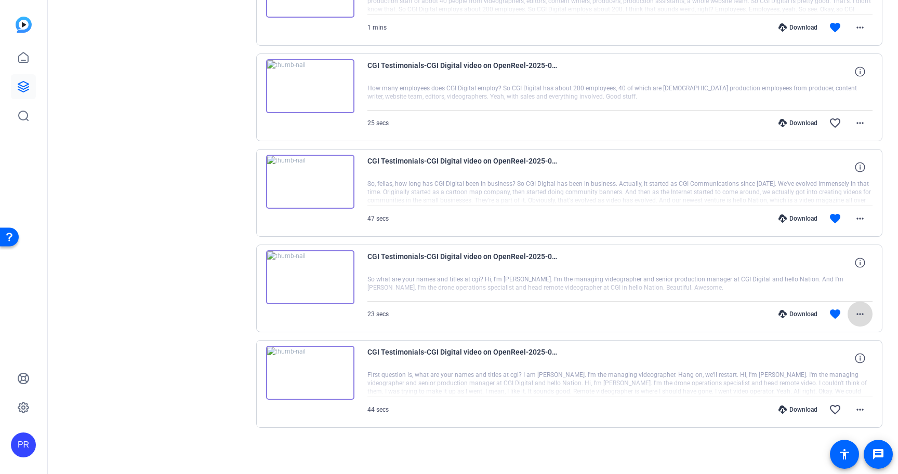
click at [862, 315] on mat-icon "more_horiz" at bounding box center [860, 314] width 12 height 12
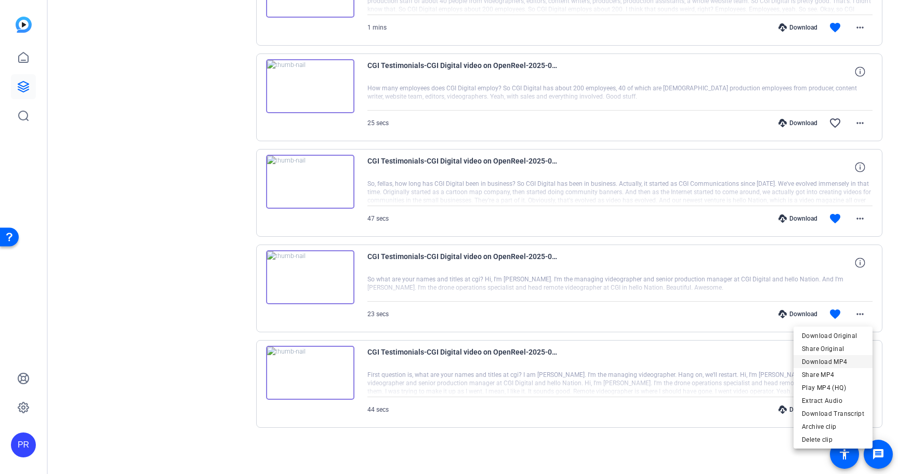
click at [831, 358] on span "Download MP4" at bounding box center [833, 362] width 62 height 12
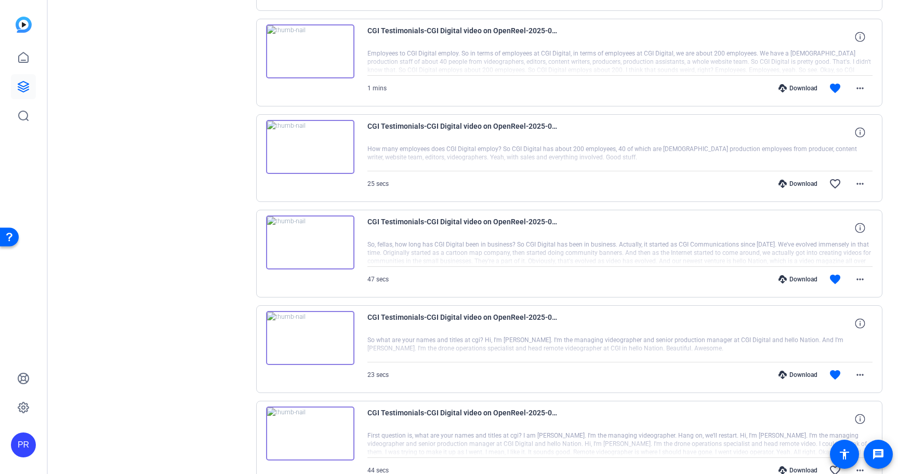
scroll to position [1448, 0]
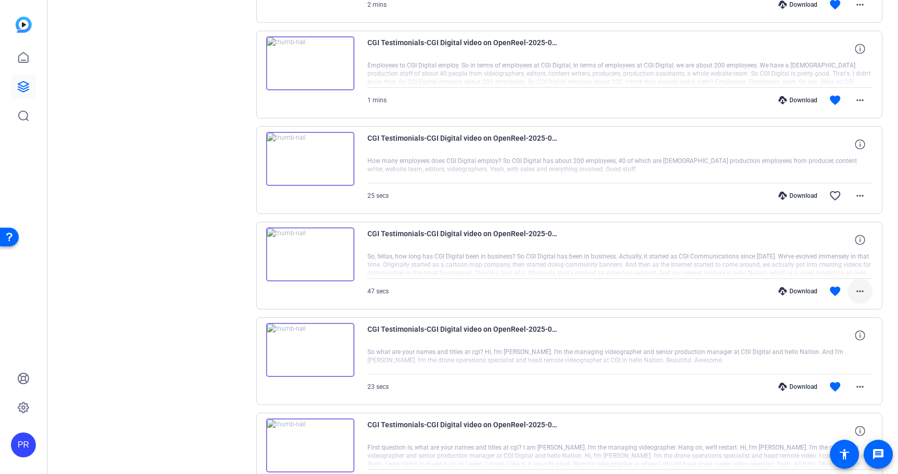
click at [857, 291] on mat-icon "more_horiz" at bounding box center [860, 291] width 12 height 12
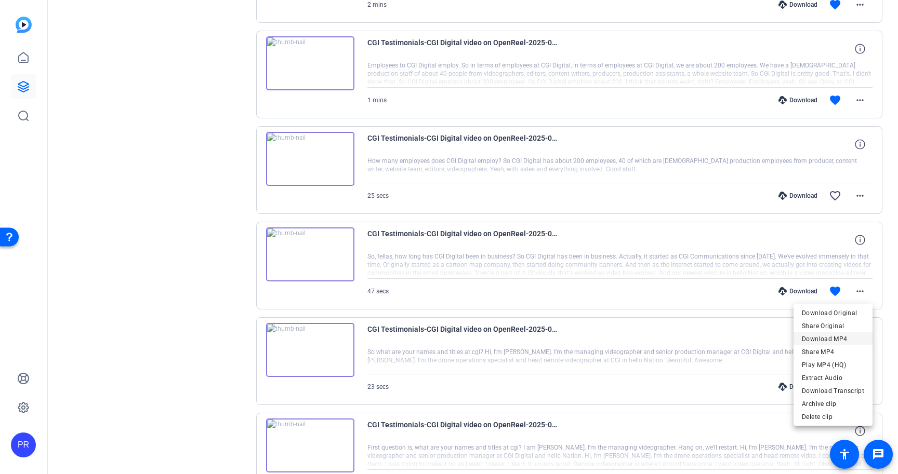
click at [835, 339] on span "Download MP4" at bounding box center [833, 339] width 62 height 12
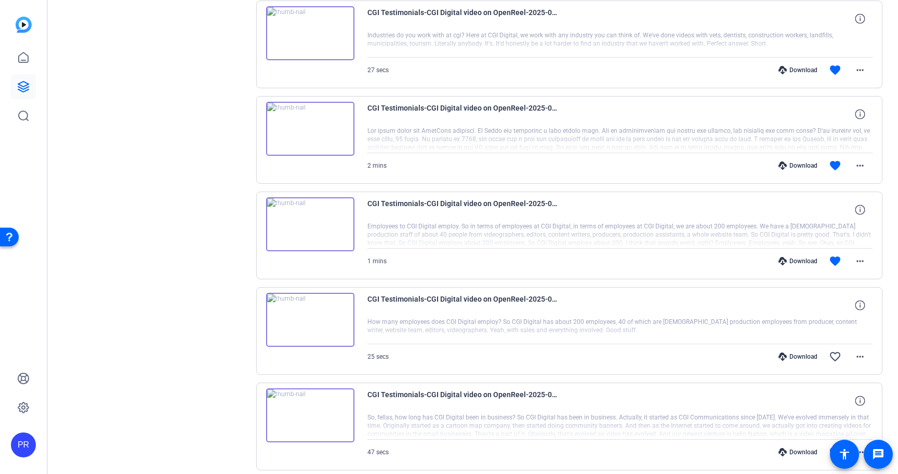
scroll to position [1284, 0]
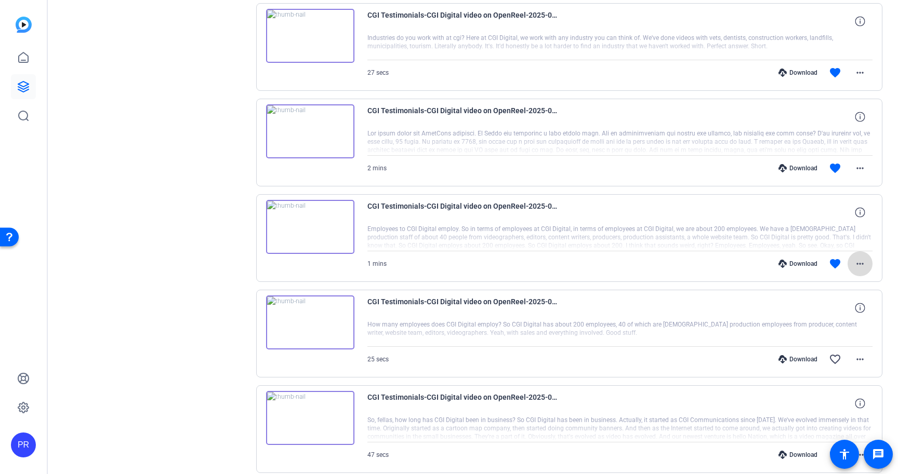
click at [858, 264] on mat-icon "more_horiz" at bounding box center [860, 264] width 12 height 12
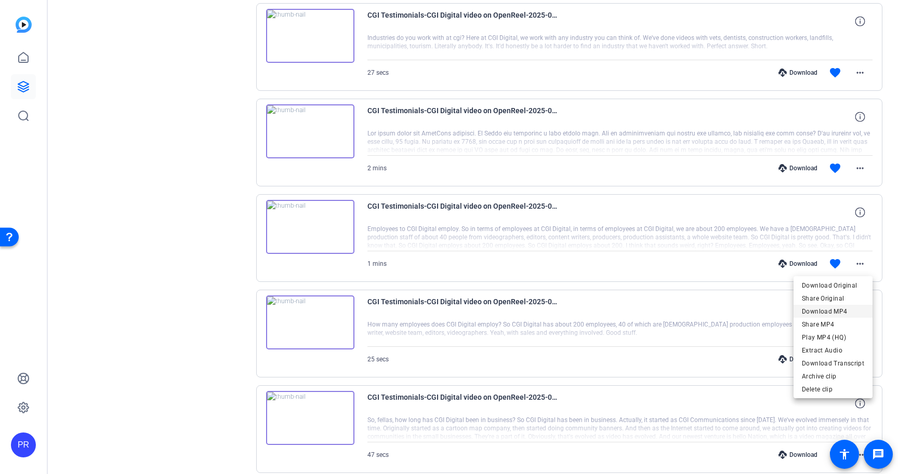
click at [845, 311] on span "Download MP4" at bounding box center [833, 311] width 62 height 12
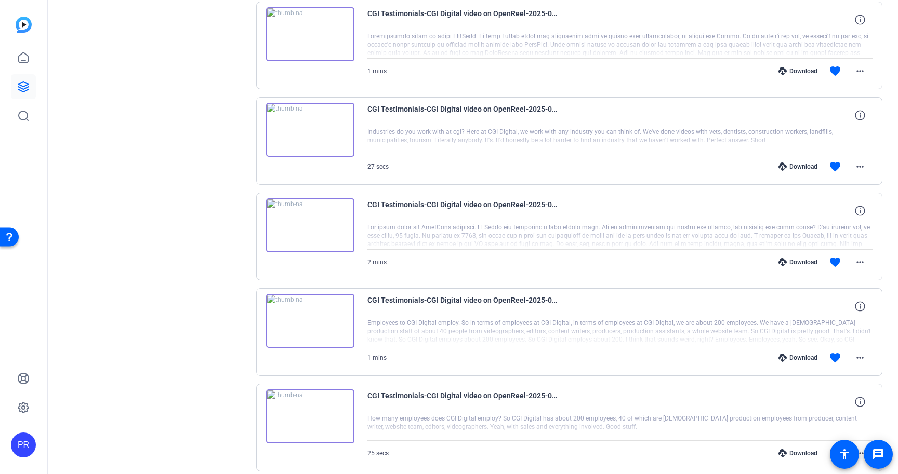
scroll to position [1190, 0]
click at [856, 267] on mat-icon "more_horiz" at bounding box center [860, 263] width 12 height 12
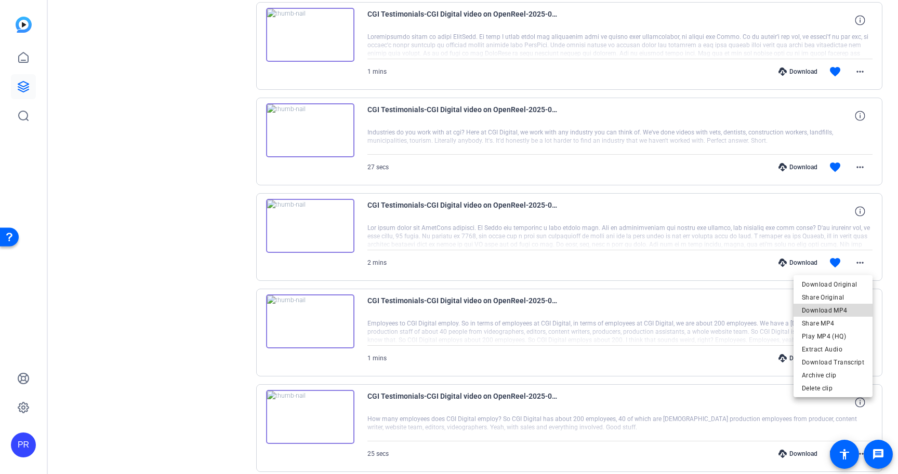
click at [842, 310] on span "Download MP4" at bounding box center [833, 310] width 62 height 12
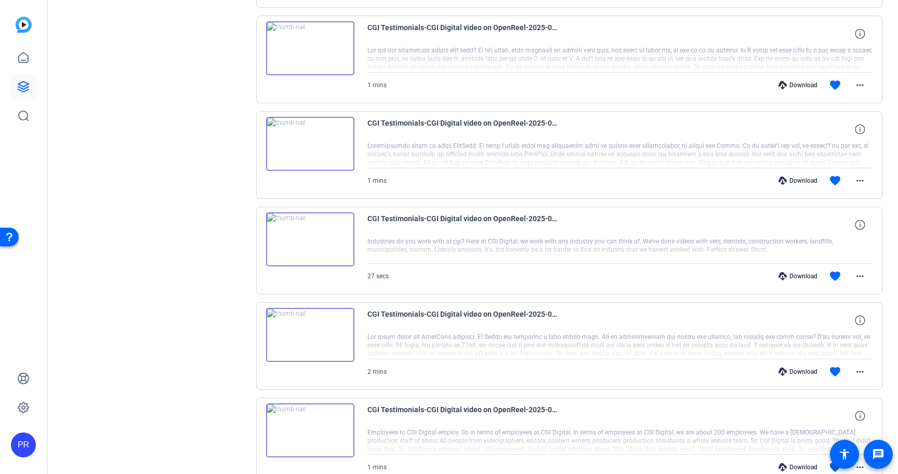
scroll to position [1079, 0]
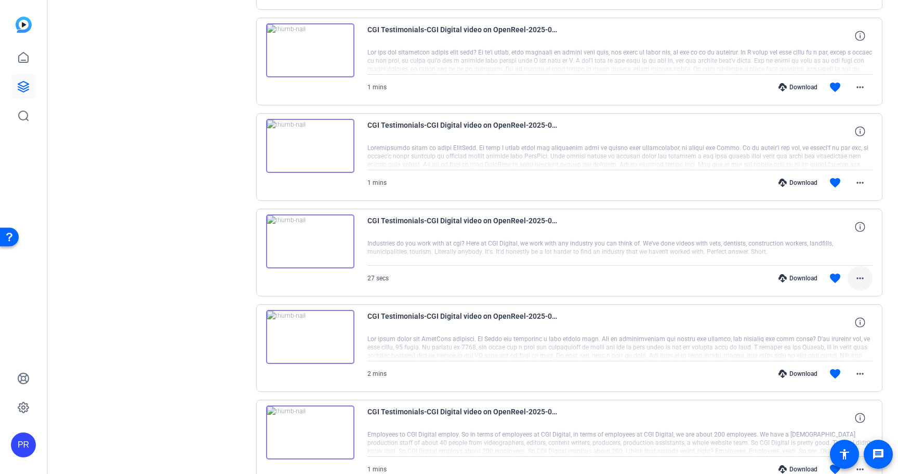
click at [858, 278] on mat-icon "more_horiz" at bounding box center [860, 278] width 12 height 12
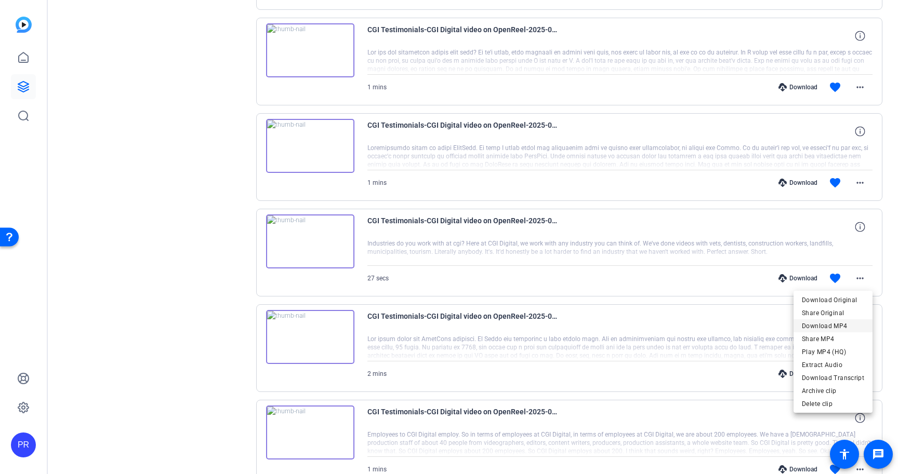
click at [848, 325] on span "Download MP4" at bounding box center [833, 326] width 62 height 12
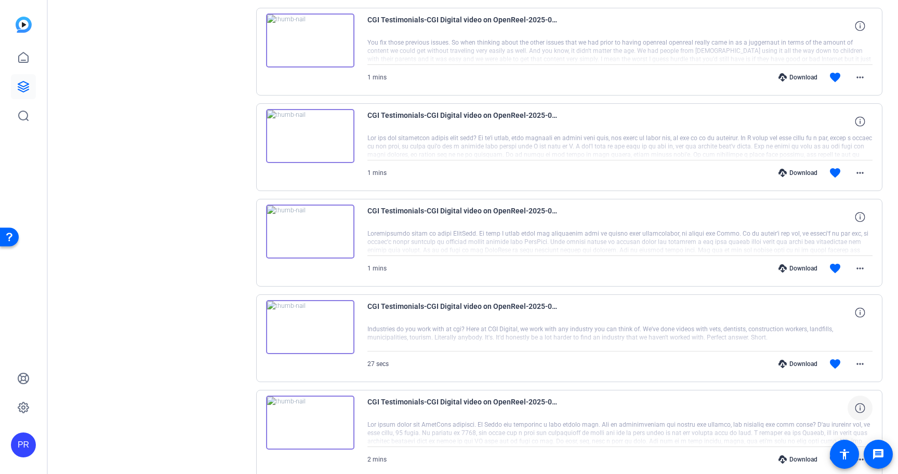
scroll to position [986, 0]
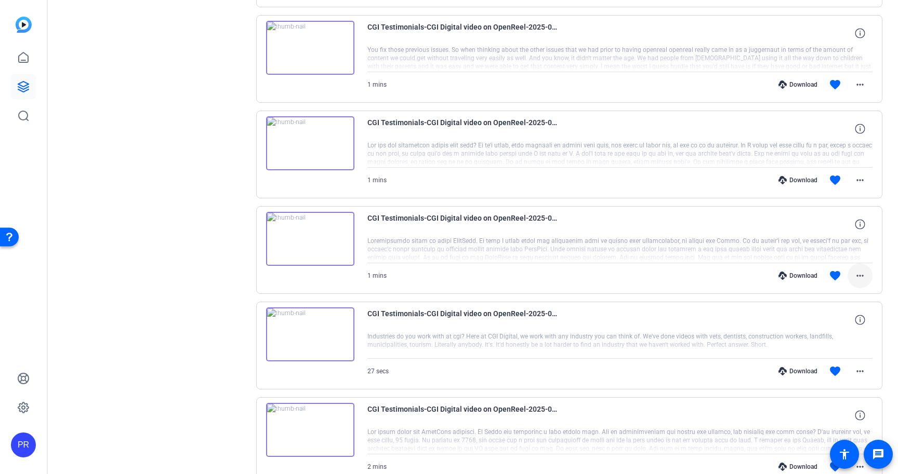
click at [856, 279] on mat-icon "more_horiz" at bounding box center [860, 276] width 12 height 12
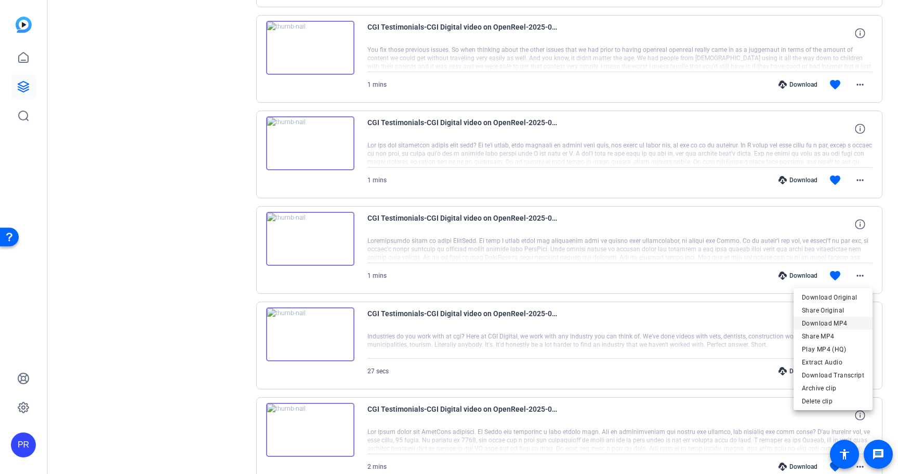
click at [855, 325] on span "Download MP4" at bounding box center [833, 323] width 62 height 12
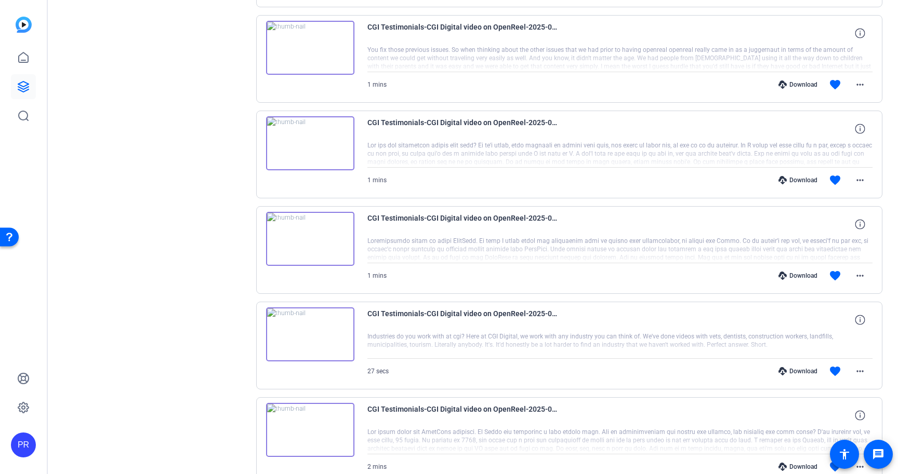
scroll to position [974, 0]
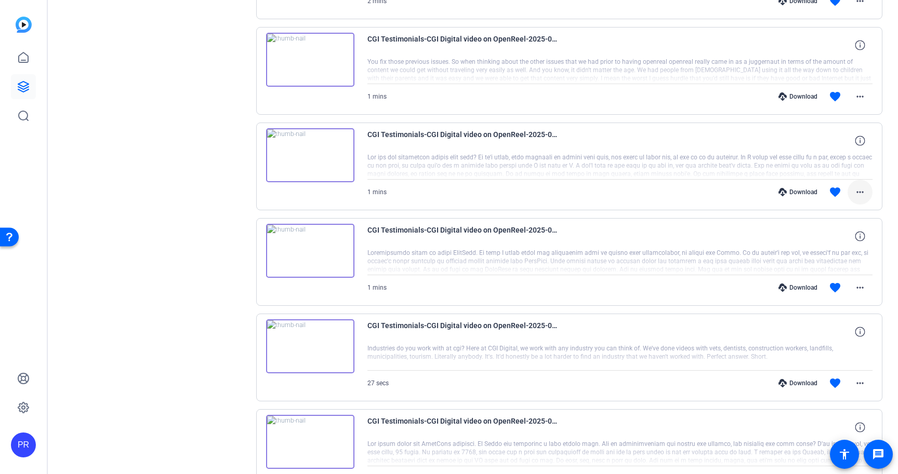
click at [859, 189] on mat-icon "more_horiz" at bounding box center [860, 192] width 12 height 12
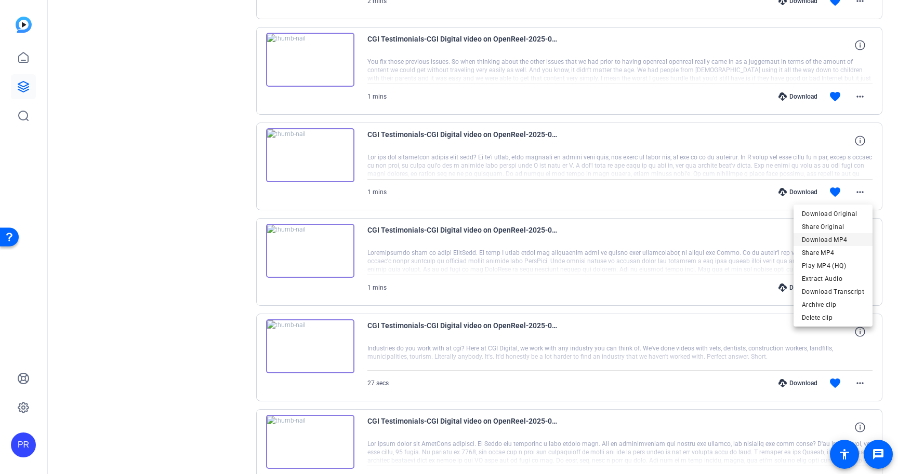
click at [852, 240] on span "Download MP4" at bounding box center [833, 240] width 62 height 12
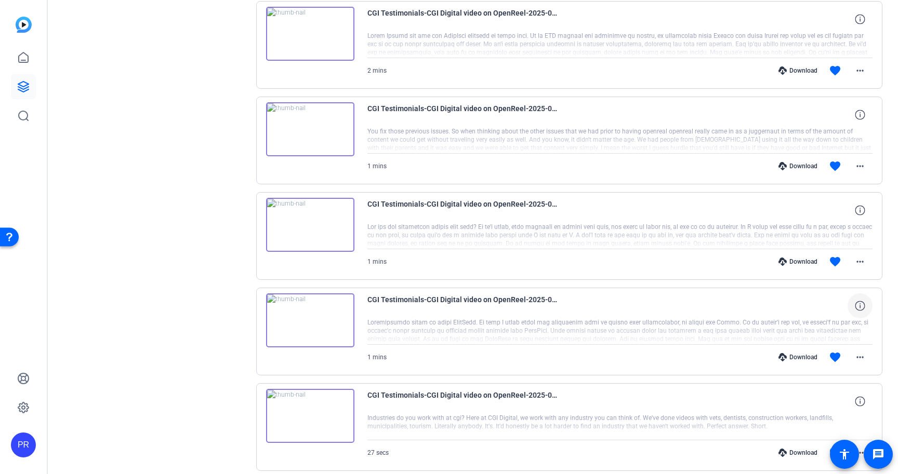
scroll to position [882, 0]
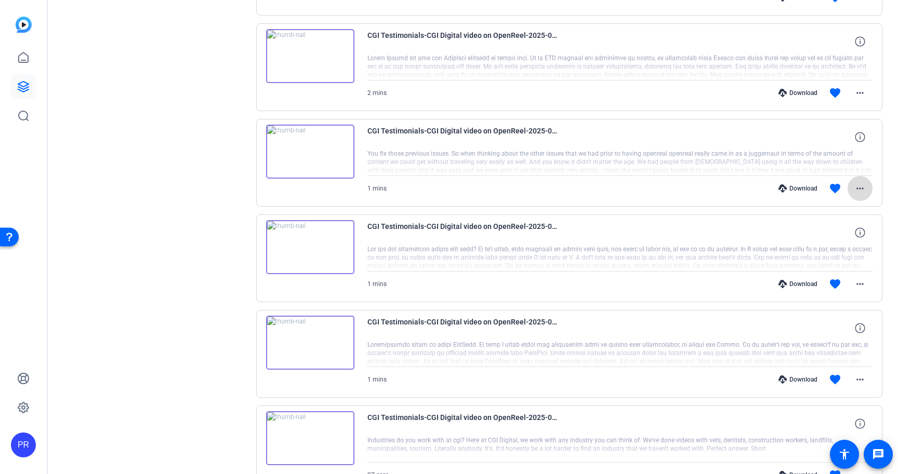
click at [857, 189] on mat-icon "more_horiz" at bounding box center [860, 188] width 12 height 12
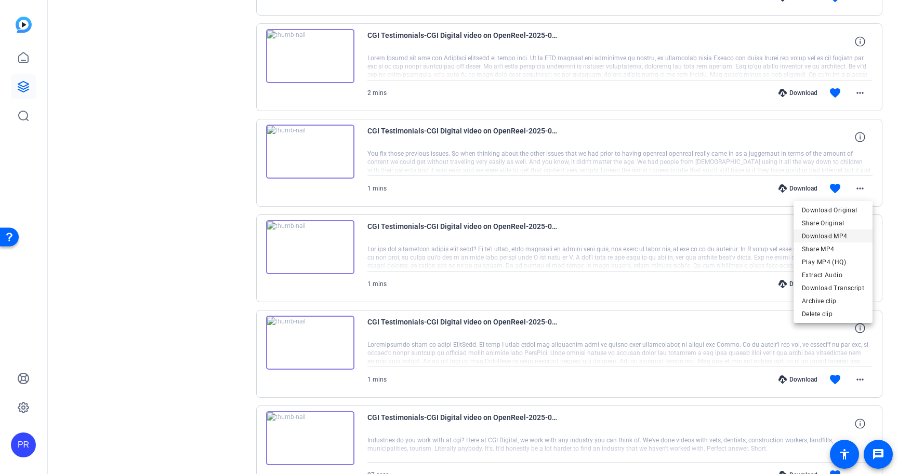
click at [848, 232] on span "Download MP4" at bounding box center [833, 236] width 62 height 12
